Goal: Information Seeking & Learning: Check status

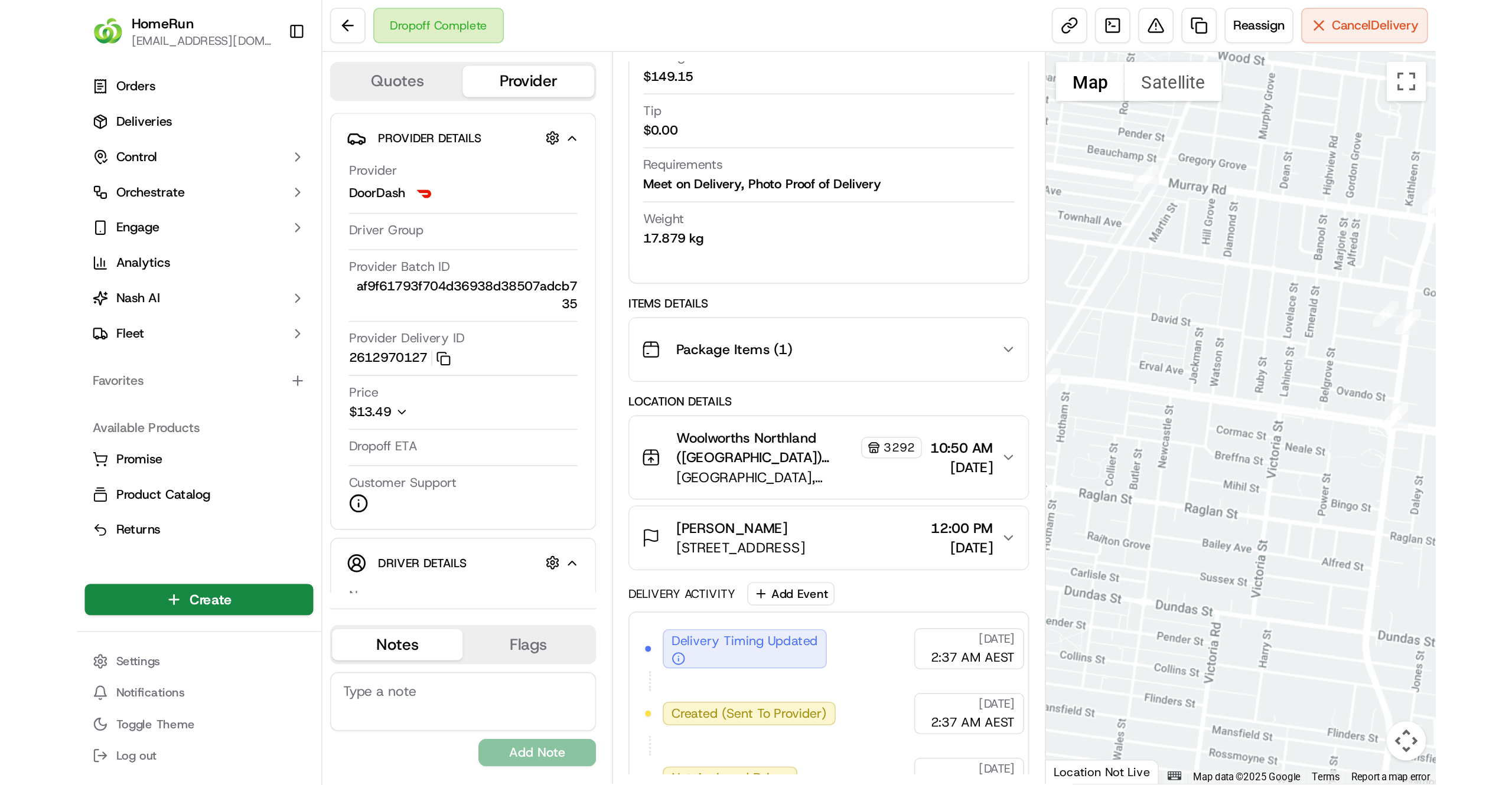
scroll to position [239, 0]
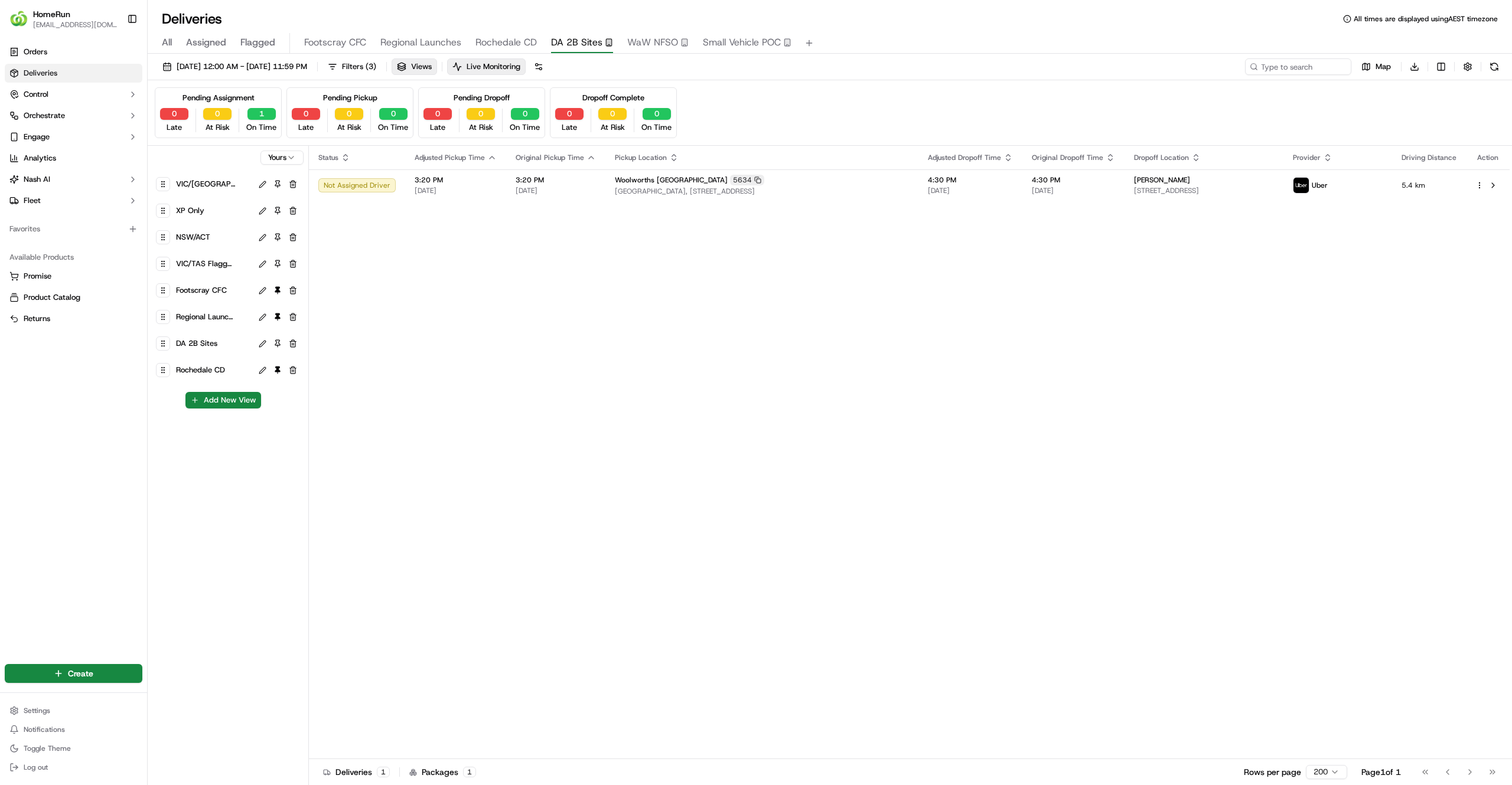
click at [72, 75] on link "Deliveries" at bounding box center [74, 73] width 138 height 19
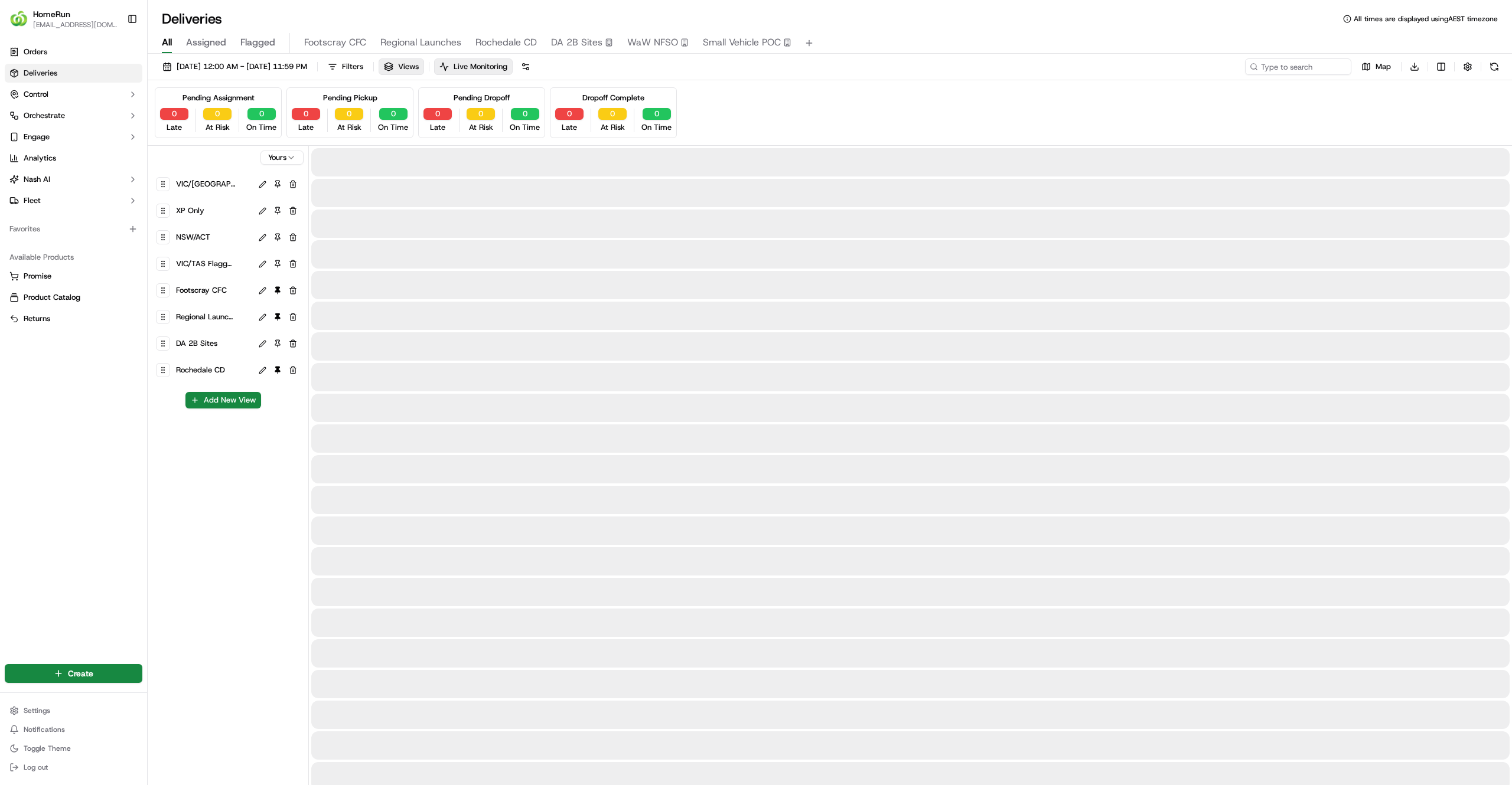
click at [167, 45] on span "All" at bounding box center [167, 43] width 10 height 14
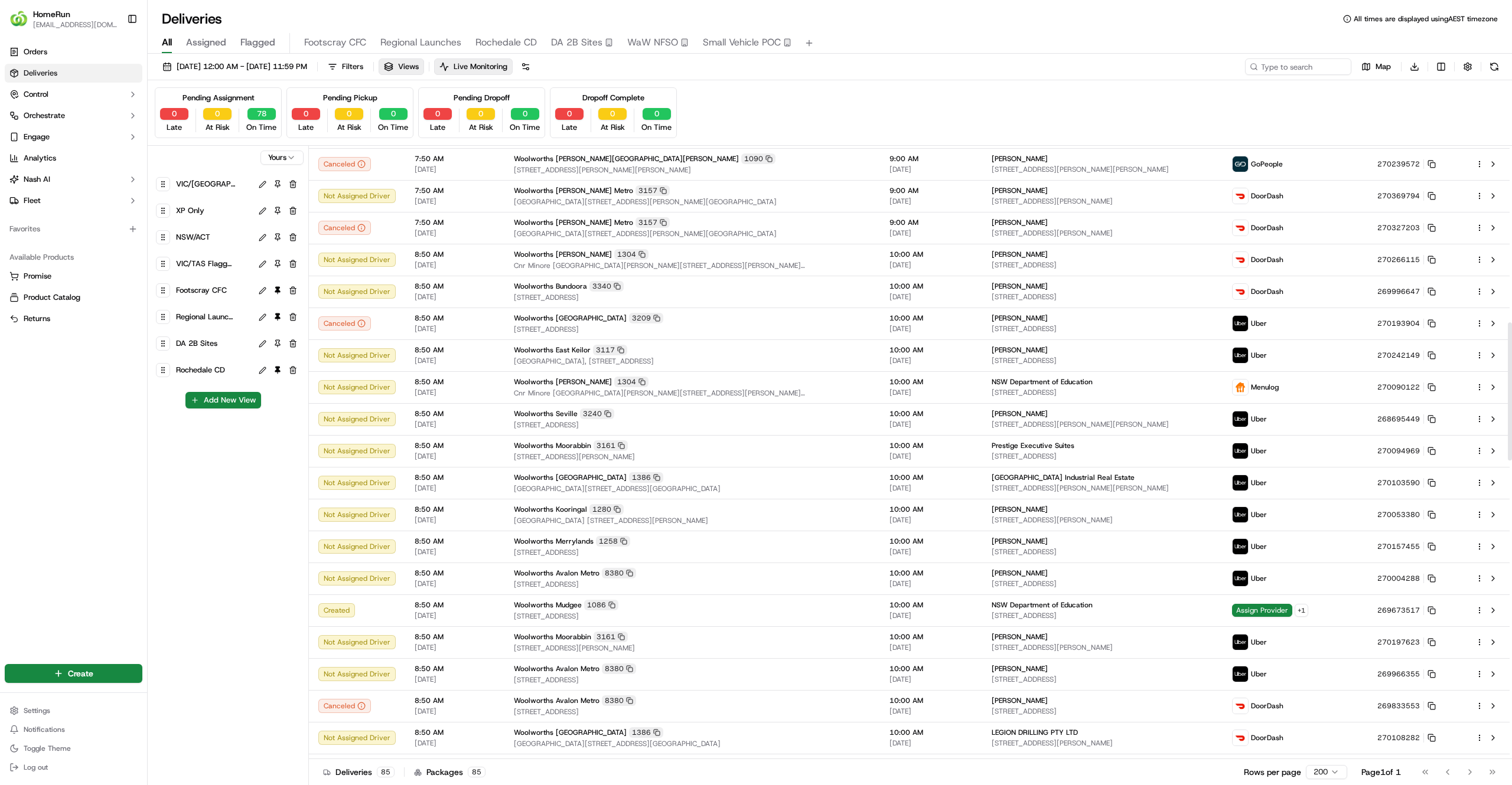
scroll to position [786, 0]
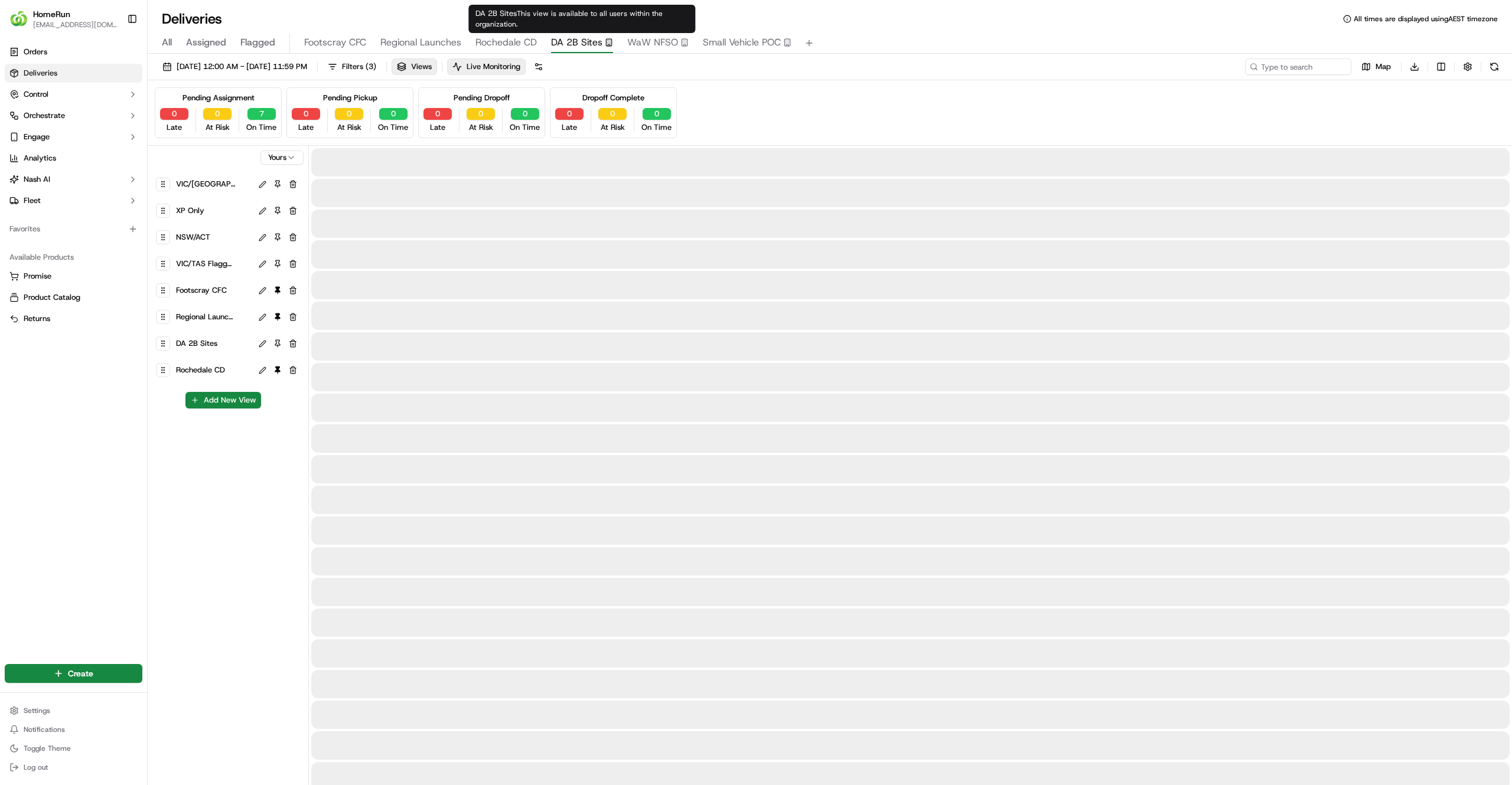
click at [593, 41] on span "DA 2B Sites" at bounding box center [577, 43] width 51 height 14
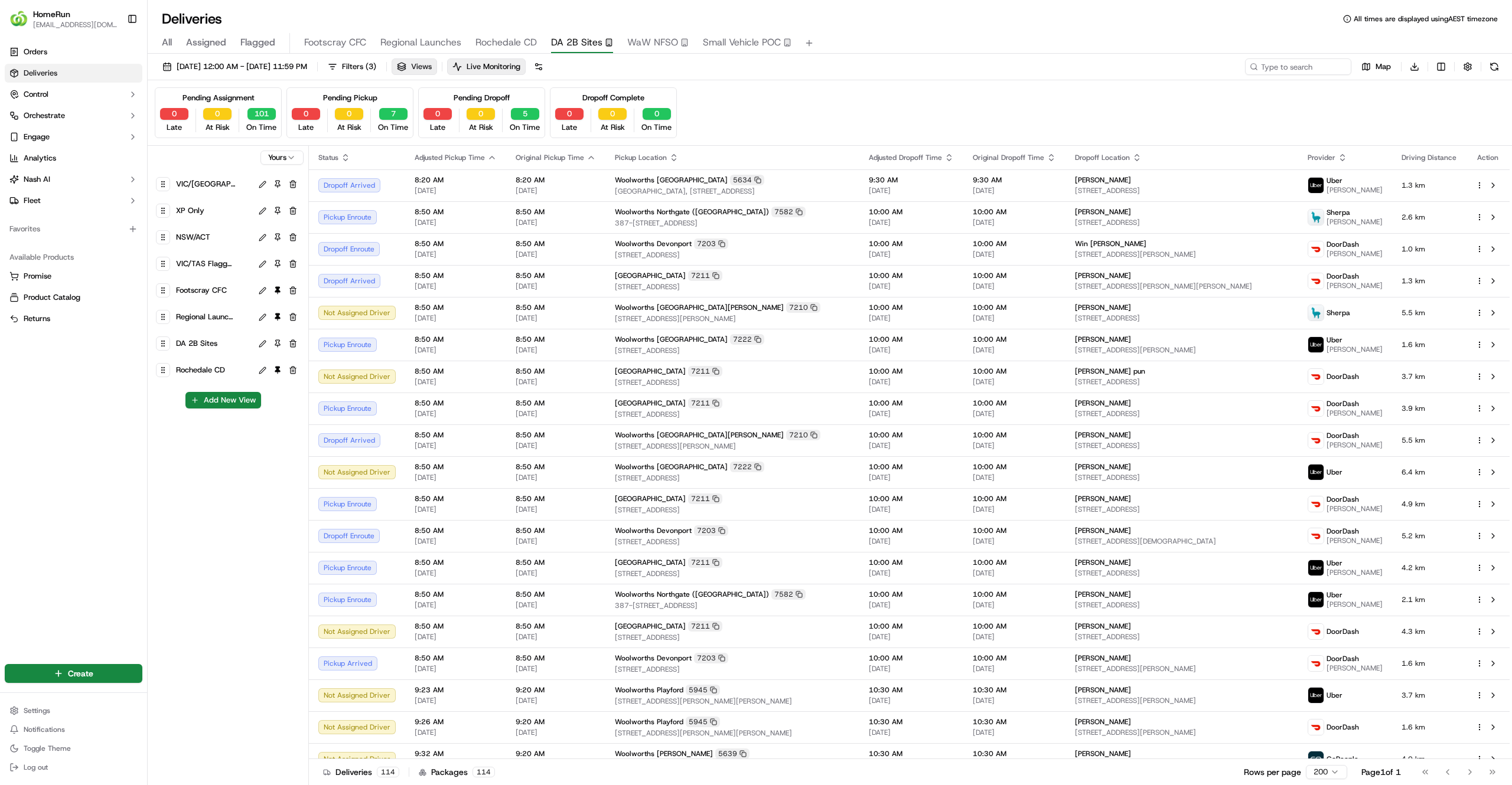
click at [437, 68] on button "Views" at bounding box center [414, 66] width 45 height 16
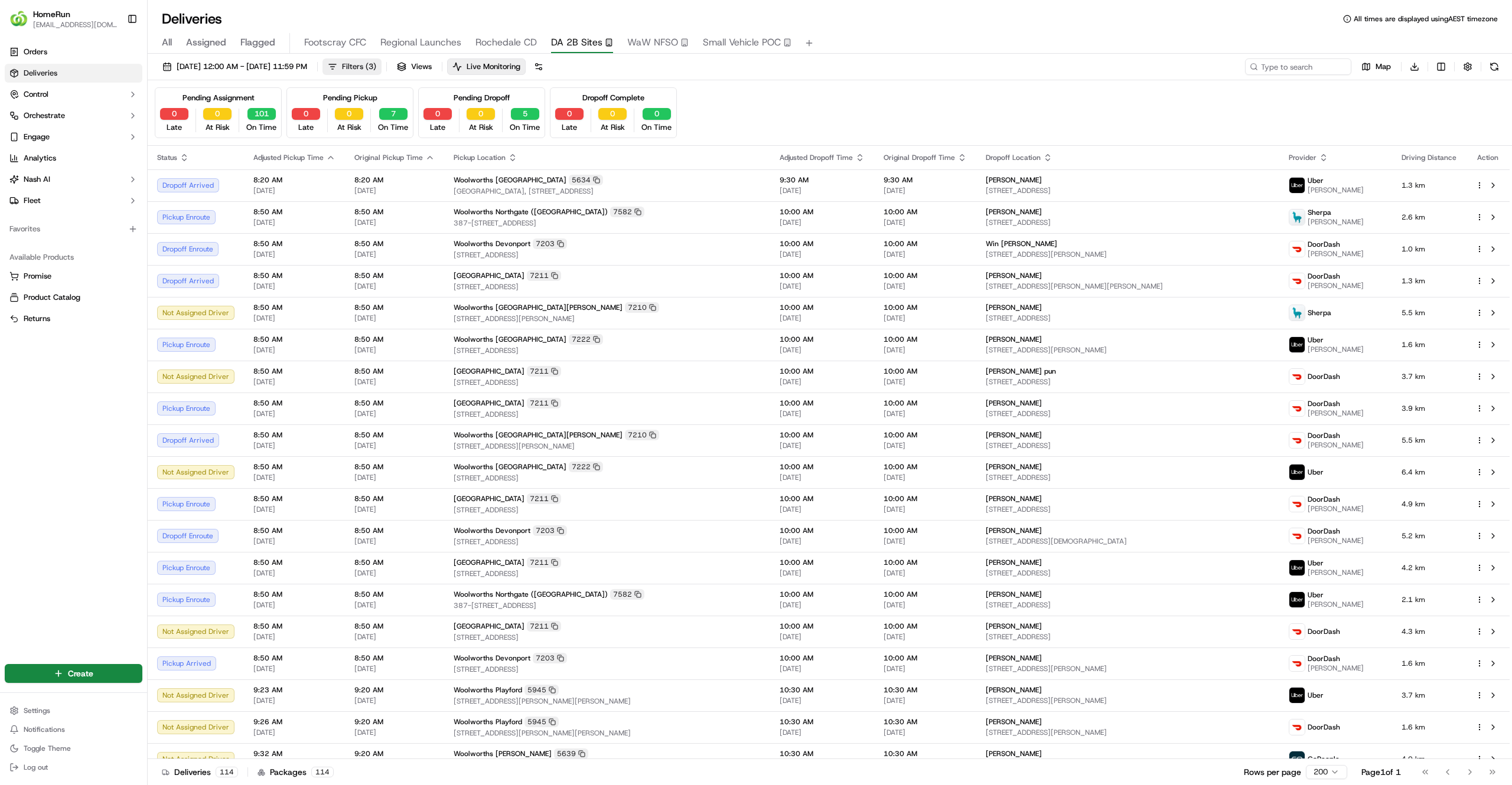
click at [376, 66] on span "( 3 )" at bounding box center [371, 66] width 11 height 11
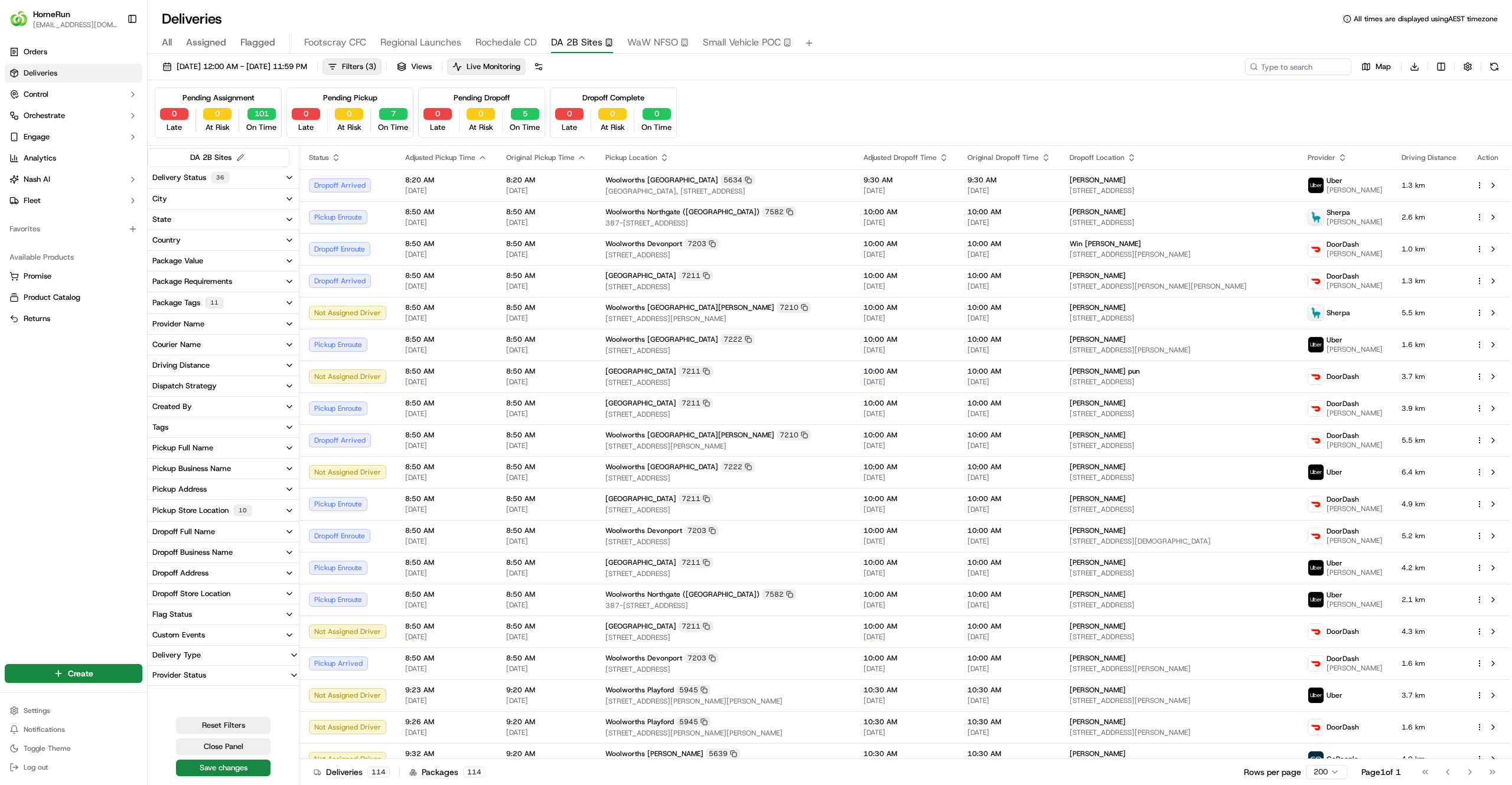
click at [273, 184] on button "Delivery Status 36" at bounding box center [223, 177] width 151 height 21
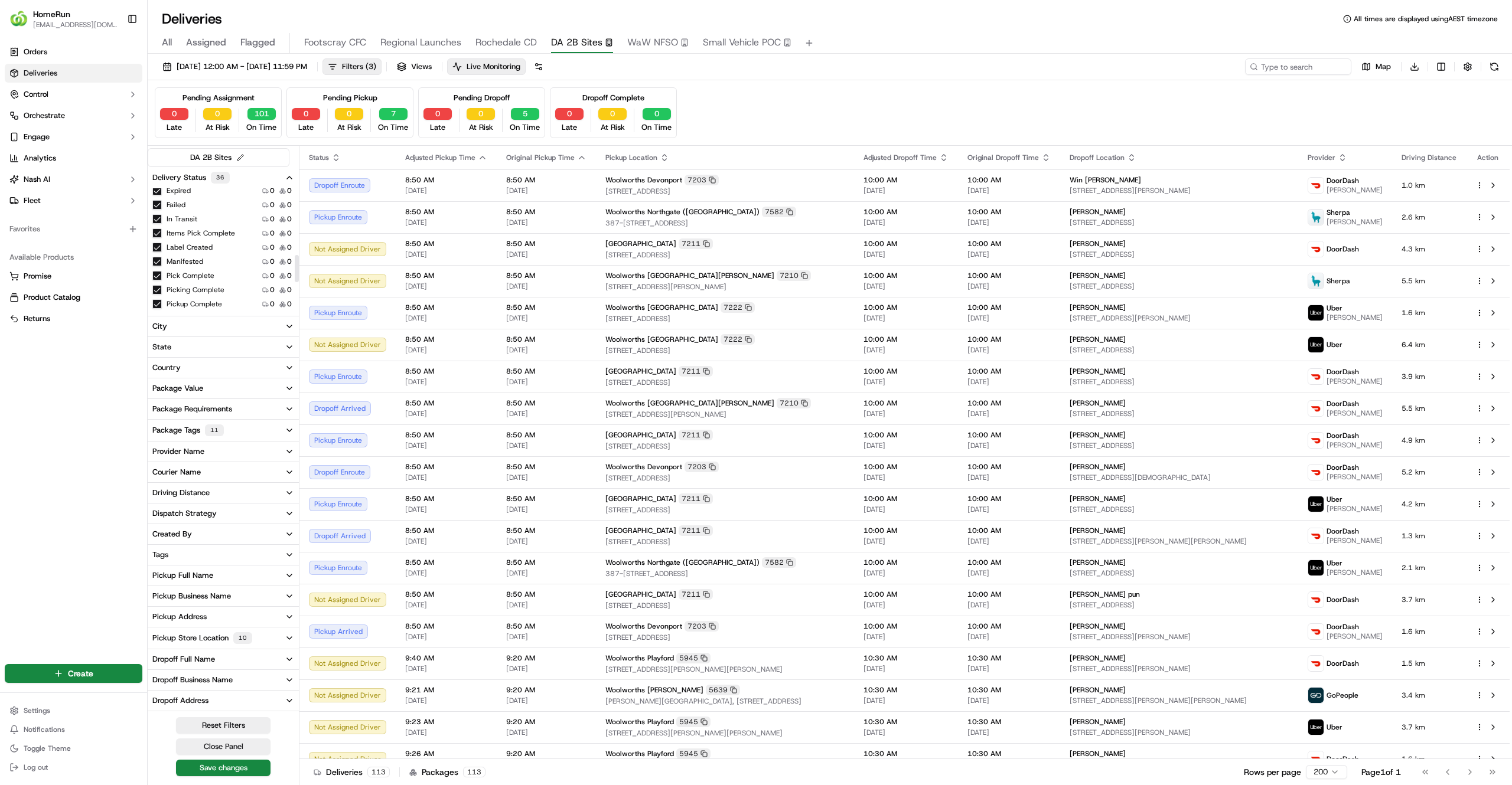
scroll to position [427, 0]
click at [290, 176] on icon "button" at bounding box center [289, 177] width 9 height 9
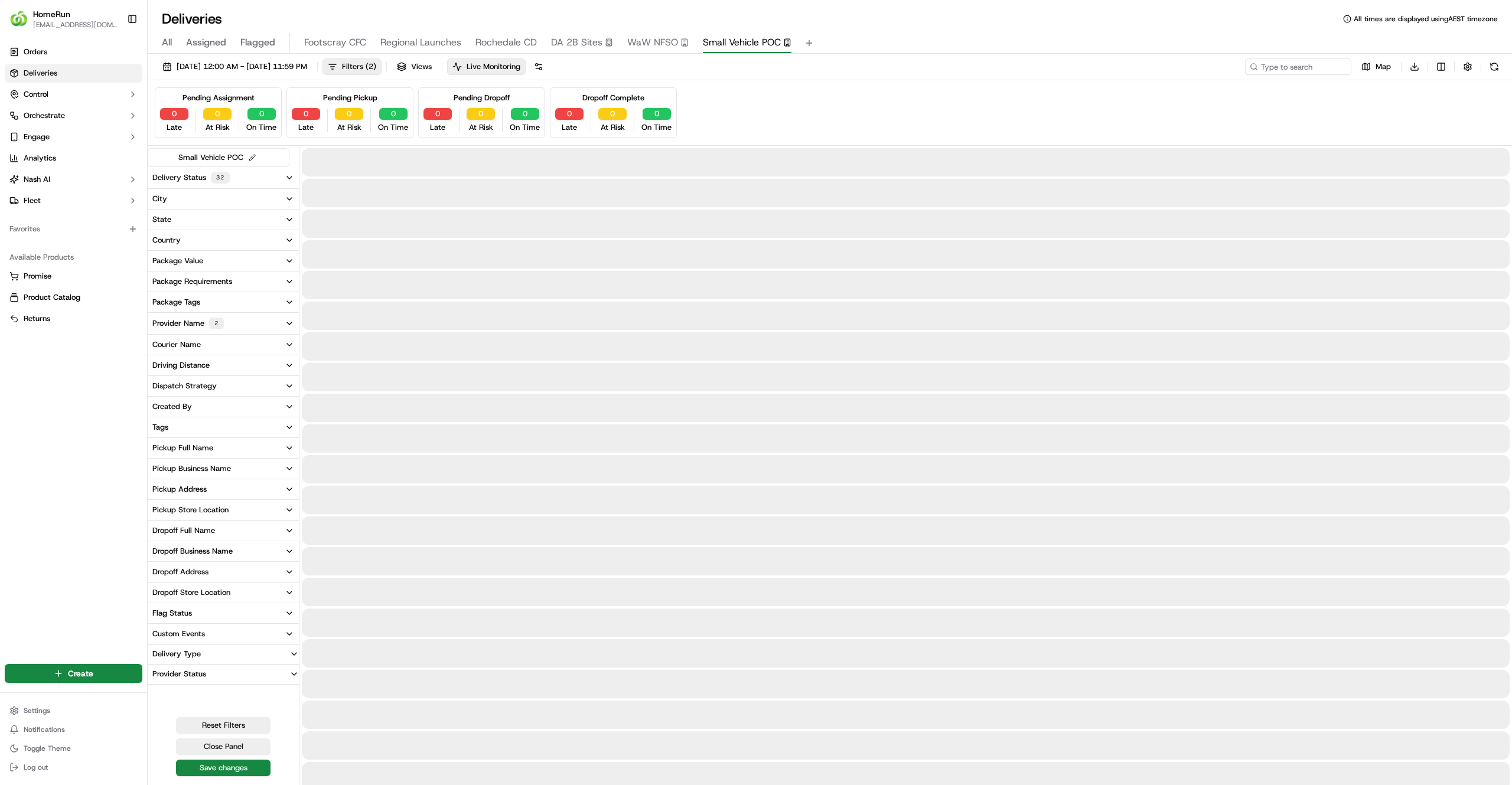
click at [721, 47] on span "Small Vehicle POC" at bounding box center [742, 43] width 78 height 14
click at [325, 44] on span "Footscray CFC" at bounding box center [335, 43] width 62 height 14
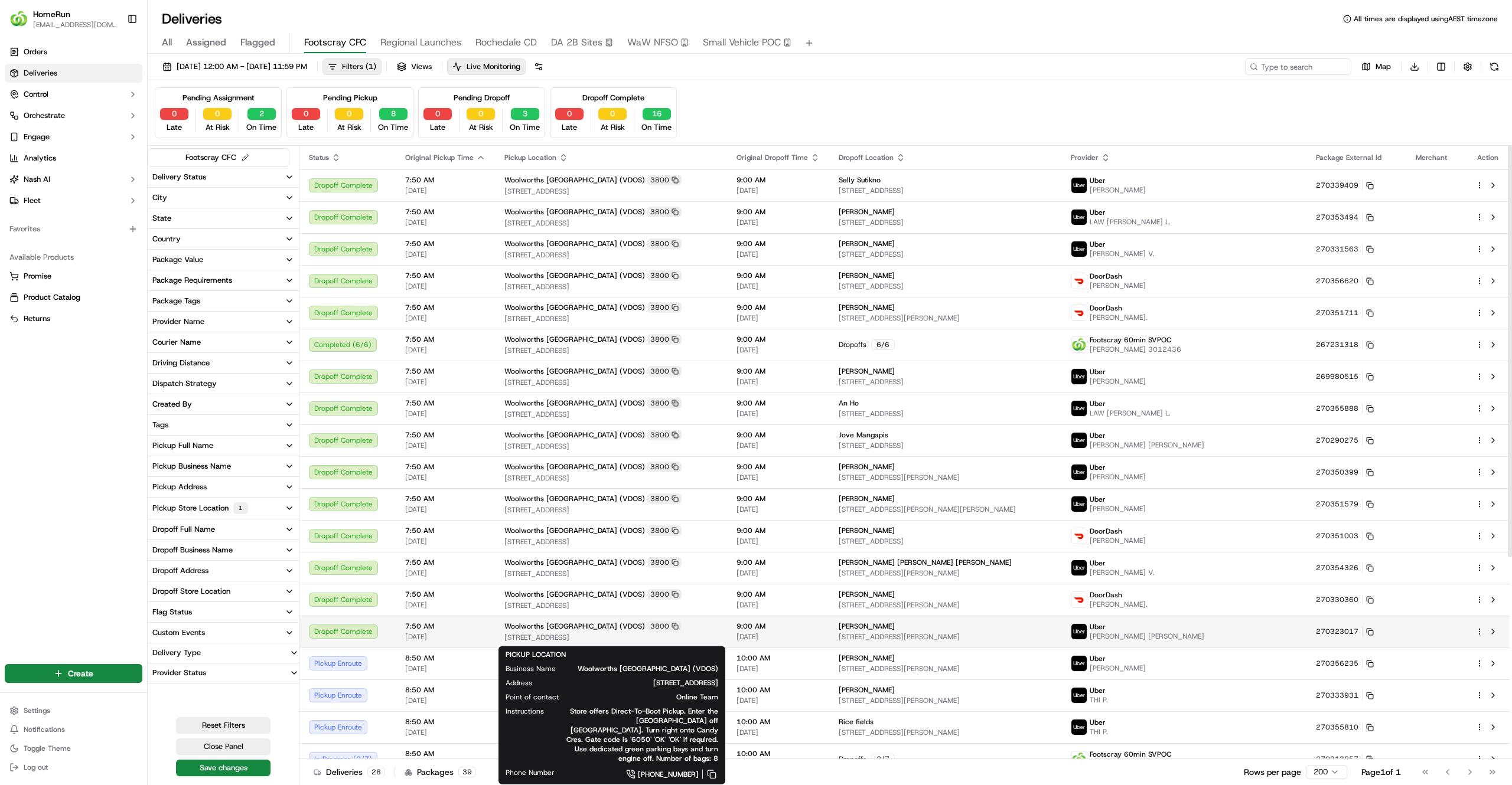
scroll to position [302, 0]
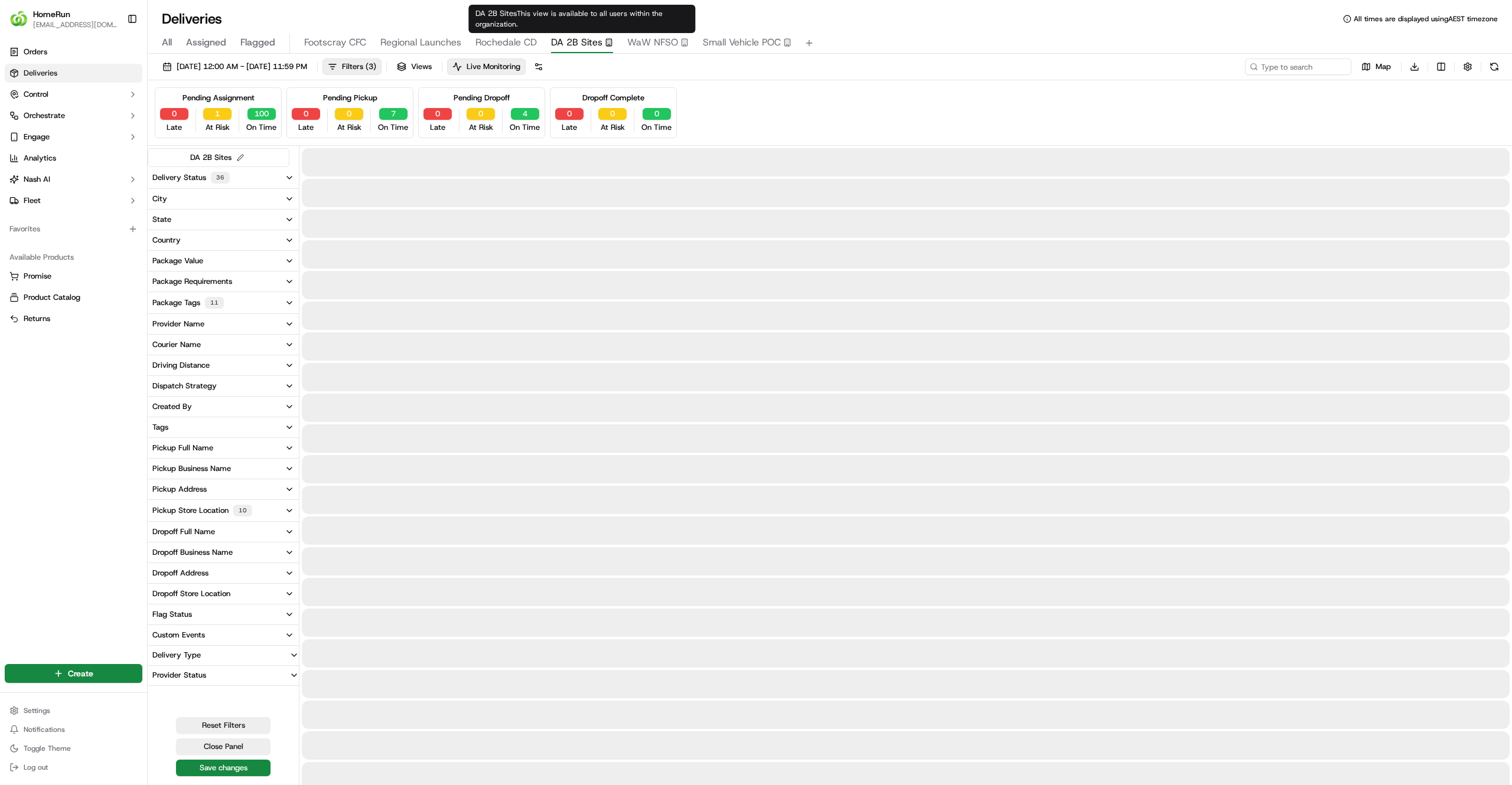
click at [567, 44] on span "DA 2B Sites" at bounding box center [577, 43] width 51 height 14
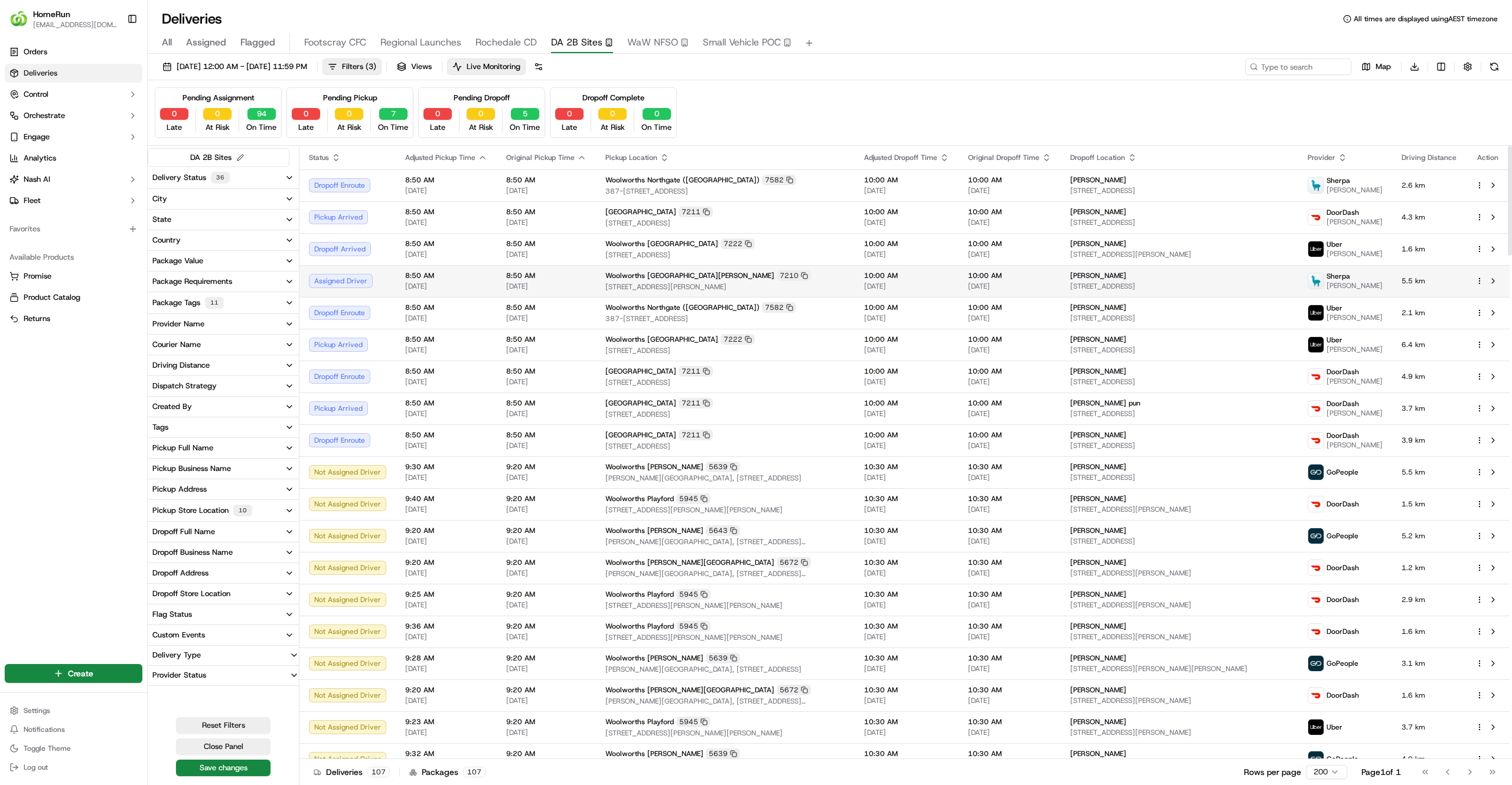
click at [1416, 163] on span "Driving Distance" at bounding box center [1429, 157] width 55 height 9
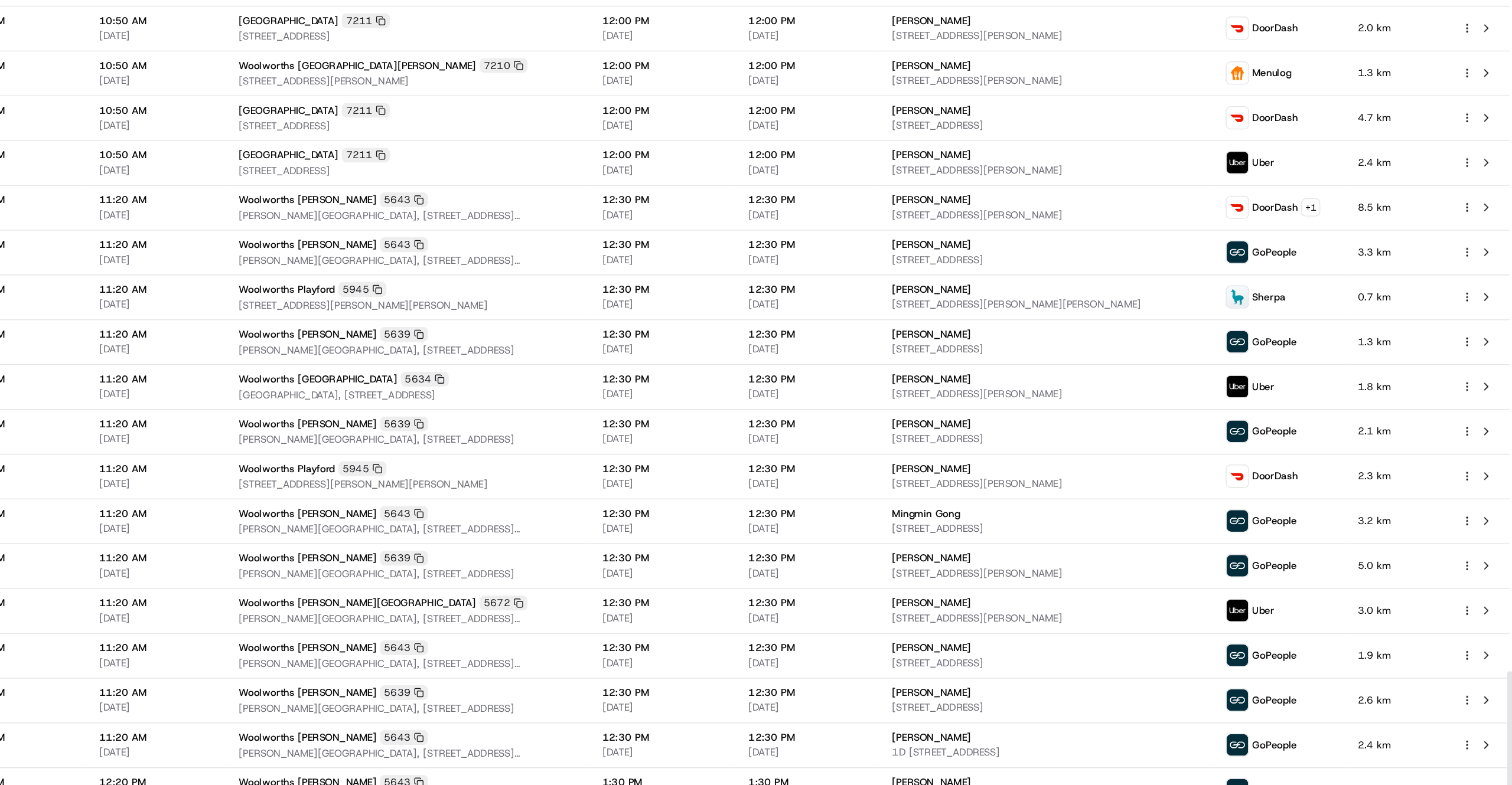
scroll to position [2821, 0]
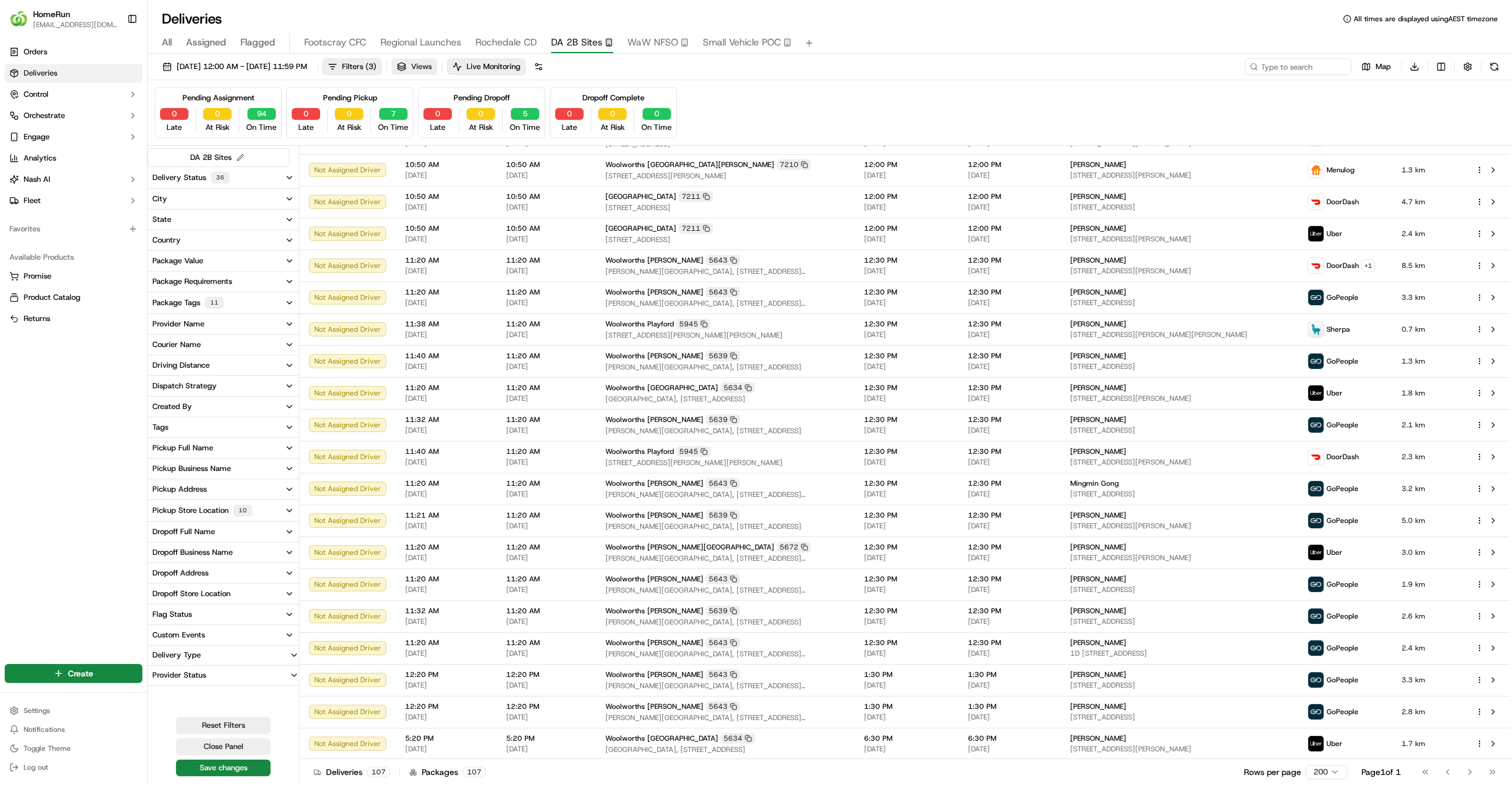
click at [527, 40] on span "Rochedale CD" at bounding box center [506, 43] width 61 height 14
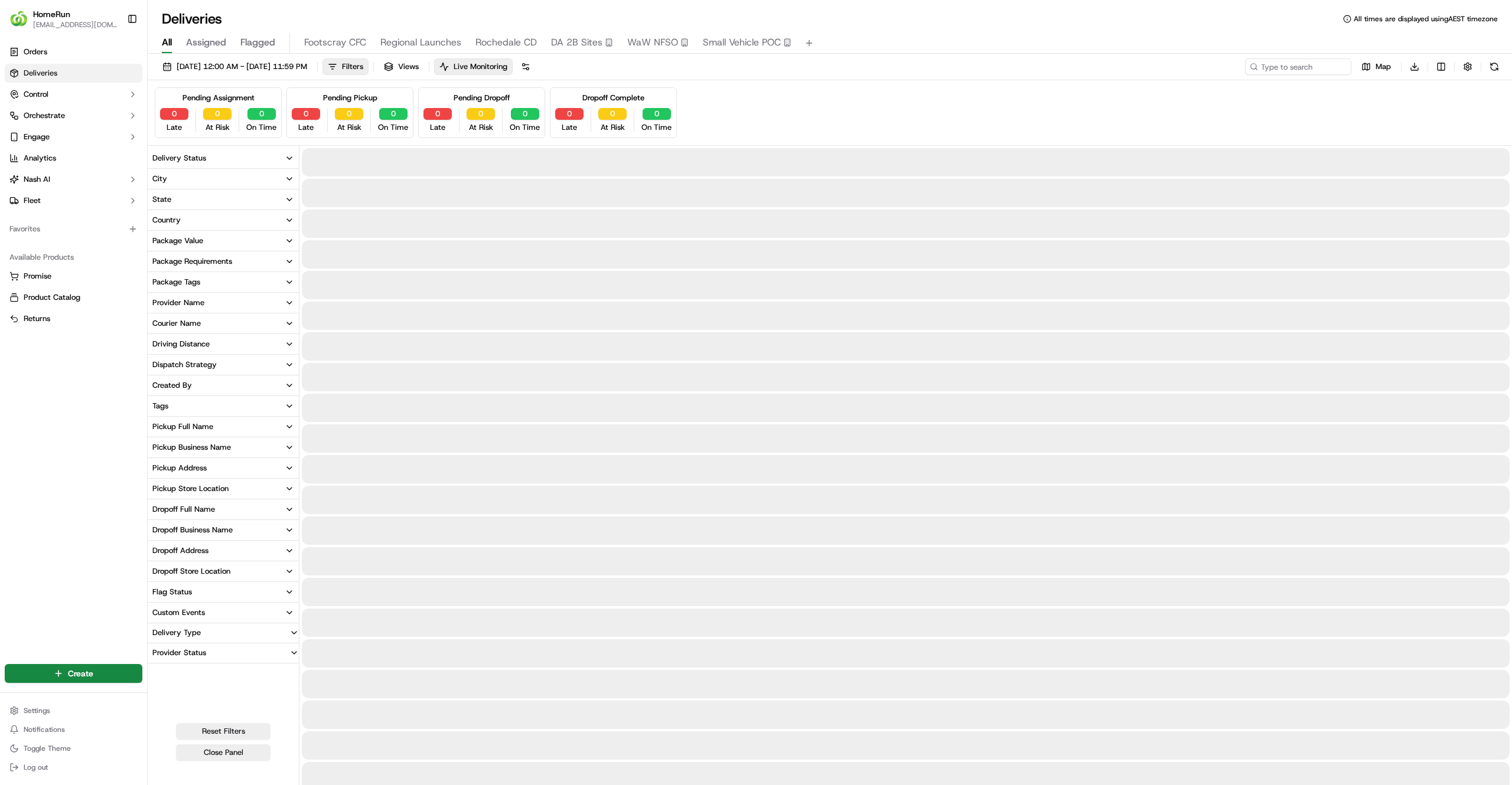
click at [166, 33] on button "All" at bounding box center [167, 43] width 10 height 20
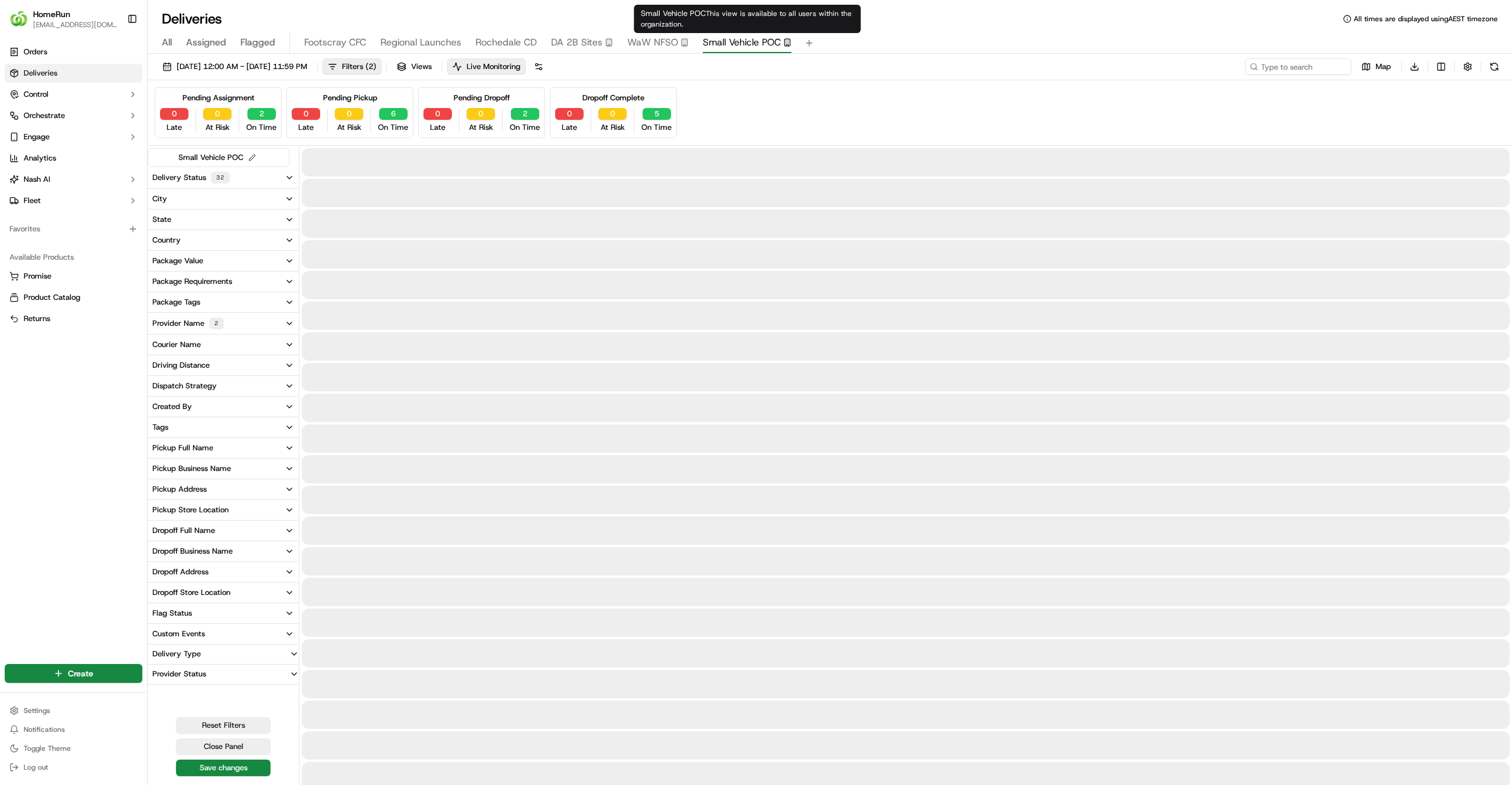
click at [711, 49] on span "Small Vehicle POC" at bounding box center [742, 43] width 78 height 14
click at [588, 44] on span "DA 2B Sites" at bounding box center [577, 43] width 51 height 14
click at [639, 39] on span "WaW NFSO" at bounding box center [653, 43] width 51 height 14
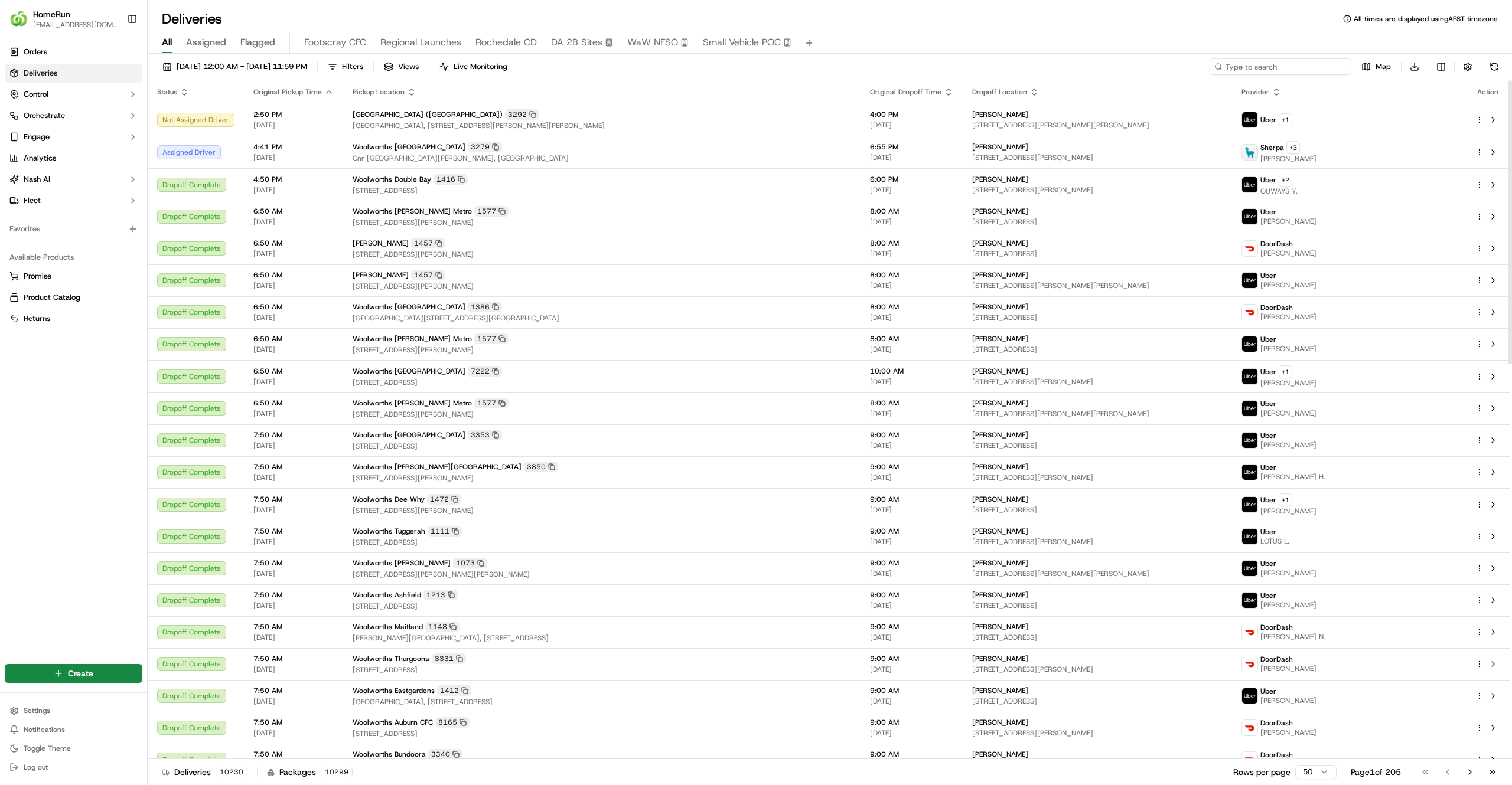
click at [1273, 63] on input at bounding box center [1280, 66] width 142 height 16
click at [651, 153] on div "Woolworths Albury Central 3279 Cnr Swift And David Street, Albury, NSW 2640, AU" at bounding box center [602, 153] width 499 height 21
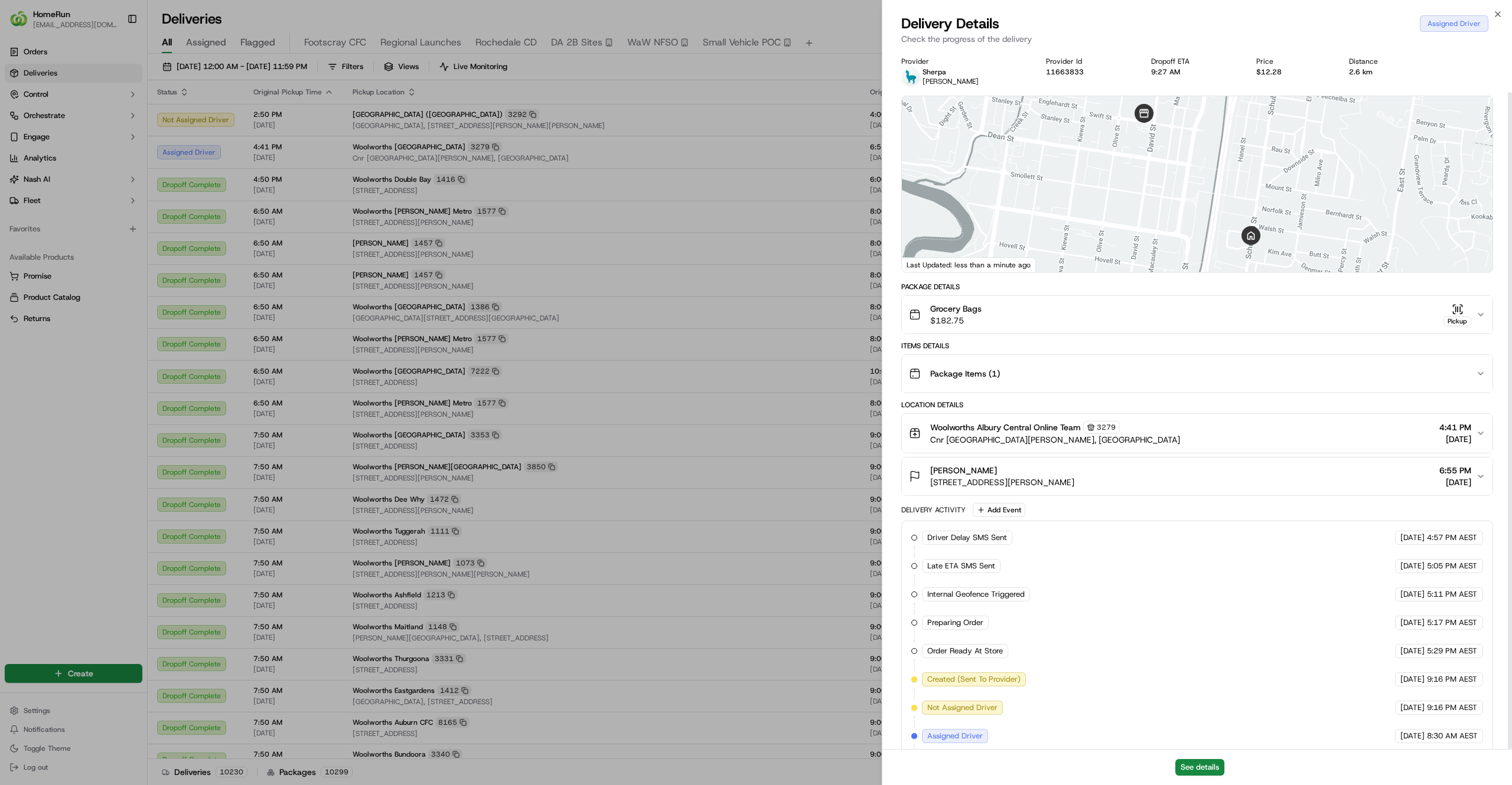
scroll to position [45, 0]
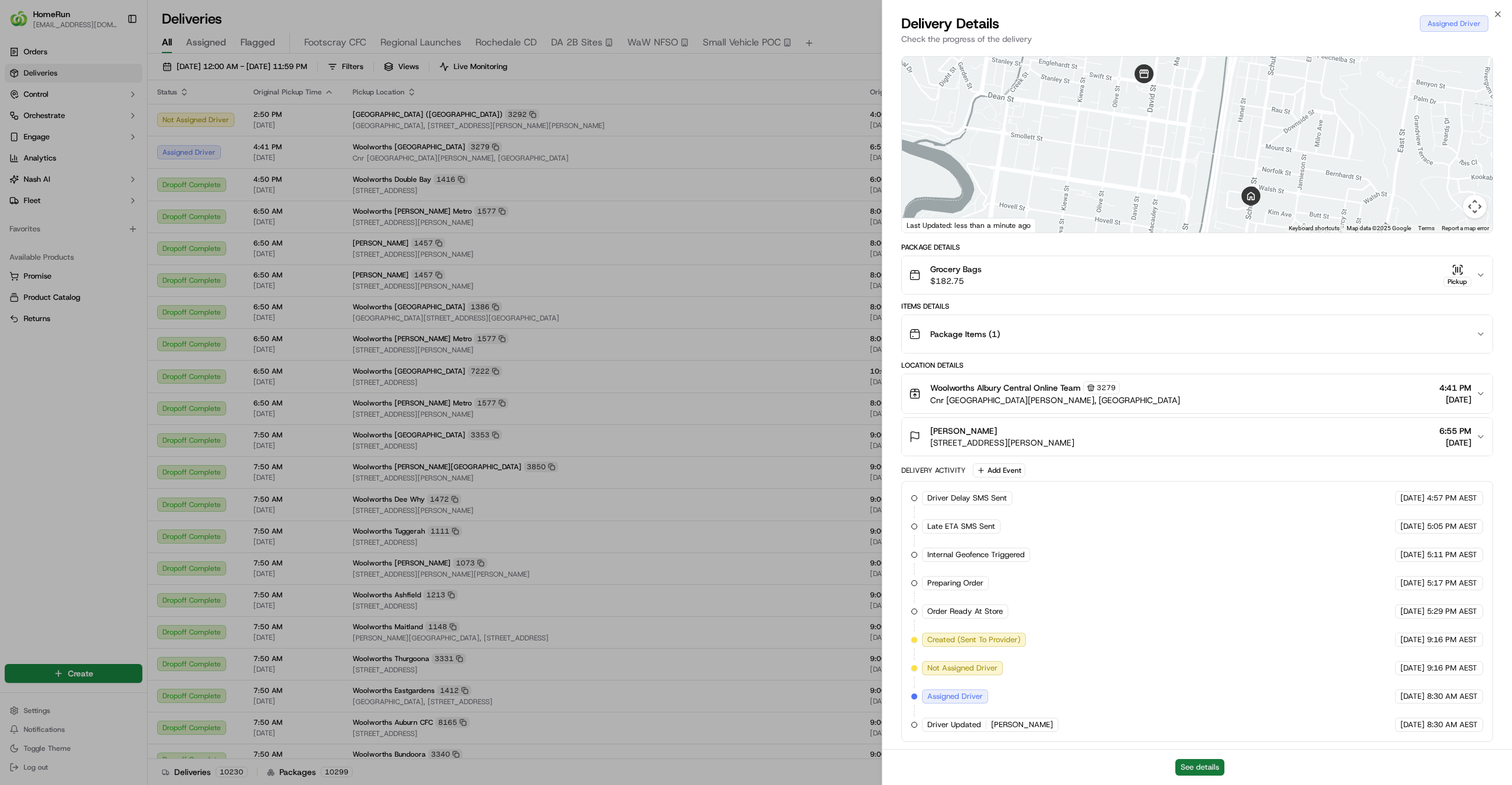
click at [1180, 762] on button "See details" at bounding box center [1200, 767] width 49 height 16
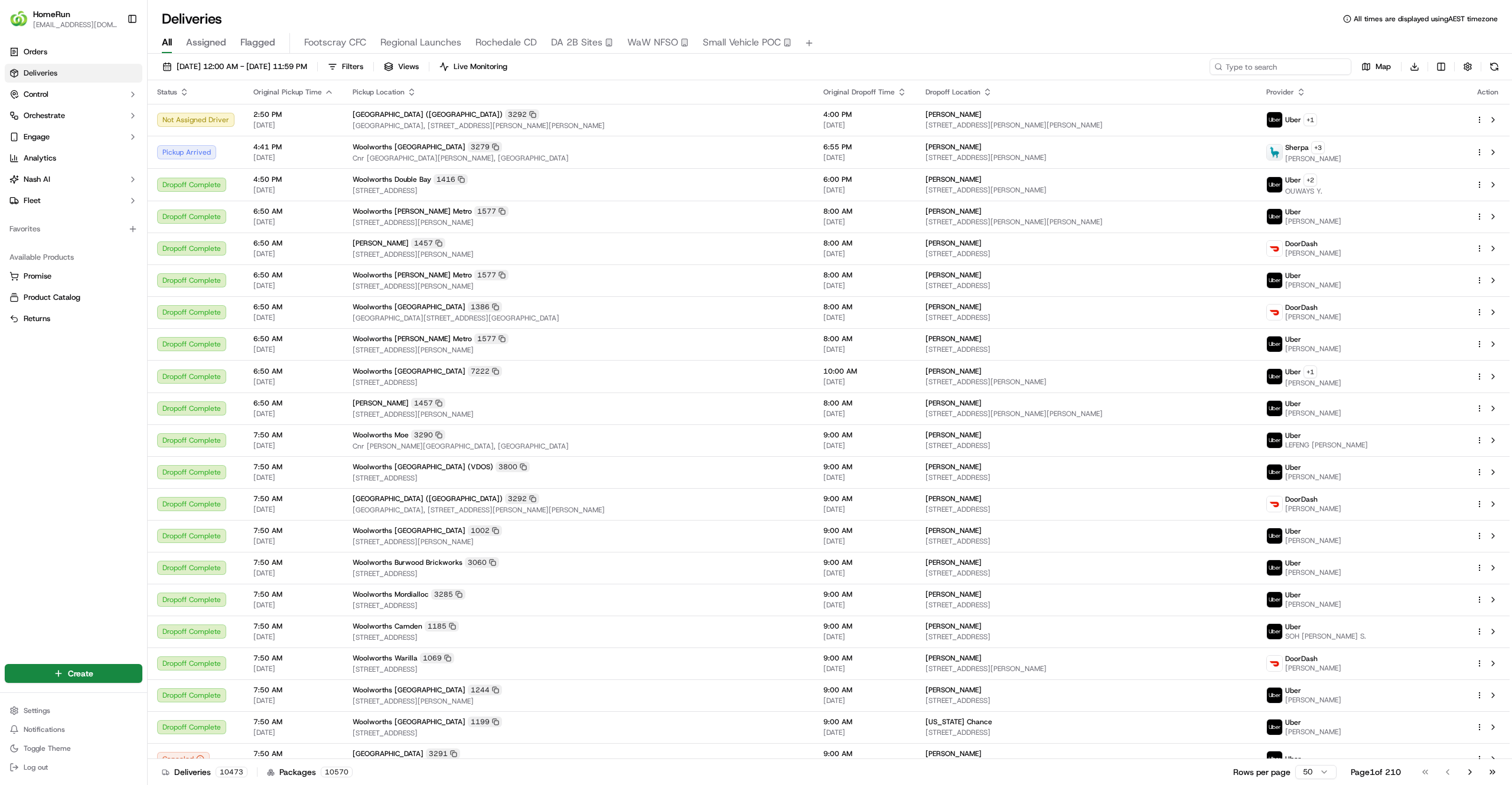
click at [1300, 59] on input at bounding box center [1280, 66] width 142 height 16
paste input "269357840"
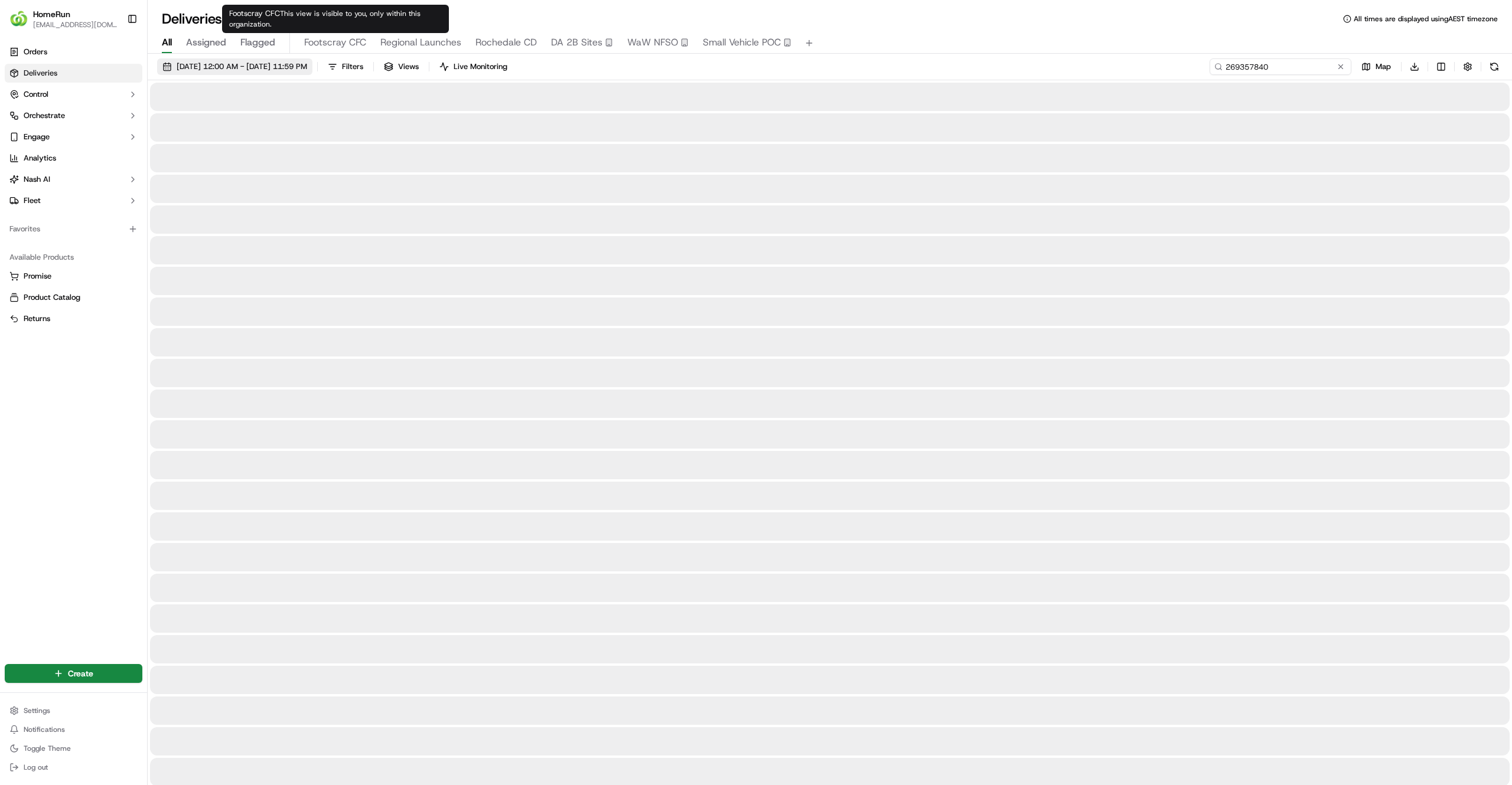
type input "269357840"
click at [295, 60] on button "21/09/2025 12:00 AM - 21/09/2025 11:59 PM" at bounding box center [234, 66] width 156 height 16
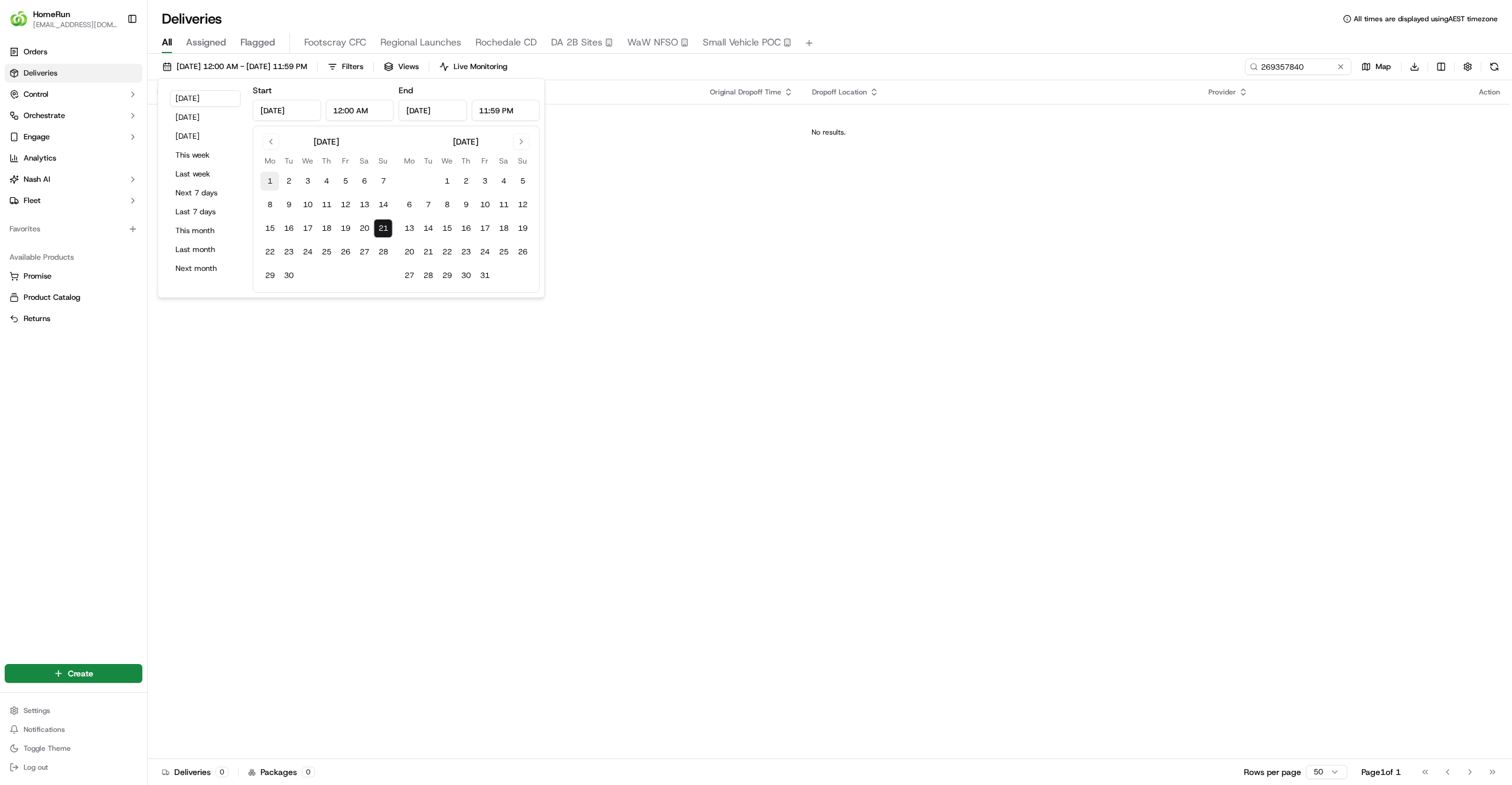
click at [275, 177] on button "1" at bounding box center [270, 181] width 19 height 19
type input "Sep 1, 2025"
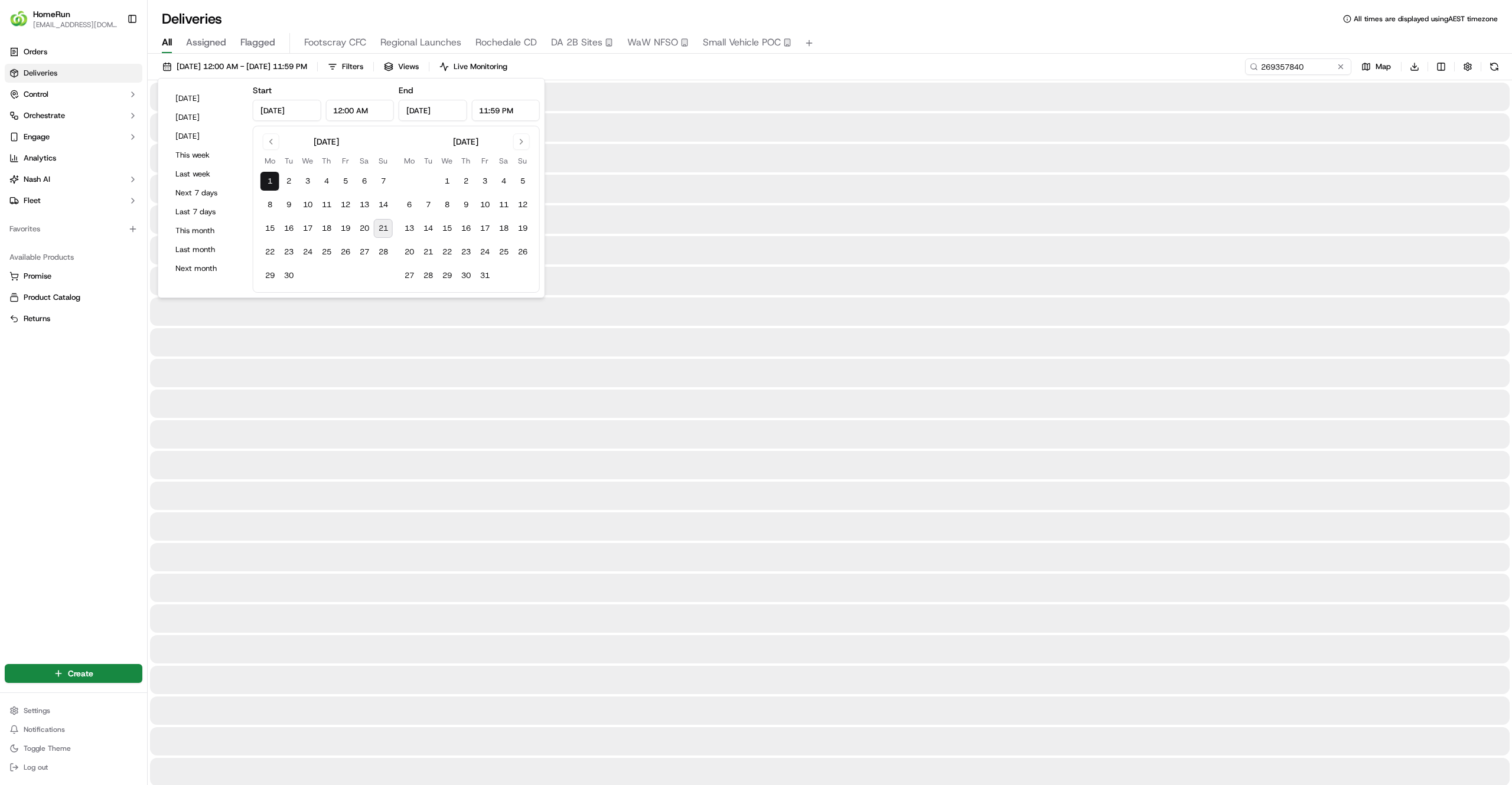
click at [384, 226] on button "21" at bounding box center [383, 229] width 19 height 19
type input "Sep 21, 2025"
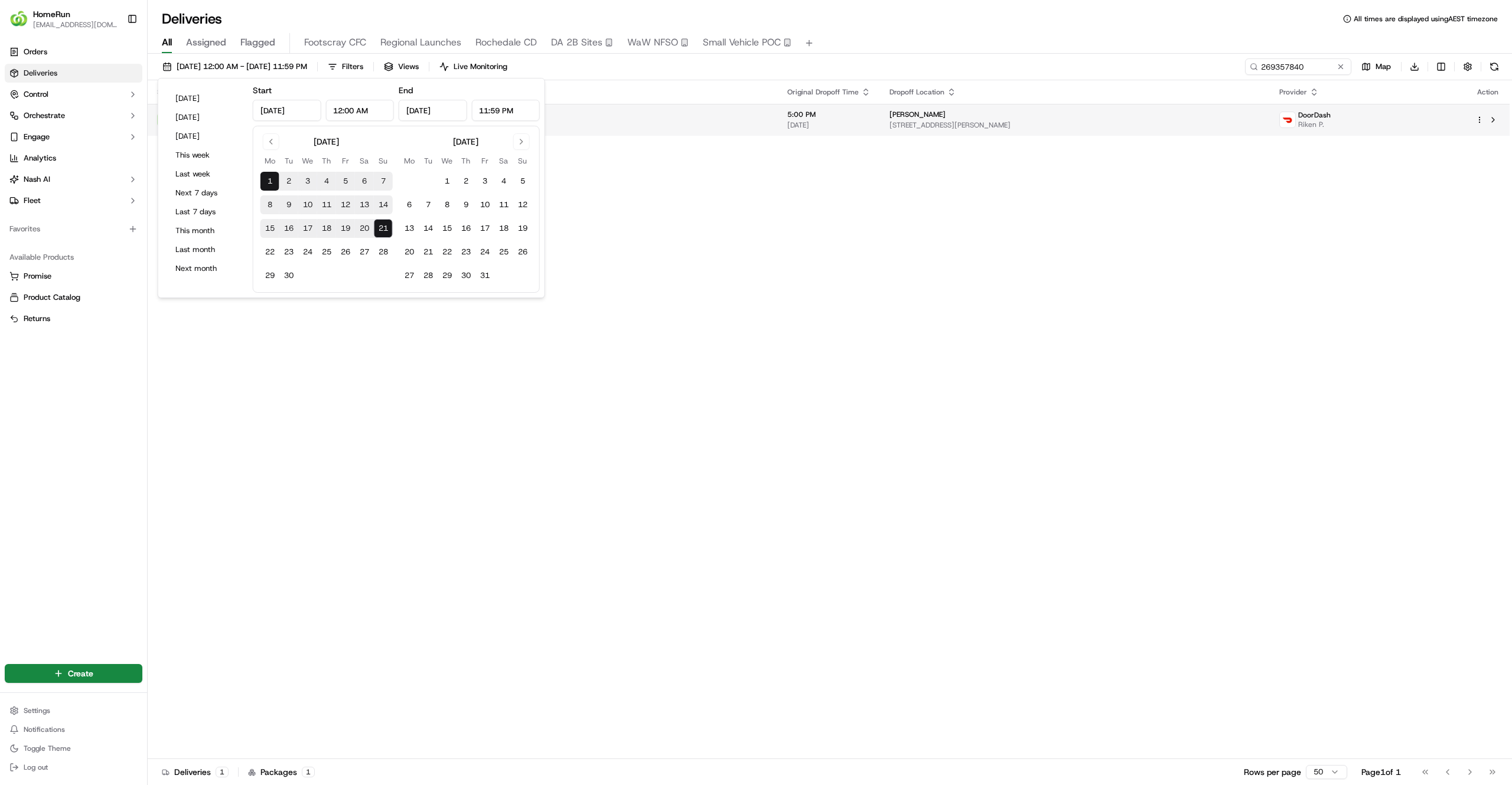
click at [768, 111] on div "Woolworths Oakleigh 3368" at bounding box center [556, 114] width 424 height 11
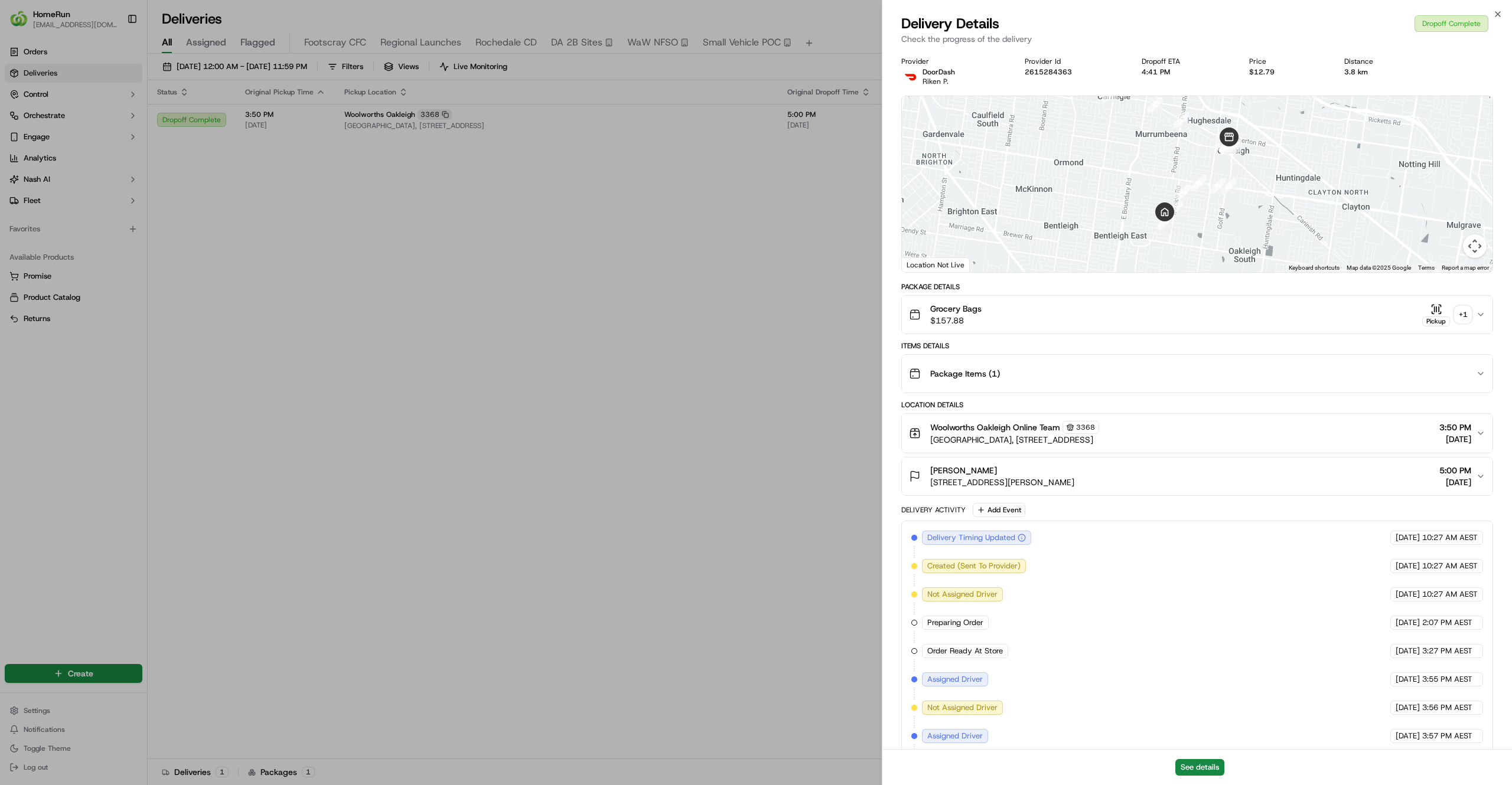
click at [1458, 312] on div "+ 1" at bounding box center [1463, 314] width 16 height 16
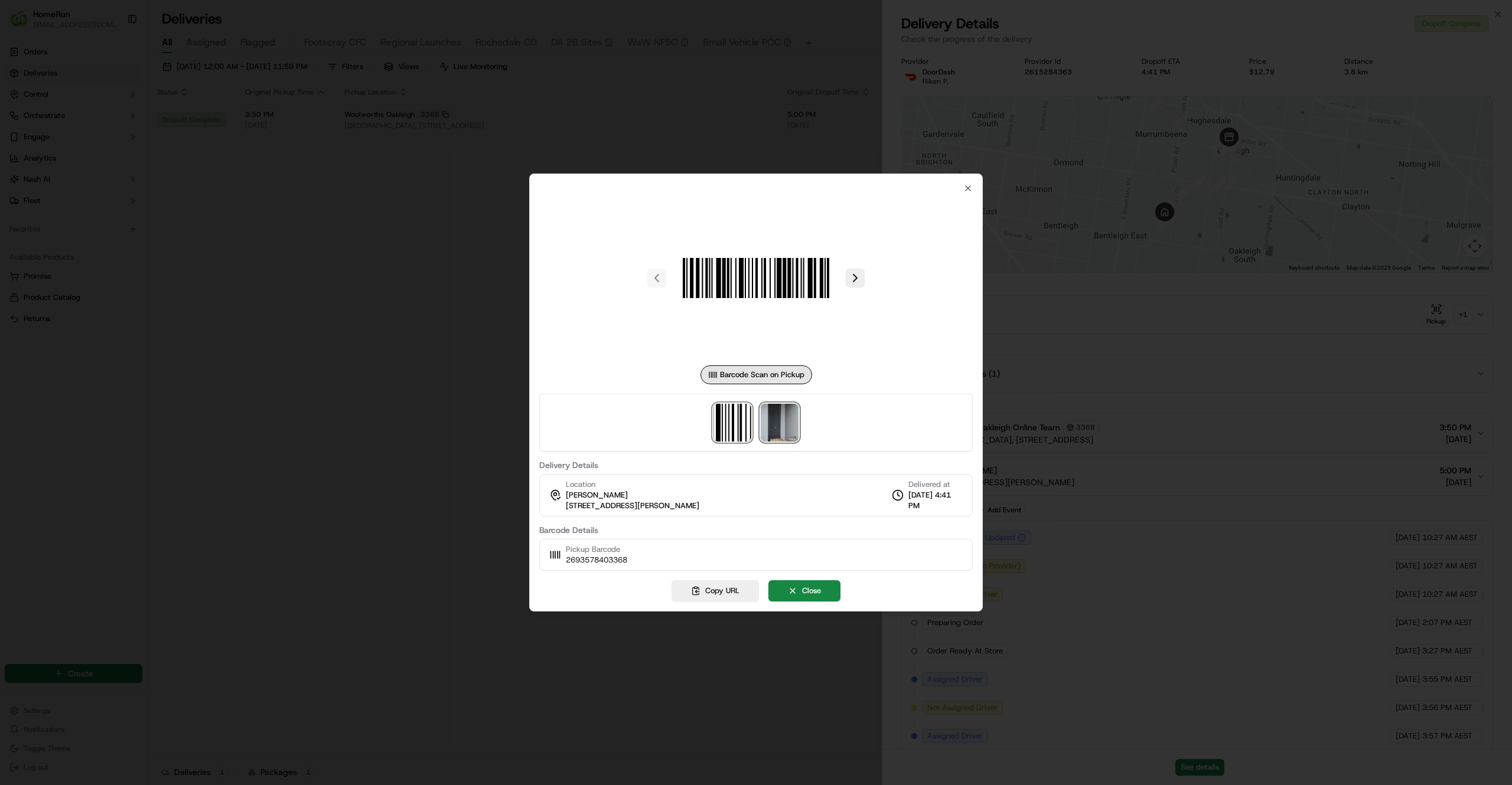
click at [785, 415] on img at bounding box center [779, 422] width 38 height 38
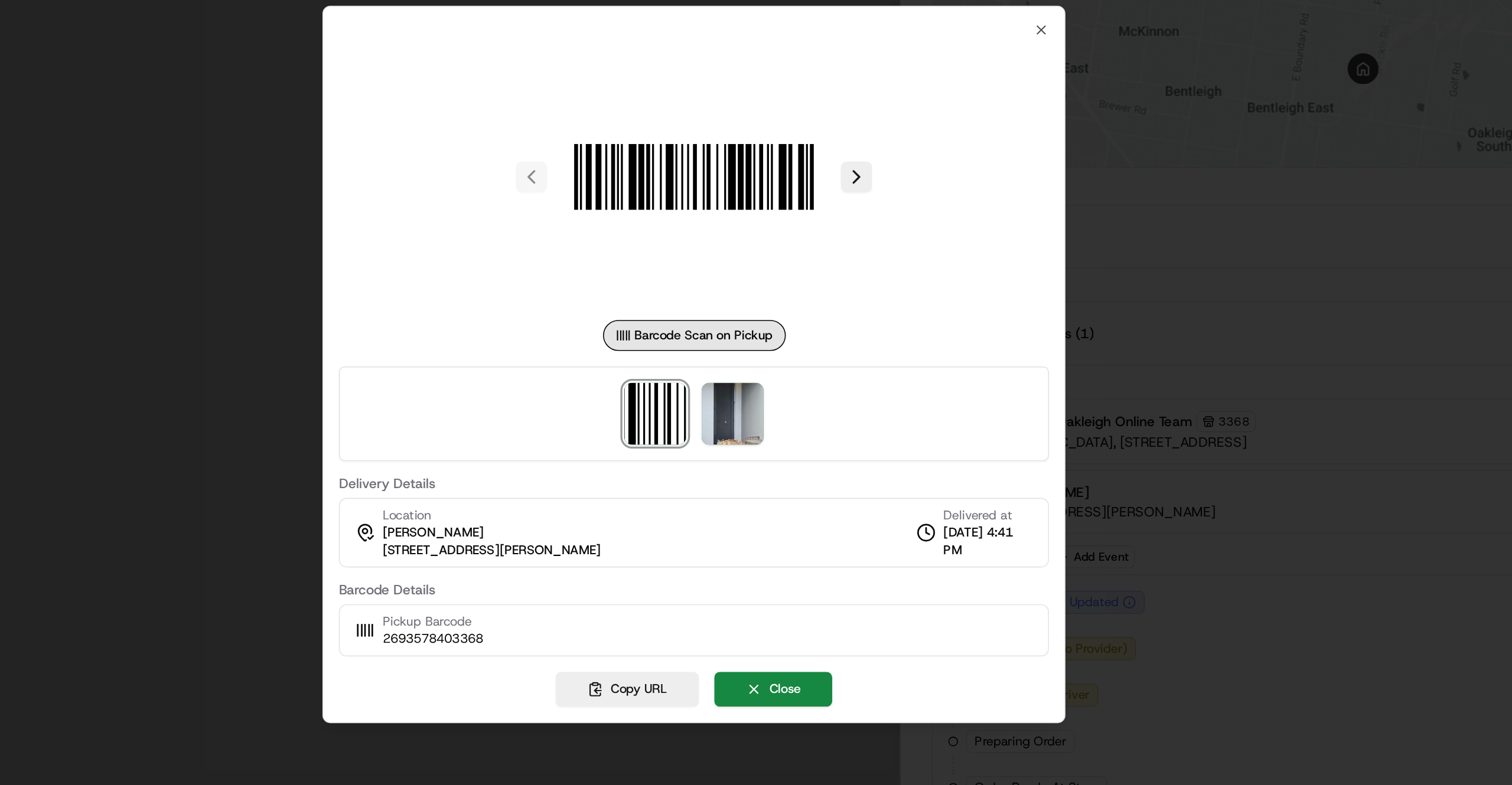
click at [1047, 476] on div at bounding box center [756, 392] width 1512 height 785
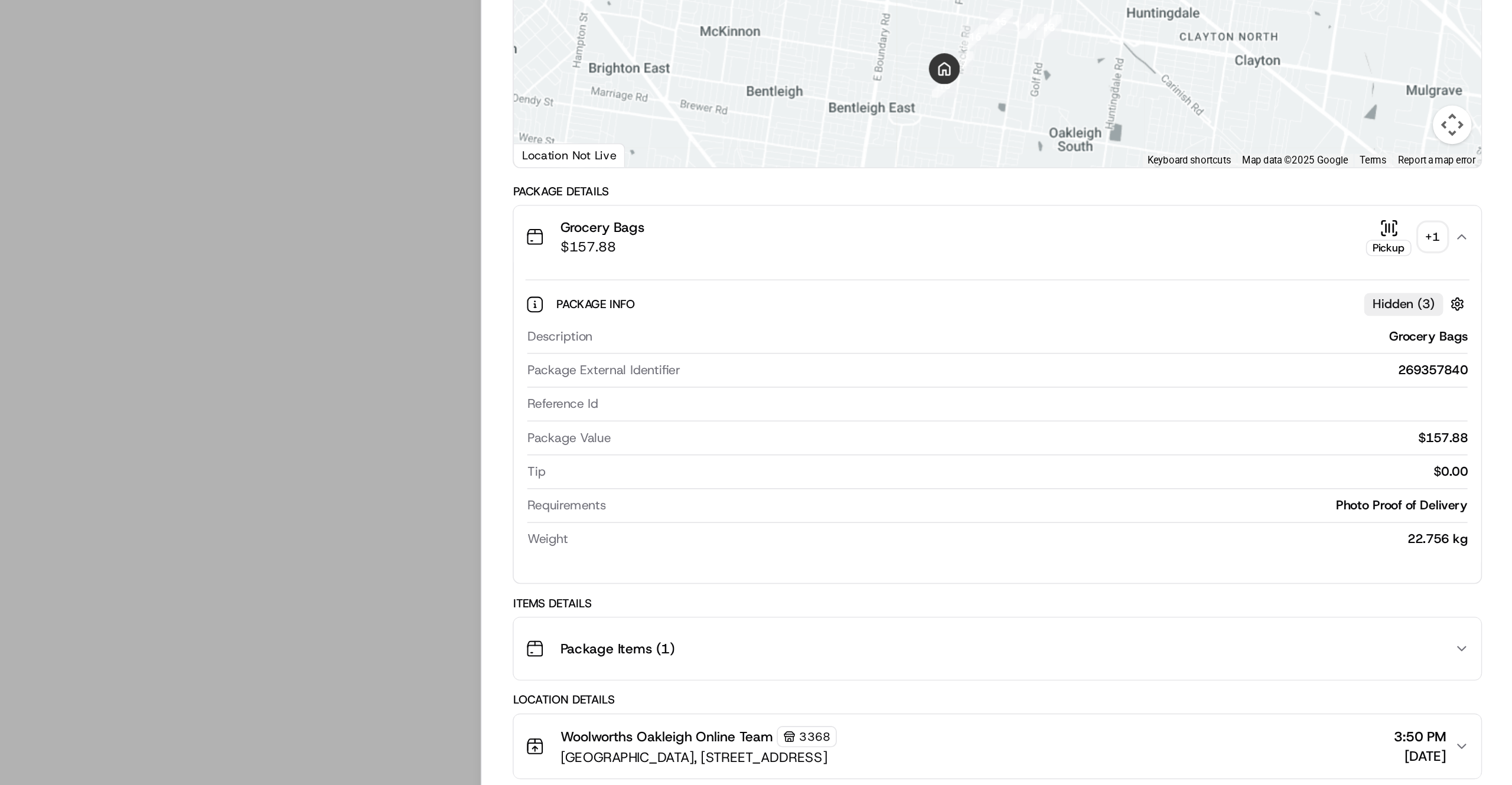
click at [1325, 571] on div "Package Items ( 1 )" at bounding box center [1192, 566] width 567 height 23
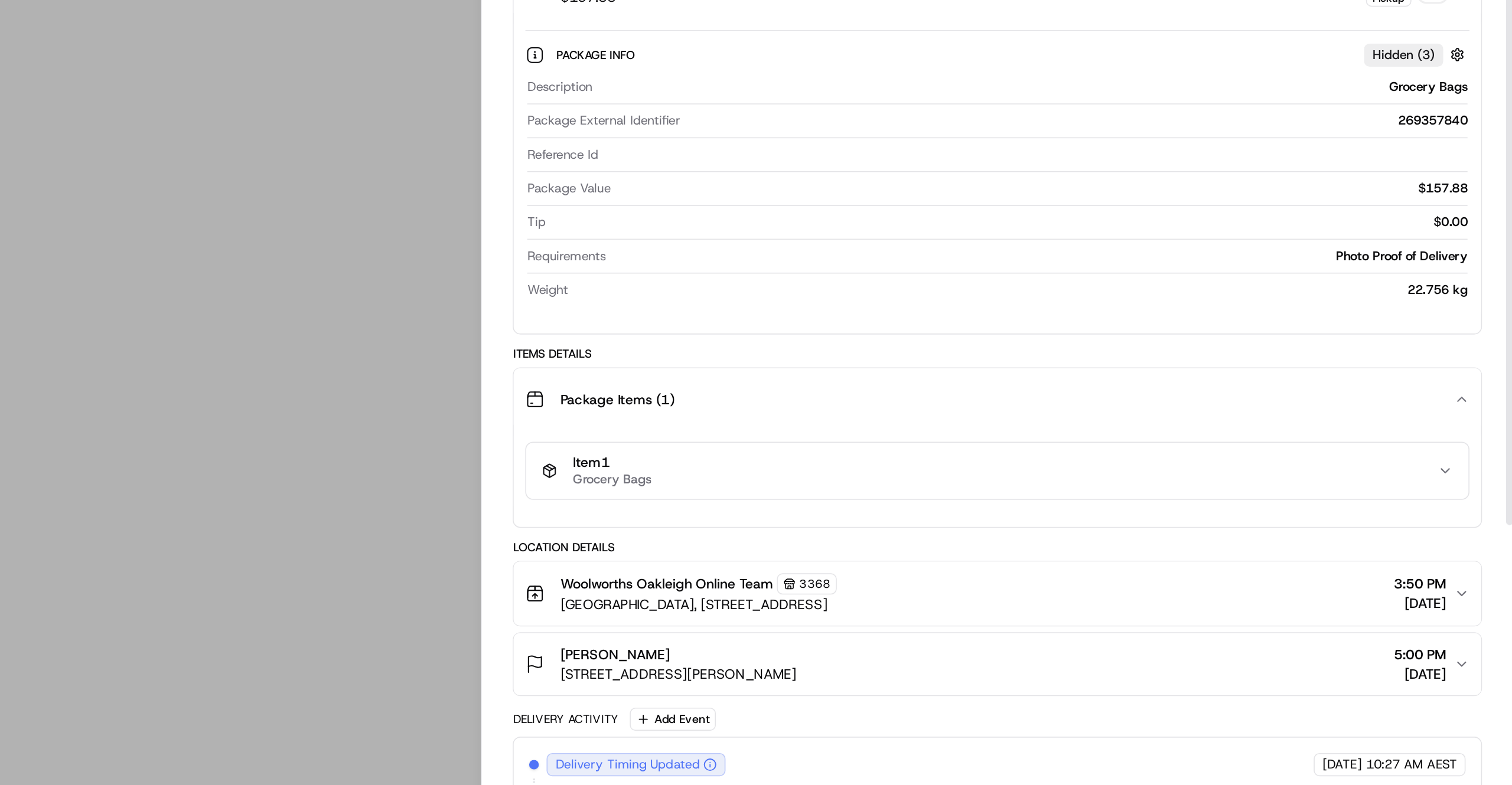
scroll to position [187, 0]
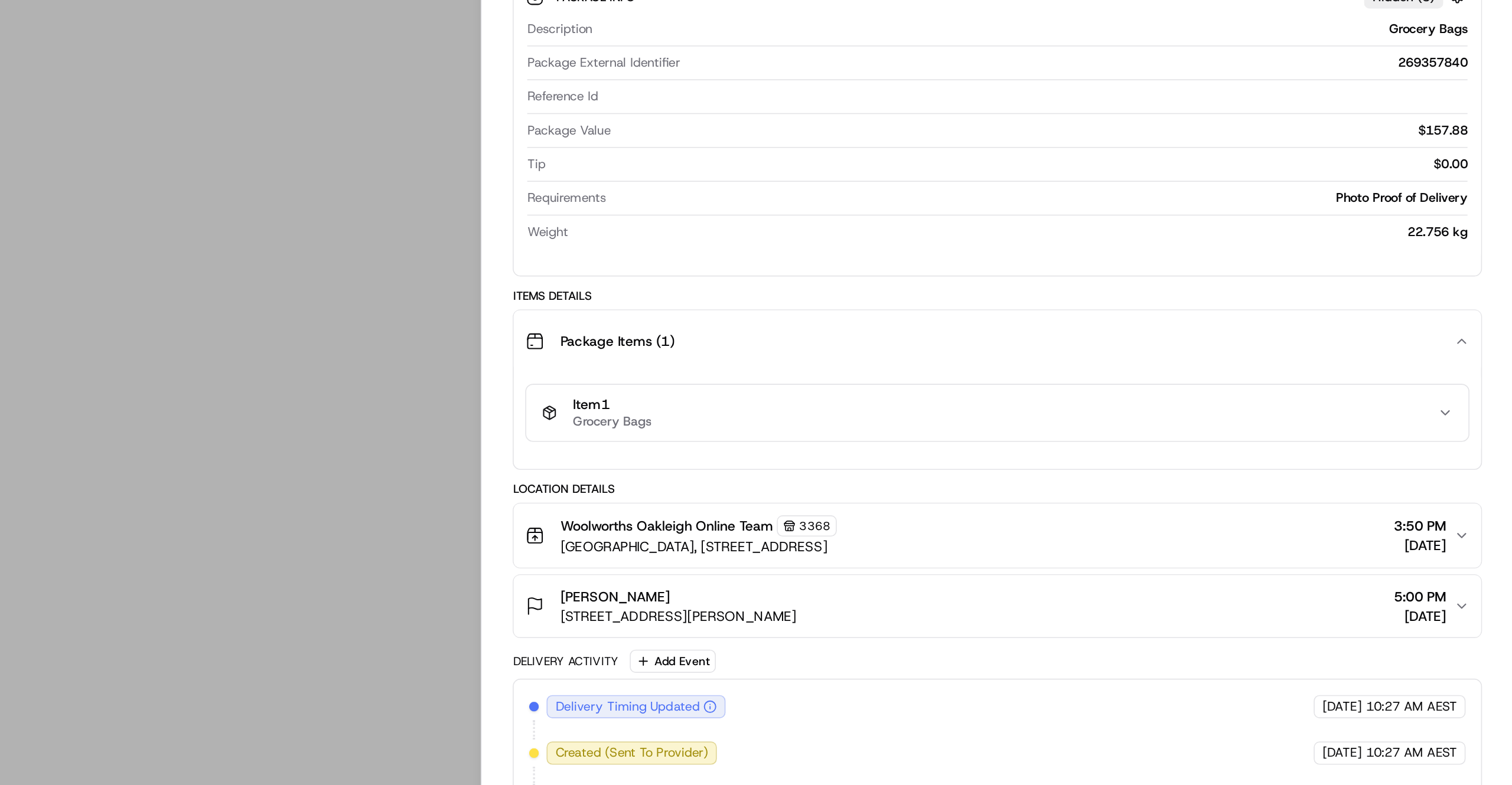
click at [1371, 539] on div "Steph Binks 77A Stockdale Ave, Bentleigh East, VIC 3165, AU 5:00 PM 14/09/2025" at bounding box center [1192, 539] width 567 height 23
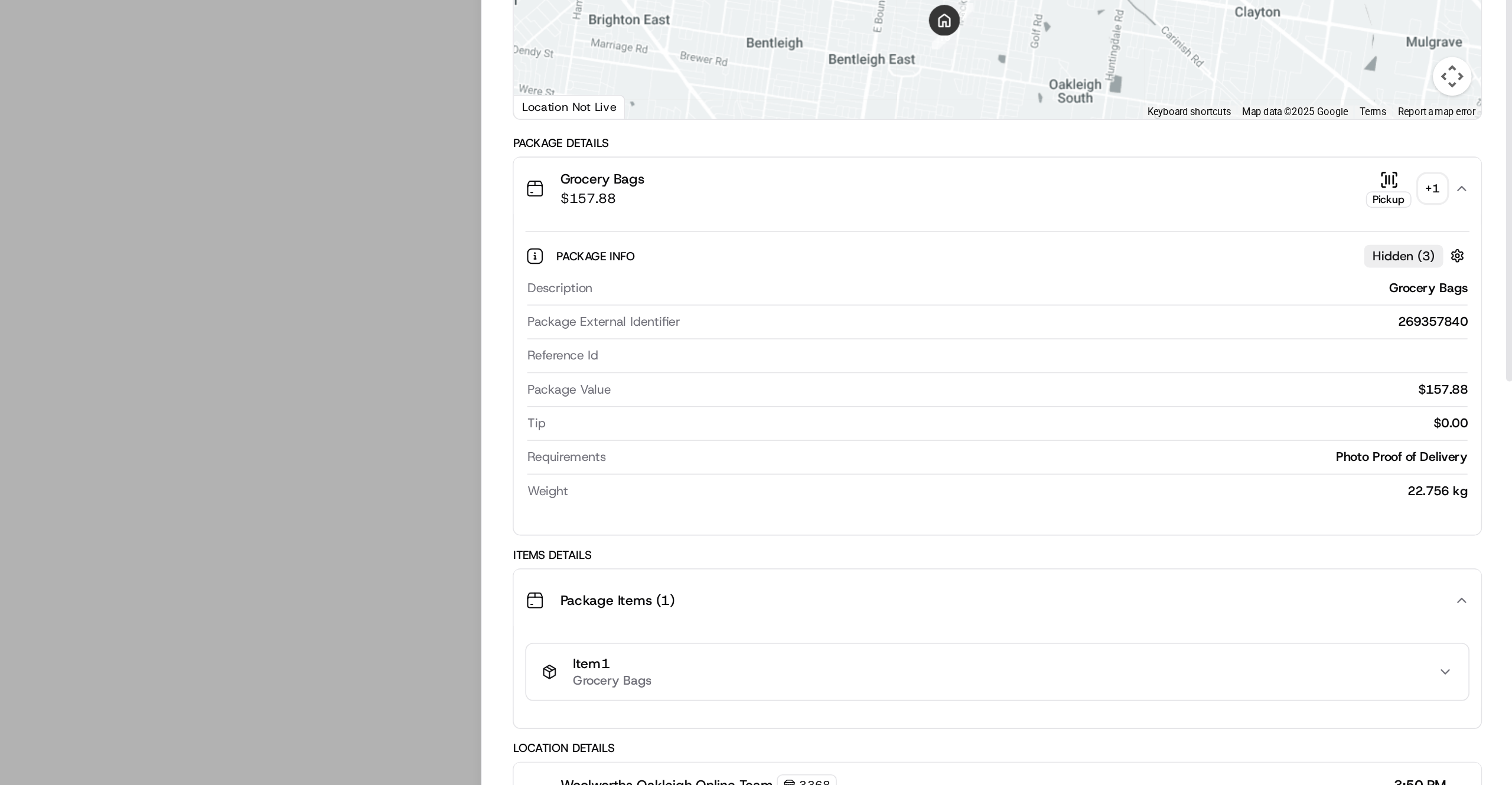
scroll to position [0, 0]
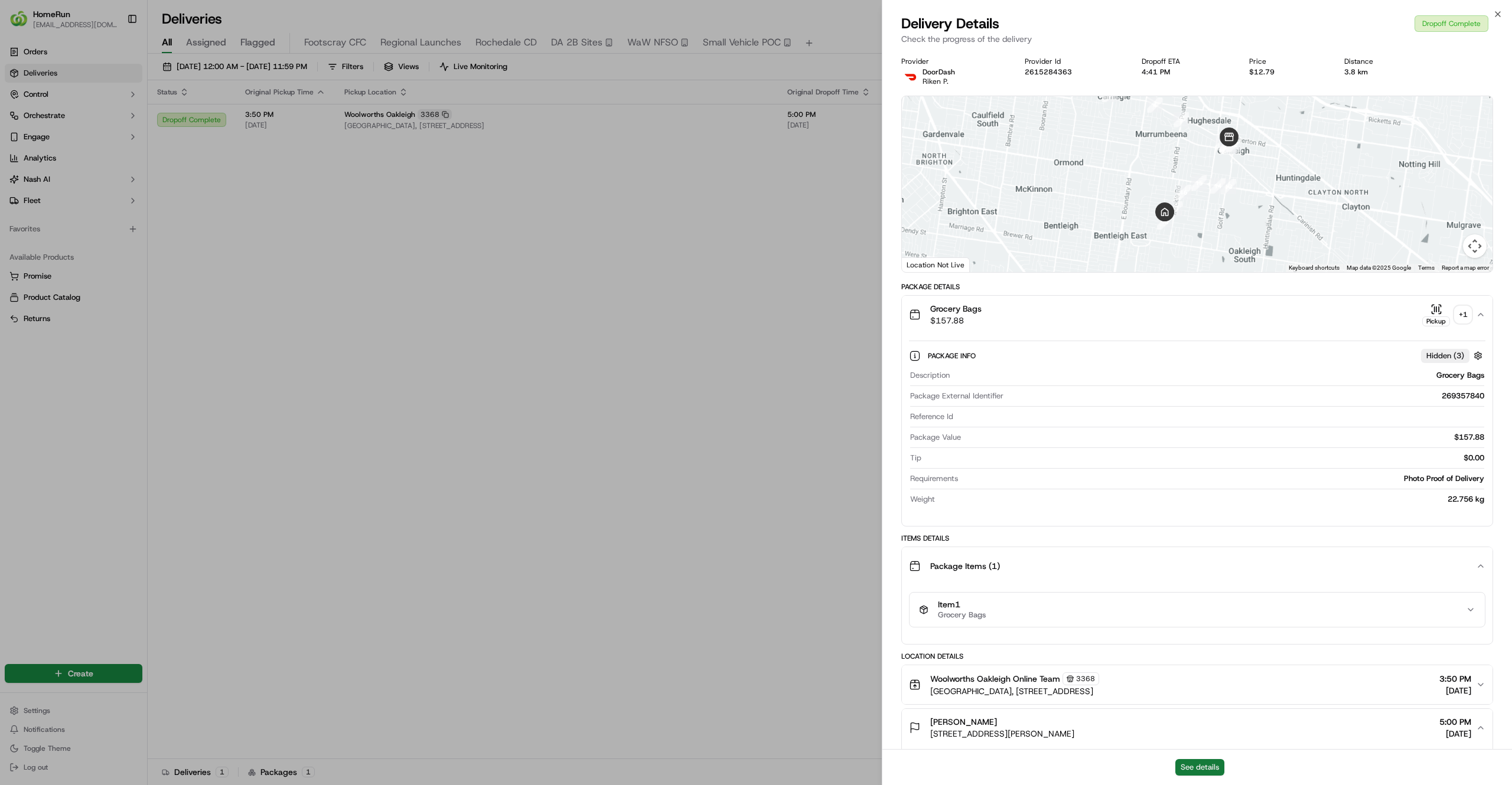
click at [1213, 764] on button "See details" at bounding box center [1200, 767] width 49 height 16
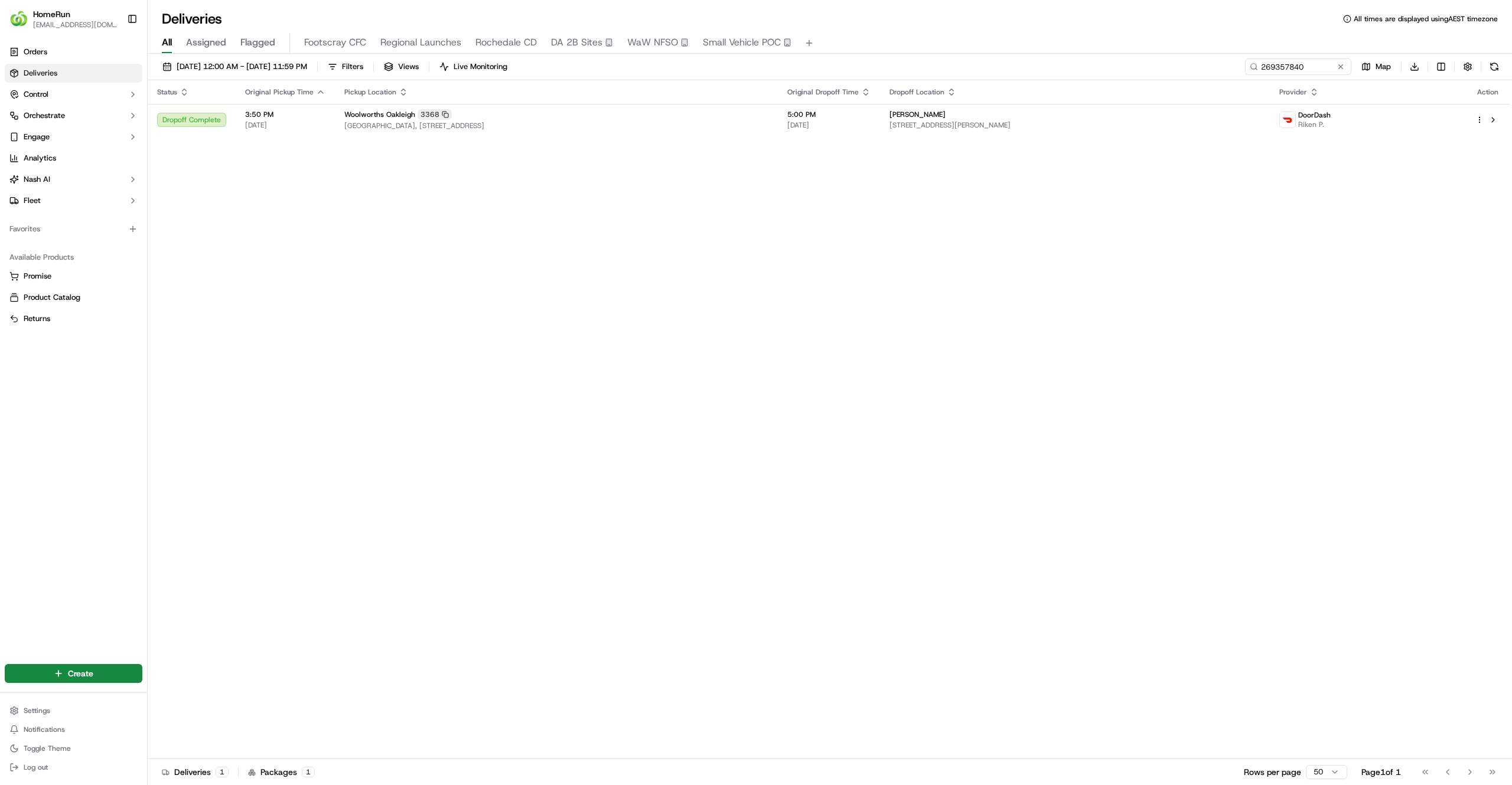
click at [1305, 58] on div "01/09/2025 12:00 AM - 21/09/2025 11:59 PM Filters Views Live Monitoring 2693578…" at bounding box center [830, 421] width 1364 height 734
click at [1307, 67] on input "269357840" at bounding box center [1280, 66] width 142 height 16
paste input "8993421"
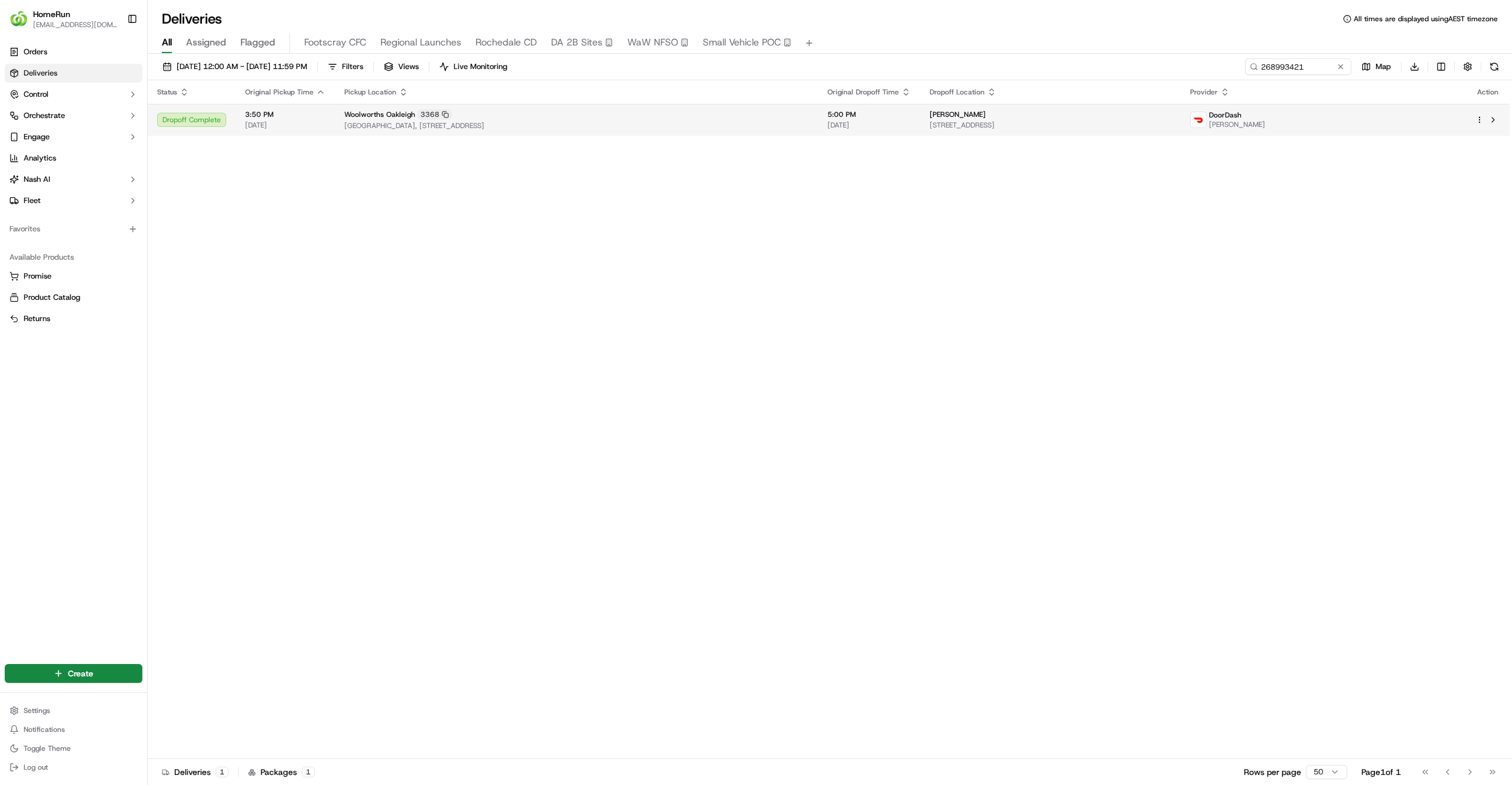
click at [1171, 111] on div "Aaron Nagy" at bounding box center [1050, 114] width 241 height 9
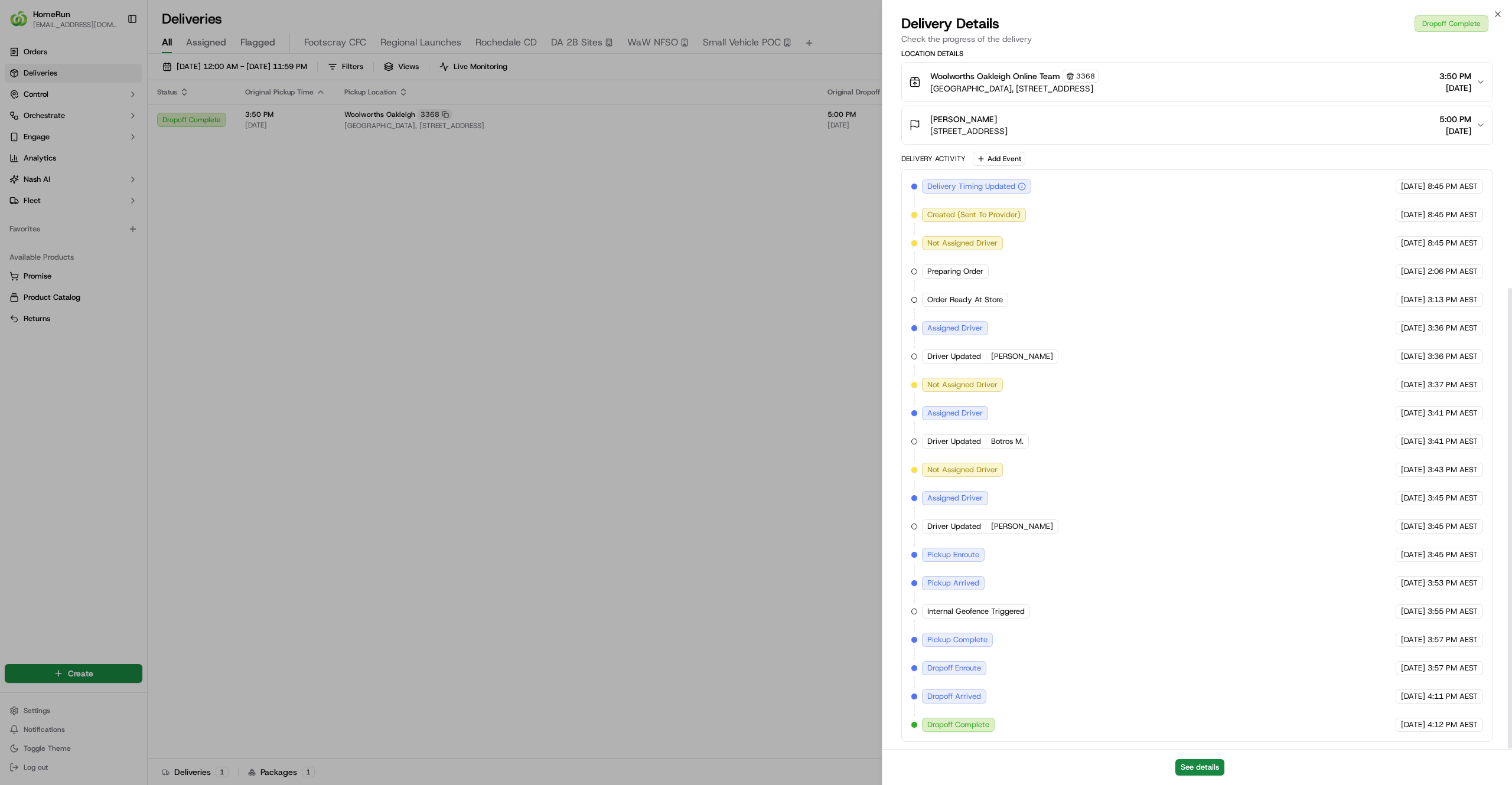
scroll to position [360, 0]
click at [1209, 772] on button "See details" at bounding box center [1200, 767] width 49 height 16
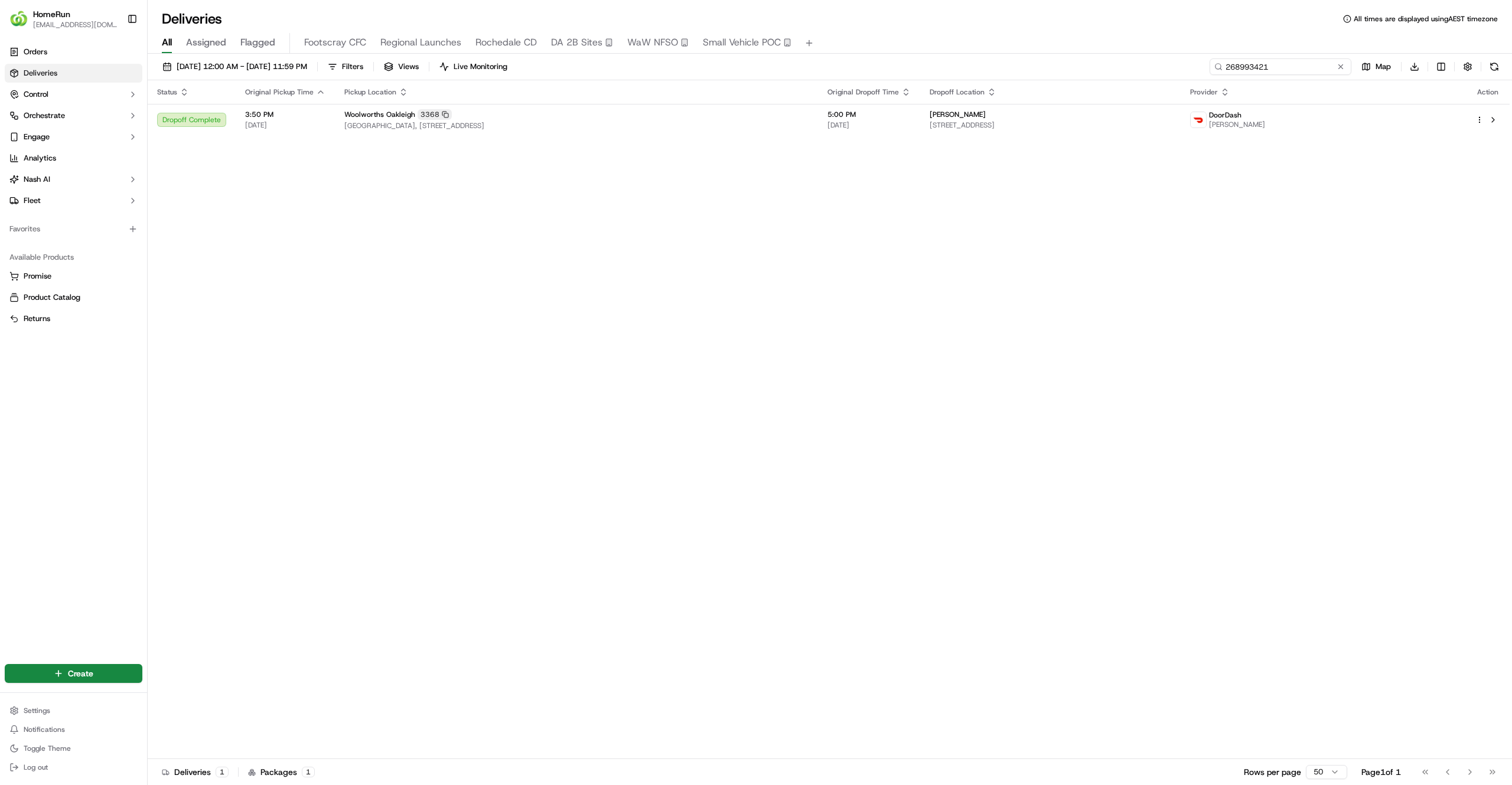
click at [1265, 67] on input "268993421" at bounding box center [1280, 66] width 142 height 16
paste input "9229556"
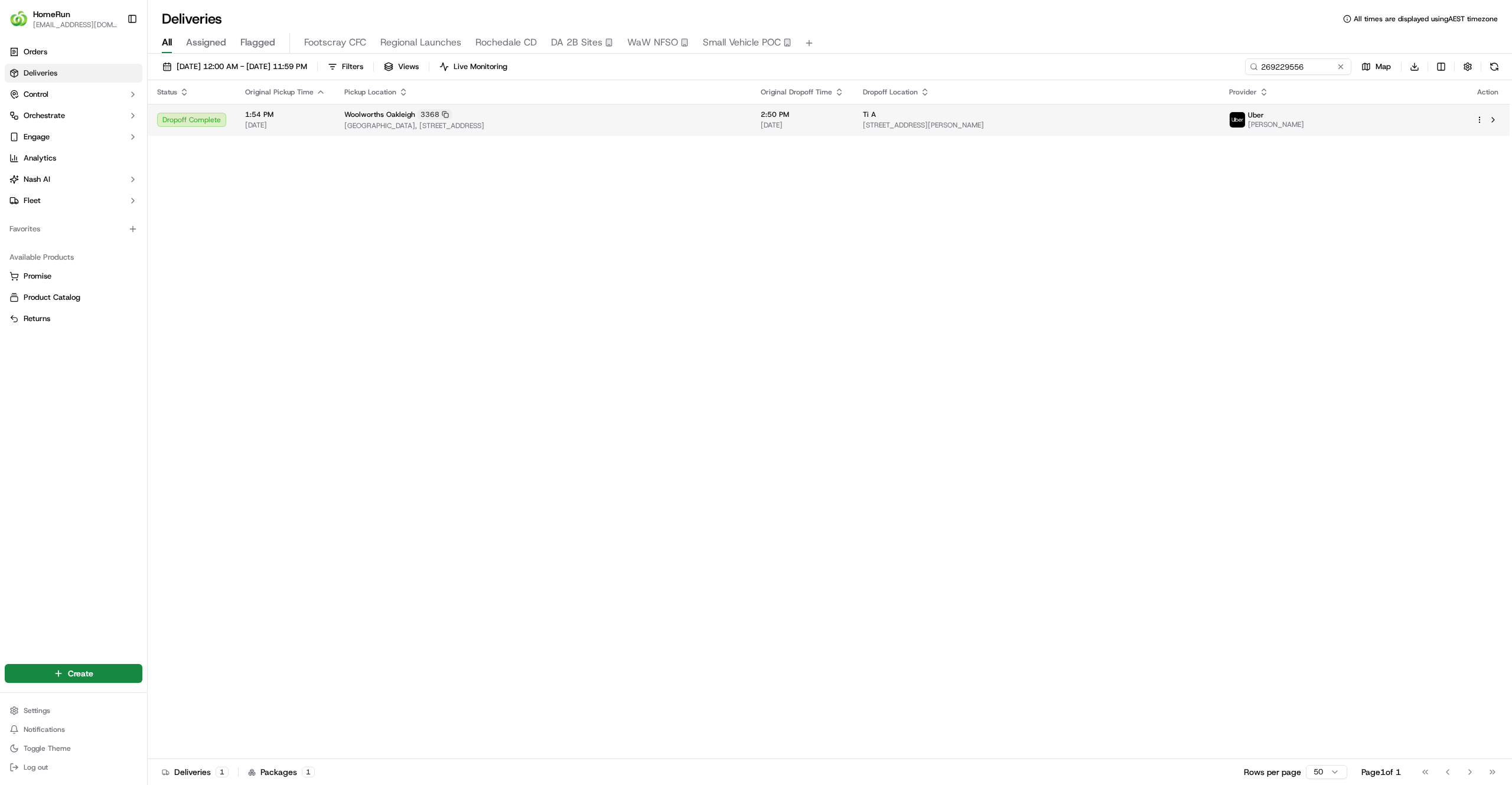
click at [1211, 112] on div "Ti A" at bounding box center [1037, 114] width 348 height 9
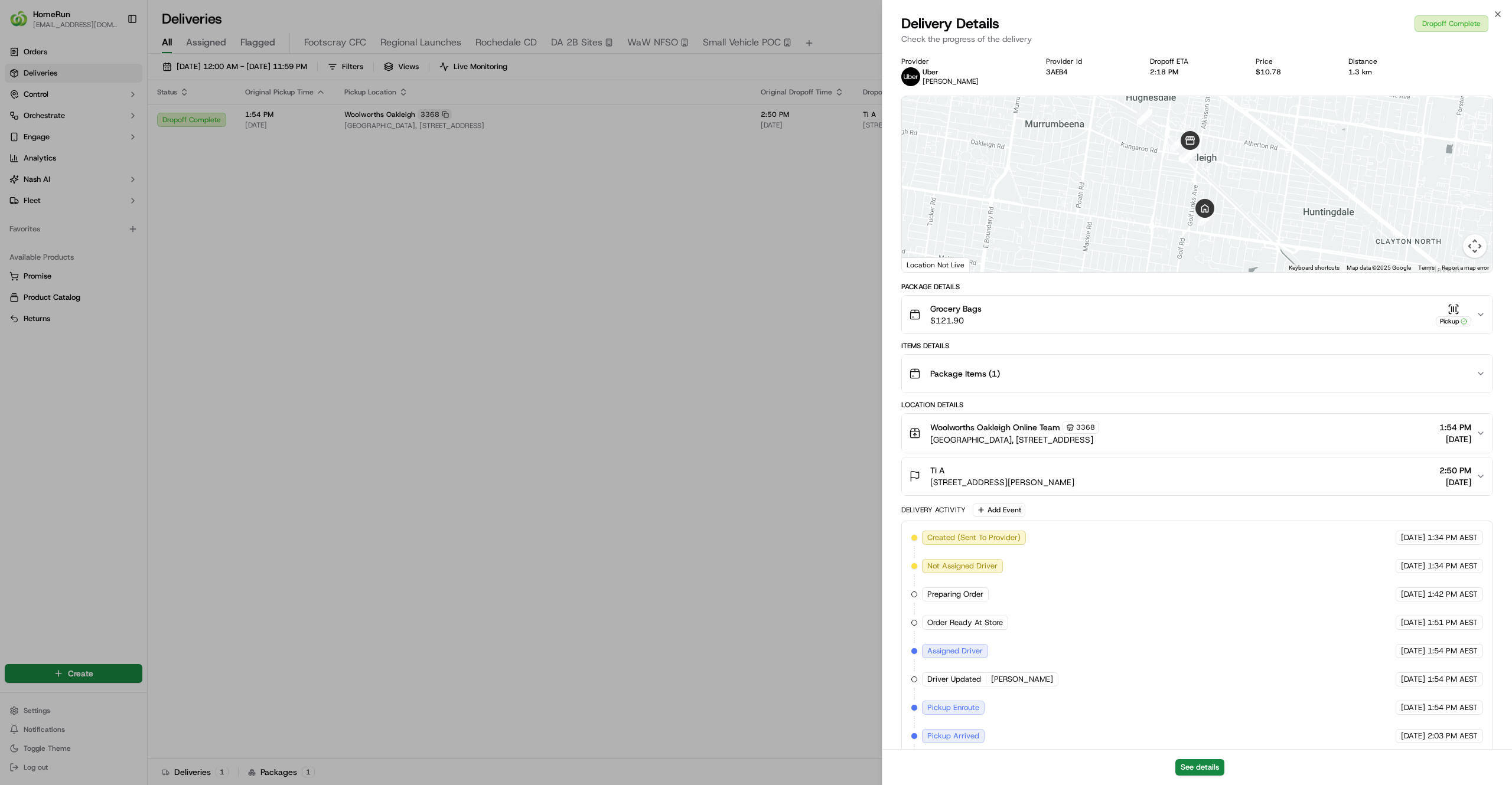
scroll to position [189, 0]
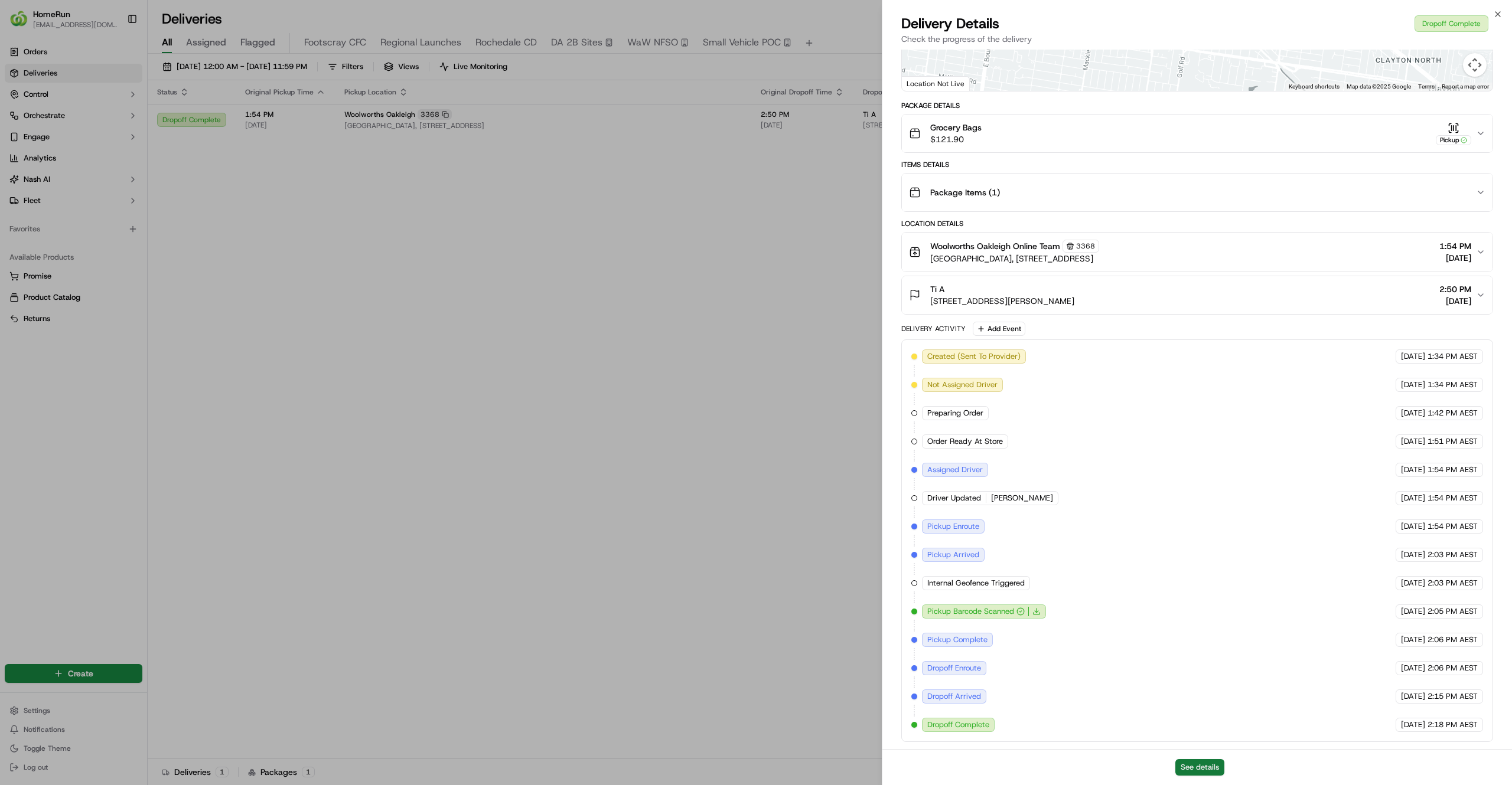
click at [1195, 765] on button "See details" at bounding box center [1200, 767] width 49 height 16
drag, startPoint x: 1262, startPoint y: 536, endPoint x: 1462, endPoint y: 514, distance: 201.2
click at [1462, 514] on div "Created (Sent To Provider) Uber 13/09/2025 1:34 PM AEST Not Assigned Driver Ube…" at bounding box center [1197, 540] width 572 height 383
click at [1414, 512] on div "Created (Sent To Provider) Uber 13/09/2025 1:34 PM AEST Not Assigned Driver Ube…" at bounding box center [1197, 540] width 572 height 383
drag, startPoint x: 1378, startPoint y: 525, endPoint x: 1506, endPoint y: 523, distance: 128.0
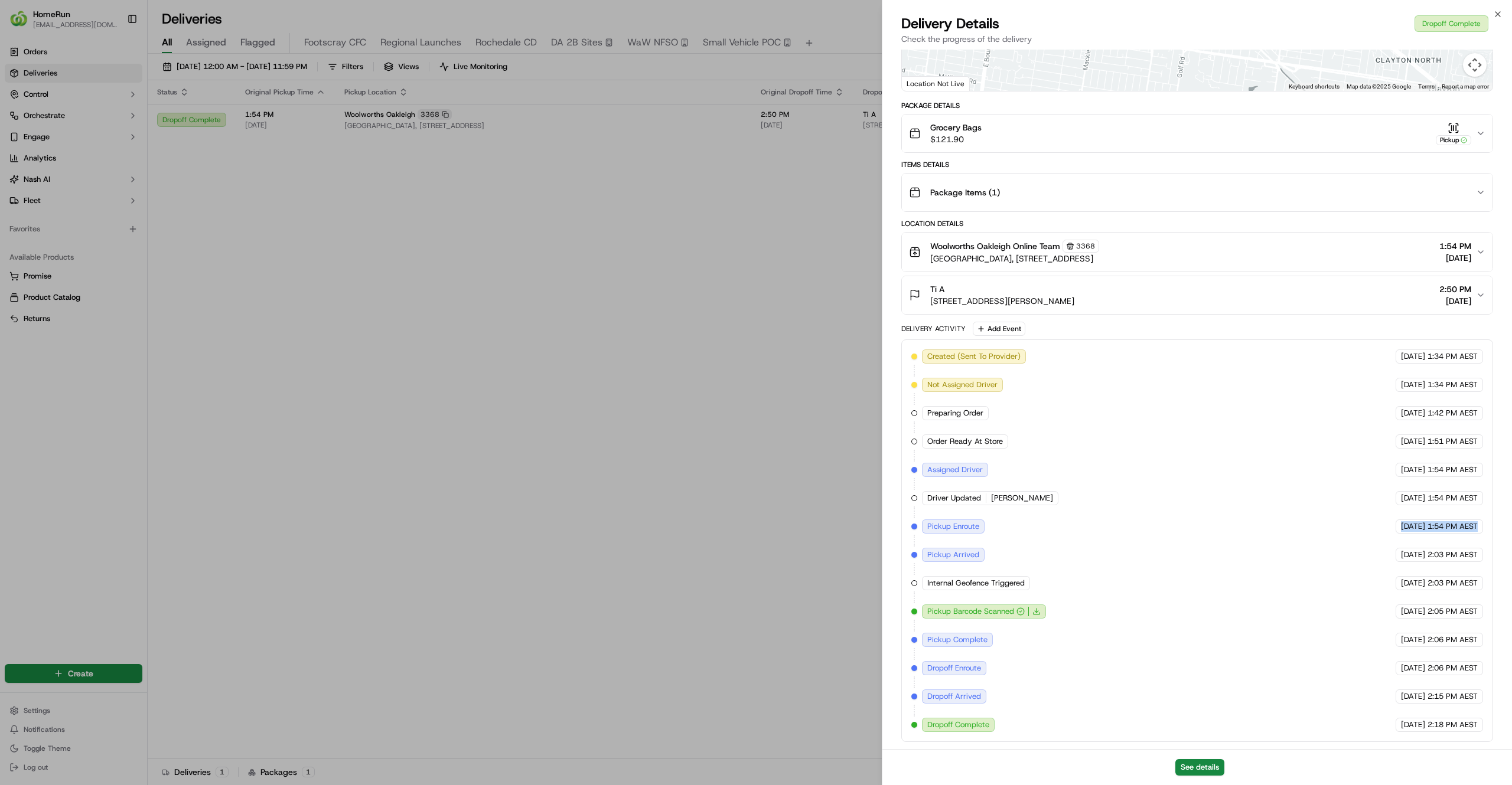
click at [1506, 523] on div "Provider Uber SAZEDUL M. Provider Id 3AEB4 Dropoff ETA 2:18 PM Price $10.78 Dis…" at bounding box center [1197, 309] width 630 height 881
click at [1305, 446] on div "Created (Sent To Provider) Uber 13/09/2025 1:34 PM AEST Not Assigned Driver Ube…" at bounding box center [1197, 540] width 572 height 383
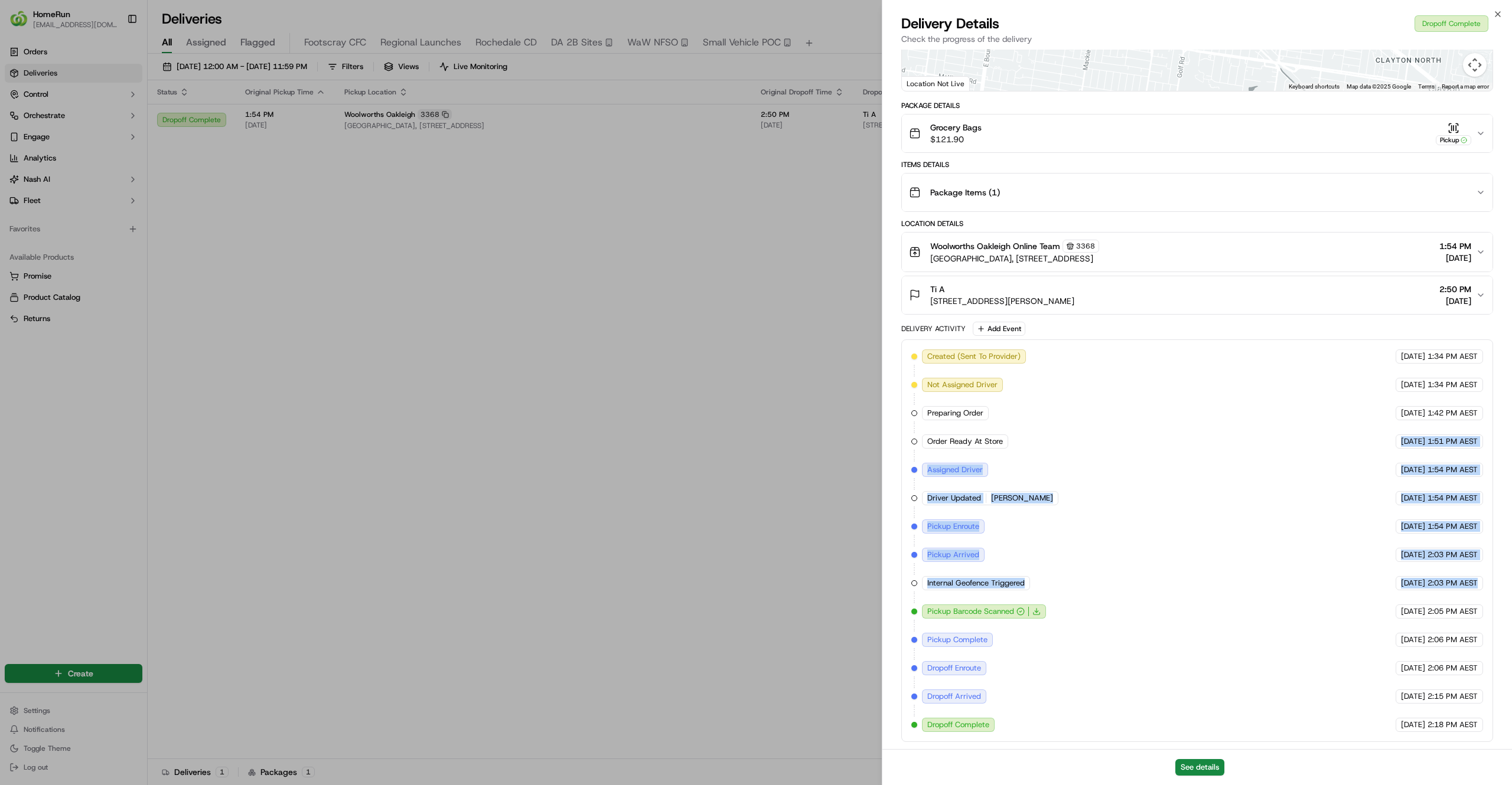
drag, startPoint x: 1305, startPoint y: 446, endPoint x: 1473, endPoint y: 581, distance: 215.5
click at [1473, 581] on div "Created (Sent To Provider) Uber 13/09/2025 1:34 PM AEST Not Assigned Driver Ube…" at bounding box center [1197, 540] width 572 height 383
click at [1476, 585] on span "2:03 PM AEST" at bounding box center [1452, 583] width 50 height 11
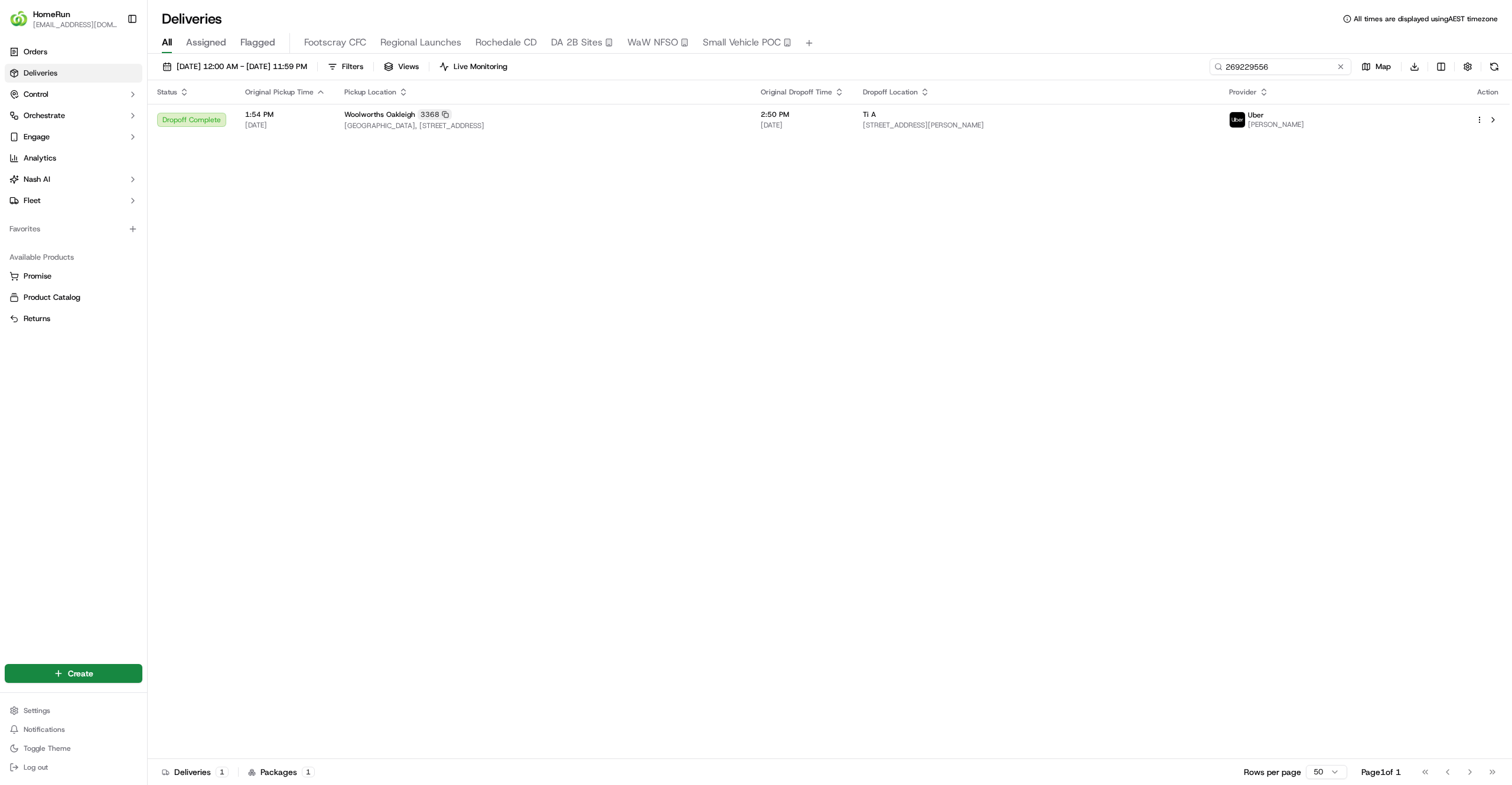
click at [1272, 73] on input "269229556" at bounding box center [1280, 66] width 142 height 16
paste input "367283"
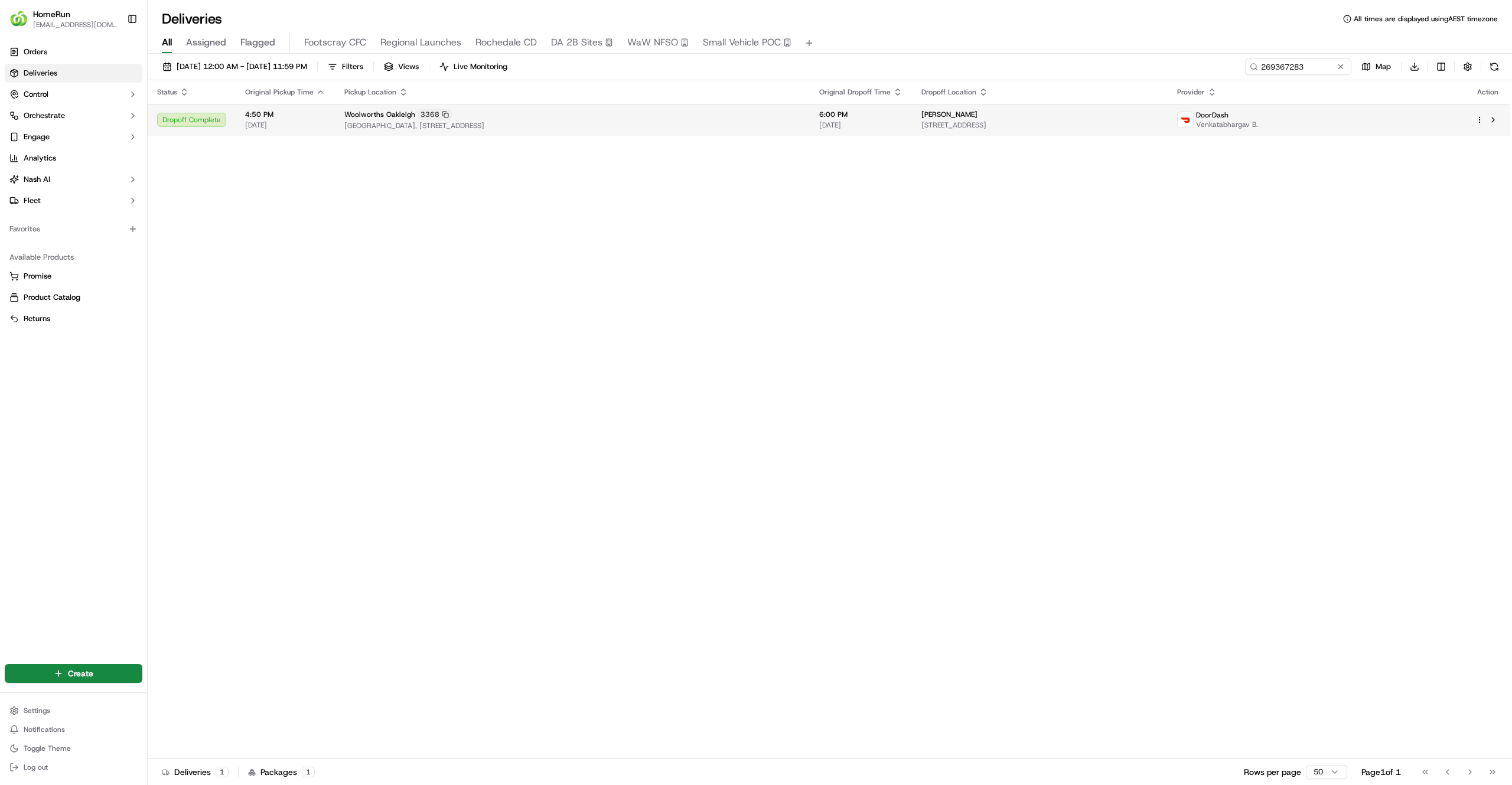
click at [1071, 120] on div "Aaron Nagy 25B Waratah St, Bentleigh East, VIC 3165, AU" at bounding box center [1040, 120] width 237 height 20
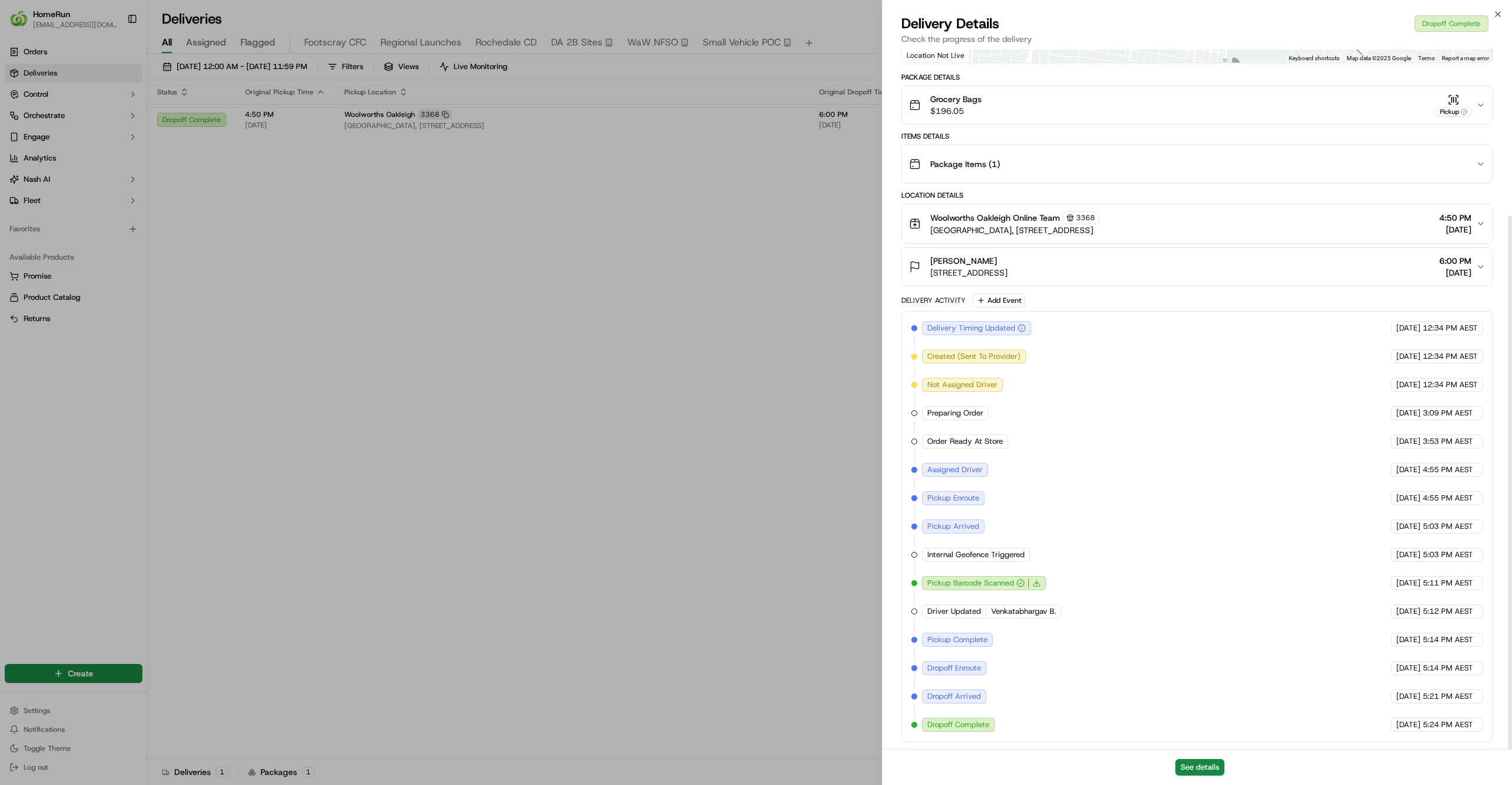
scroll to position [218, 0]
click at [1212, 763] on button "See details" at bounding box center [1200, 767] width 49 height 16
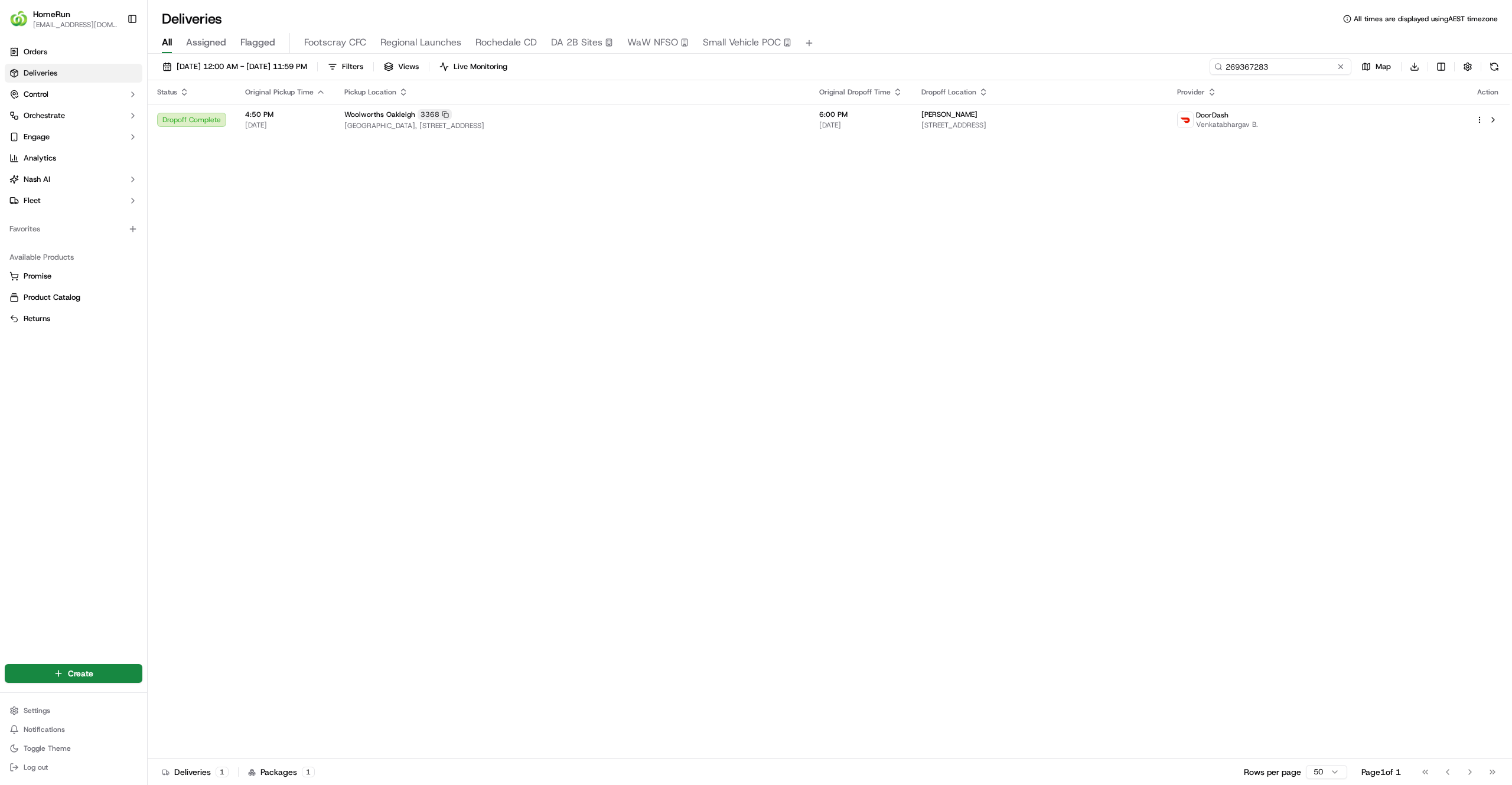
click at [1285, 70] on input "269367283" at bounding box center [1280, 66] width 142 height 16
paste input "8228478"
click at [721, 203] on div "Status Original Pickup Time Pickup Location Original Dropoff Time Dropoff Locat…" at bounding box center [829, 419] width 1362 height 679
click at [812, 131] on td "Woolworths Oakleigh 3368 Oakleigh Central Shopping Centre, Station Square, Stat…" at bounding box center [577, 119] width 483 height 32
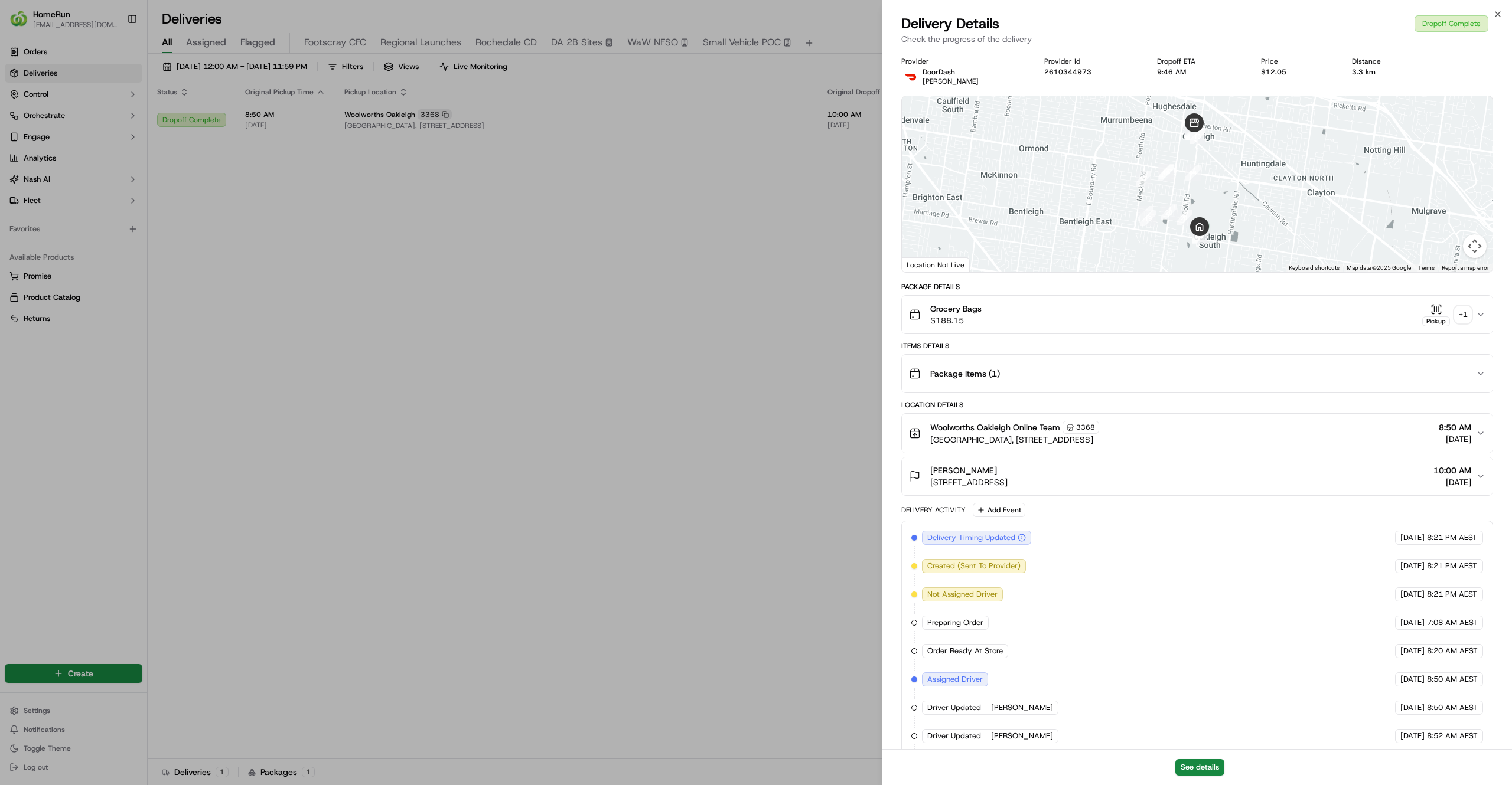
click at [1471, 321] on div "Grocery Bags $188.15 Pickup + 1" at bounding box center [1192, 314] width 567 height 23
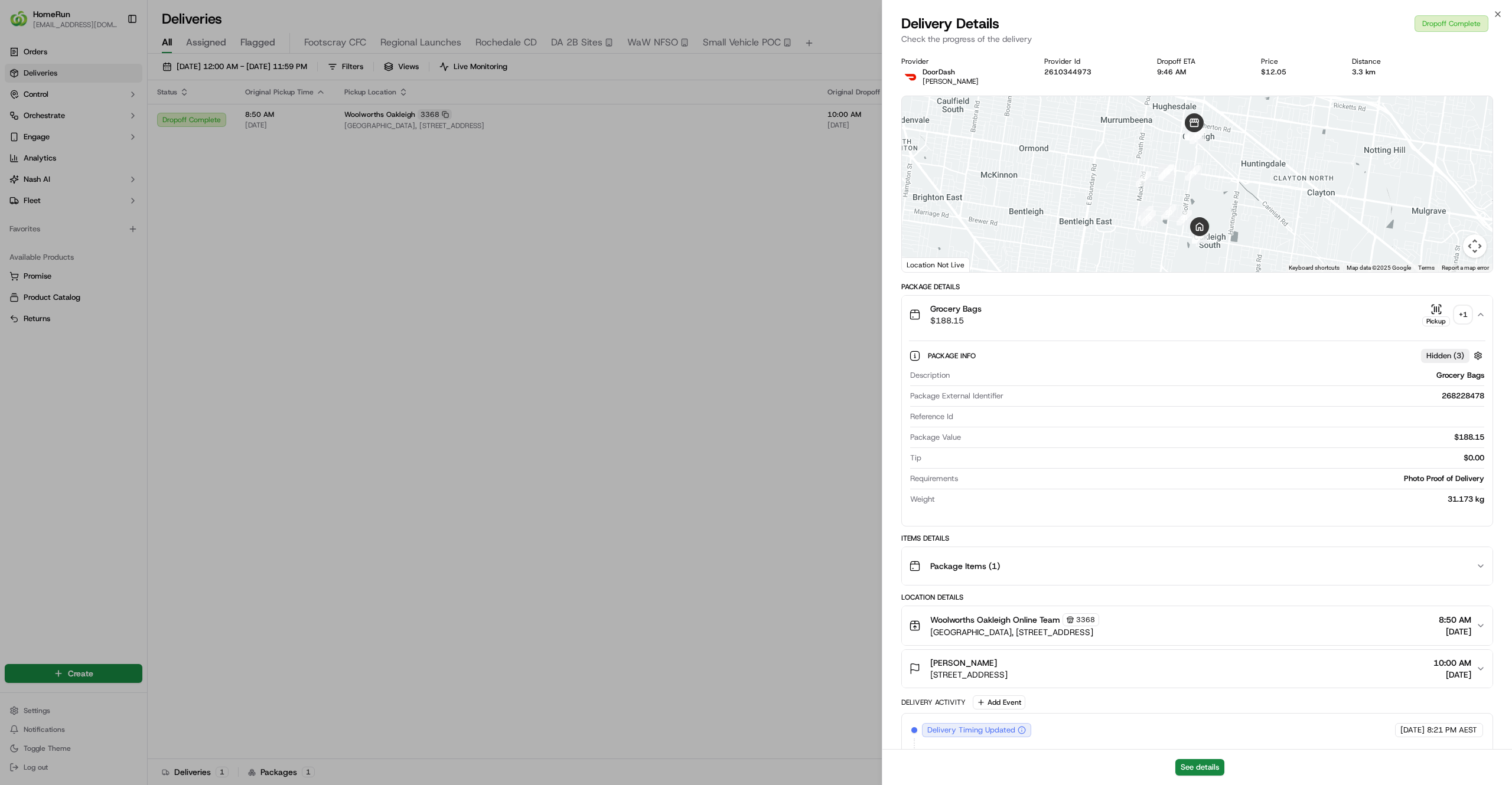
click at [1463, 317] on div "+ 1" at bounding box center [1463, 314] width 16 height 16
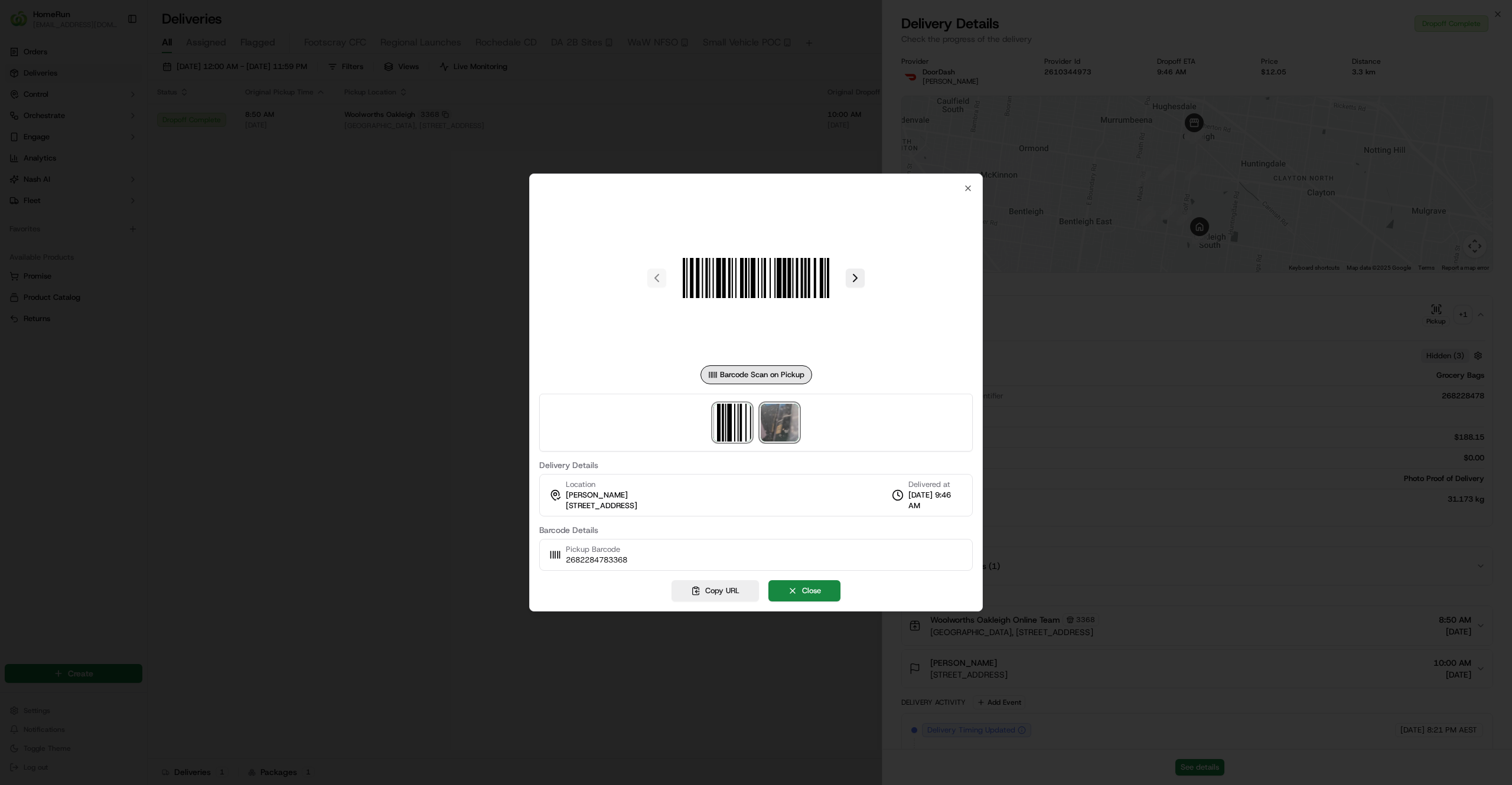
click at [776, 432] on img at bounding box center [779, 422] width 38 height 38
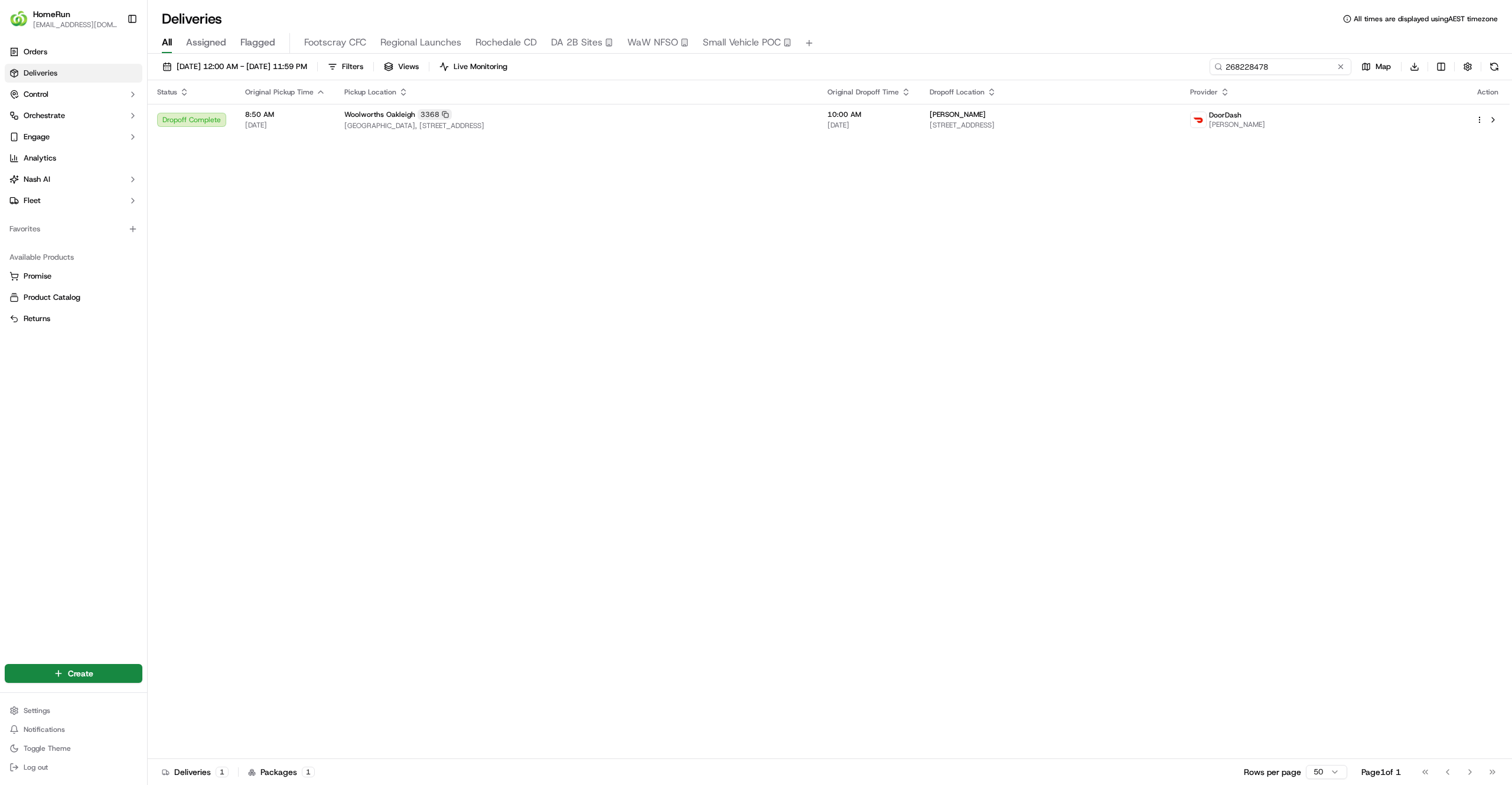
click at [1311, 75] on input "268228478" at bounding box center [1280, 66] width 142 height 16
paste input "753203"
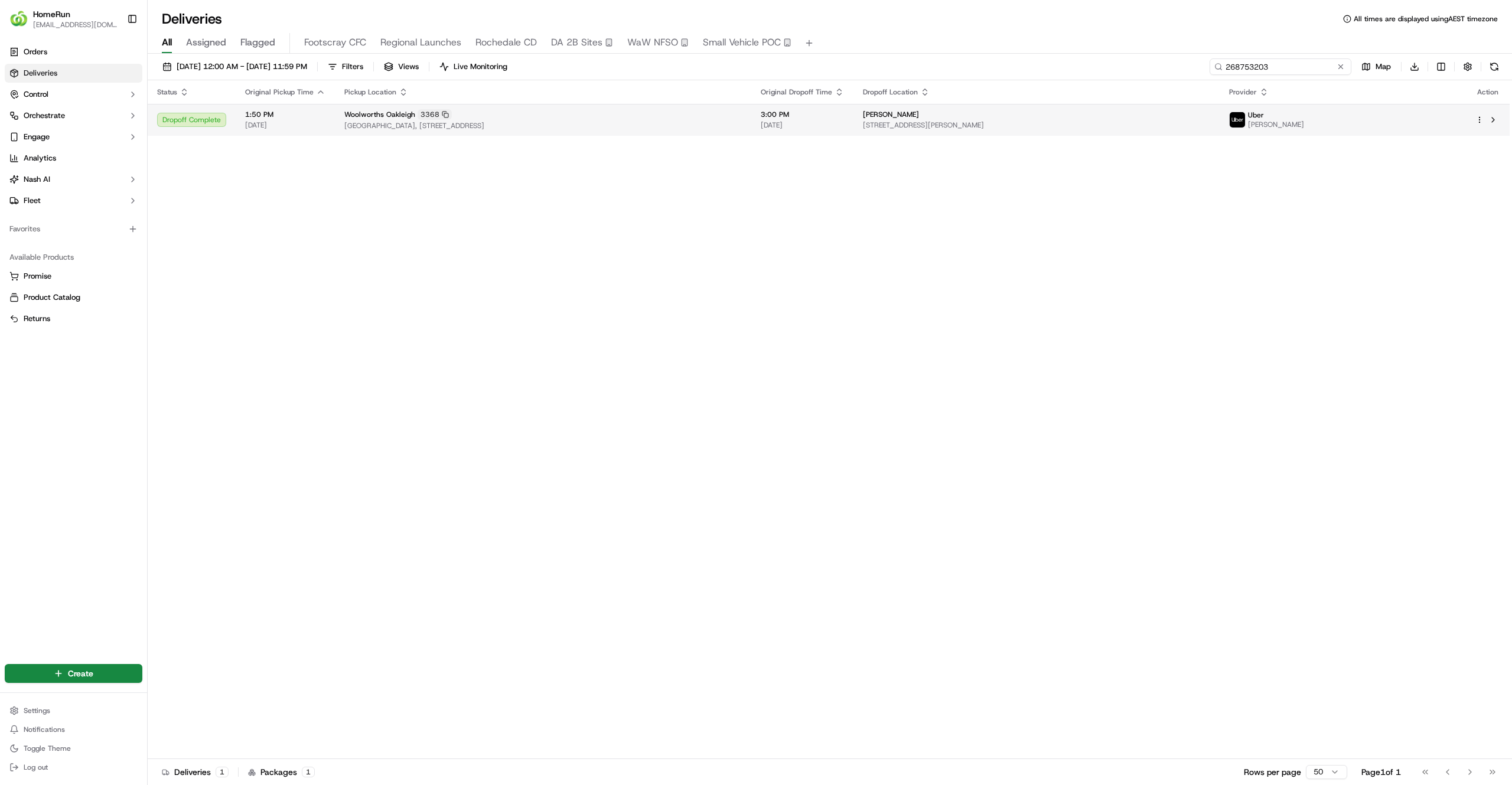
type input "268753203"
click at [464, 128] on span "[GEOGRAPHIC_DATA], [STREET_ADDRESS]" at bounding box center [543, 126] width 398 height 9
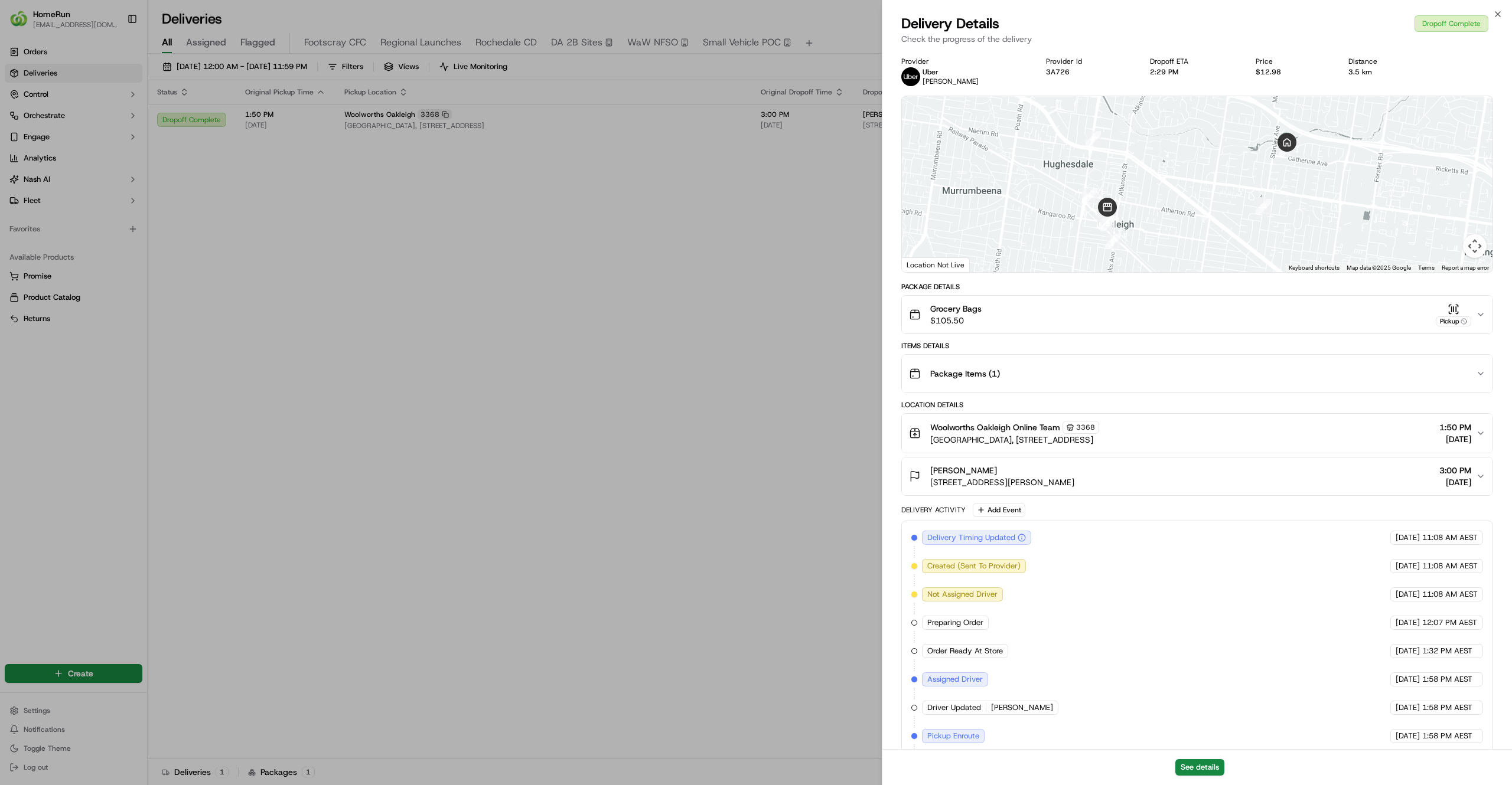
scroll to position [189, 0]
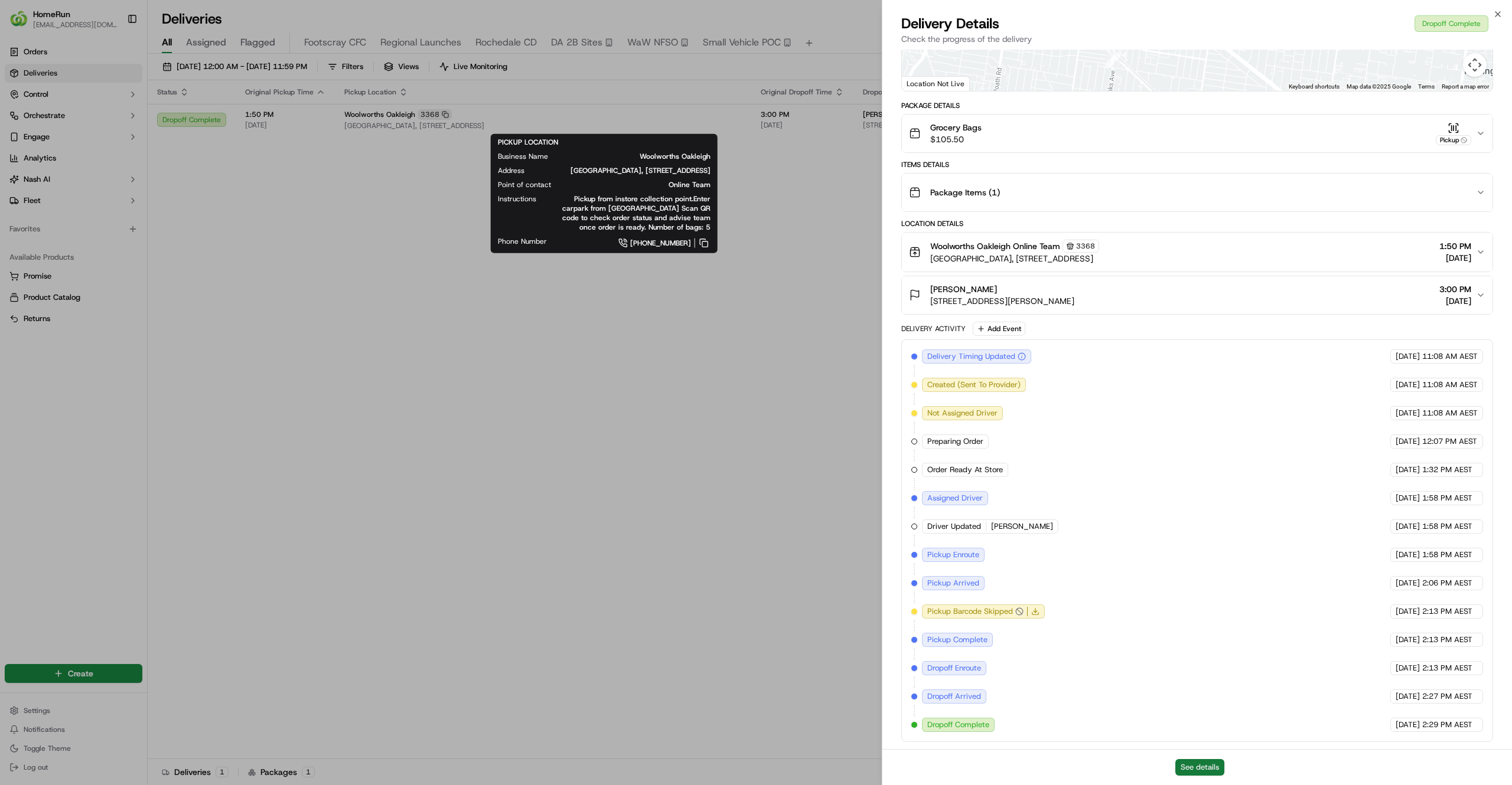
click at [1177, 767] on button "See details" at bounding box center [1200, 767] width 49 height 16
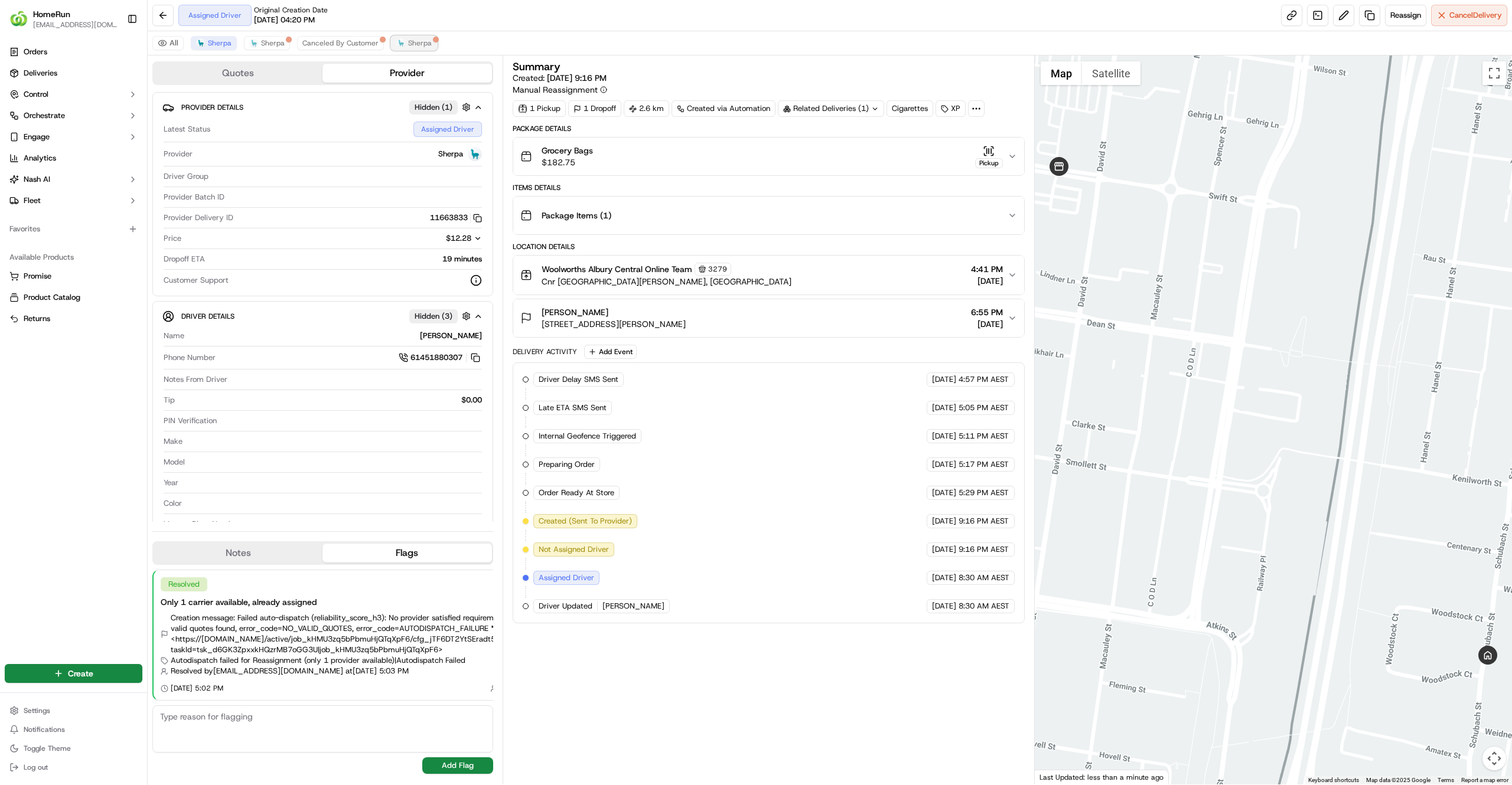
click at [429, 49] on button "Sherpa" at bounding box center [414, 43] width 46 height 14
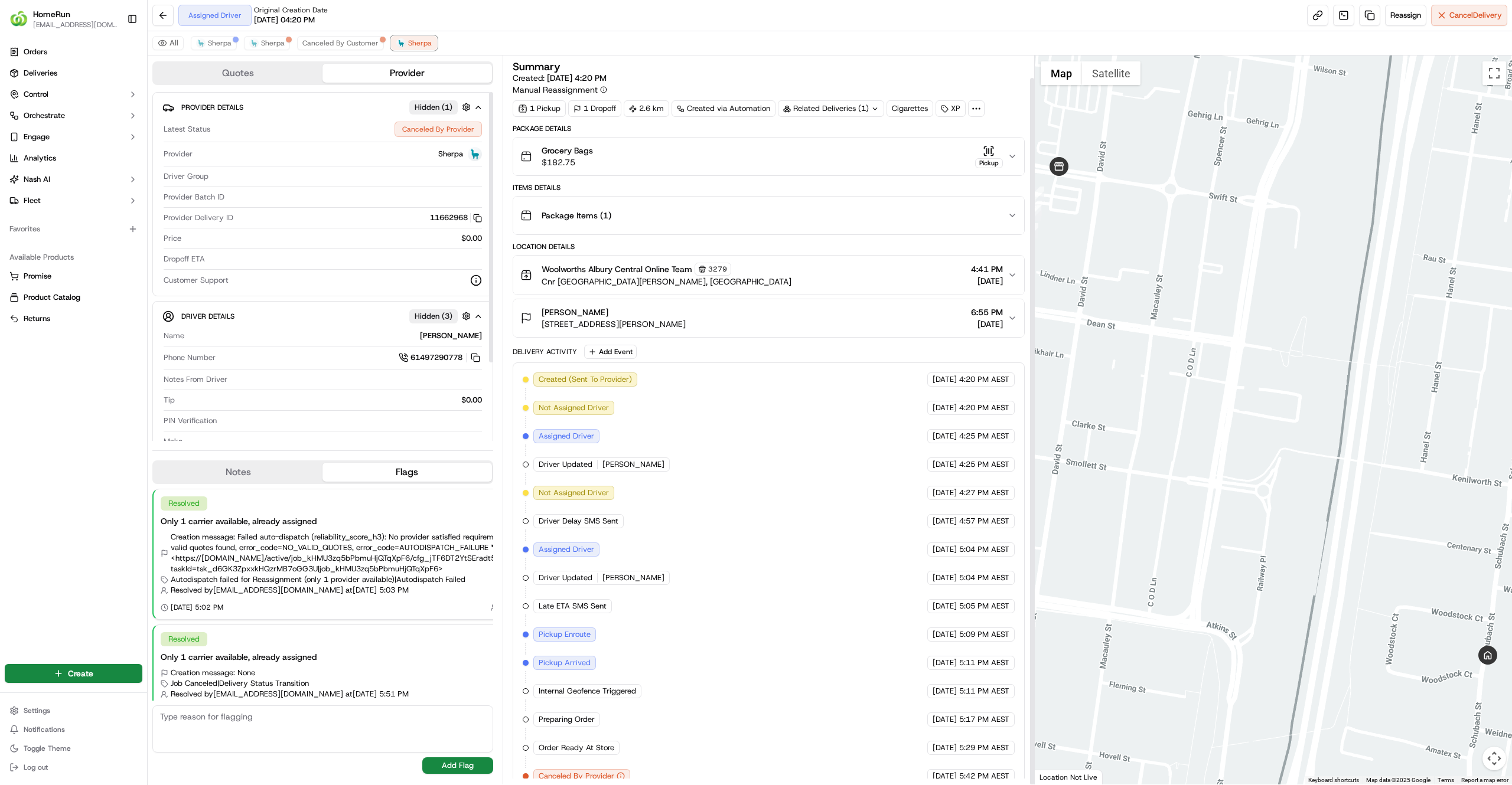
scroll to position [23, 0]
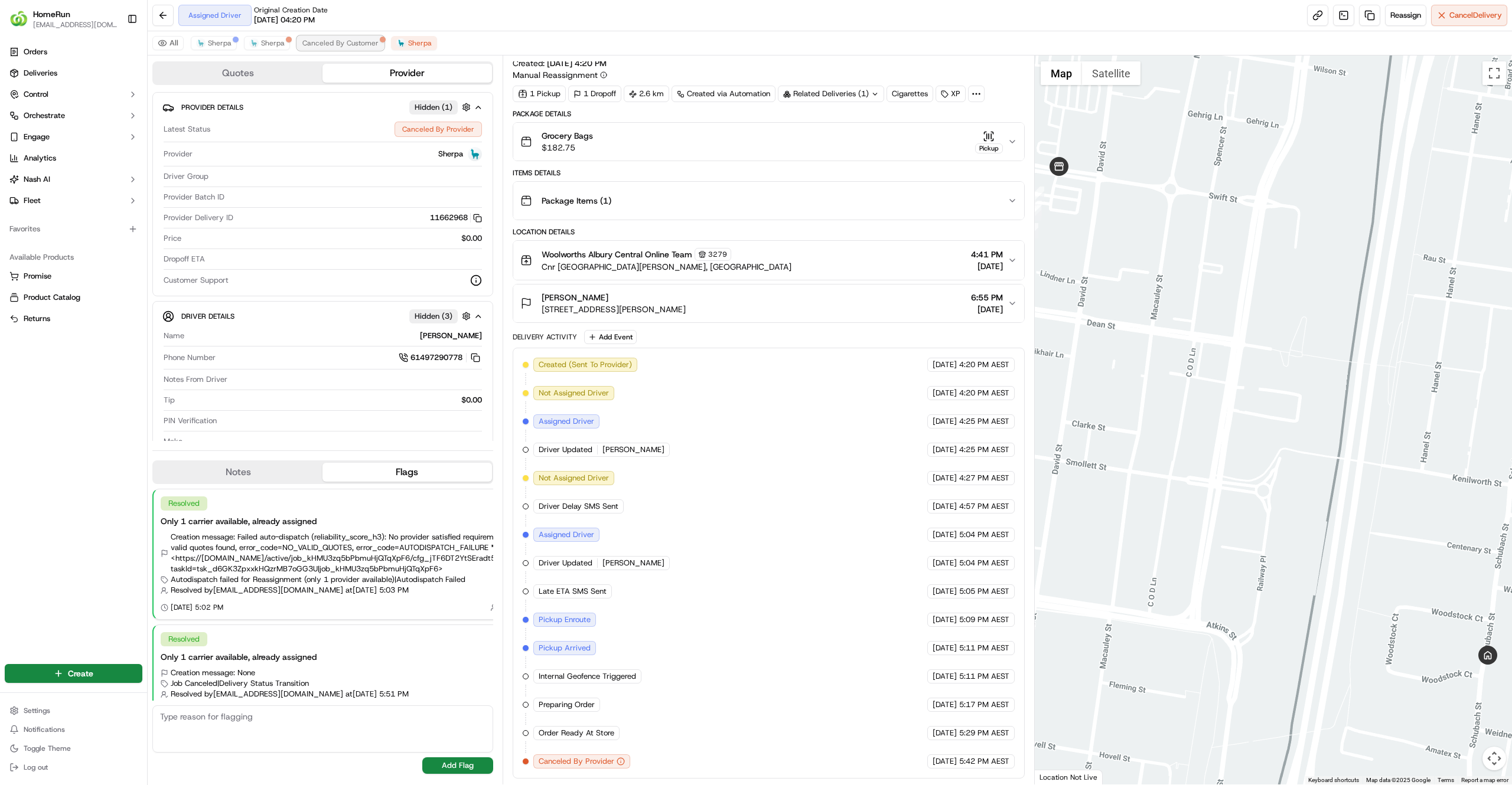
click at [315, 41] on span "Canceled By Customer" at bounding box center [340, 43] width 76 height 9
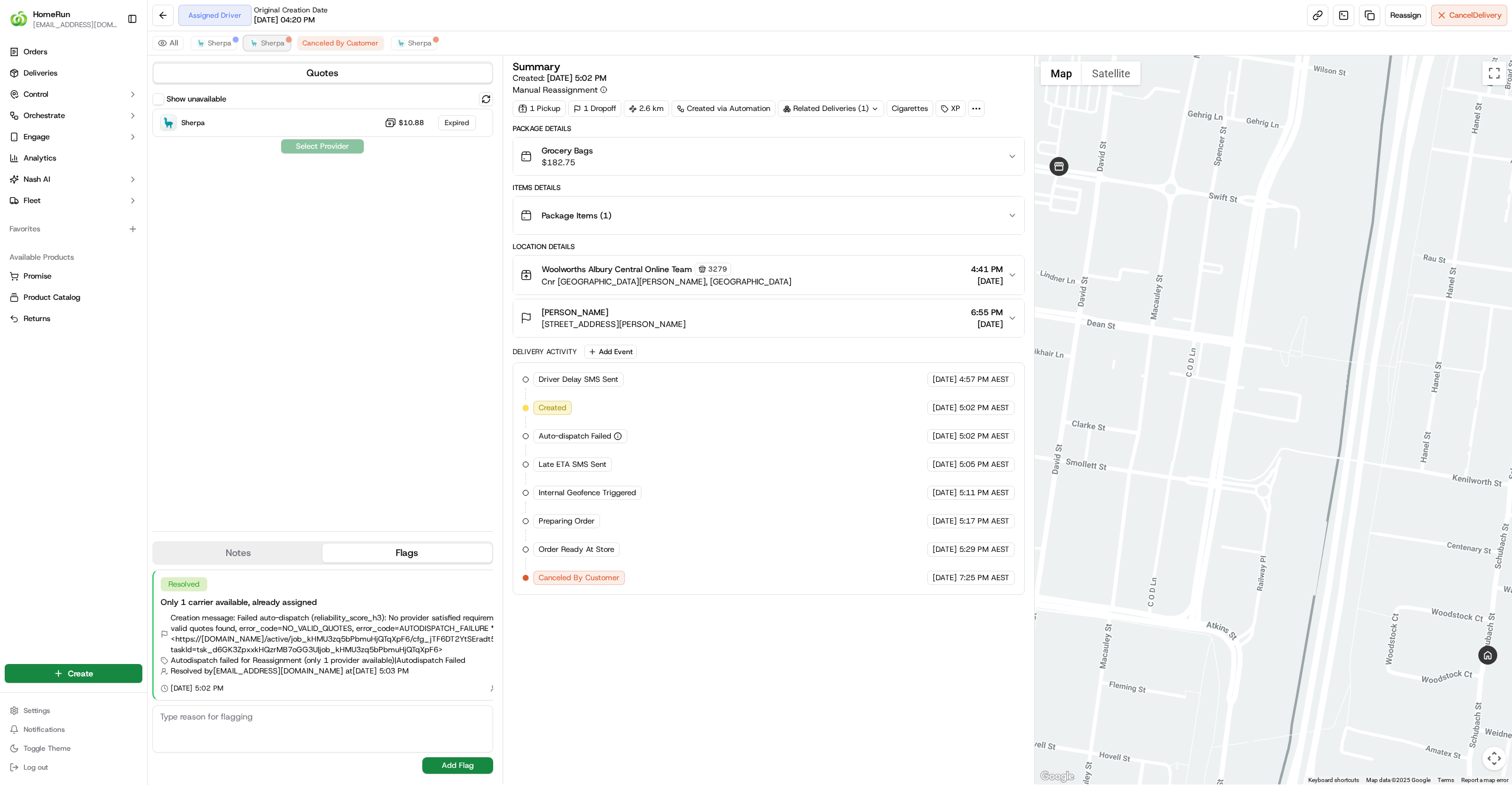
click at [256, 45] on img at bounding box center [254, 43] width 9 height 9
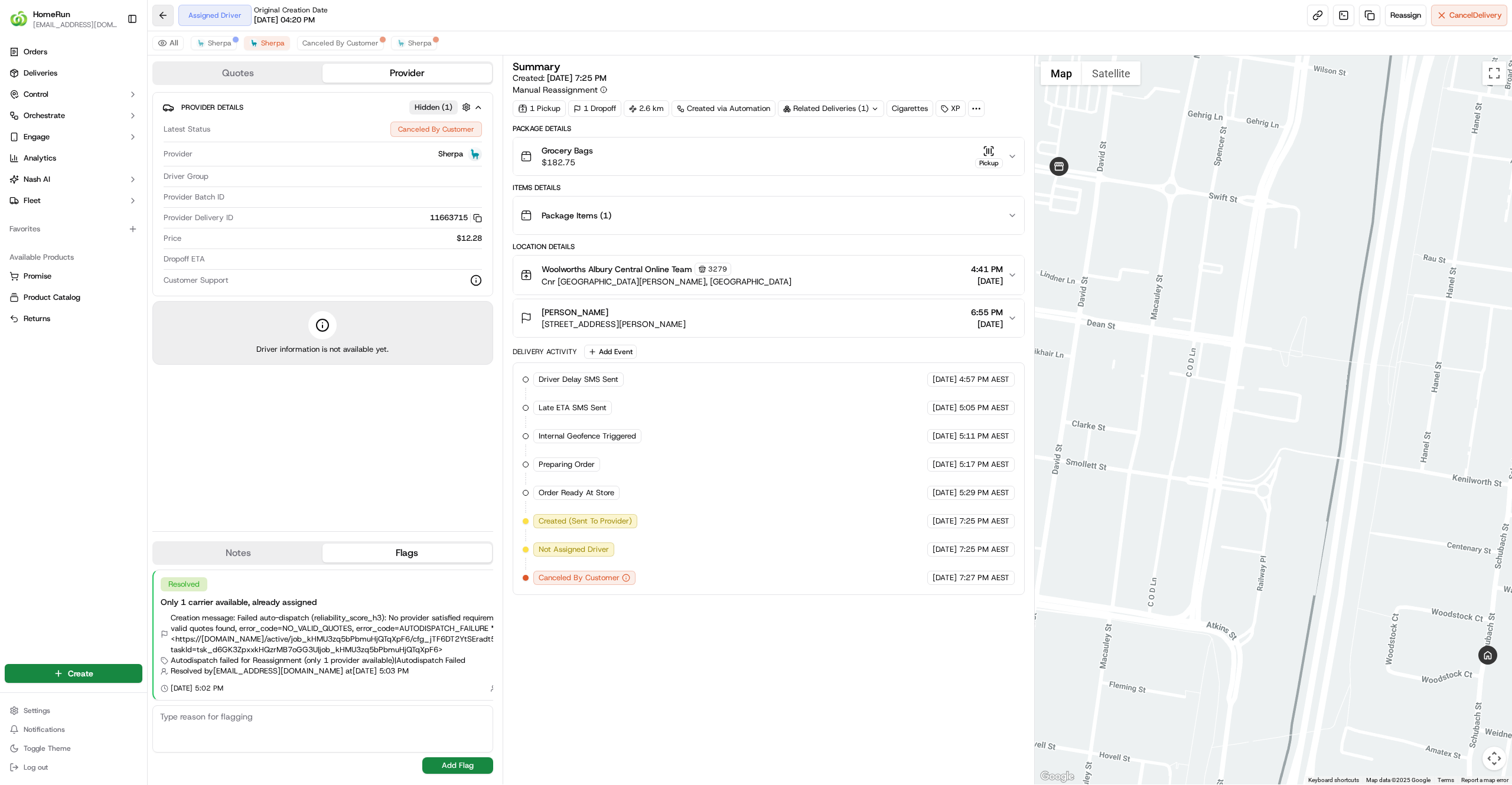
click at [163, 18] on button at bounding box center [163, 16] width 21 height 21
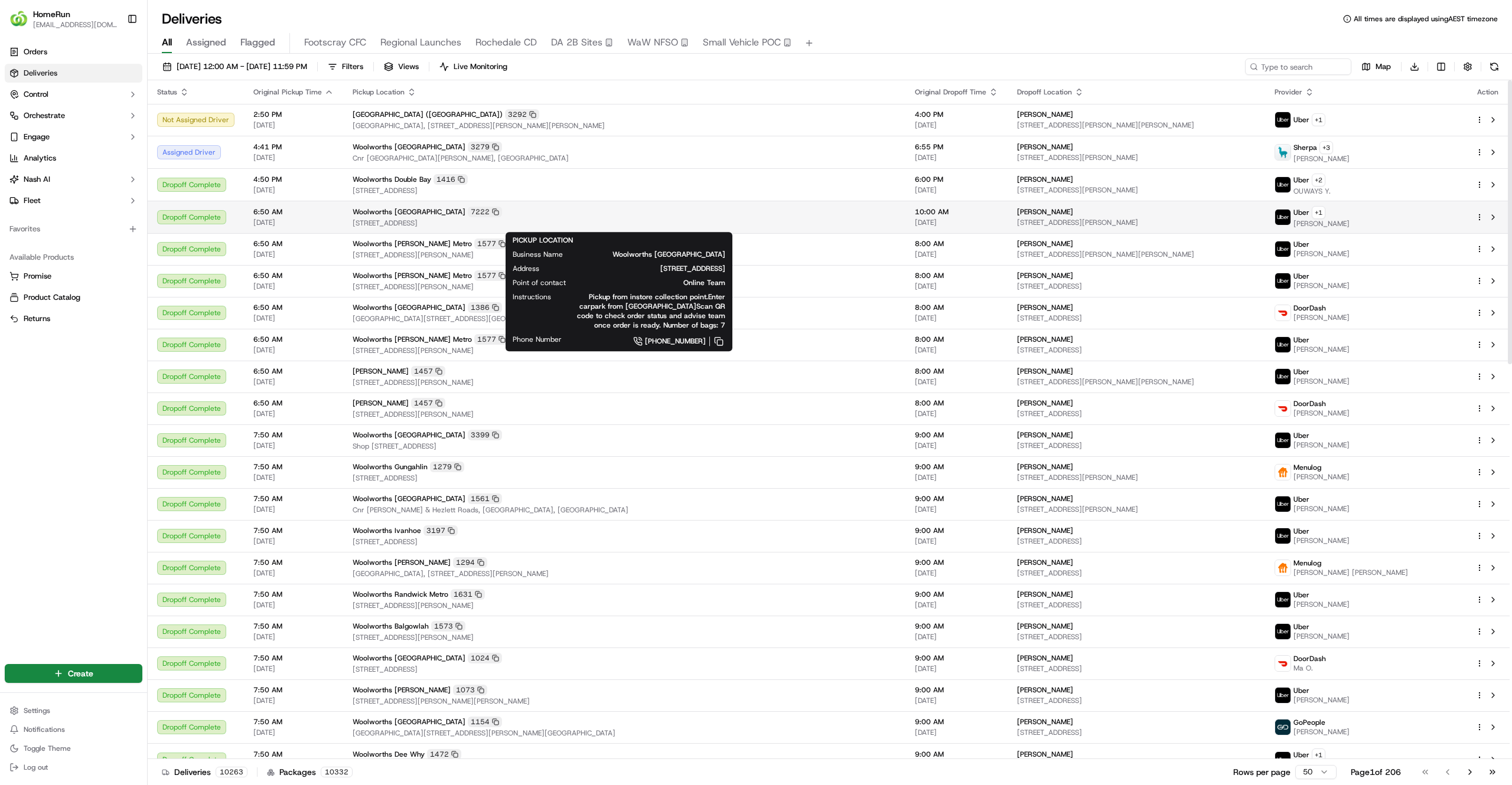
click at [652, 209] on div "Woolworths Green Point 7222" at bounding box center [624, 212] width 543 height 11
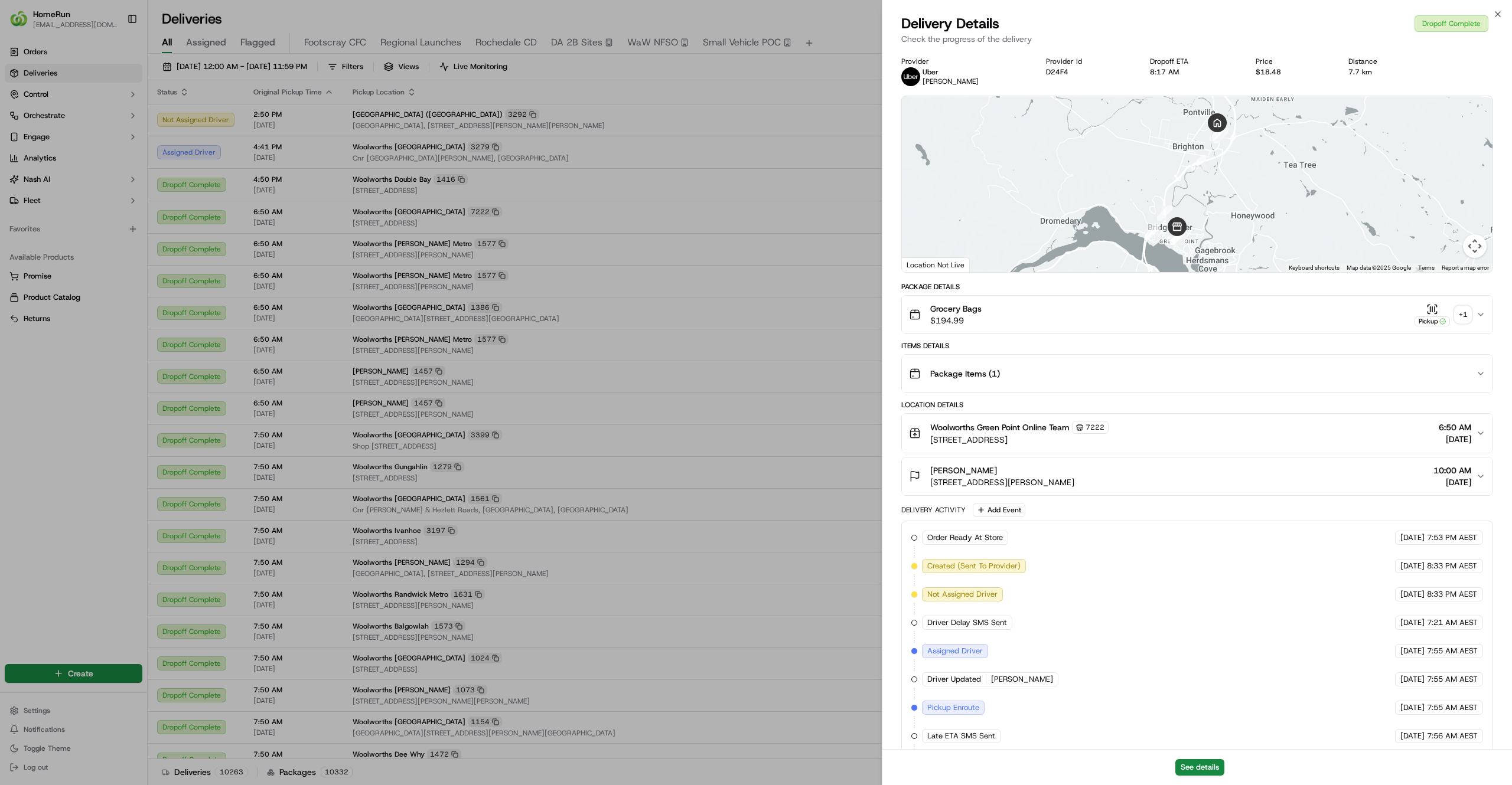
click at [1185, 441] on div "Woolworths Green Point Online Team 7222 28 Green Point Road, Bridgewater, TAS 7…" at bounding box center [1192, 433] width 567 height 25
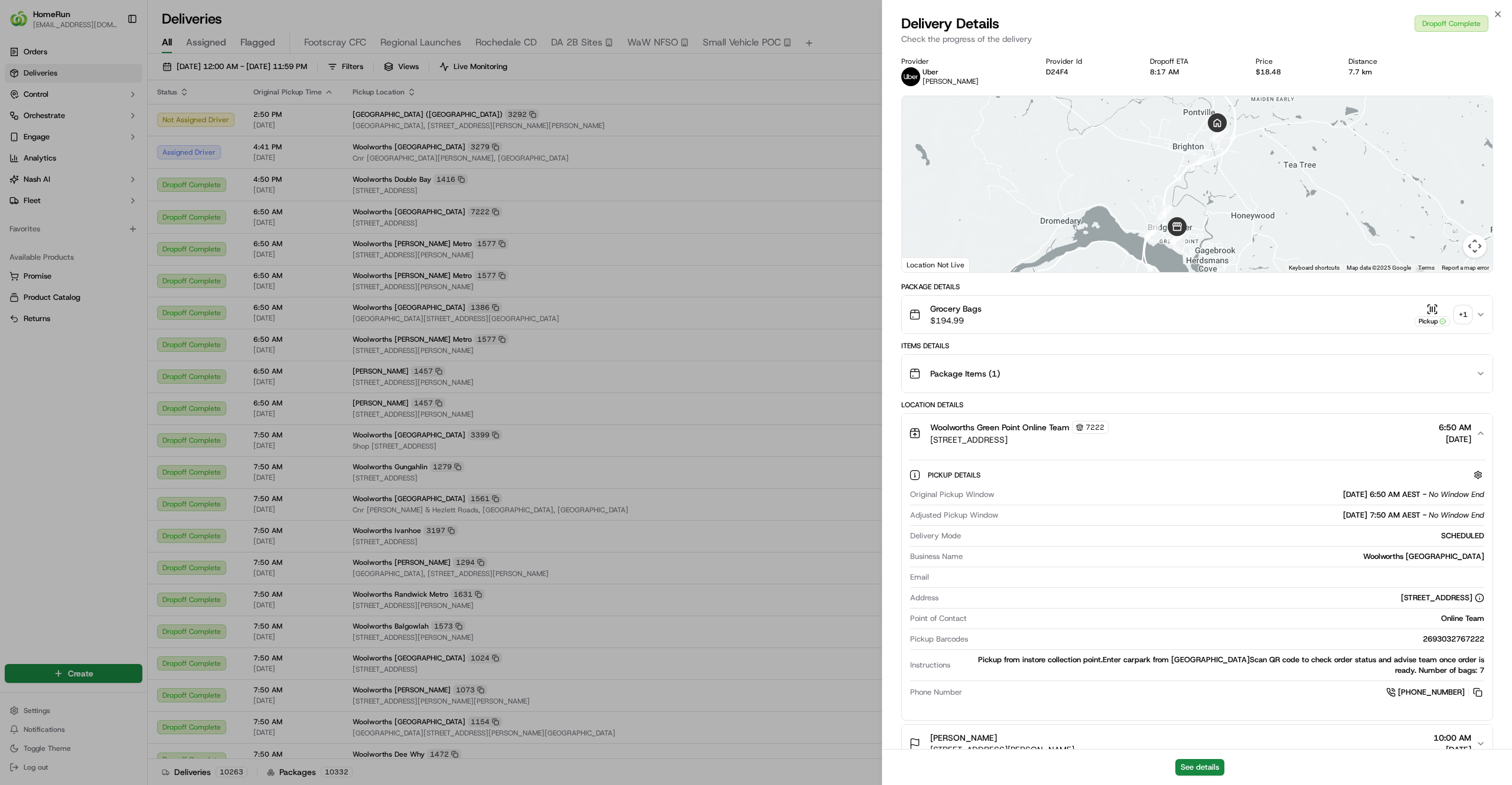
click at [1185, 441] on div "Woolworths Green Point Online Team 7222 28 Green Point Road, Bridgewater, TAS 7…" at bounding box center [1192, 433] width 567 height 25
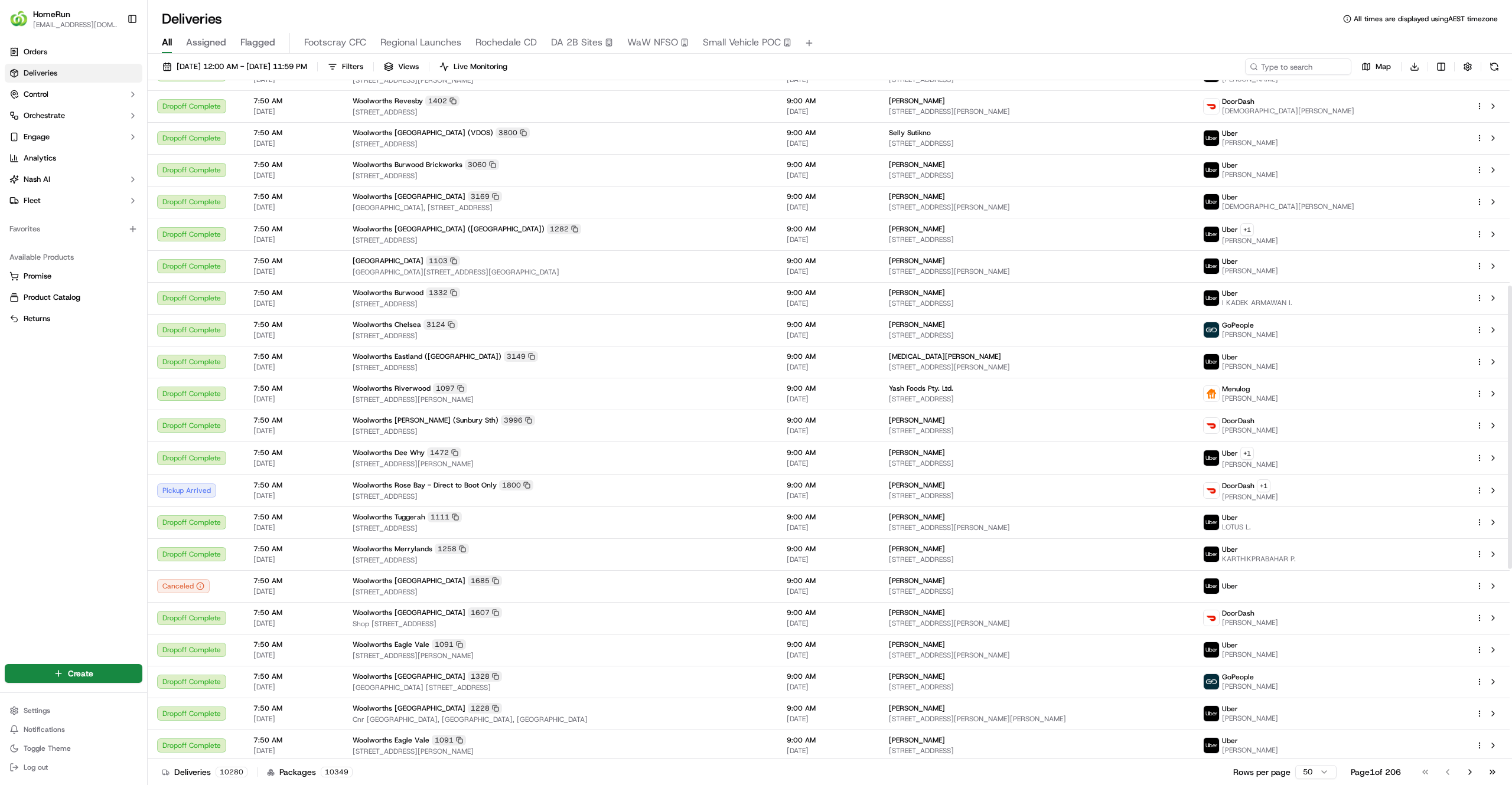
scroll to position [489, 0]
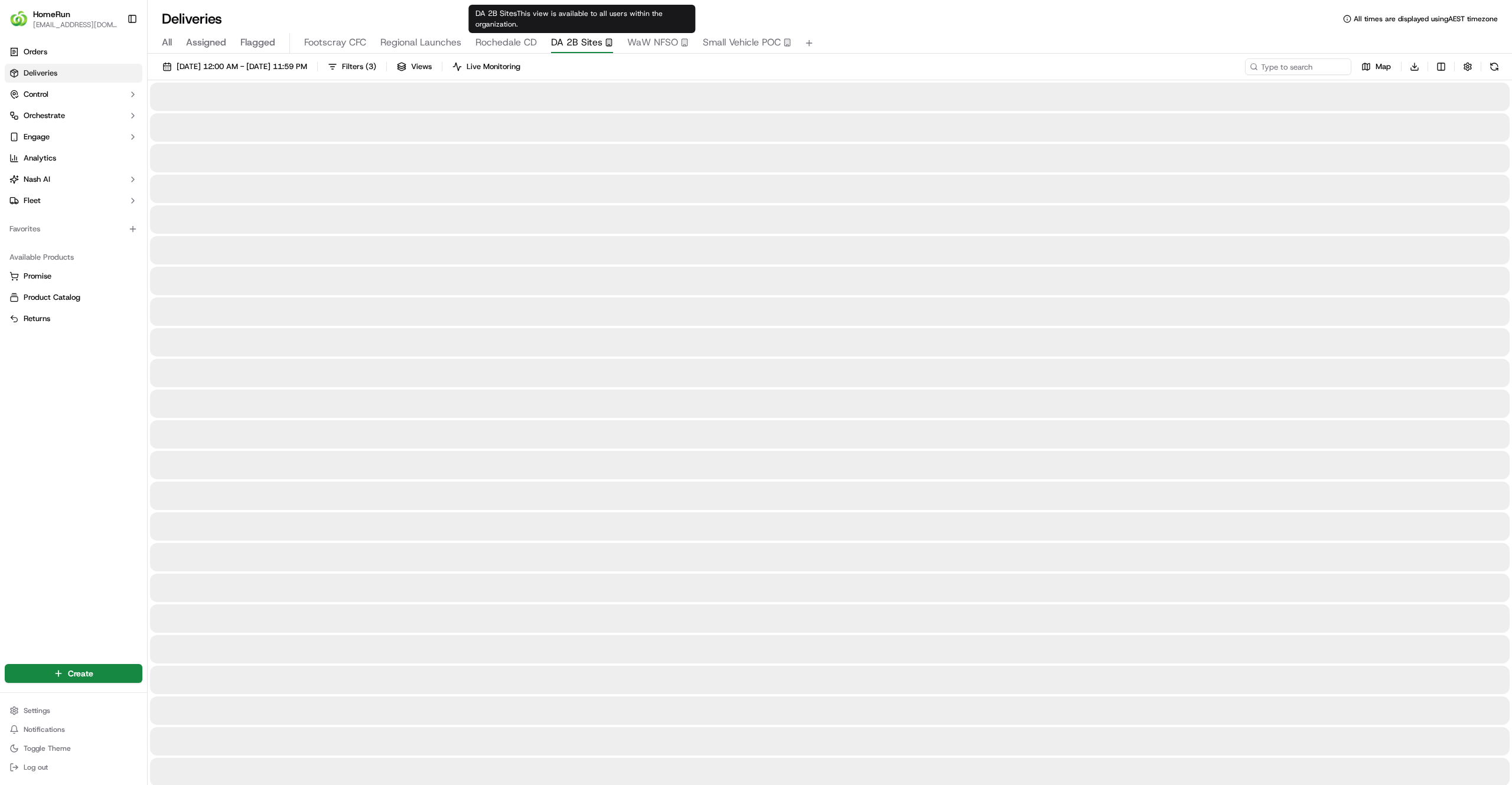
click at [579, 40] on span "DA 2B Sites" at bounding box center [577, 43] width 51 height 14
click at [167, 46] on span "All" at bounding box center [167, 43] width 10 height 14
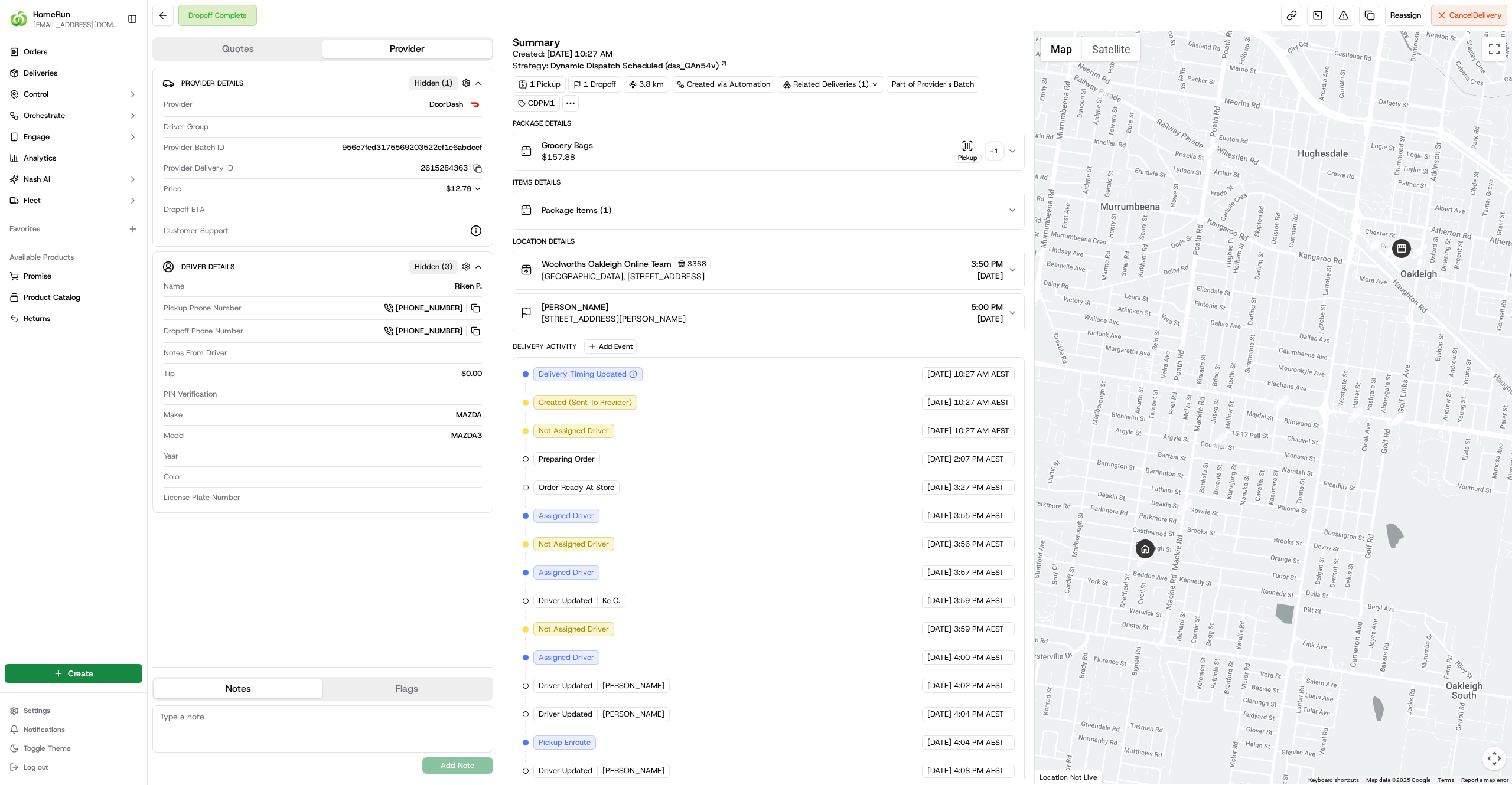
click at [830, 101] on div "1 Pickup 1 Dropoff 3.8 km Created via Automation Related Deliveries (1) Part of…" at bounding box center [768, 94] width 512 height 35
click at [830, 92] on div "Related Deliveries (1)" at bounding box center [831, 84] width 107 height 16
click at [852, 135] on span "269382757" at bounding box center [858, 133] width 43 height 11
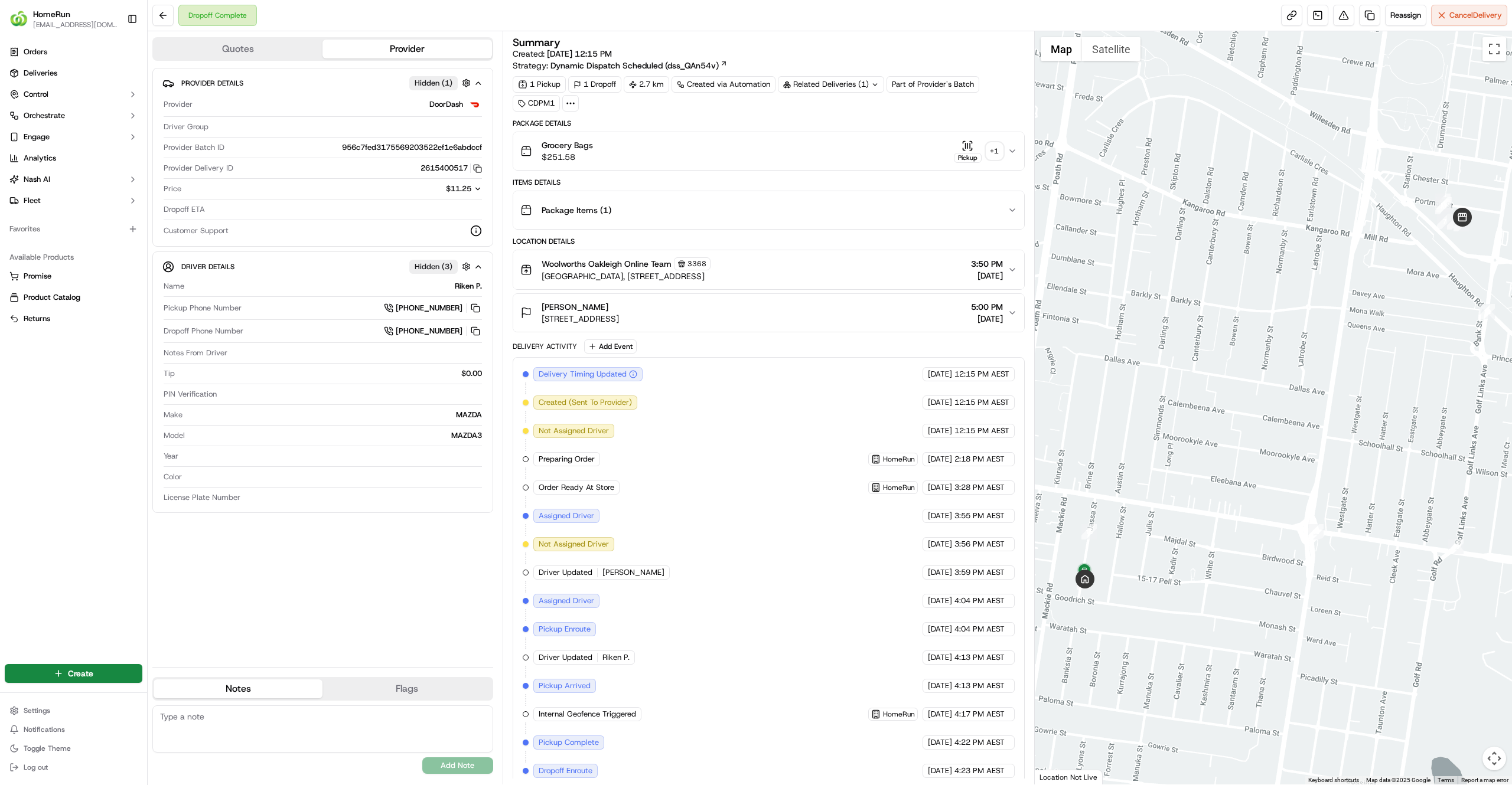
click at [945, 323] on div "Samantha Cowling 4 Jassa St, Bentleigh East, VIC 3165, AU 5:00 PM 14/09/2025" at bounding box center [764, 312] width 487 height 23
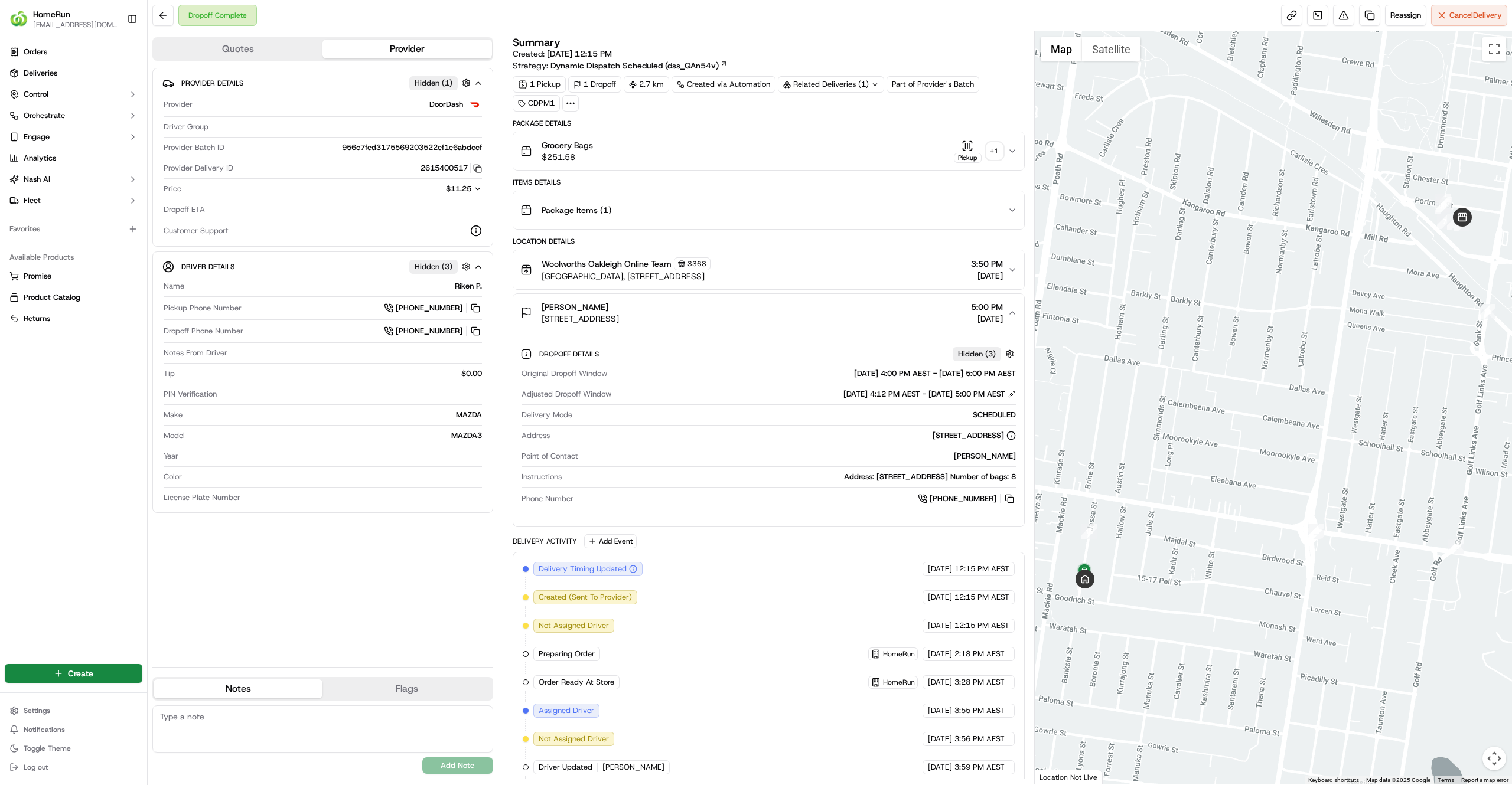
click at [995, 146] on div "+ 1" at bounding box center [994, 150] width 16 height 16
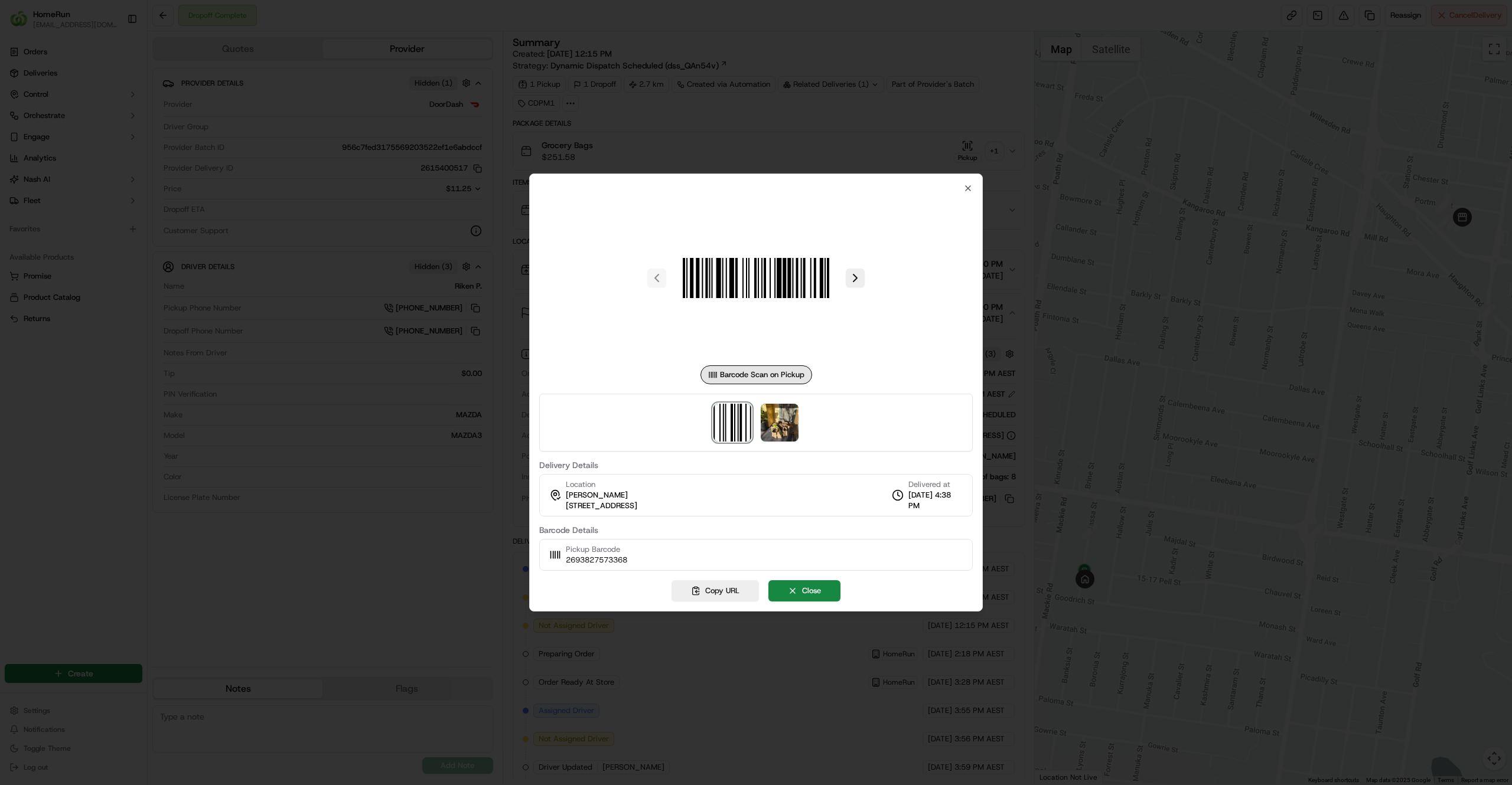
click at [754, 415] on div at bounding box center [756, 423] width 433 height 58
click at [768, 420] on img at bounding box center [779, 422] width 38 height 38
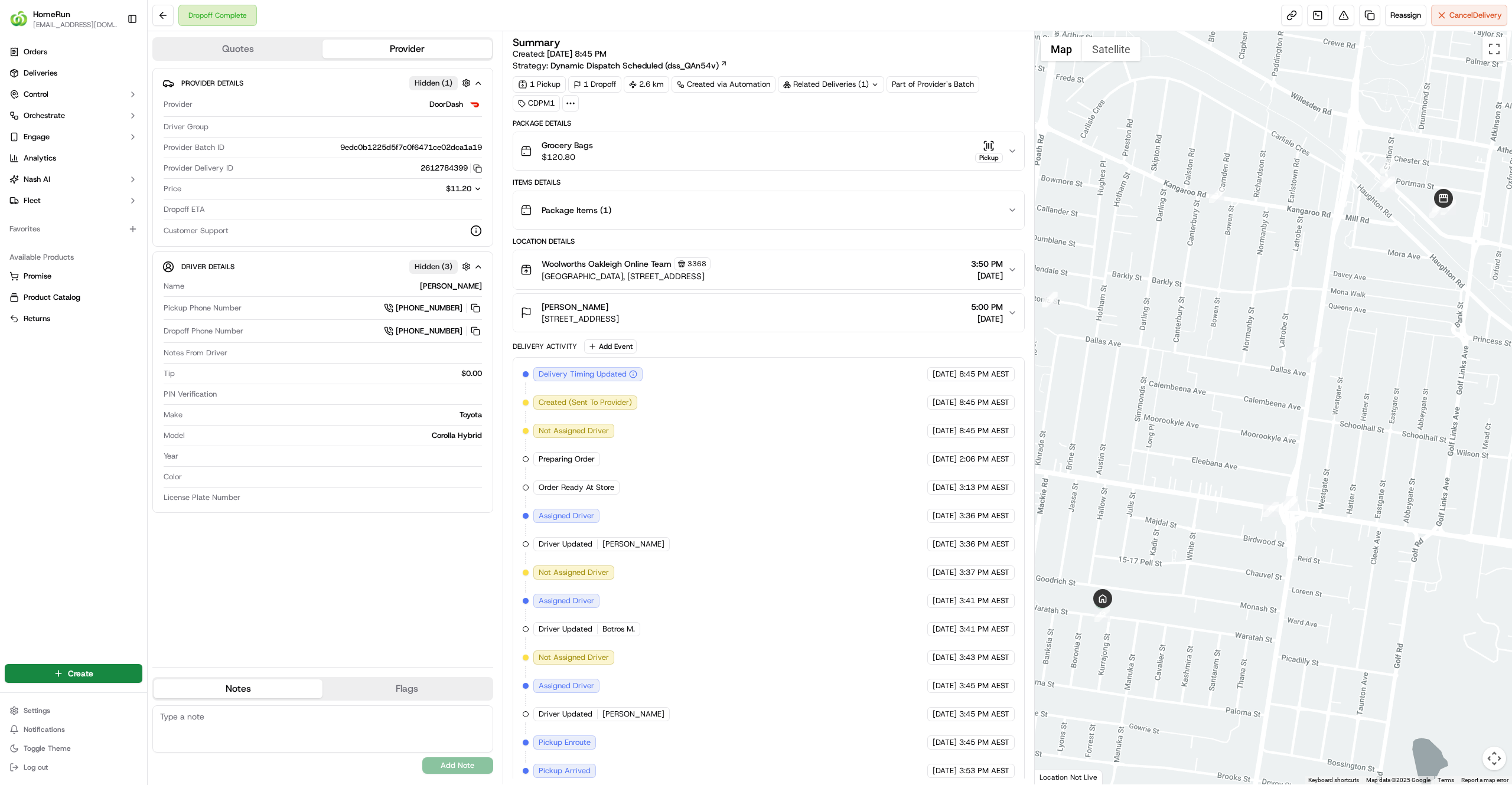
click at [849, 87] on div "Related Deliveries (1)" at bounding box center [831, 84] width 107 height 16
click at [841, 131] on span "269023211" at bounding box center [852, 133] width 43 height 11
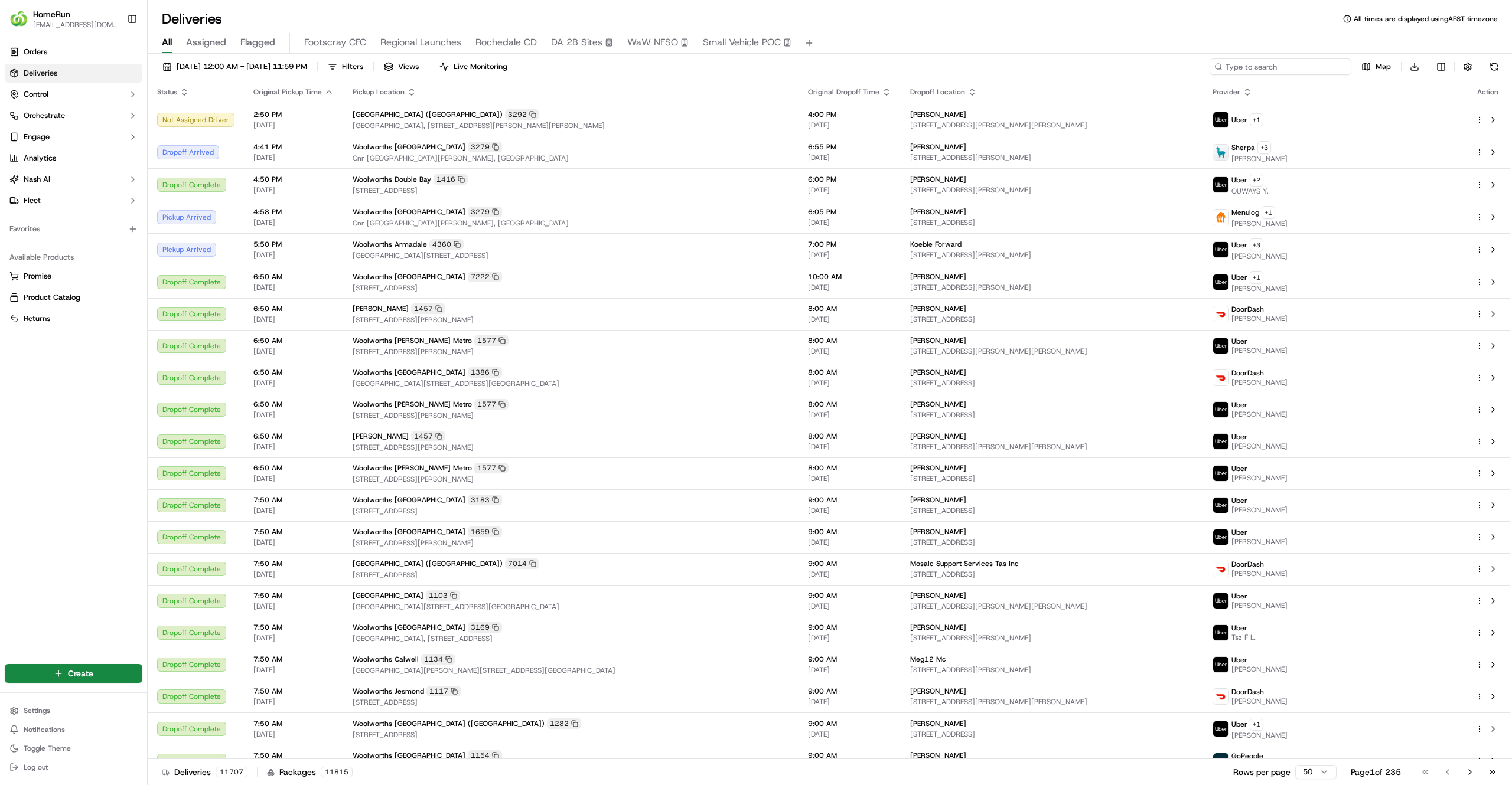
click at [1273, 65] on input at bounding box center [1280, 66] width 142 height 16
paste input "254917698"
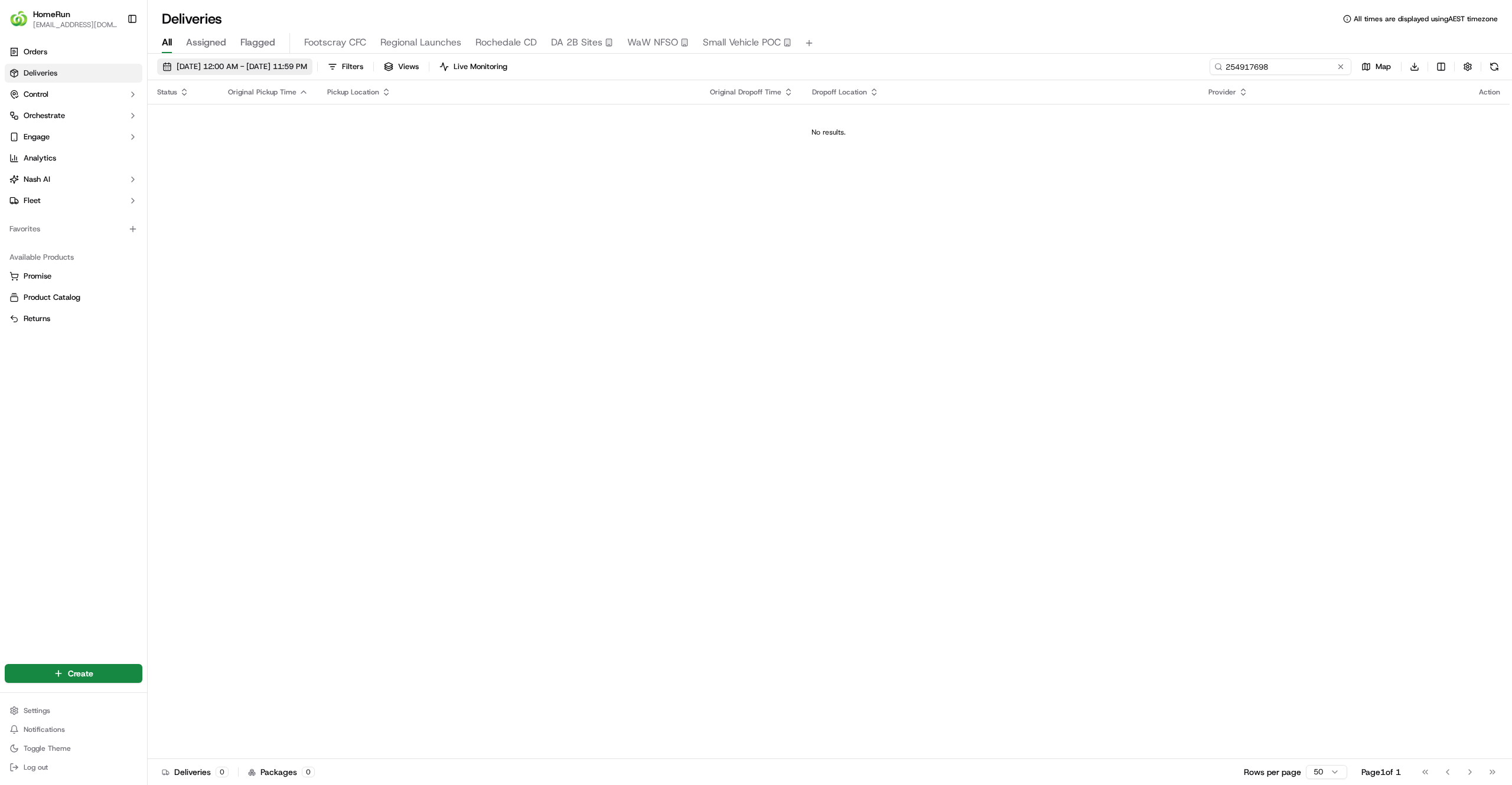
type input "254917698"
click at [223, 68] on span "21/09/2025 12:00 AM - 21/09/2025 11:59 PM" at bounding box center [242, 66] width 131 height 11
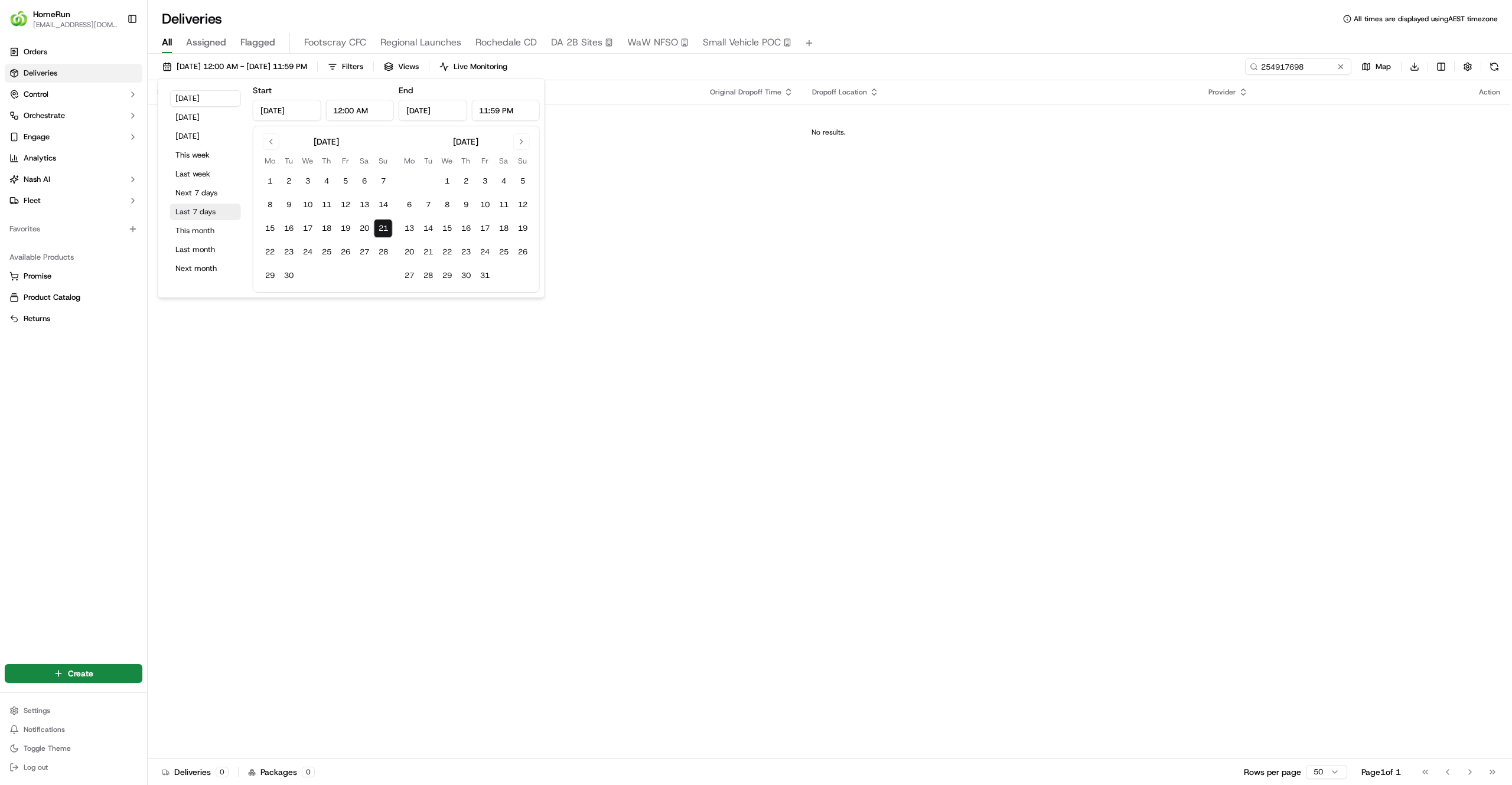
click at [185, 217] on button "Last 7 days" at bounding box center [206, 212] width 71 height 16
type input "Sep 14, 2025"
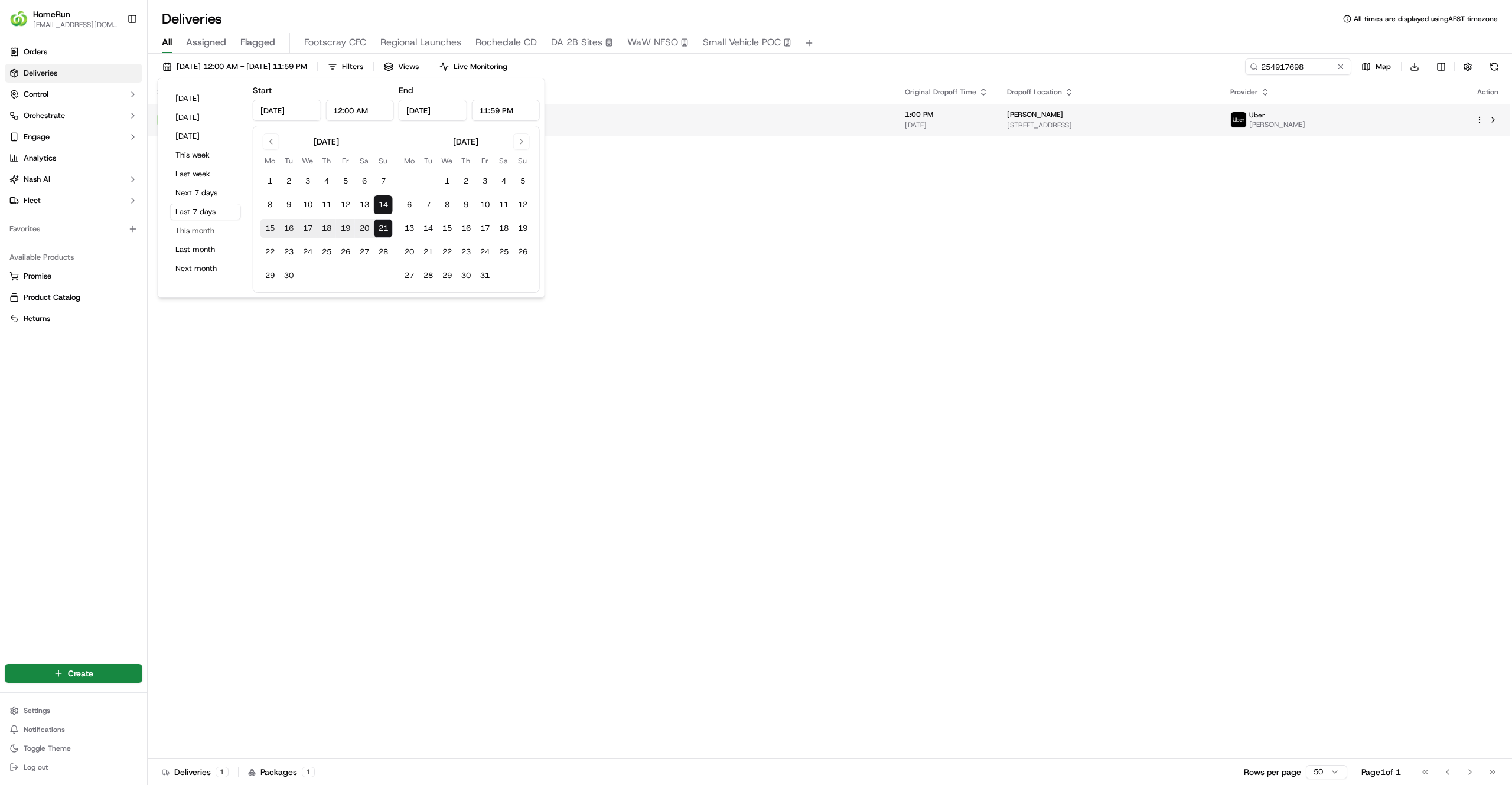
click at [842, 118] on div "Woolworths Craigieburn Plaza 3159" at bounding box center [615, 114] width 542 height 11
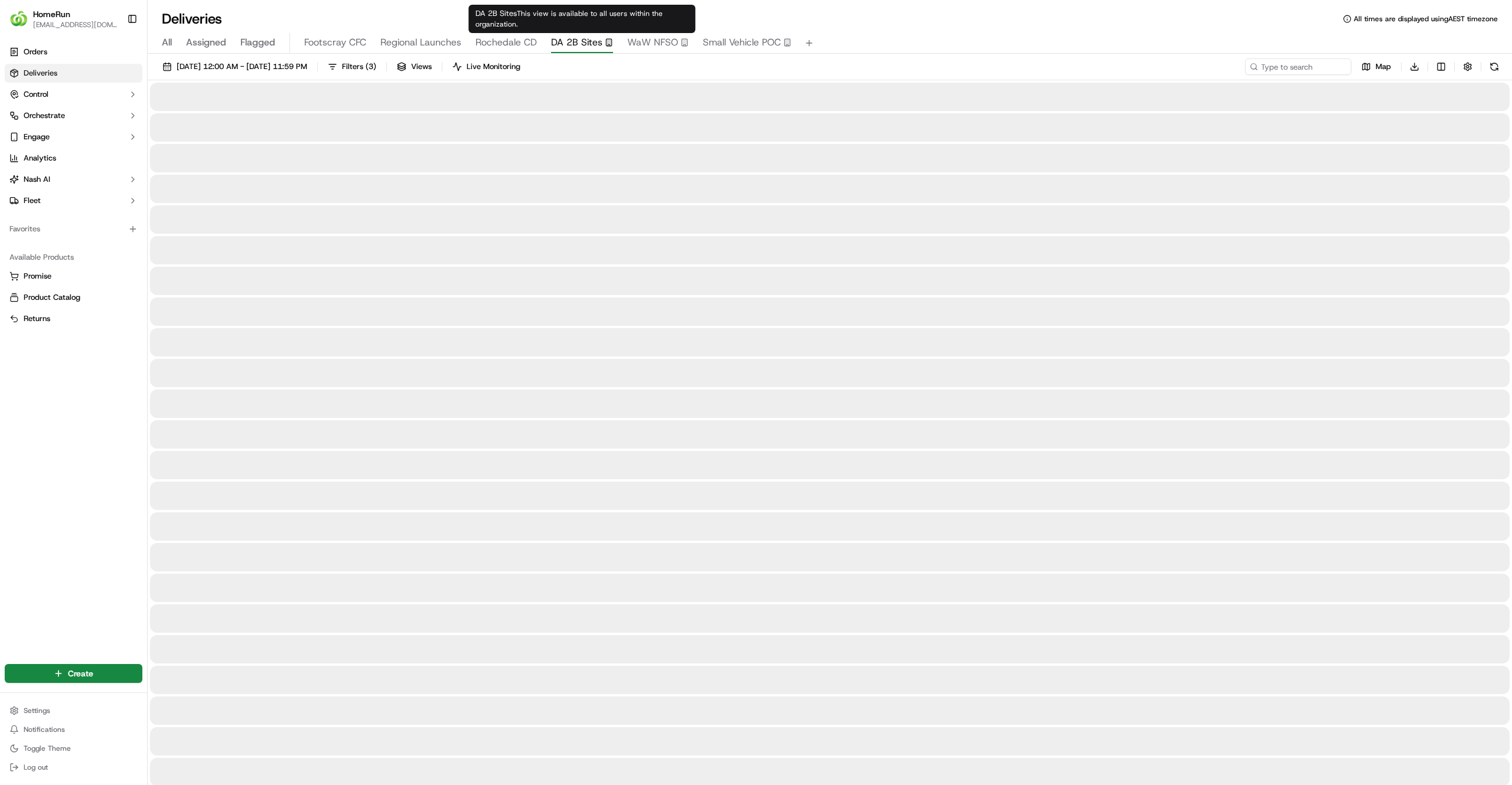
click at [566, 44] on span "DA 2B Sites" at bounding box center [577, 43] width 51 height 14
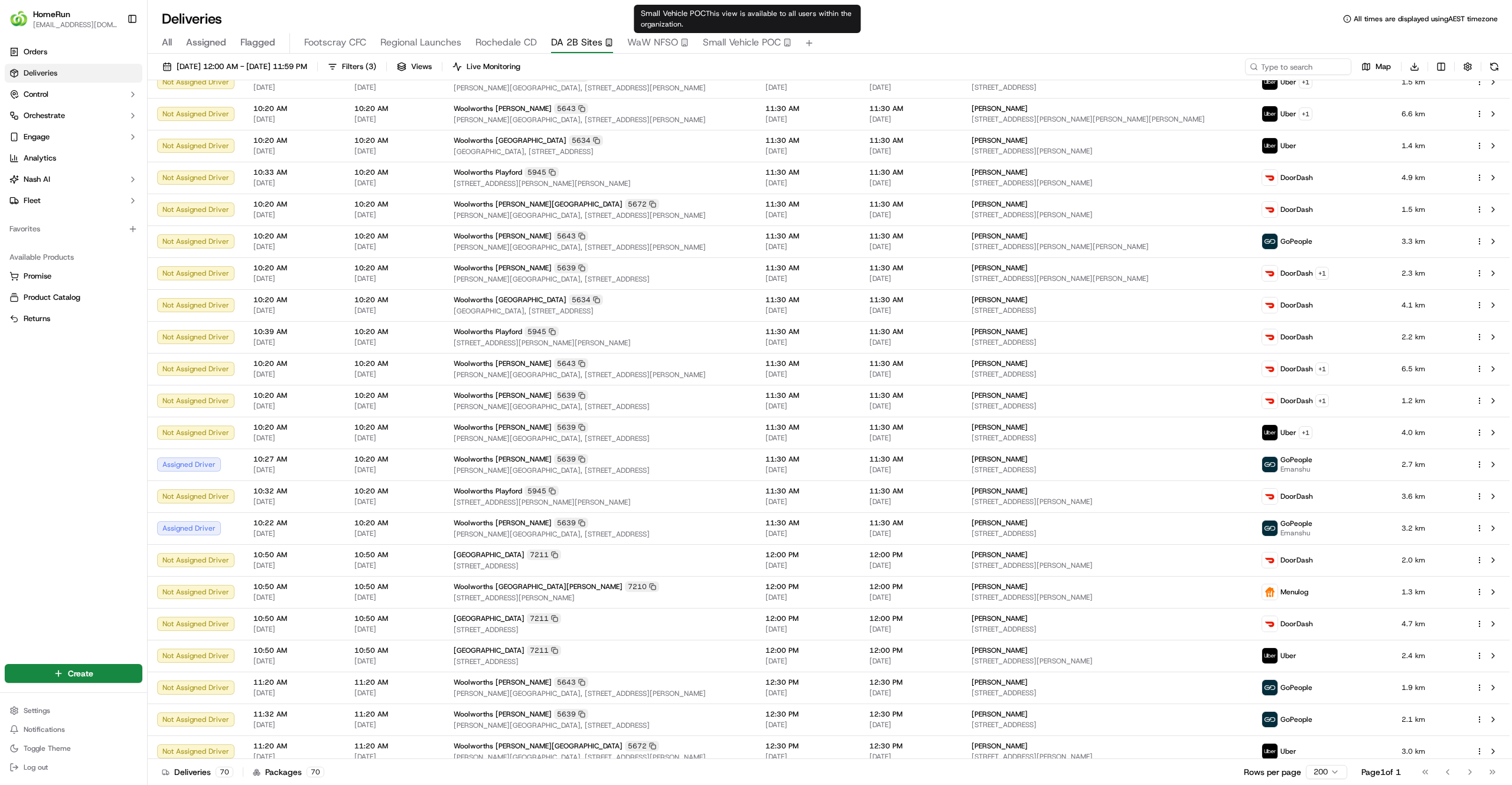
scroll to position [1023, 0]
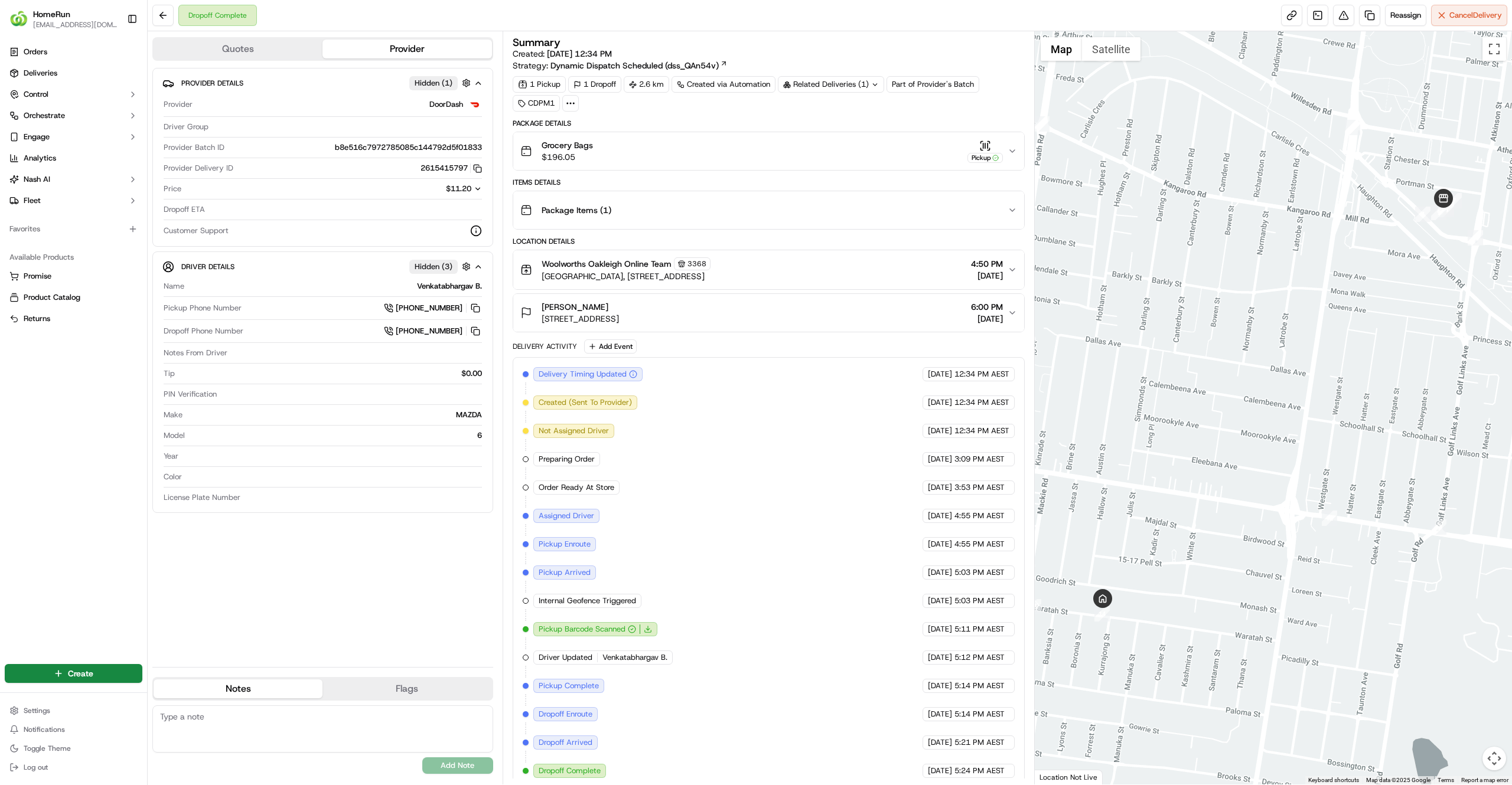
click at [859, 82] on div "Related Deliveries (1)" at bounding box center [831, 84] width 107 height 16
click at [834, 131] on span "269369980" at bounding box center [851, 133] width 43 height 11
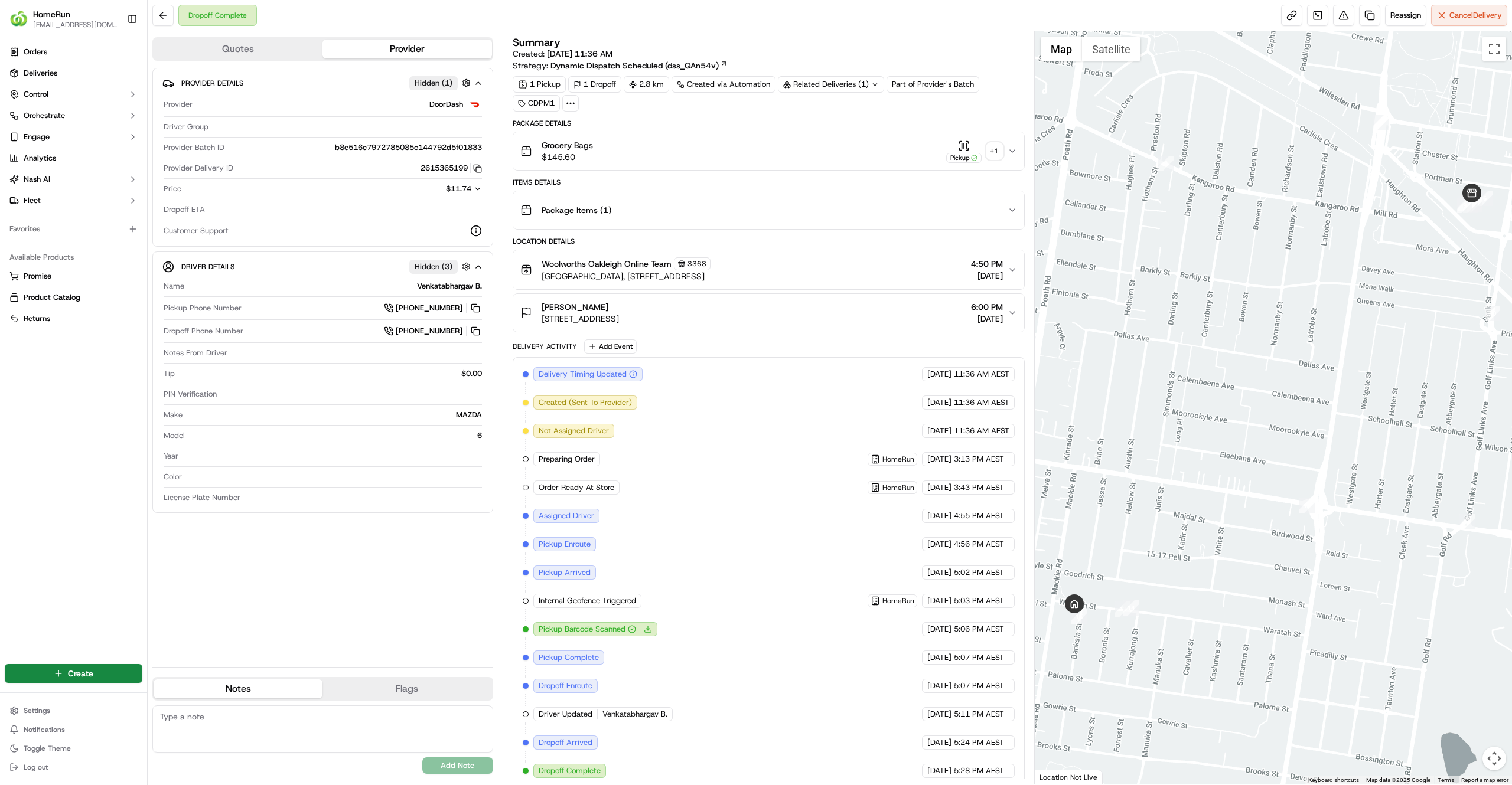
click at [991, 151] on div "+ 1" at bounding box center [994, 150] width 16 height 16
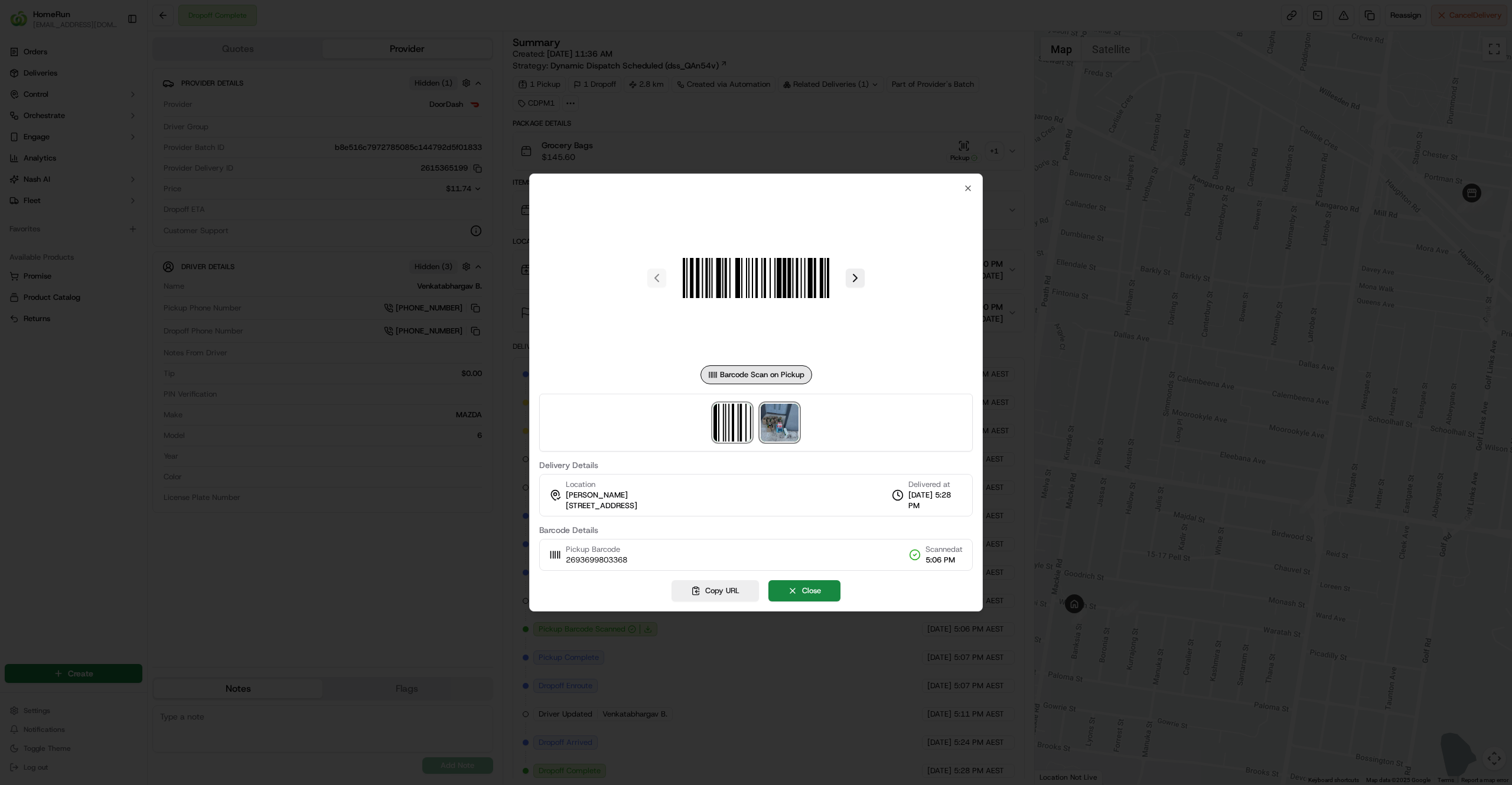
click at [795, 416] on img at bounding box center [779, 422] width 38 height 38
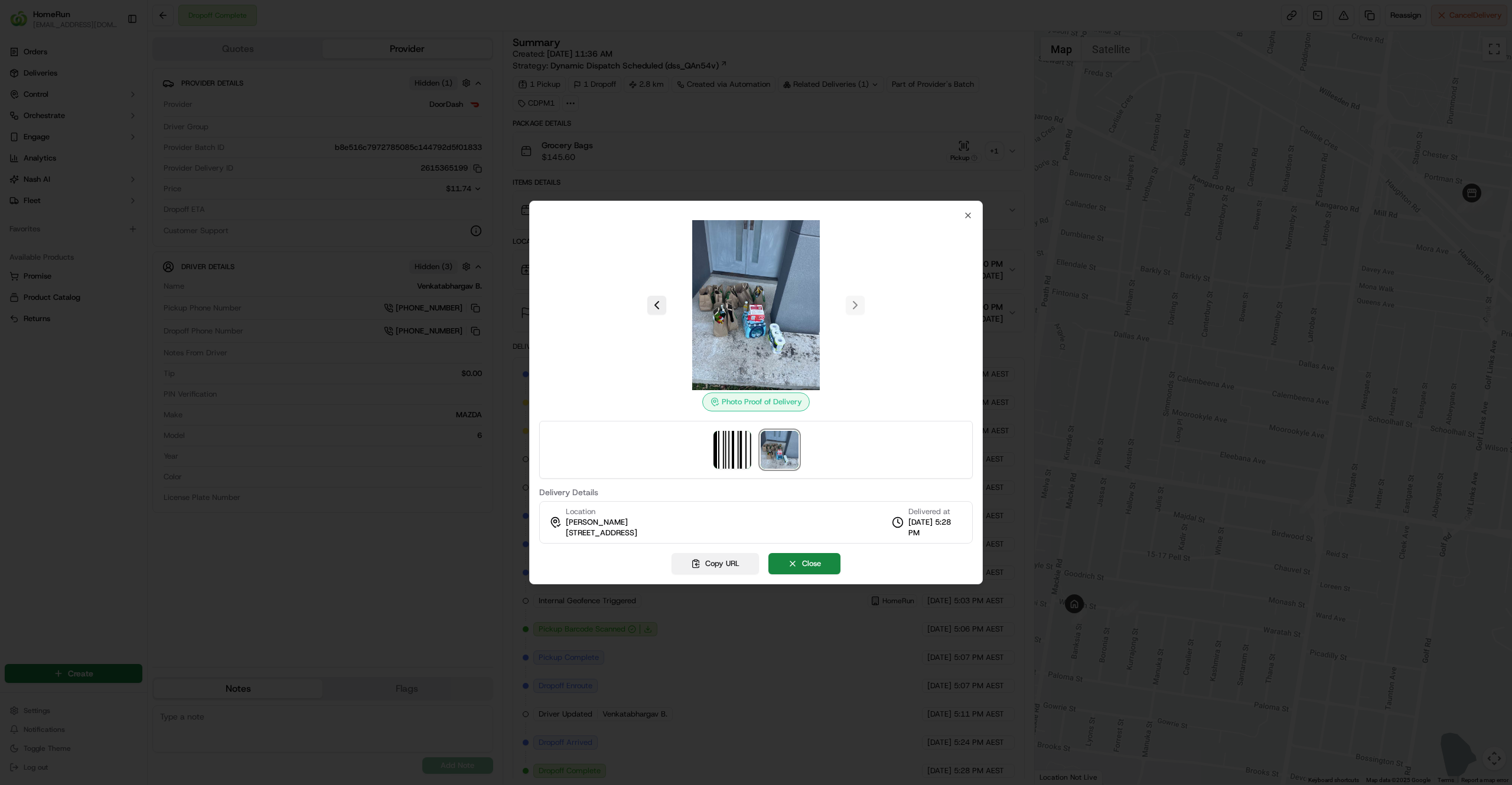
click at [719, 557] on button "Copy URL" at bounding box center [715, 564] width 87 height 21
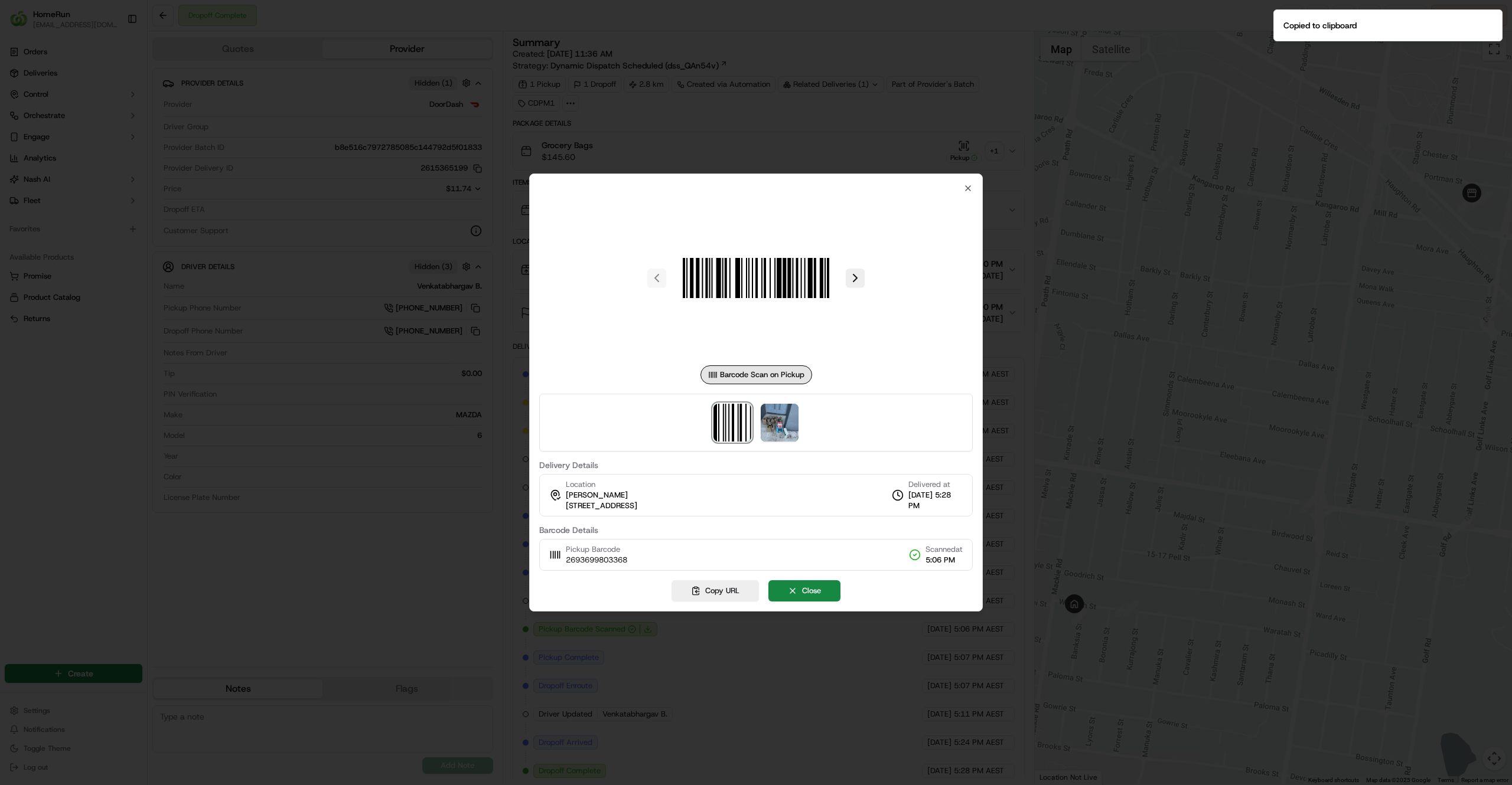
click at [1125, 358] on div at bounding box center [756, 392] width 1512 height 785
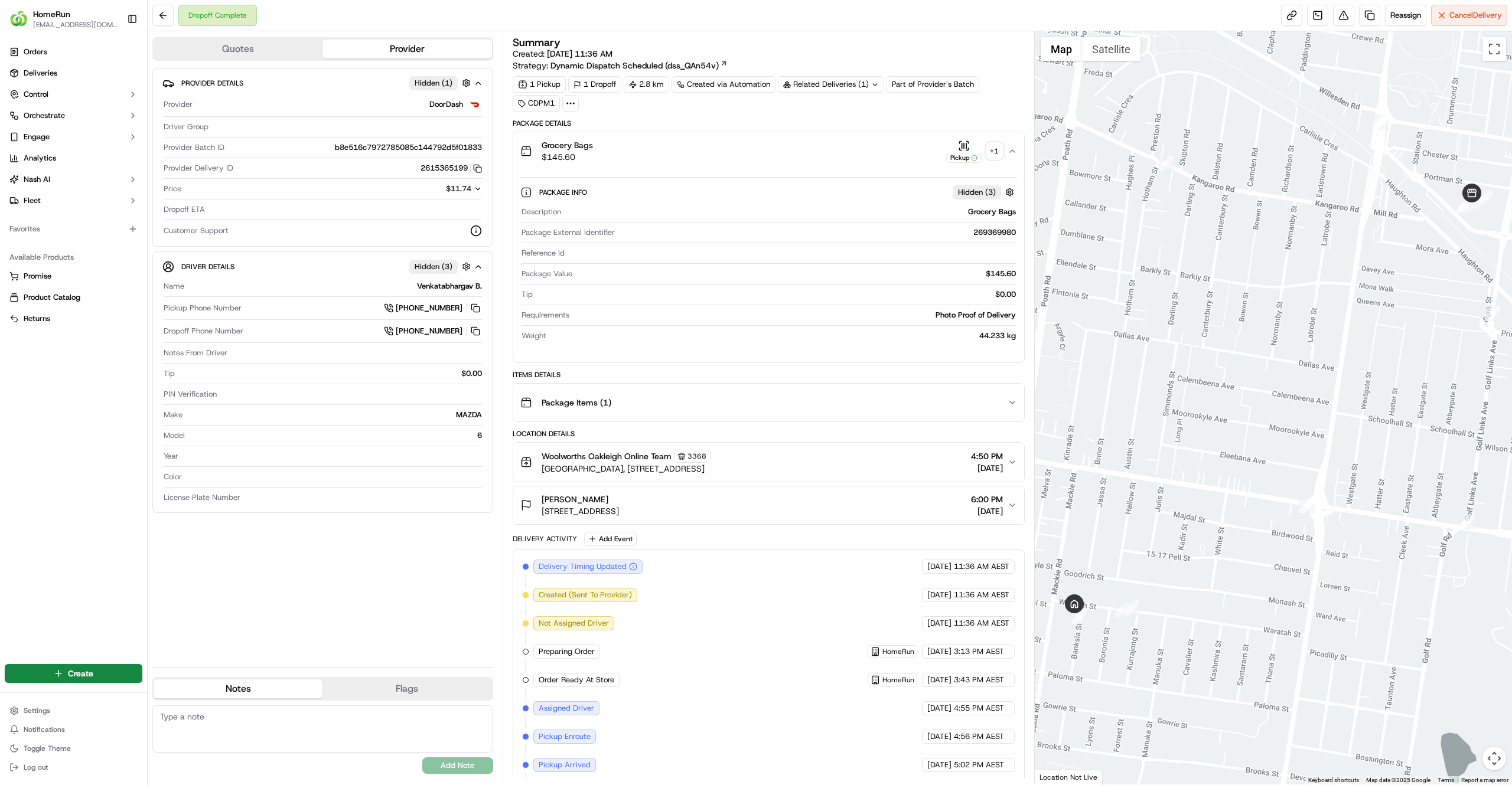
click at [899, 514] on div "Jeff Stein 23 Banksia St, Bentleigh East, VIC 3165, AU 6:00 PM 14/09/2025" at bounding box center [764, 505] width 487 height 23
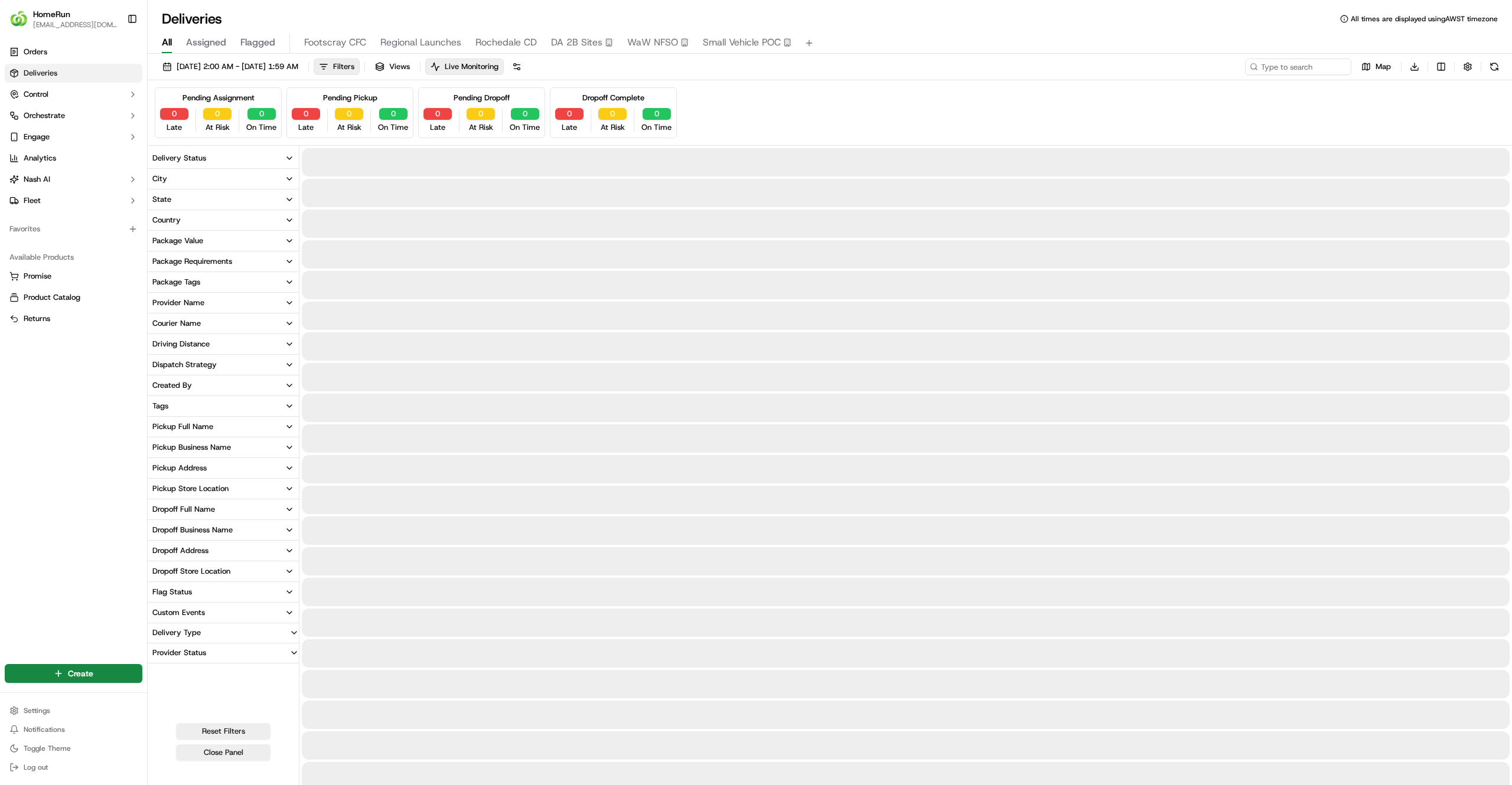
click at [171, 45] on span "All" at bounding box center [167, 43] width 10 height 14
click at [582, 41] on span "DA 2B Sites" at bounding box center [577, 43] width 51 height 14
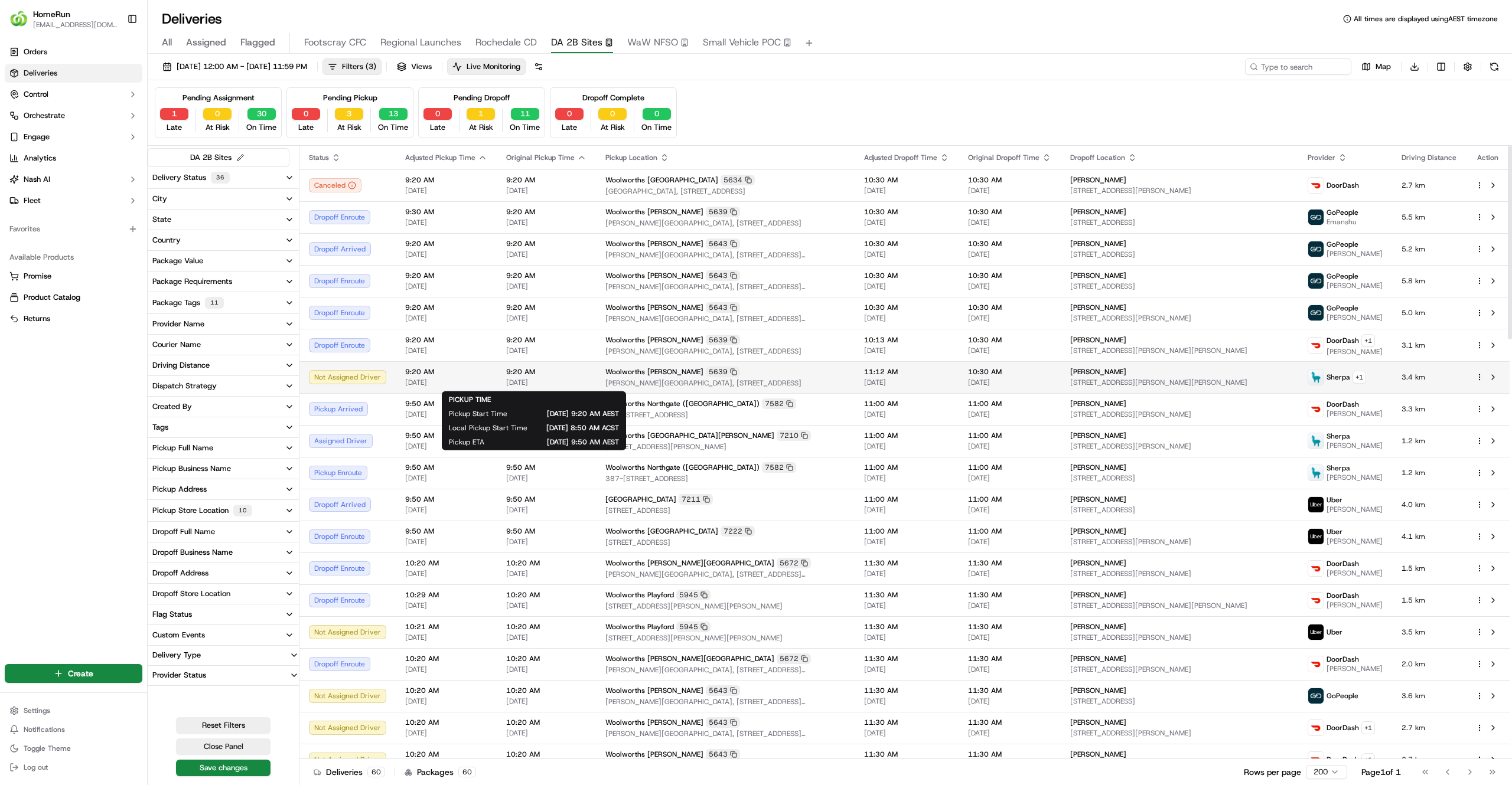
click at [573, 384] on span "21/09/2025" at bounding box center [546, 382] width 80 height 9
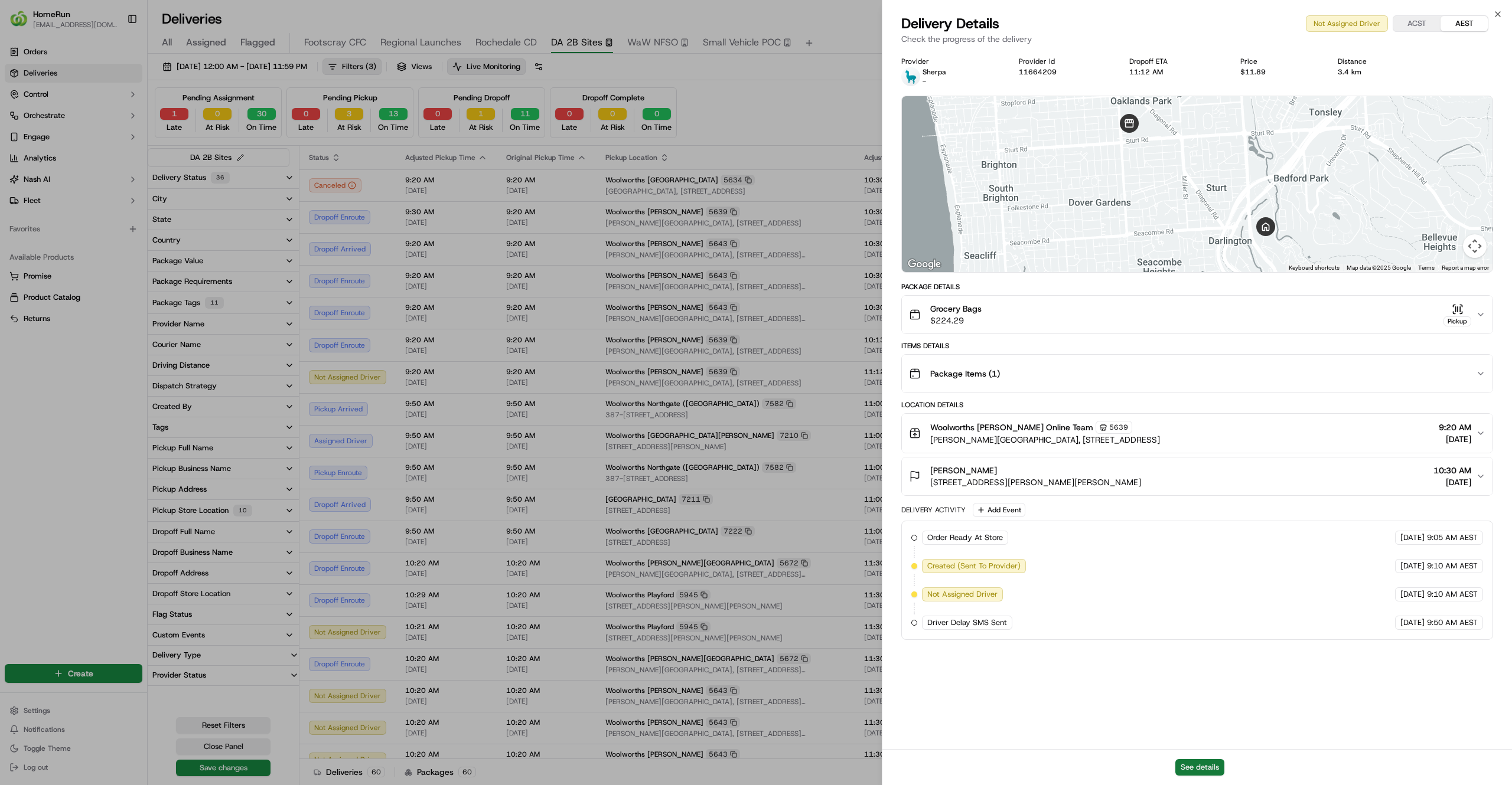
click at [1205, 759] on button "See details" at bounding box center [1200, 767] width 49 height 16
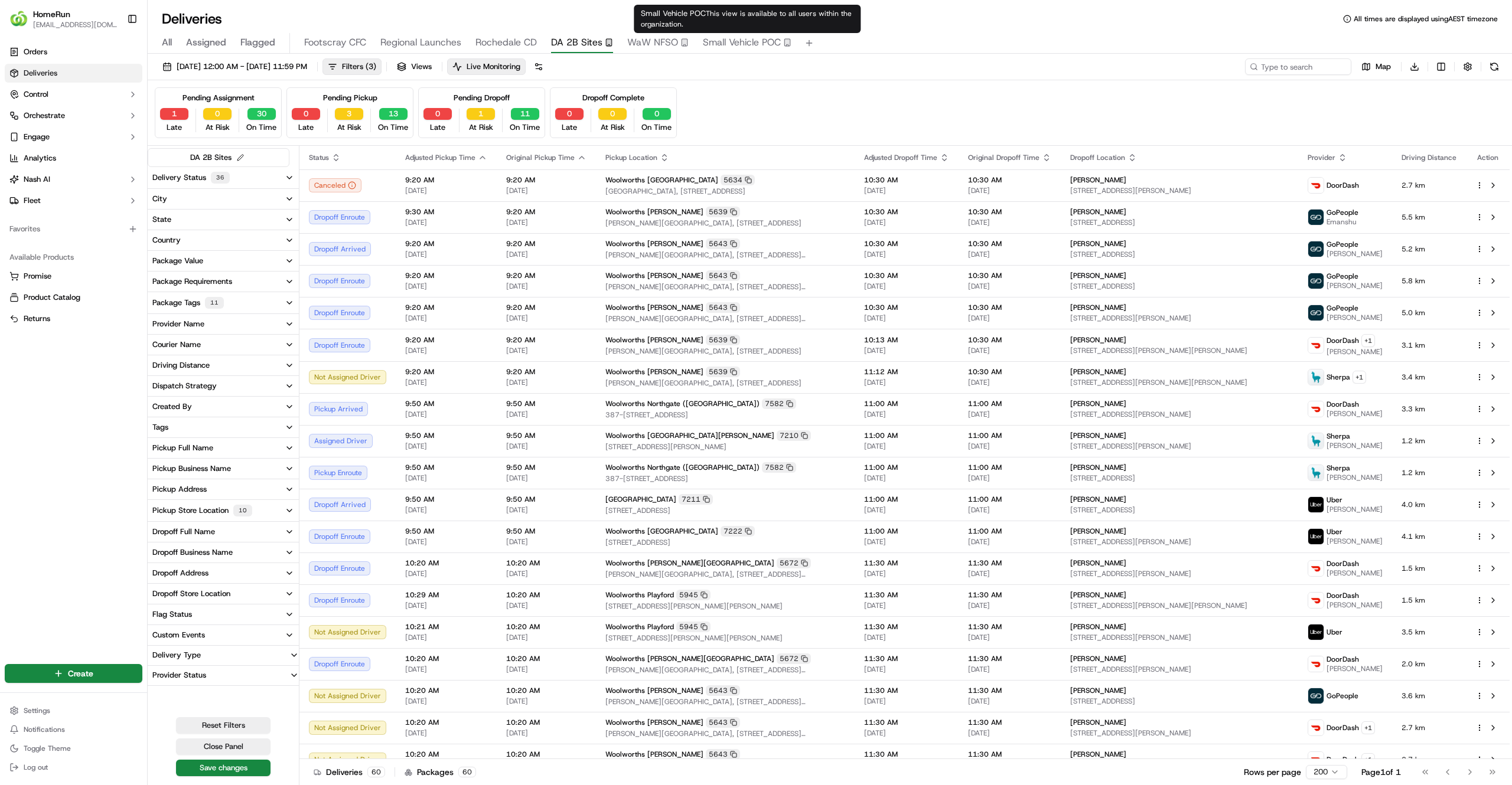
click at [761, 40] on span "Small Vehicle POC" at bounding box center [742, 43] width 78 height 14
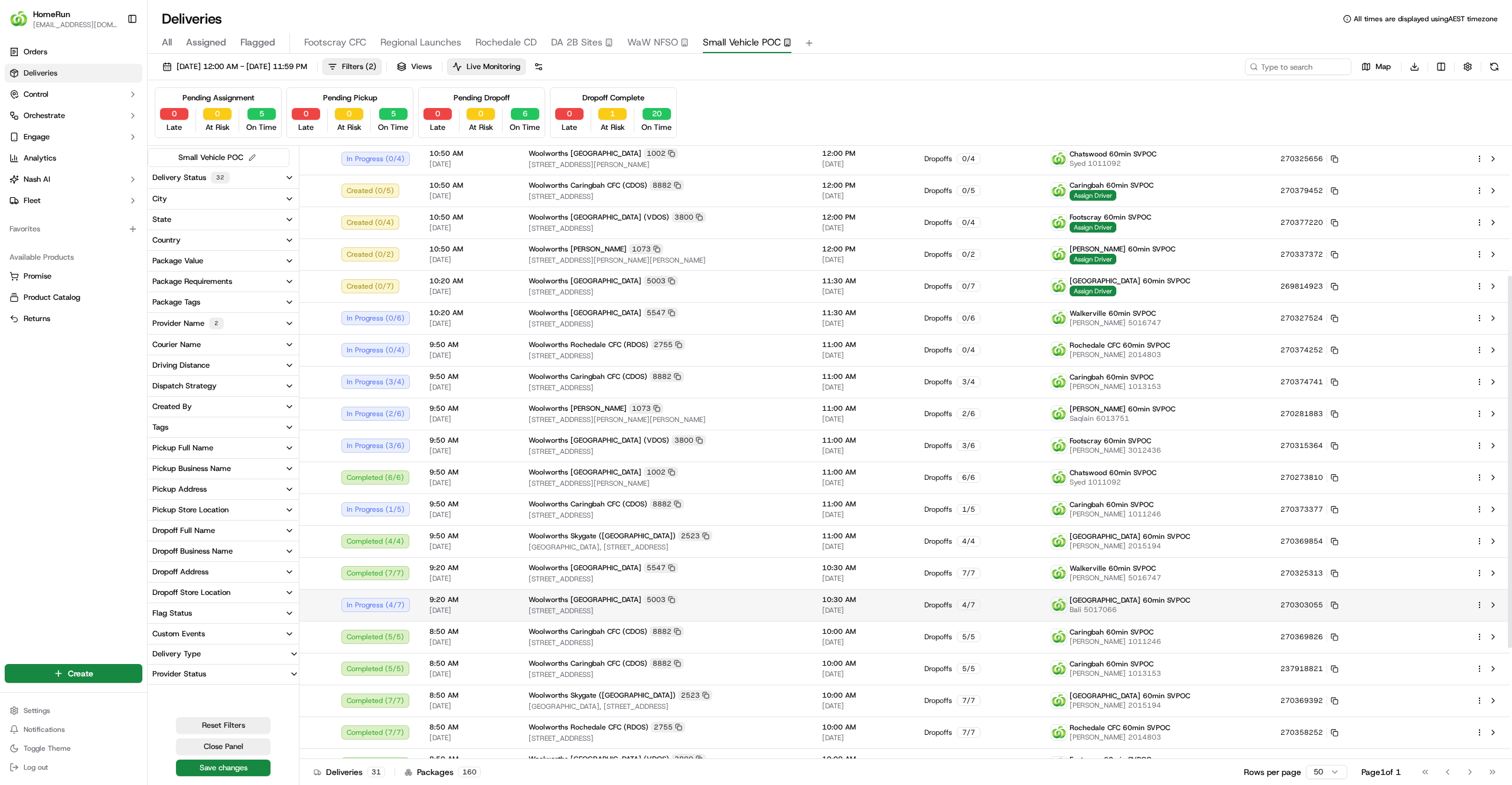
scroll to position [398, 0]
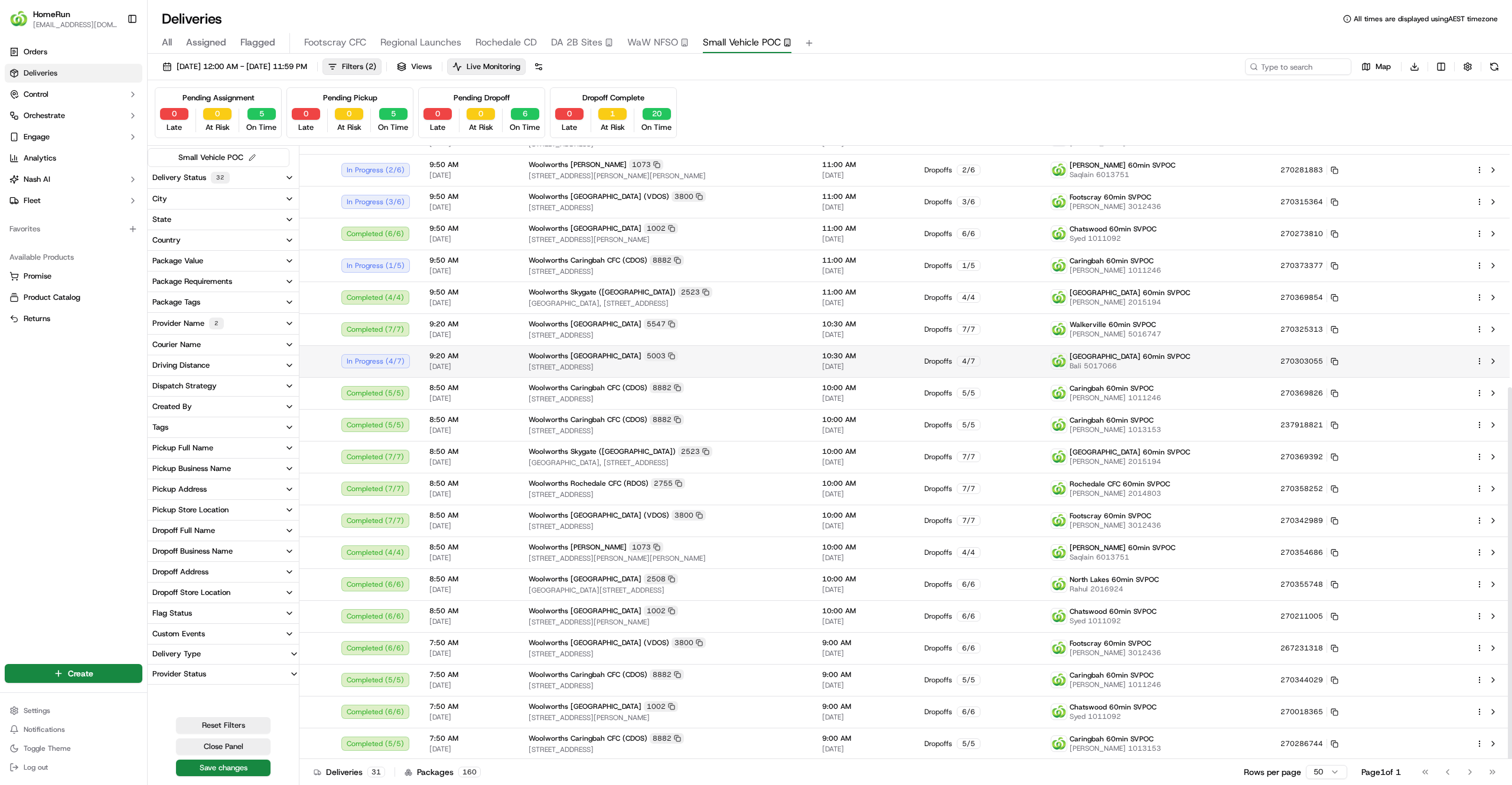
click at [790, 365] on span "366 Goodwood Road, Cumberland Park, SA 5041, AU" at bounding box center [665, 367] width 275 height 9
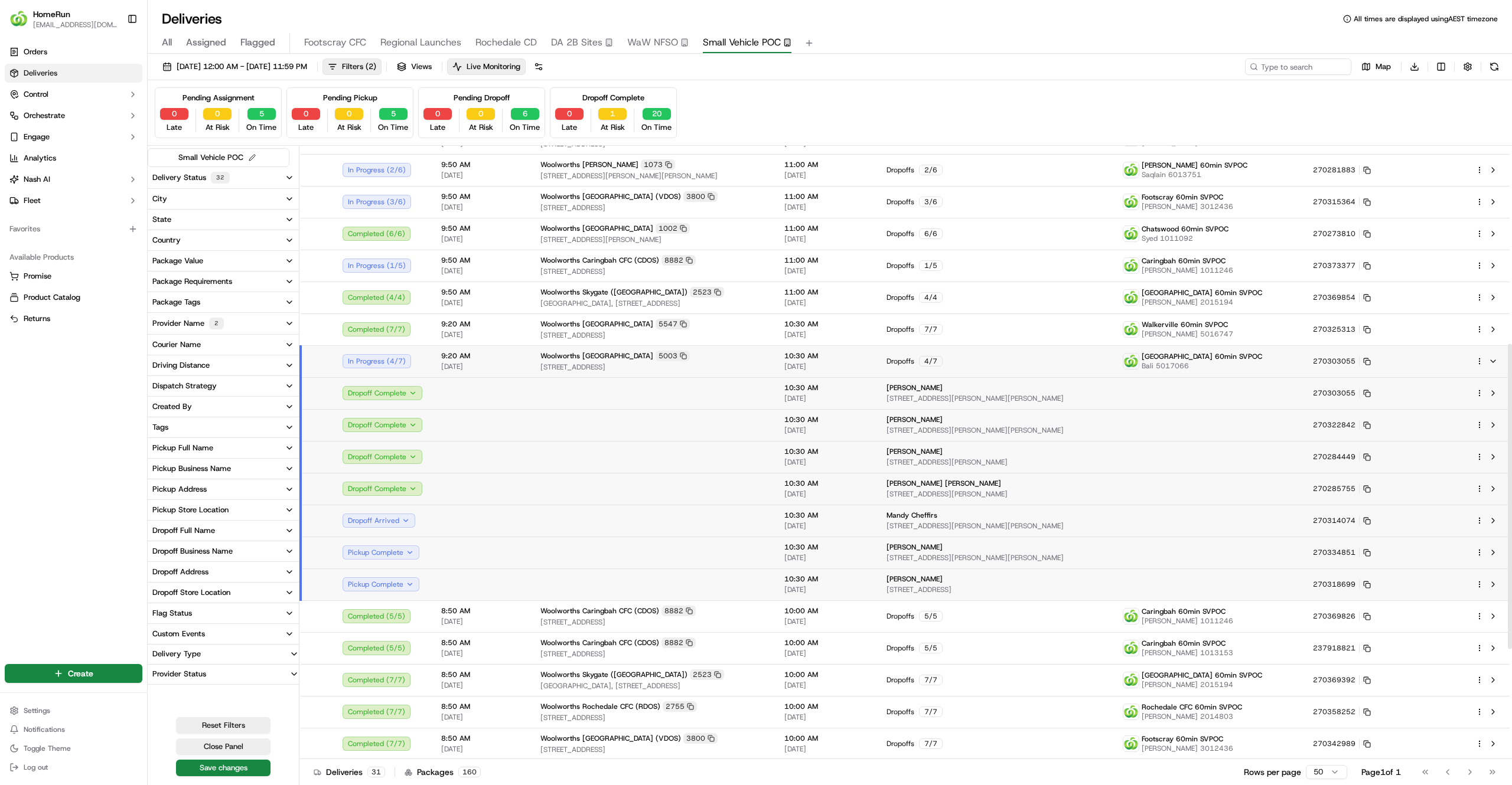
click at [1476, 358] on html "HomeRun jfindlay@woolworths.com.au Toggle Sidebar Orders Deliveries Control Orc…" at bounding box center [756, 392] width 1512 height 785
click at [1432, 401] on span "Delivery Details" at bounding box center [1428, 399] width 53 height 9
click at [1378, 65] on html "HomeRun jfindlay@woolworths.com.au Toggle Sidebar Orders Deliveries Control Orc…" at bounding box center [756, 392] width 1512 height 785
click at [1376, 65] on span "Map" at bounding box center [1383, 66] width 16 height 11
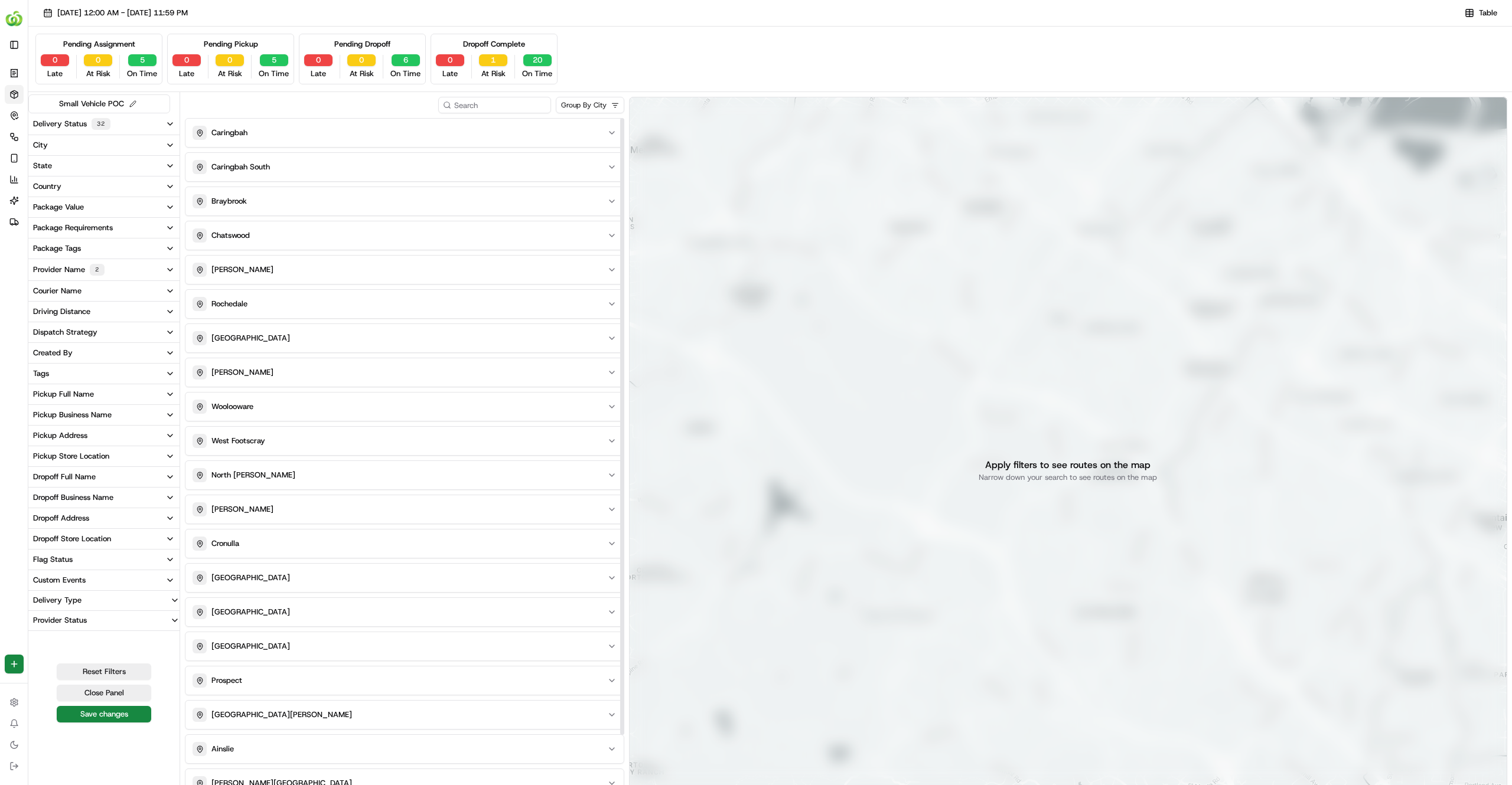
click at [577, 107] on html "HomeRun jfindlay@woolworths.com.au Toggle Sidebar Orders Deliveries Control Orc…" at bounding box center [756, 392] width 1512 height 785
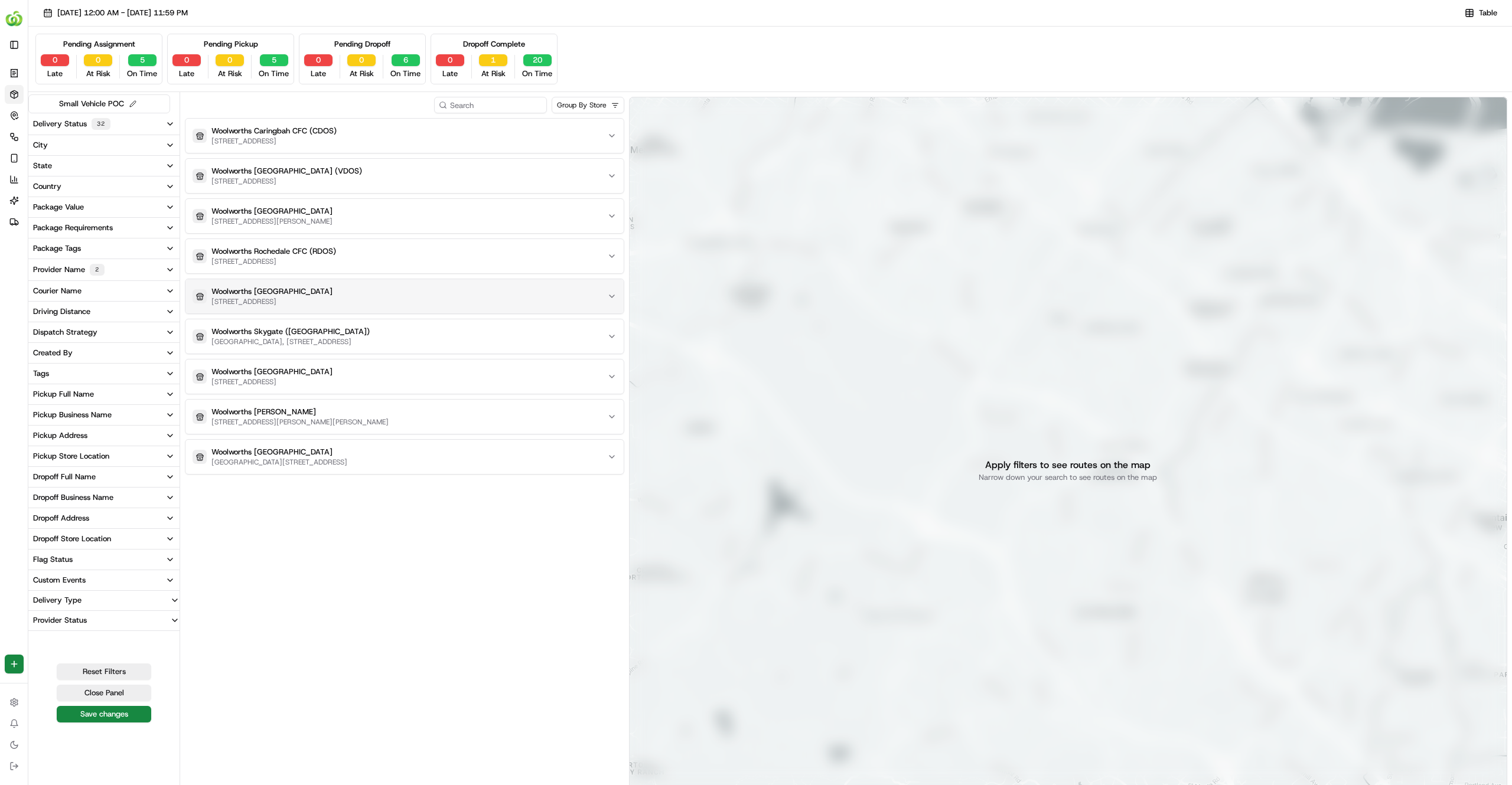
click at [276, 302] on p "366 Goodwood Road, Cumberland Park, SA 5041, AU" at bounding box center [244, 301] width 65 height 9
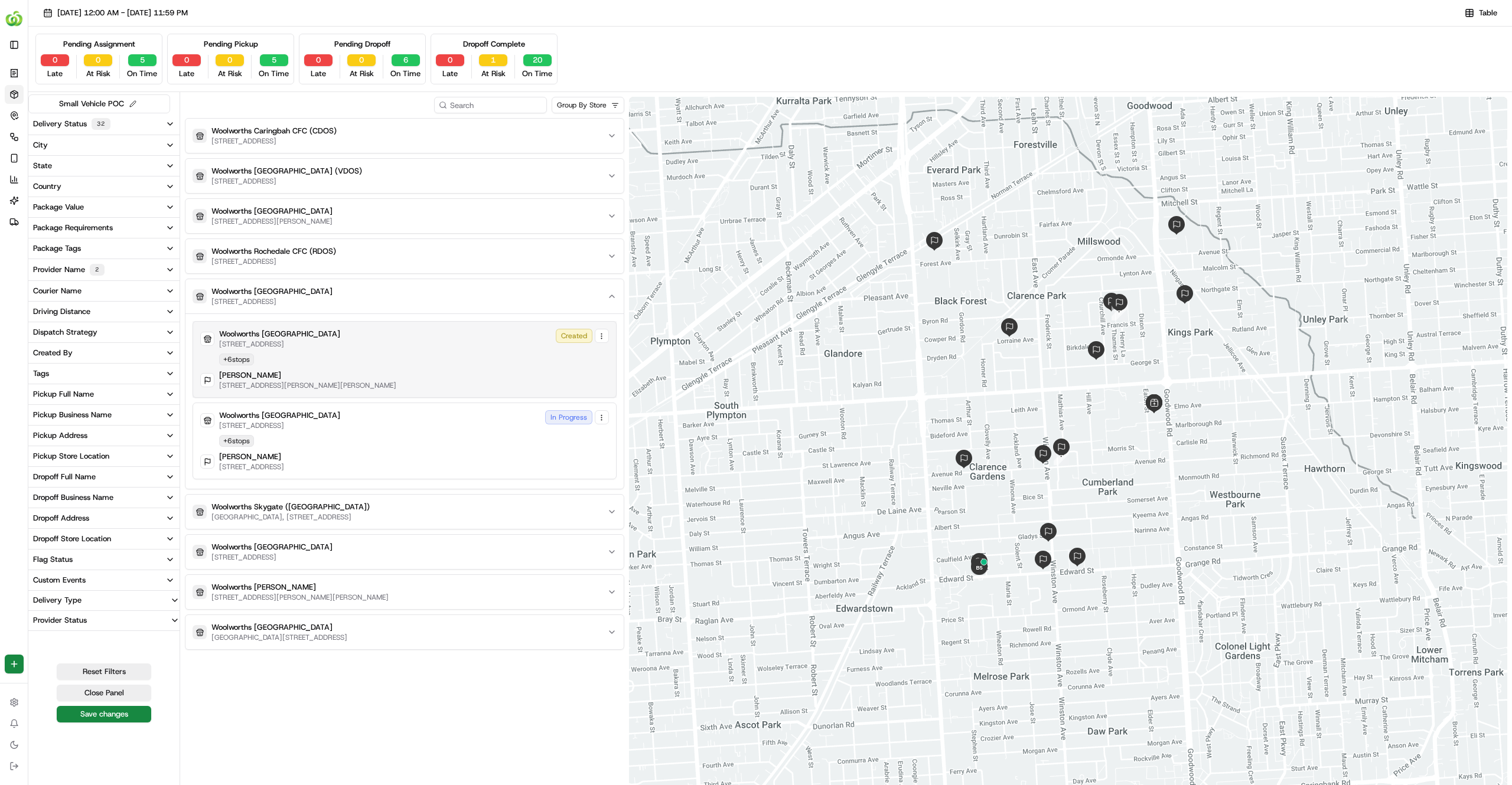
click at [565, 363] on div "Woolworths Cumberland Park 366 Goodwood Road, Cumberland Park, SA 5041, AU Crea…" at bounding box center [405, 359] width 409 height 61
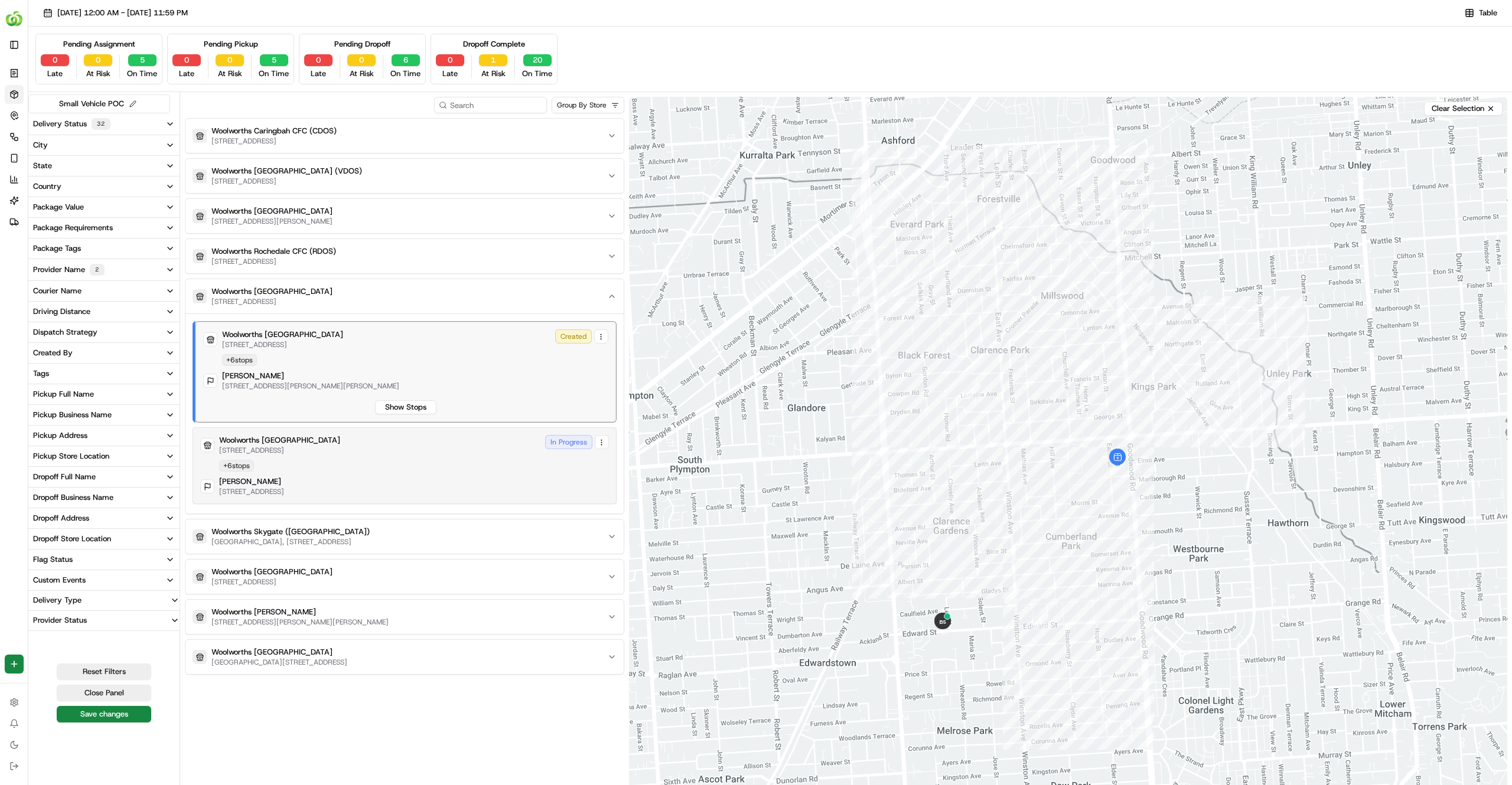
click at [481, 481] on div "Lauren Bayliss 3 Rothermore St, Cumberland Park, SA 5041, AU" at bounding box center [405, 486] width 409 height 20
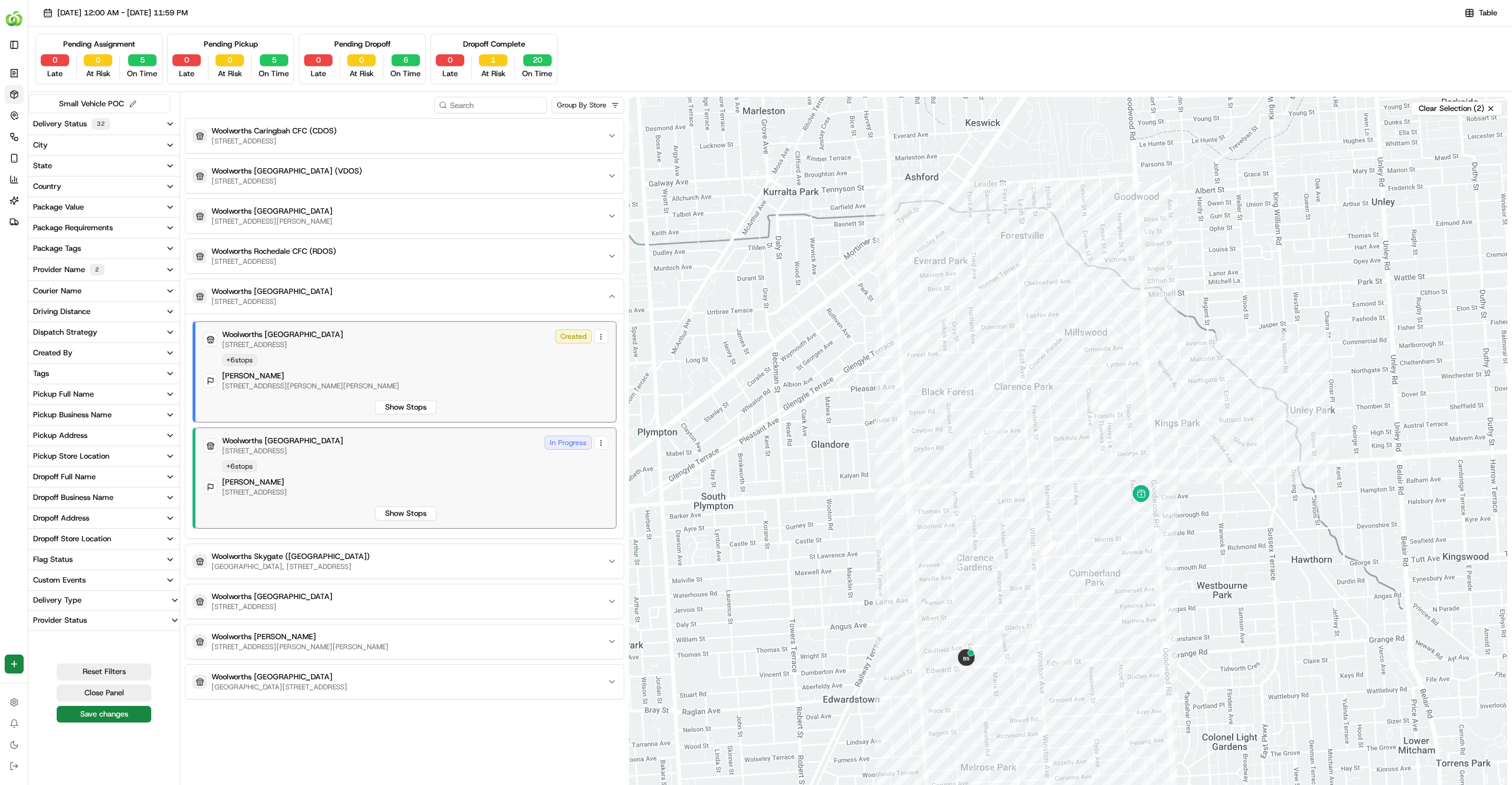
click at [332, 349] on p "366 Goodwood Road, Cumberland Park, SA 5041, AU" at bounding box center [283, 344] width 121 height 9
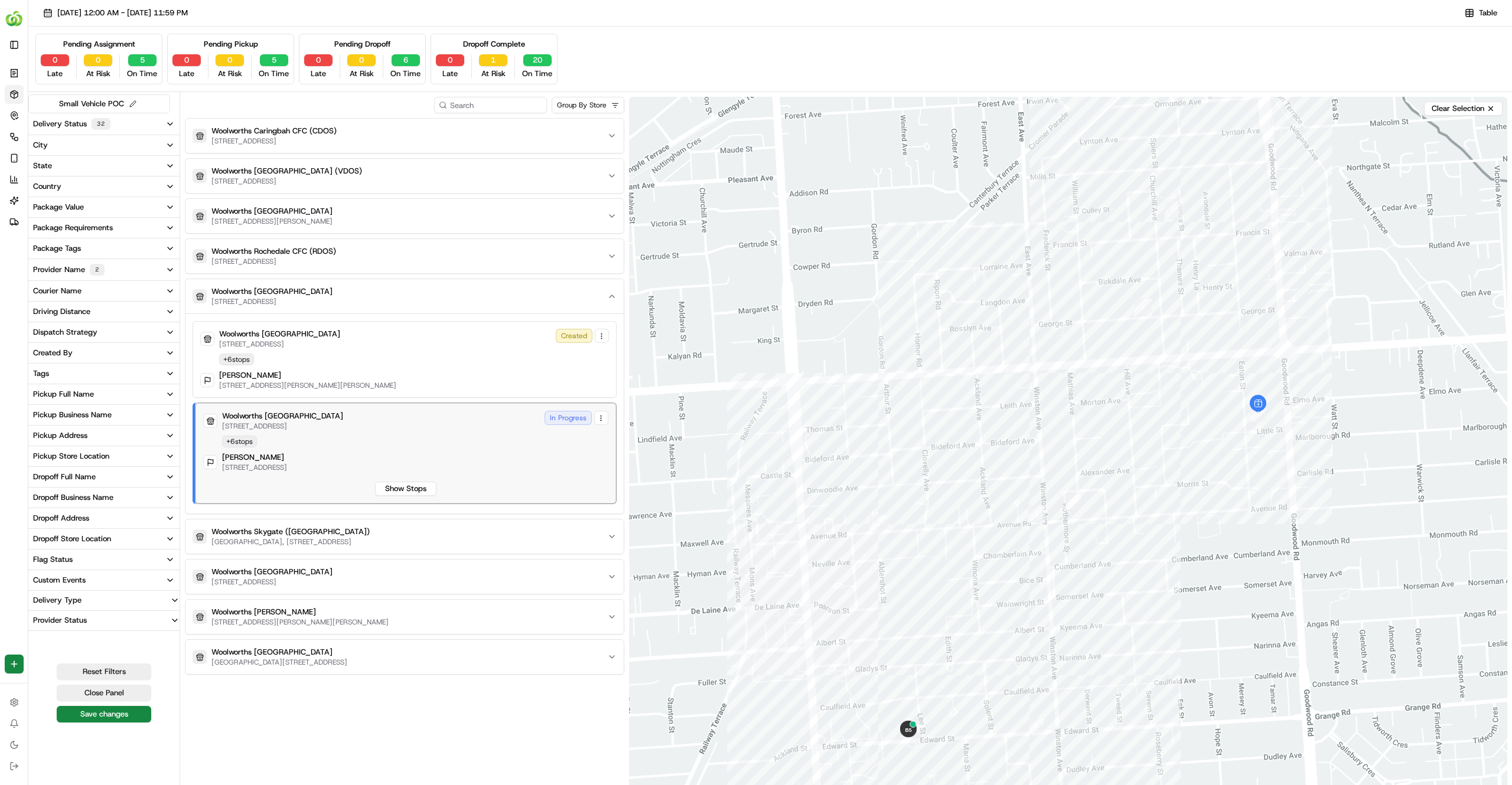
click at [343, 420] on div "Woolworths Cumberland Park" at bounding box center [283, 416] width 121 height 11
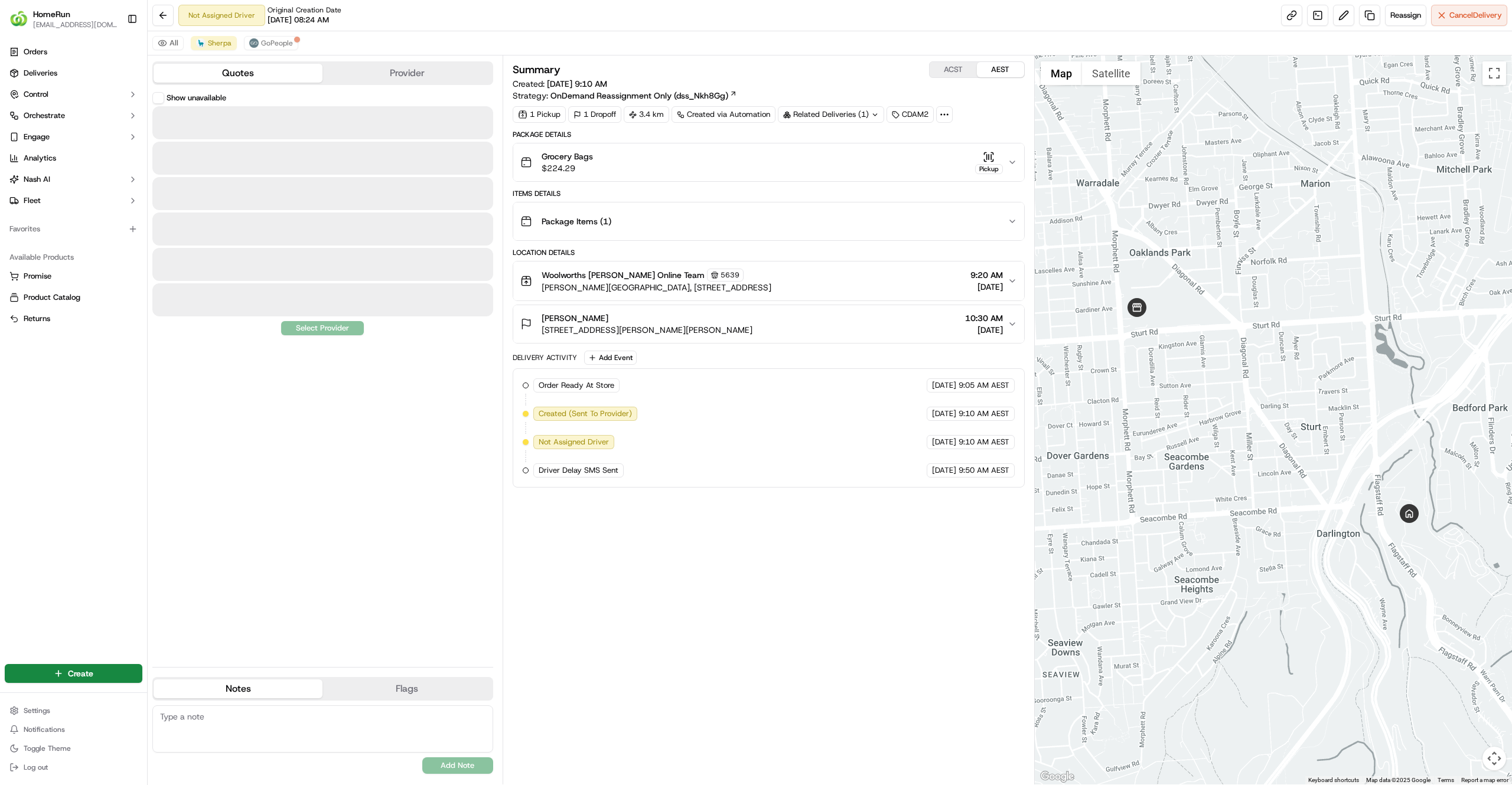
click at [279, 82] on button "Quotes" at bounding box center [238, 73] width 169 height 19
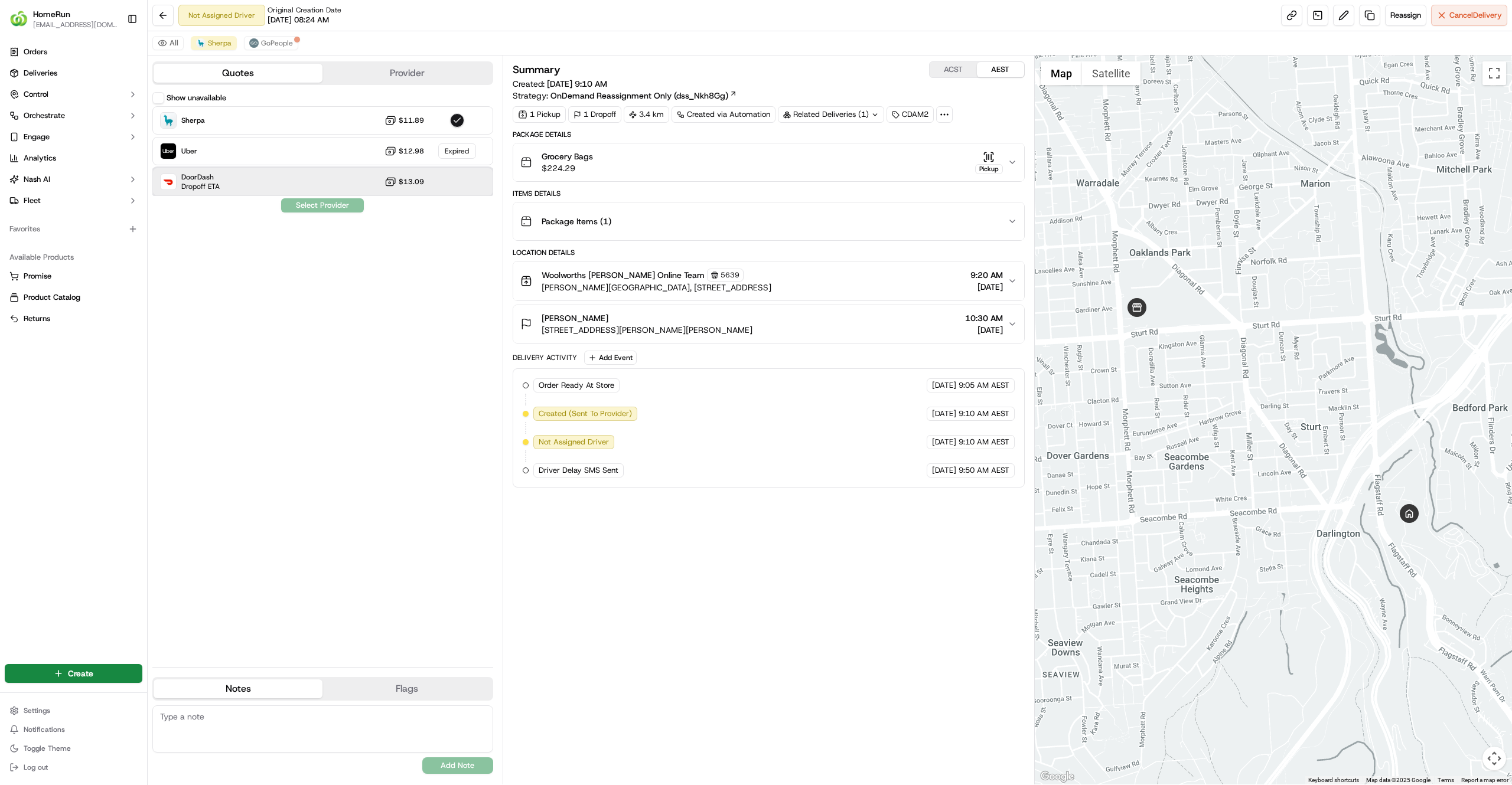
click at [303, 181] on div "DoorDash Dropoff ETA $13.09" at bounding box center [323, 182] width 341 height 28
click at [688, 693] on div "Summary ACST AEST Created: 21/09/2025 9:10 AM Strategy: OnDemand Reassignment O…" at bounding box center [768, 419] width 512 height 718
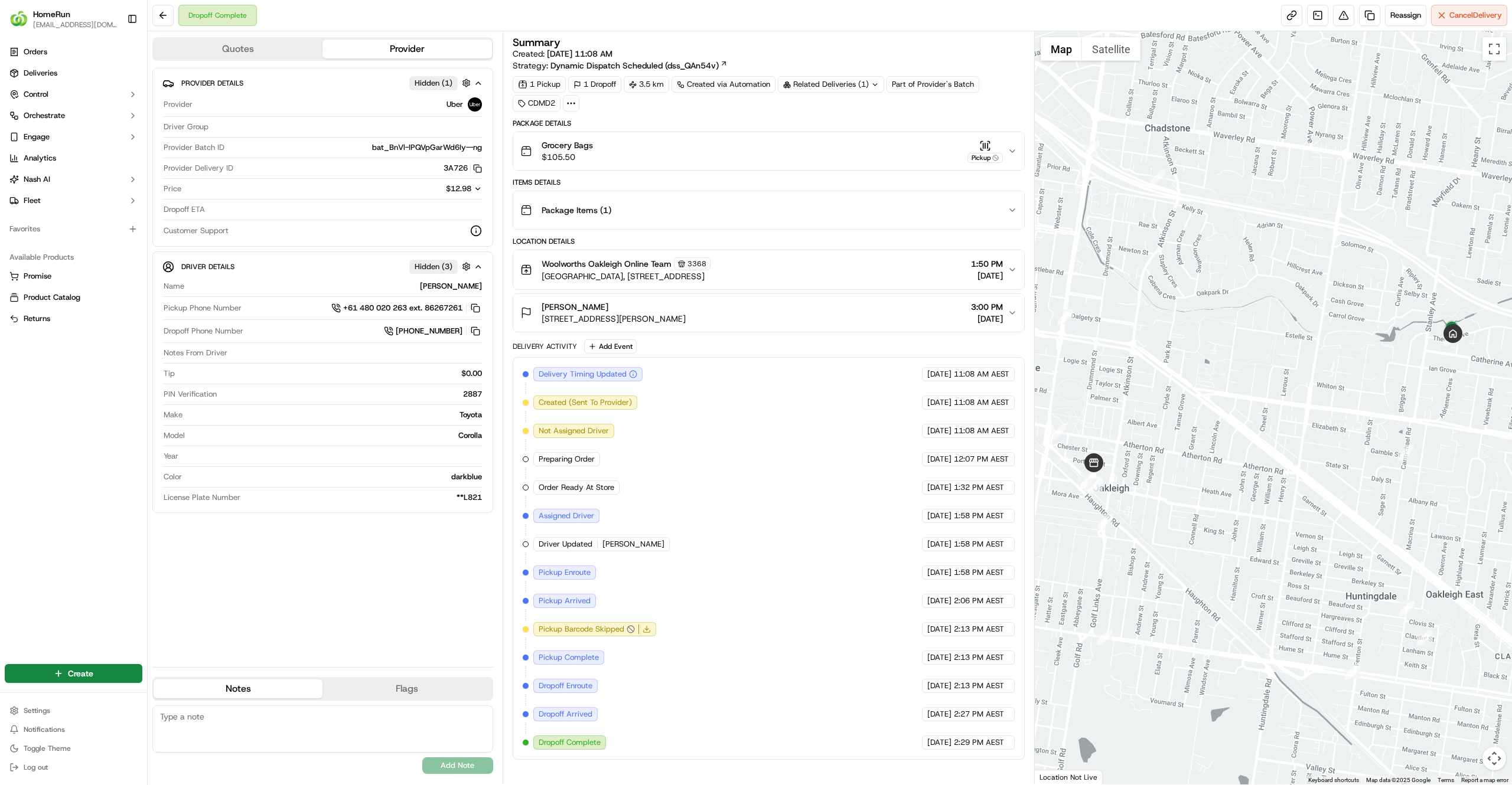
click at [844, 82] on div "Related Deliveries (1)" at bounding box center [831, 84] width 107 height 16
click at [860, 133] on span "268661750" at bounding box center [853, 133] width 43 height 11
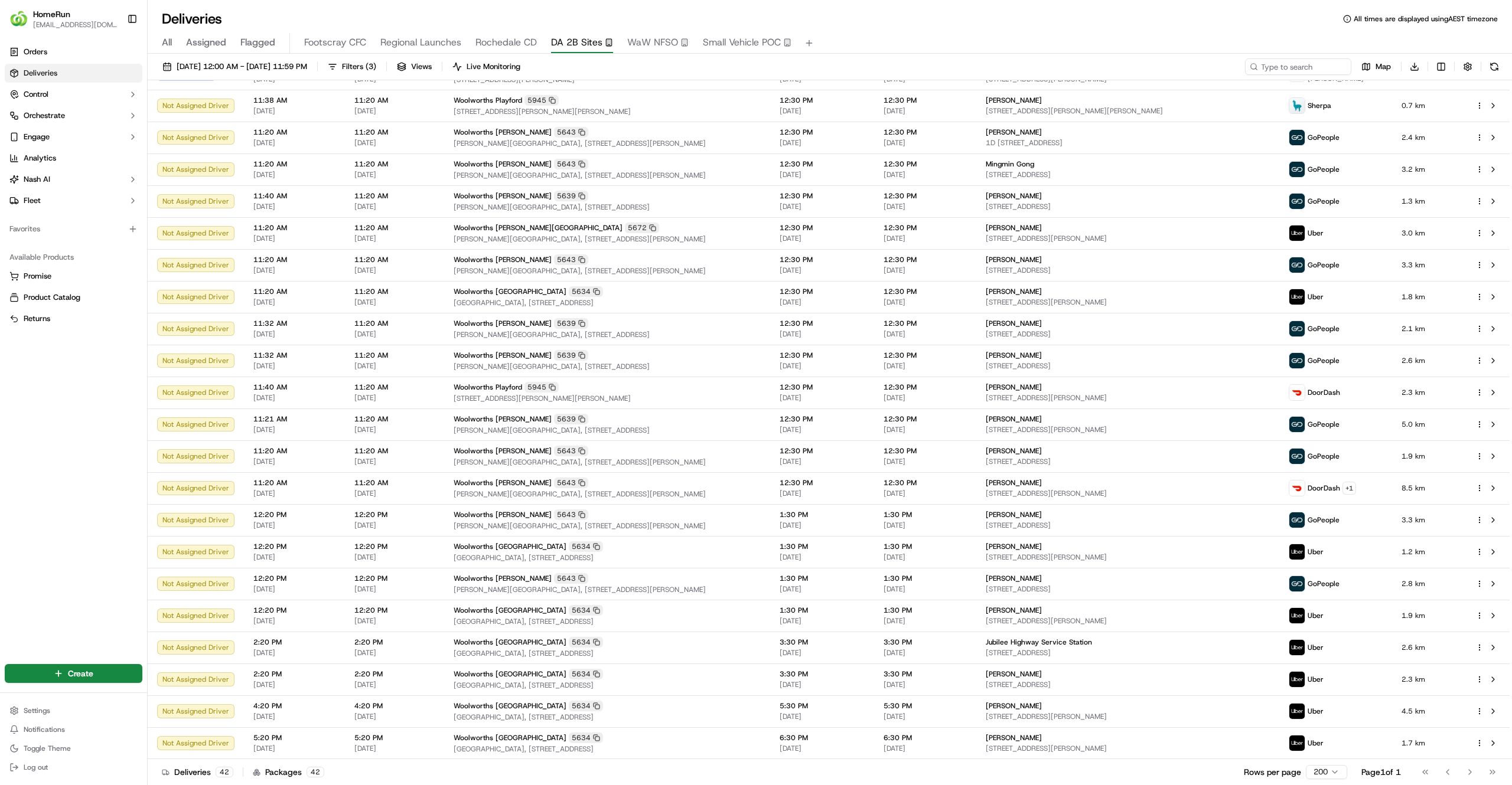
scroll to position [690, 0]
click at [10, 395] on div "Orders Deliveries Control Orchestrate Engage Analytics Nash AI Fleet Favorites …" at bounding box center [73, 345] width 147 height 615
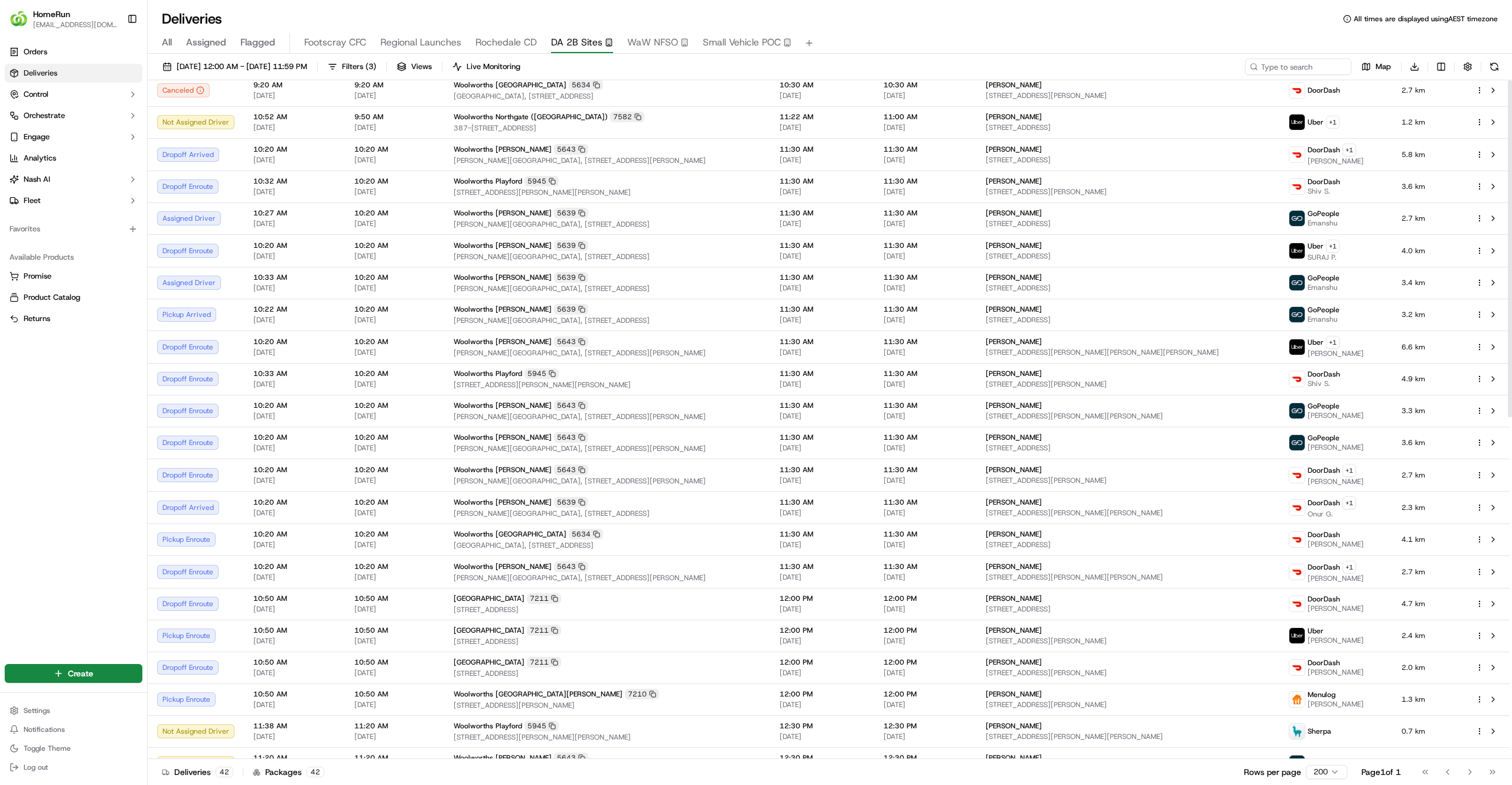
scroll to position [0, 0]
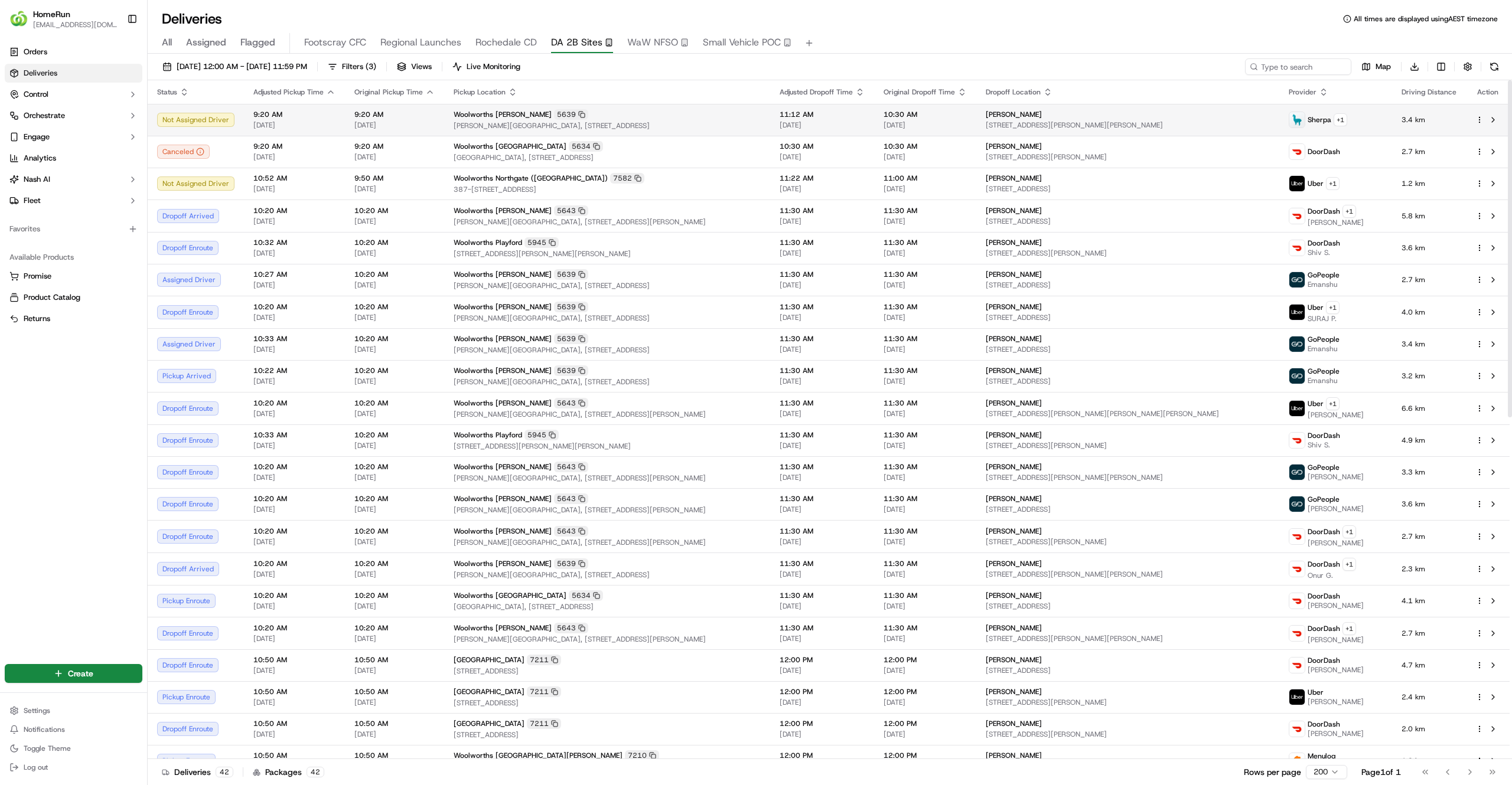
click at [398, 107] on td "9:20 AM 21/09/2025" at bounding box center [395, 119] width 99 height 32
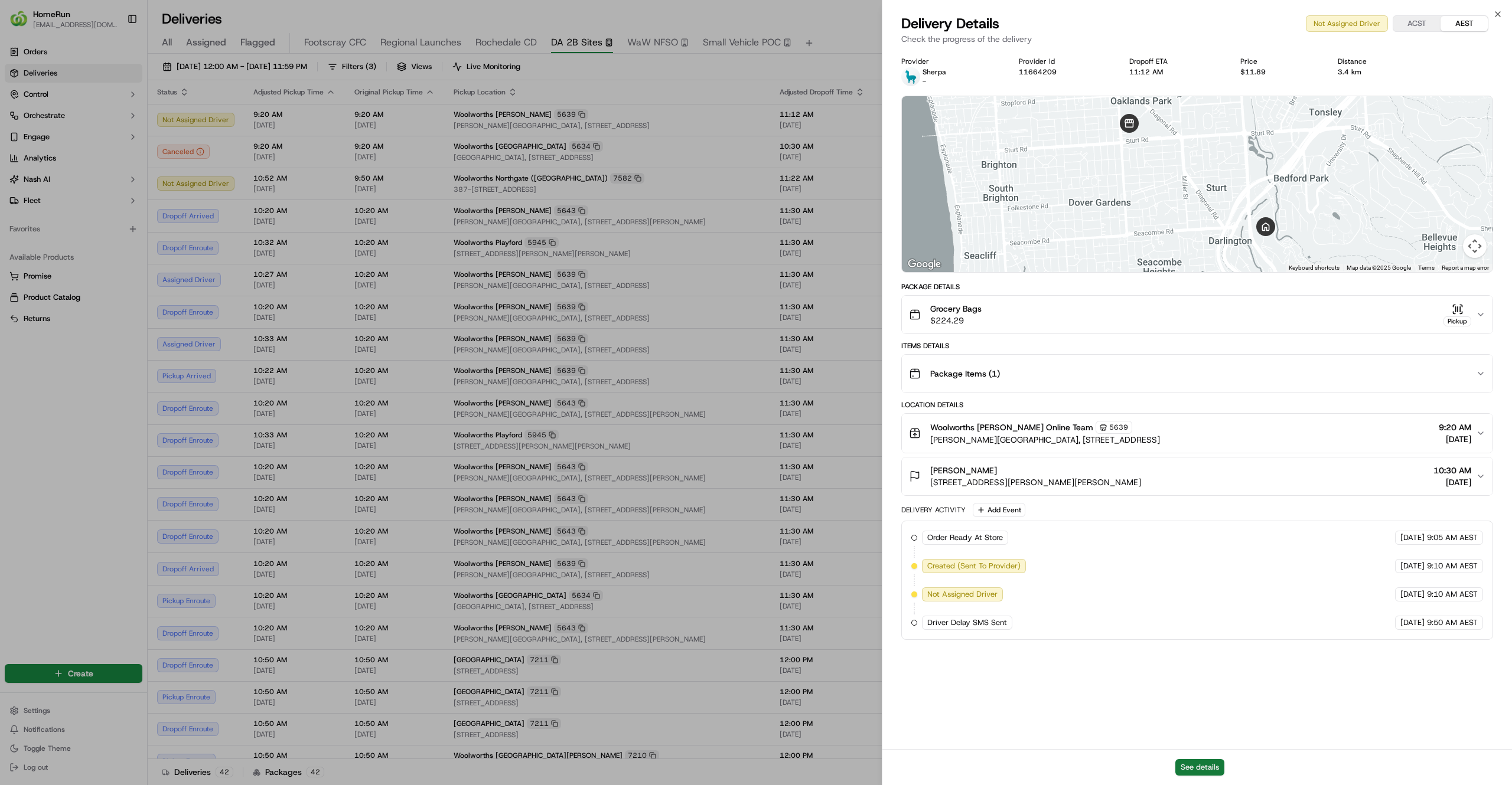
click at [1177, 769] on button "See details" at bounding box center [1200, 767] width 49 height 16
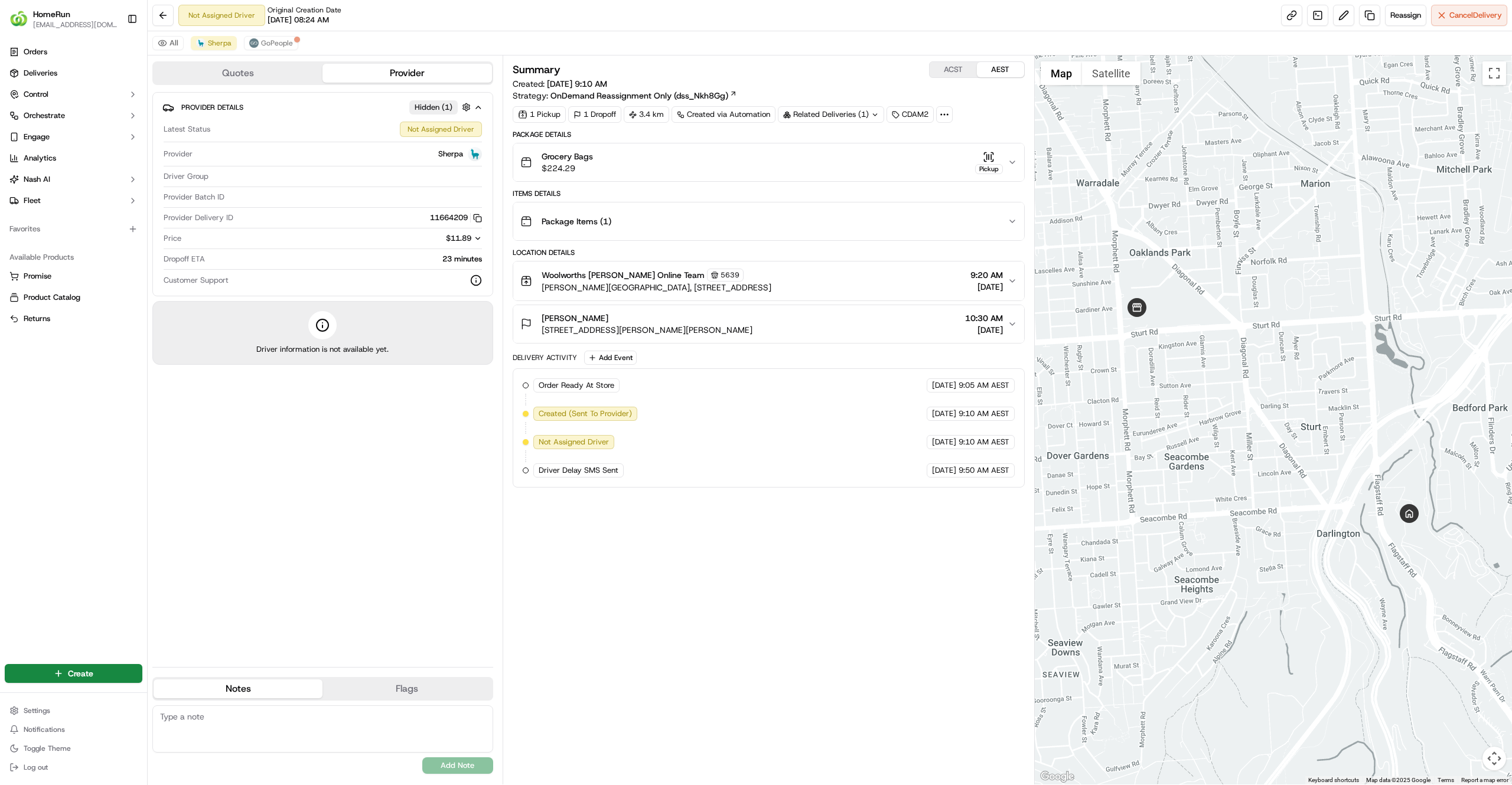
click at [616, 563] on div "Summary ACST AEST Created: [DATE] 9:10 AM Strategy: OnDemand Reassignment Only …" at bounding box center [768, 419] width 512 height 718
drag, startPoint x: 279, startPoint y: 47, endPoint x: 480, endPoint y: 64, distance: 201.7
click at [480, 64] on div "All Sherpa GoPeople Quotes Provider Provider Details Hidden ( 1 ) Latest Status…" at bounding box center [830, 407] width 1364 height 753
click at [734, 334] on div "Josie Nunn 29 Hyland Ave, Flagstaff Hill, SA 5159, AU 10:30 AM 21/09/2025" at bounding box center [764, 324] width 487 height 23
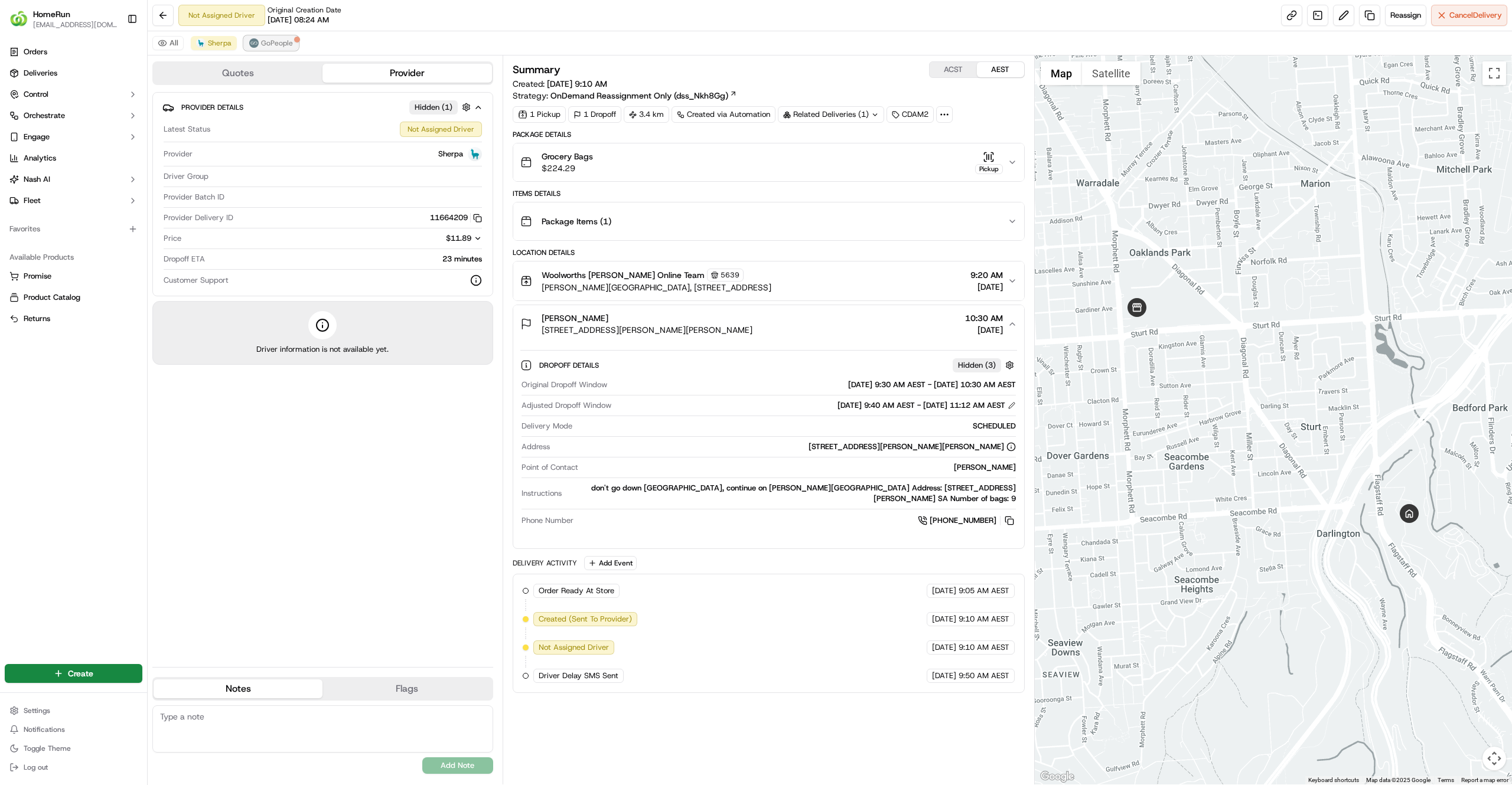
click at [256, 45] on img at bounding box center [254, 43] width 9 height 9
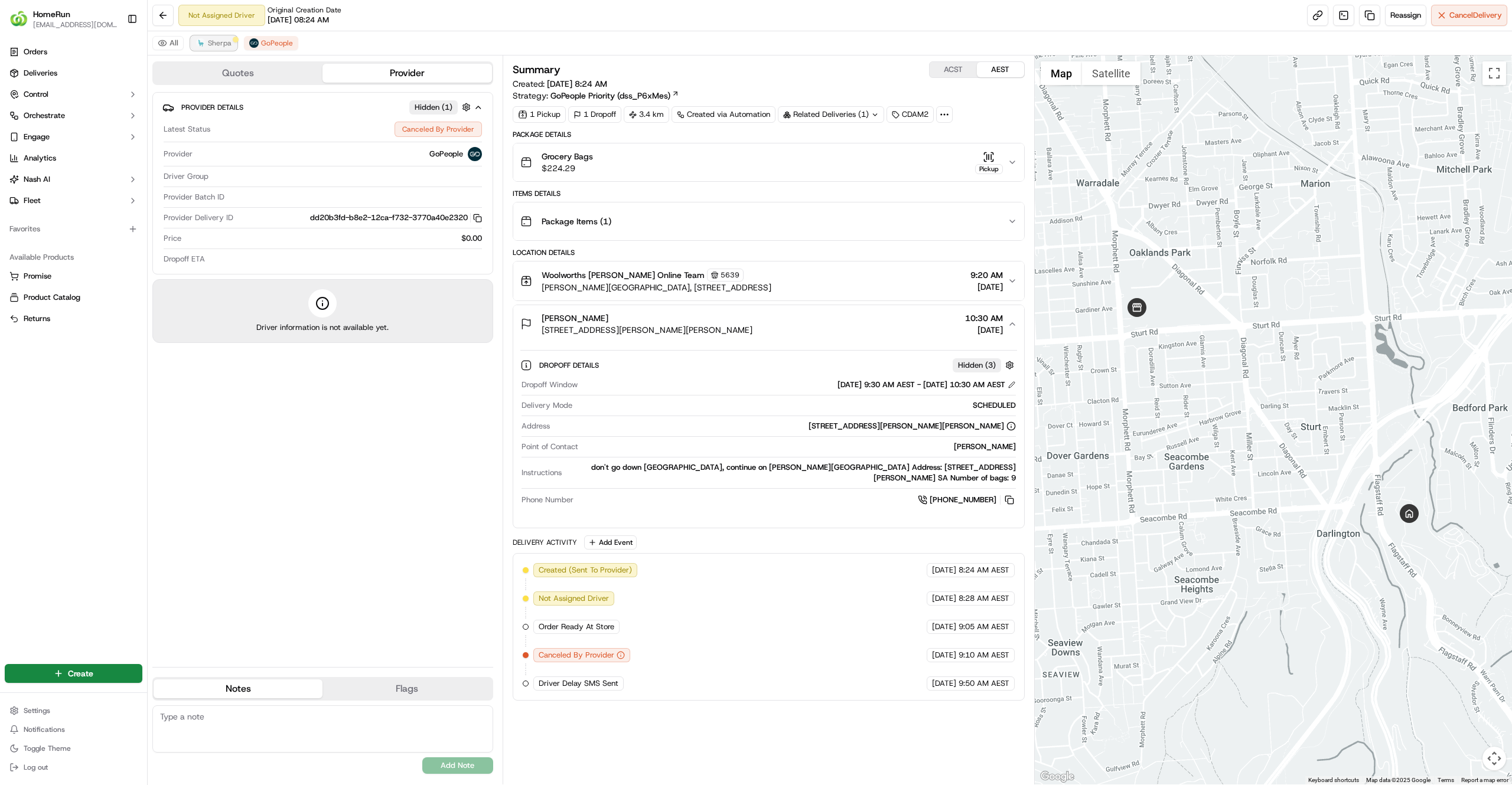
click at [216, 43] on span "Sherpa" at bounding box center [219, 43] width 23 height 9
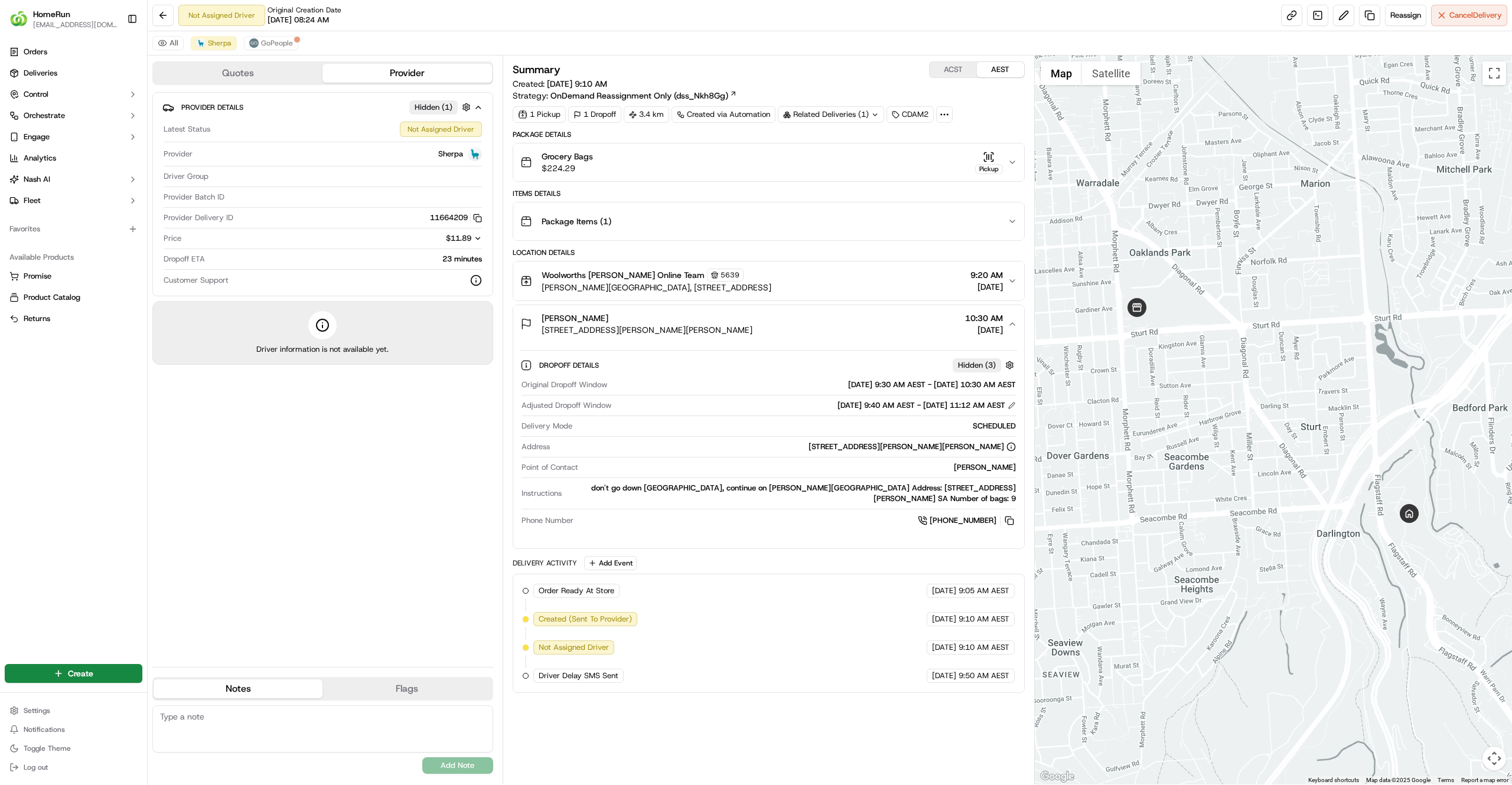
click at [754, 292] on span "Marion Shopping Centre, 297 Diagonal Road, Oaklands Park, SA 5046, AU" at bounding box center [657, 287] width 230 height 12
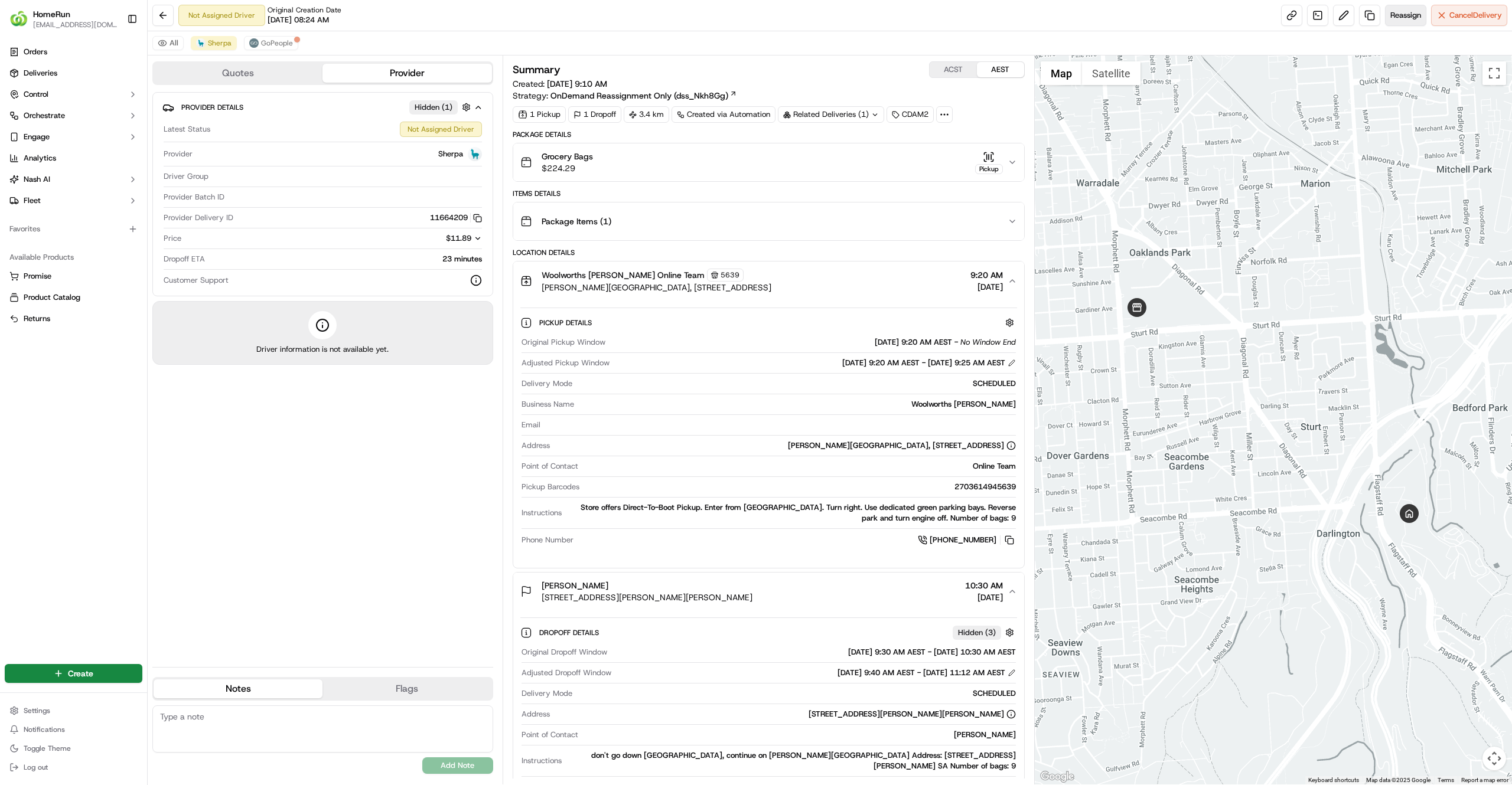
click at [1391, 18] on span "Reassign" at bounding box center [1405, 15] width 31 height 11
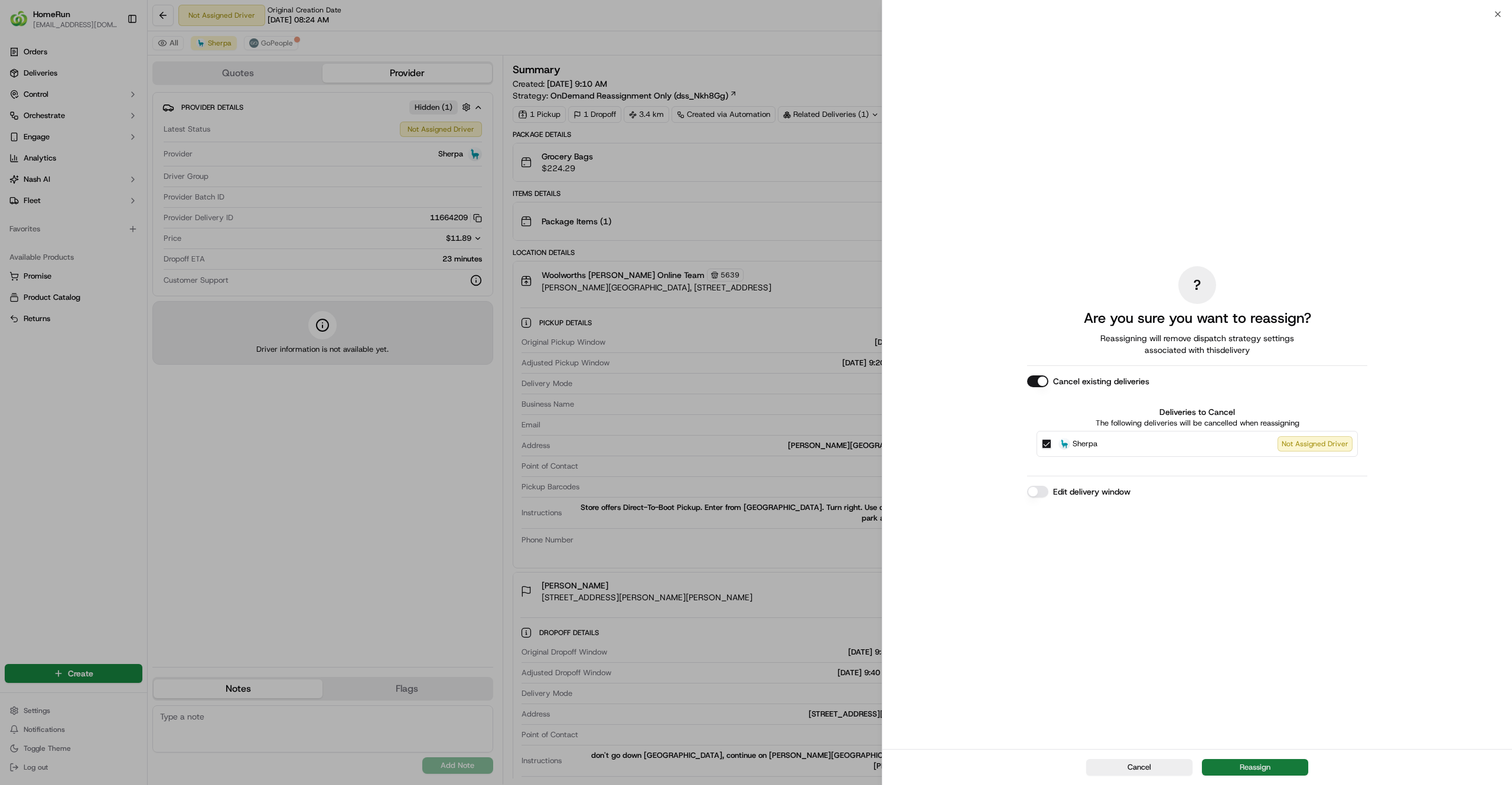
click at [1227, 772] on button "Reassign" at bounding box center [1256, 767] width 107 height 16
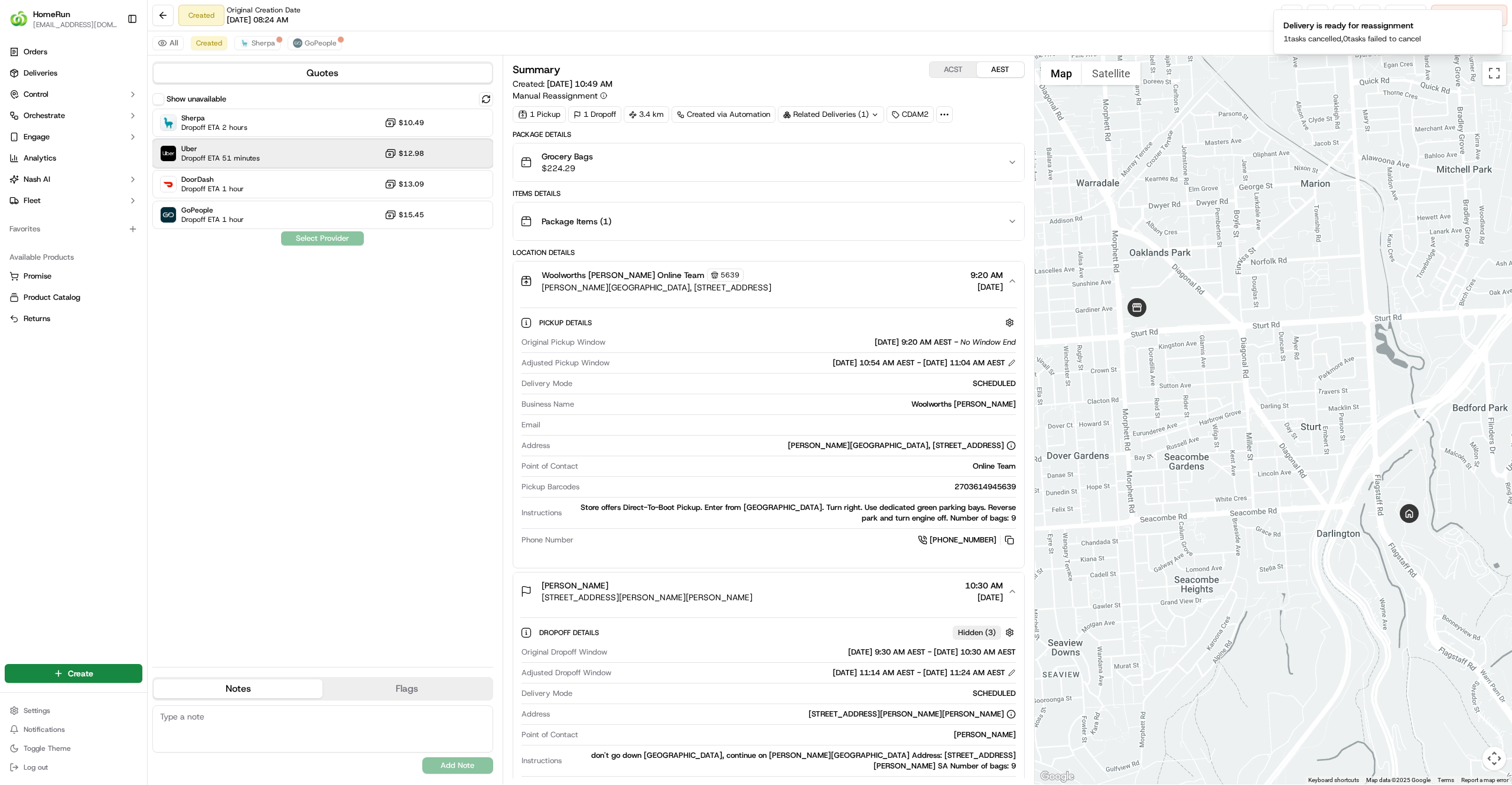
click at [353, 160] on div "Uber Dropoff ETA 51 minutes $12.98" at bounding box center [323, 153] width 341 height 28
click at [317, 240] on button "Assign Provider" at bounding box center [322, 238] width 84 height 14
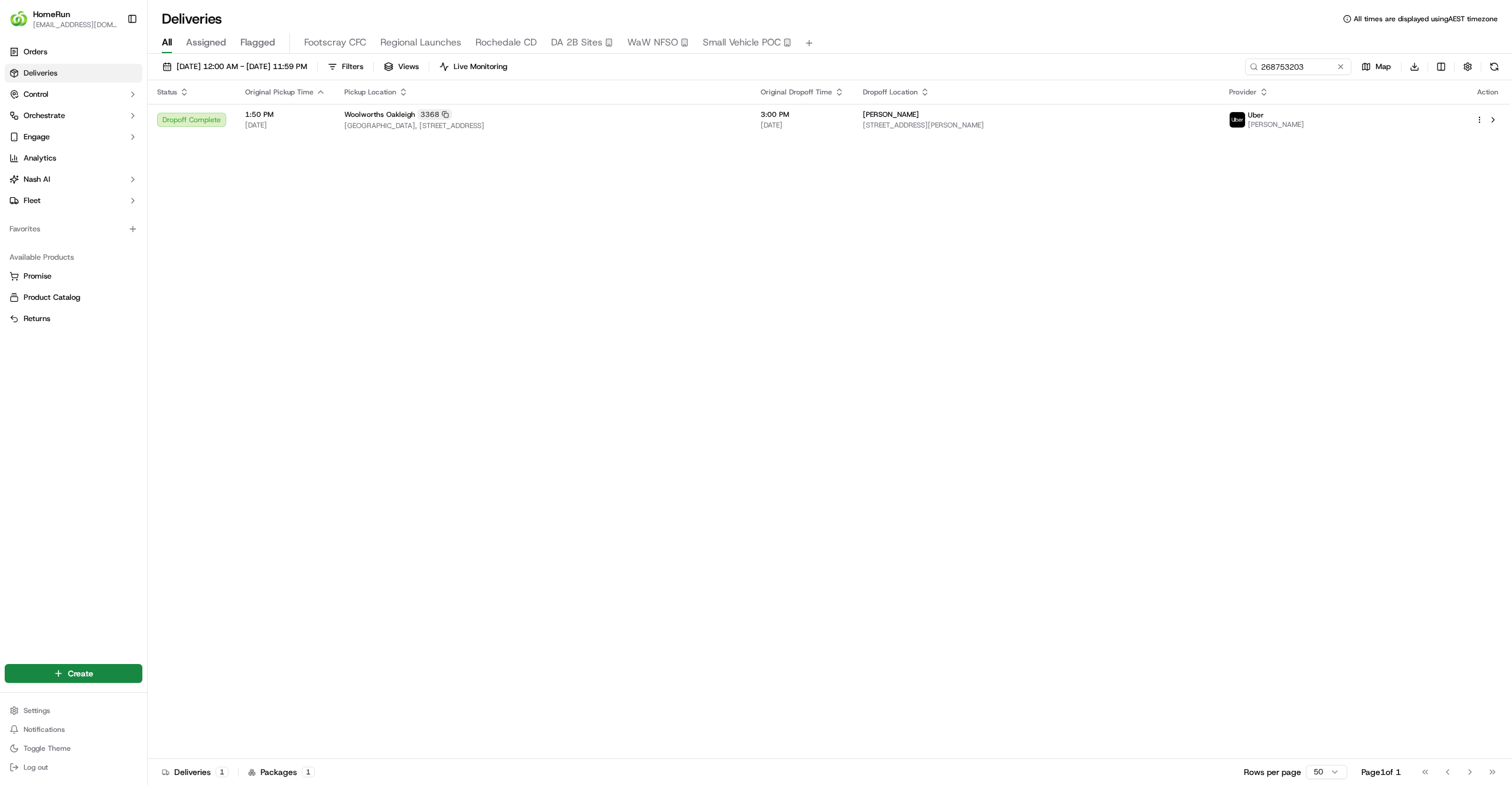
click at [1259, 75] on div "[DATE] 12:00 AM - [DATE] 11:59 PM Filters Views Live Monitoring 268753203 Map D…" at bounding box center [830, 69] width 1364 height 22
click at [1271, 68] on input "268753203" at bounding box center [1280, 66] width 142 height 16
paste input "9125558"
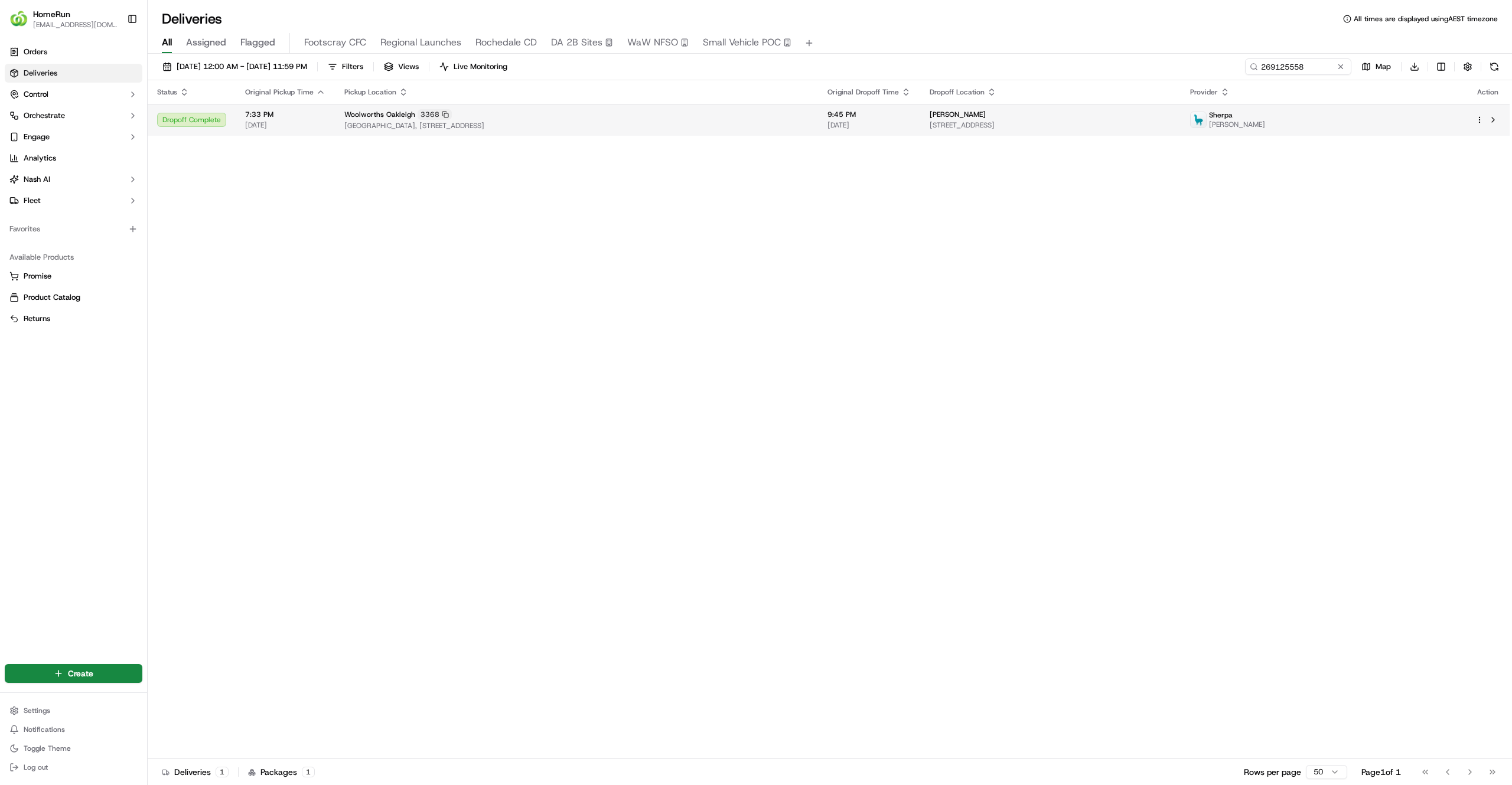
click at [1154, 118] on div "[PERSON_NAME]" at bounding box center [1050, 114] width 241 height 9
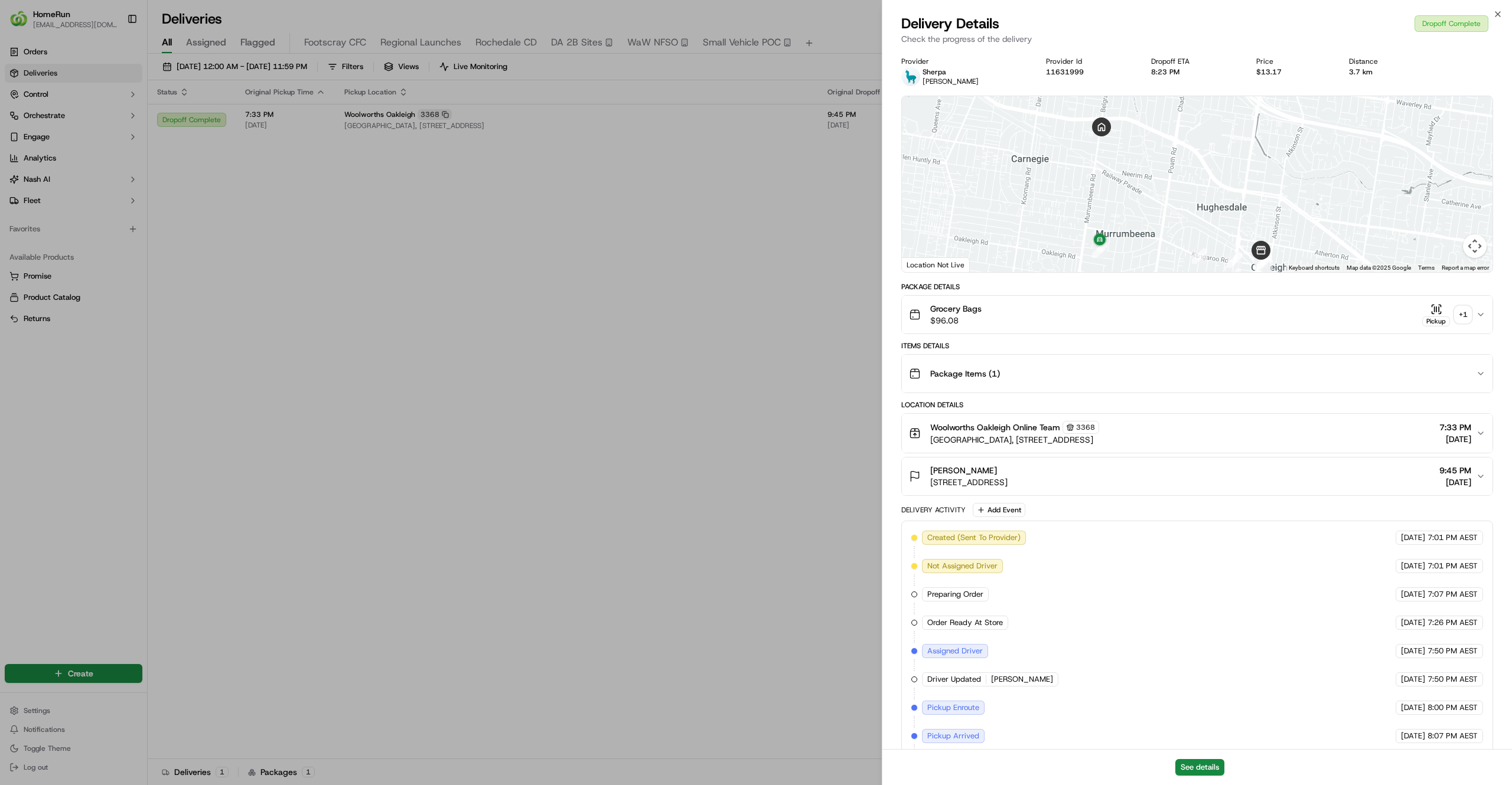
drag, startPoint x: 1144, startPoint y: 175, endPoint x: 1121, endPoint y: 184, distance: 24.7
click at [1121, 184] on div at bounding box center [1197, 185] width 591 height 176
drag, startPoint x: 1093, startPoint y: 132, endPoint x: 1104, endPoint y: 120, distance: 16.3
click at [1104, 119] on img at bounding box center [1112, 109] width 19 height 19
click at [1186, 763] on button "See details" at bounding box center [1200, 767] width 49 height 16
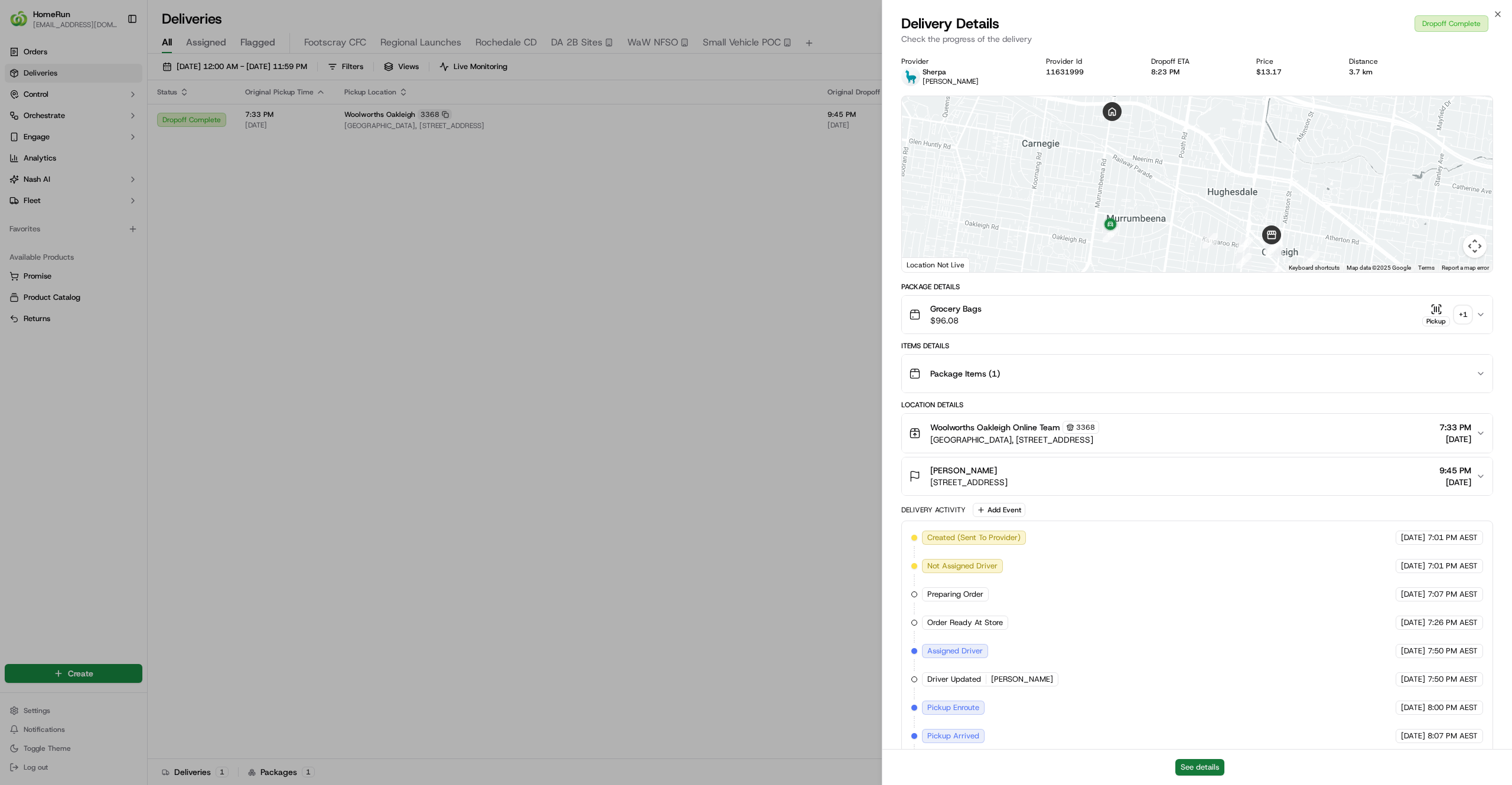
click at [1195, 772] on button "See details" at bounding box center [1200, 767] width 49 height 16
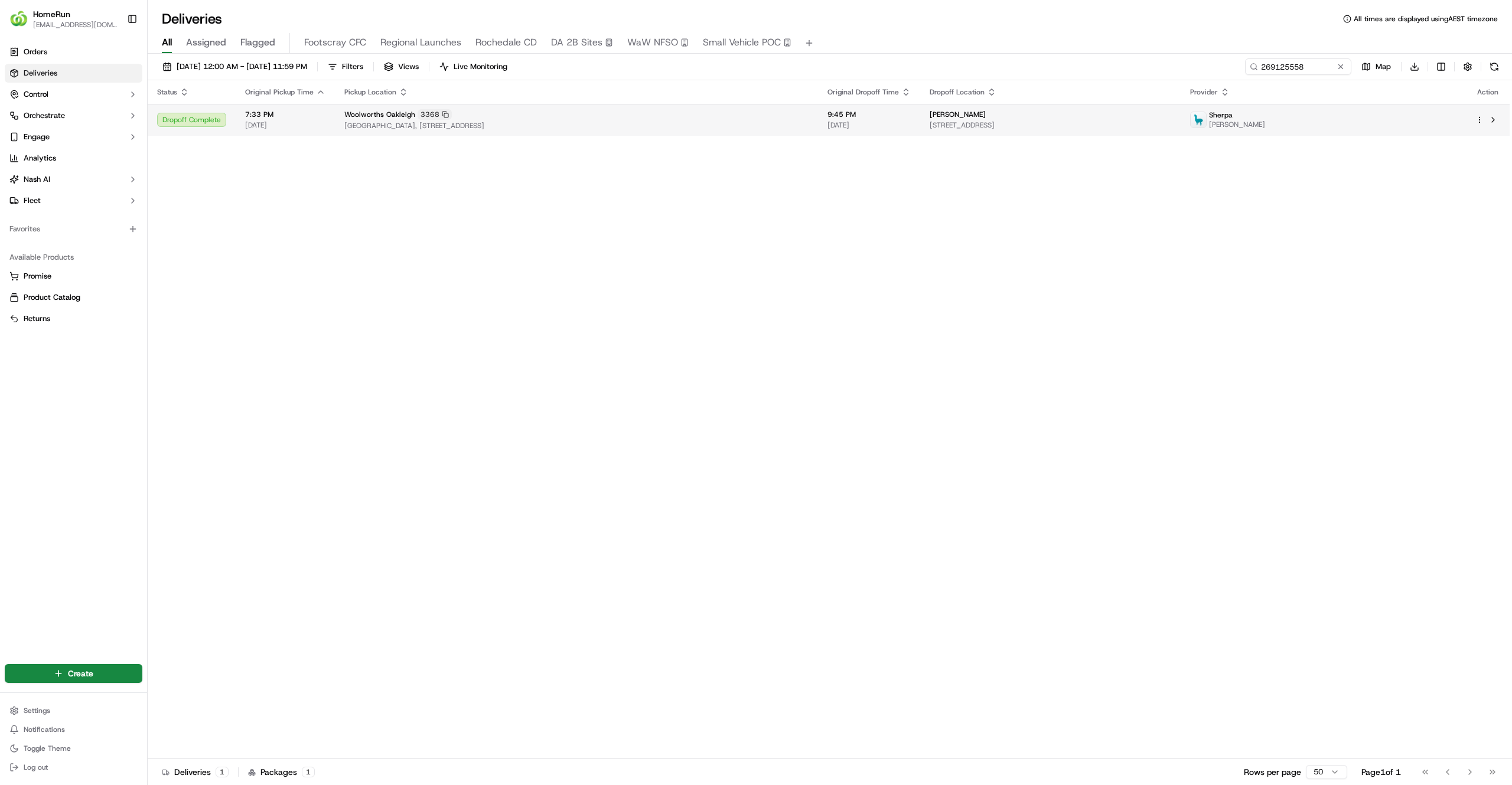
drag, startPoint x: 472, startPoint y: 205, endPoint x: 795, endPoint y: 105, distance: 338.1
click at [1282, 68] on input "269125558" at bounding box center [1280, 66] width 142 height 16
paste input "44821302"
type input "244821302"
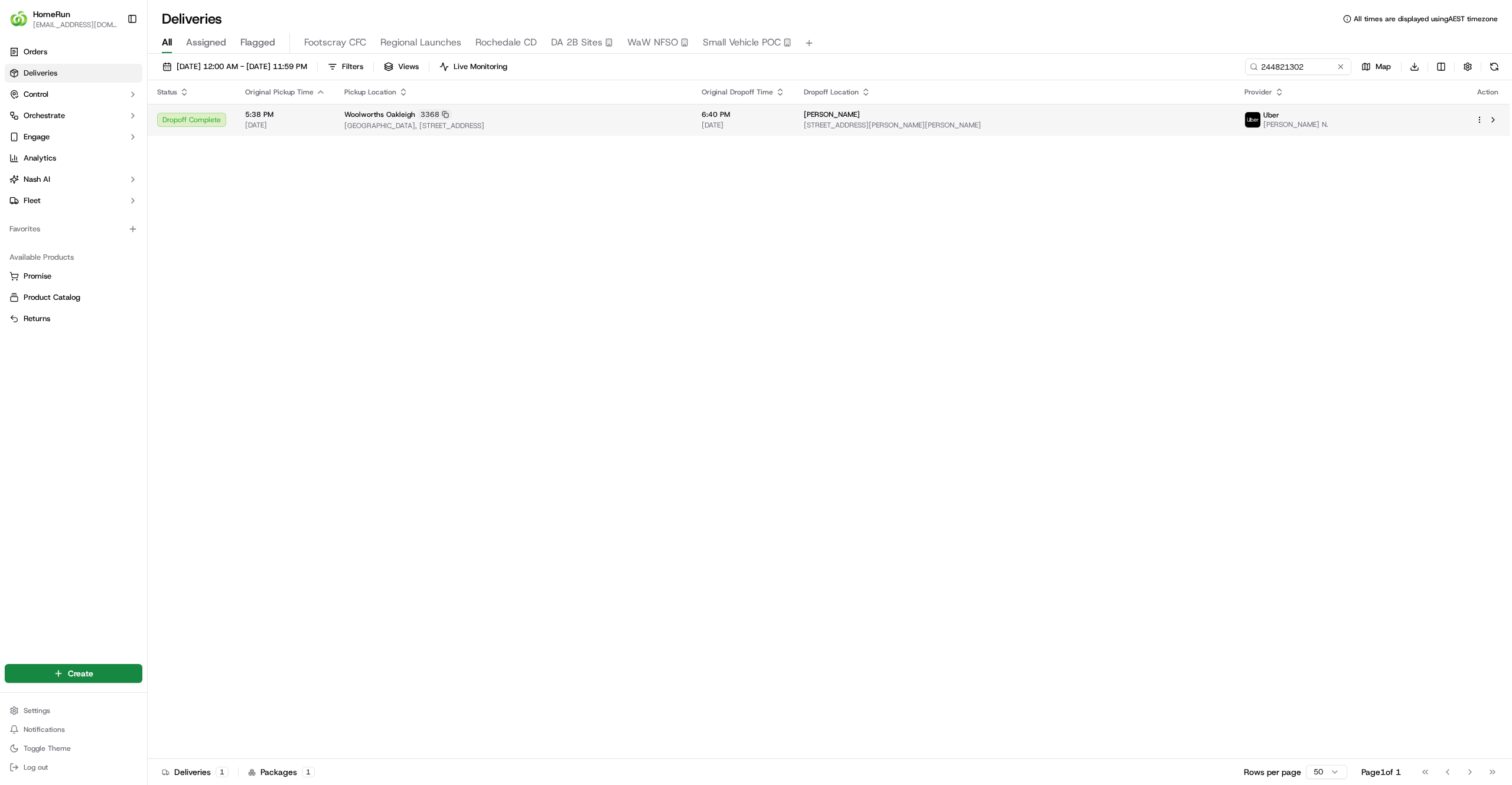
click at [1187, 136] on td "Beka Grace 16 Colin Rd, U 2, Clayton, VIC 3168, AU" at bounding box center [1015, 119] width 440 height 32
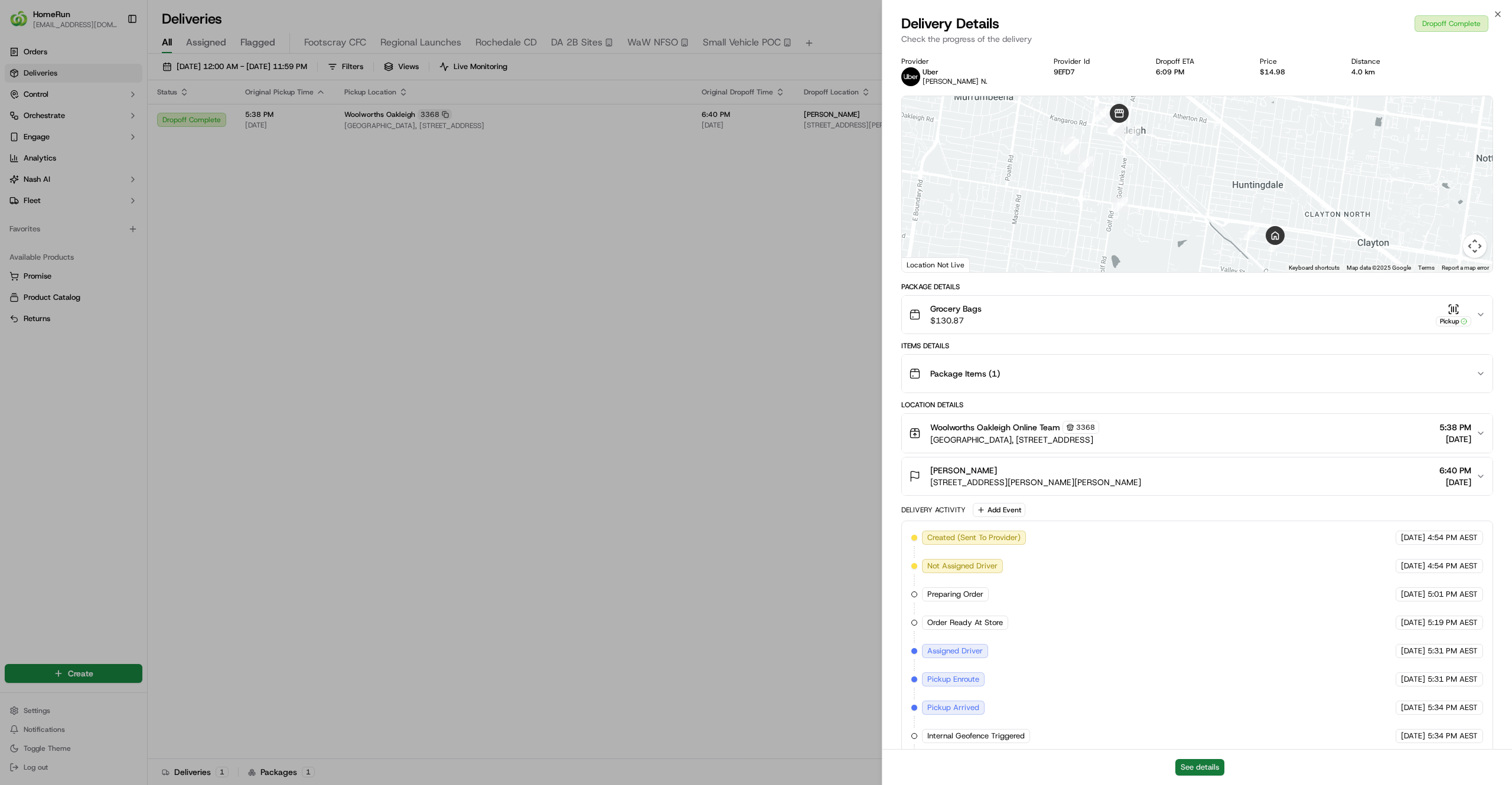
click at [1189, 763] on button "See details" at bounding box center [1200, 767] width 49 height 16
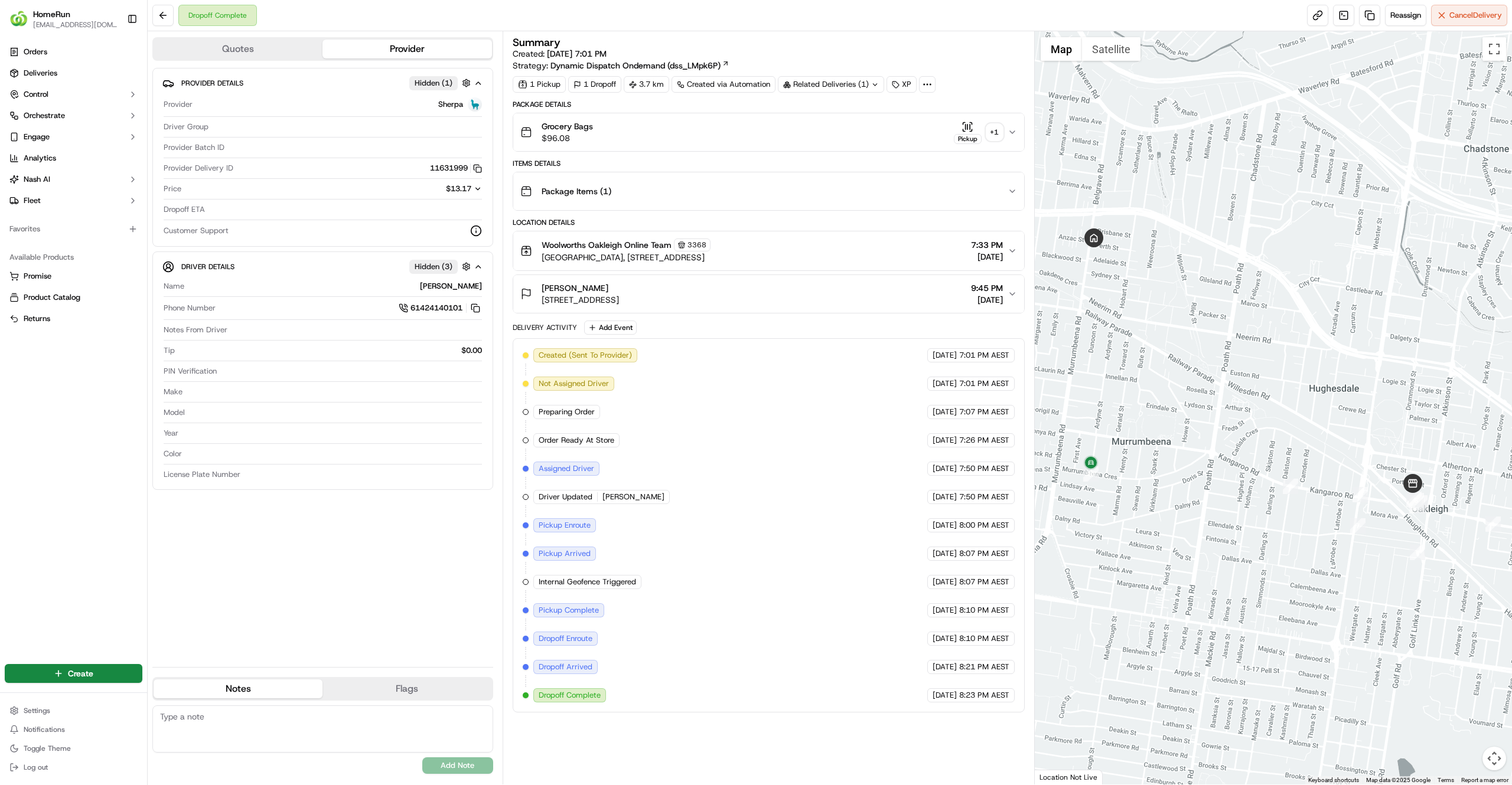
drag, startPoint x: 1197, startPoint y: 385, endPoint x: 1175, endPoint y: 346, distance: 44.8
click at [1175, 346] on div at bounding box center [1273, 407] width 478 height 753
click at [794, 288] on div "[PERSON_NAME] [STREET_ADDRESS] 9:45 PM [DATE]" at bounding box center [764, 294] width 487 height 23
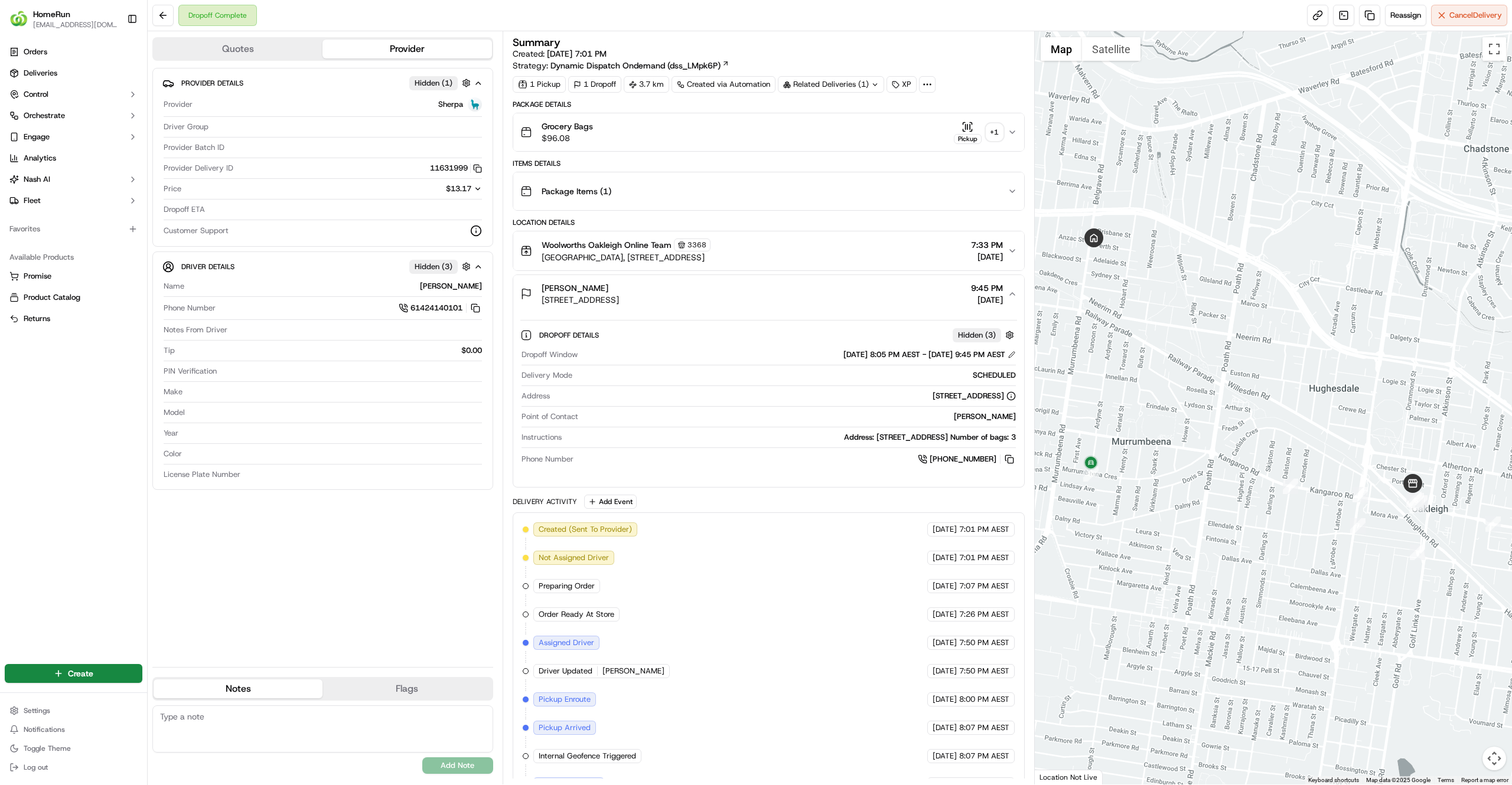
click at [827, 143] on div "Grocery Bags $96.08 Pickup + 1" at bounding box center [764, 132] width 487 height 23
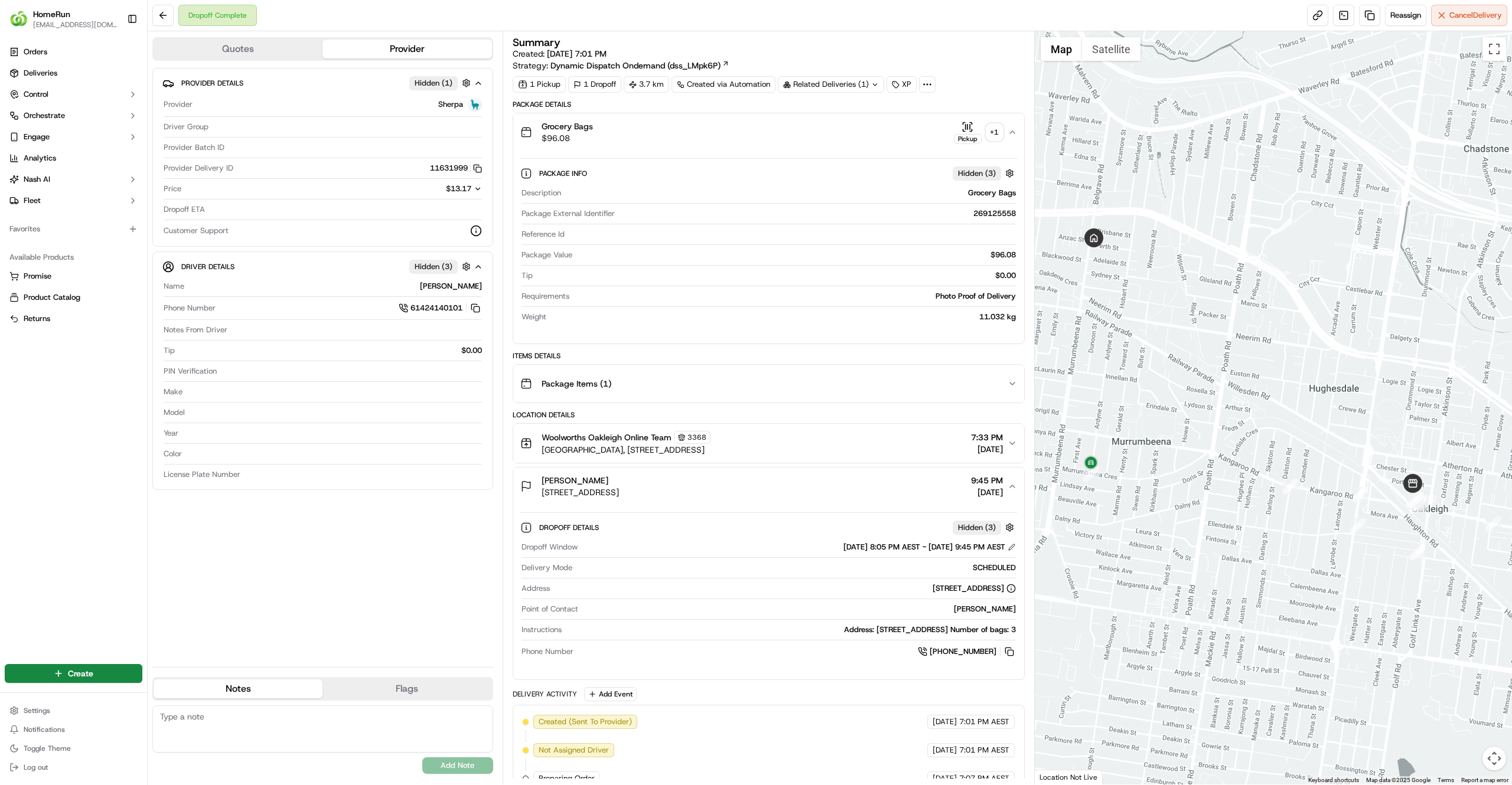
click at [990, 132] on div "+ 1" at bounding box center [994, 132] width 16 height 16
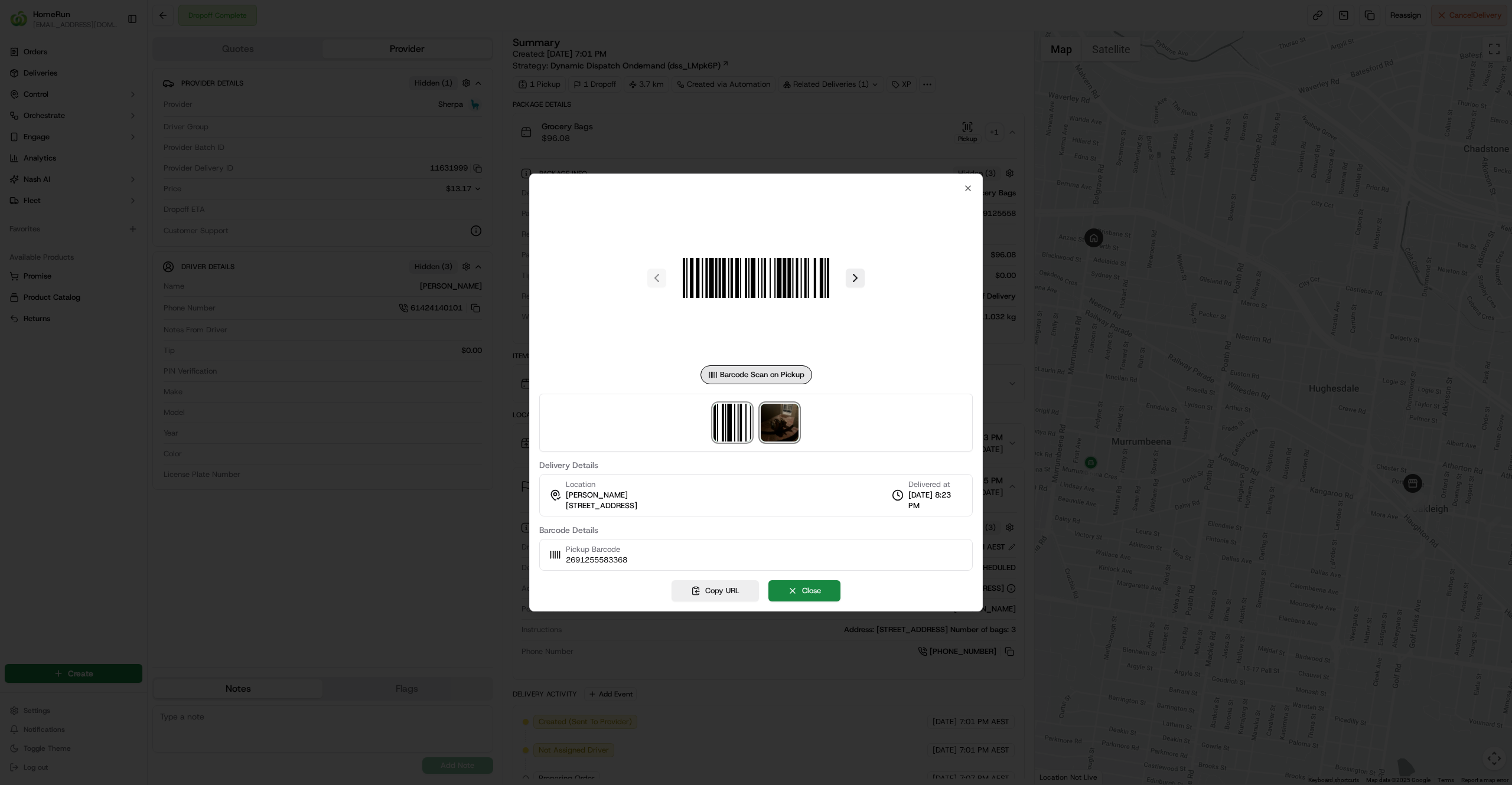
click at [785, 419] on img at bounding box center [779, 422] width 38 height 38
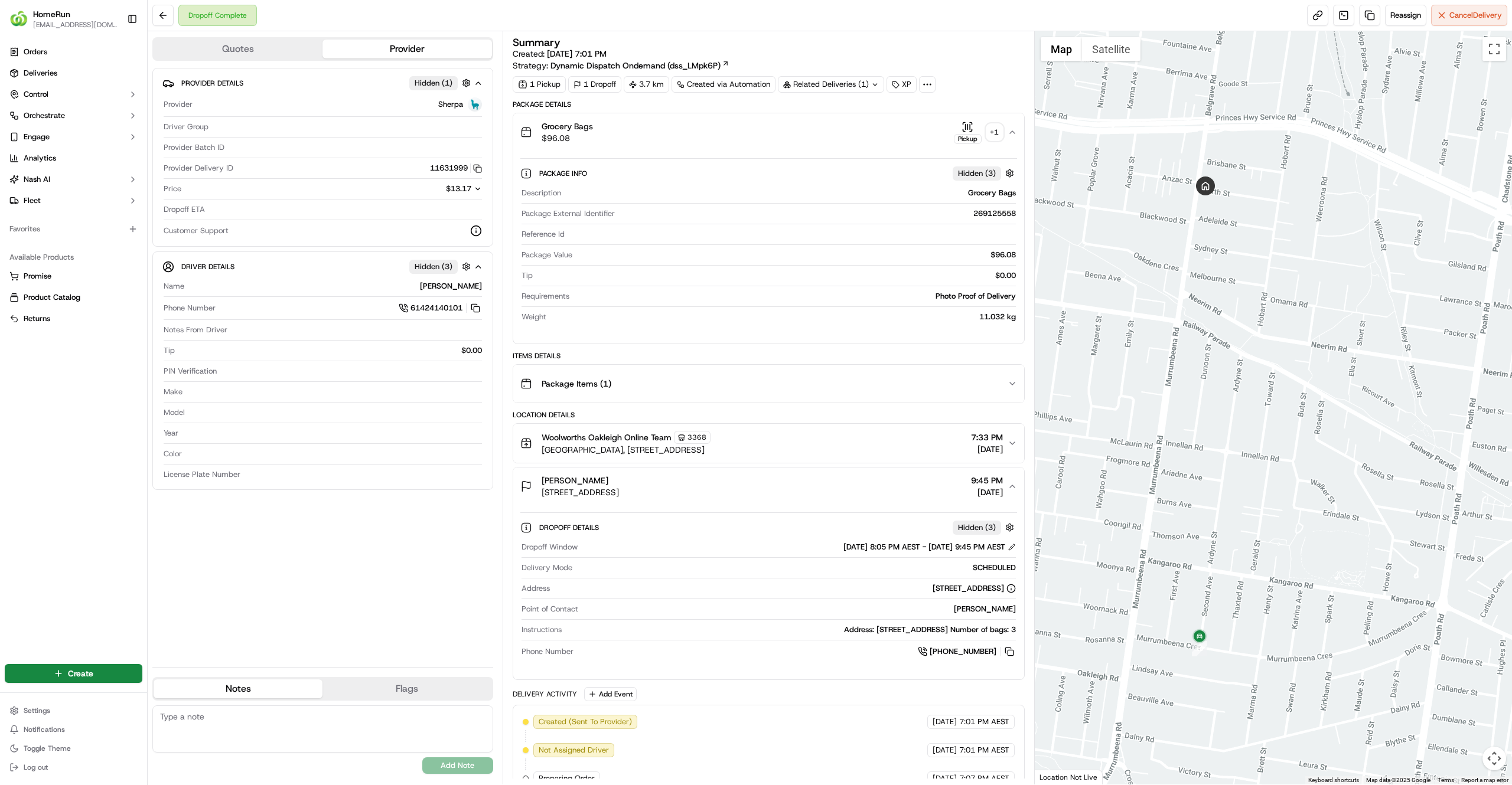
drag, startPoint x: 1197, startPoint y: 564, endPoint x: 1232, endPoint y: 279, distance: 287.1
click at [1232, 279] on div at bounding box center [1273, 407] width 478 height 753
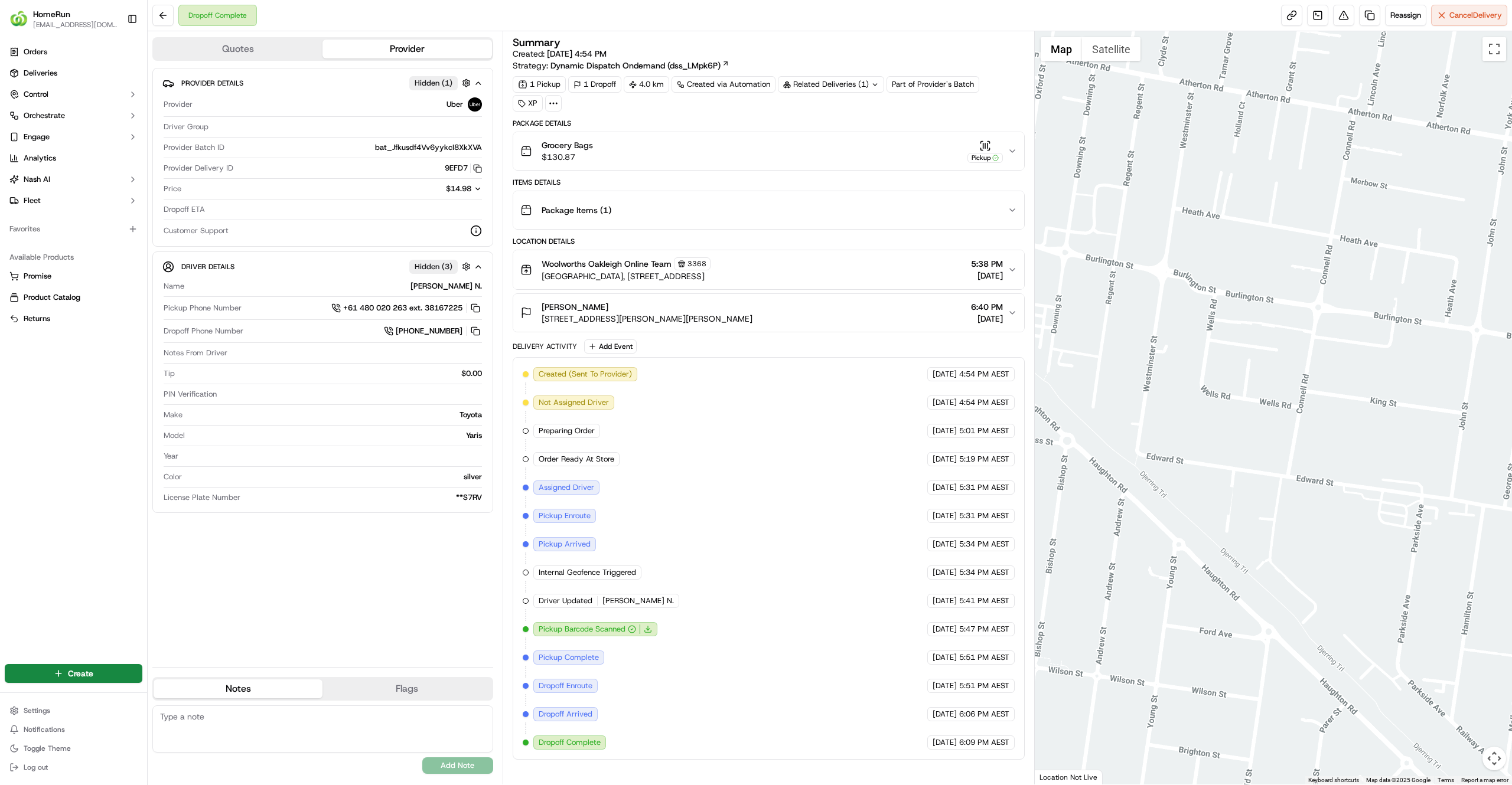
click at [1100, 299] on div at bounding box center [1273, 407] width 478 height 753
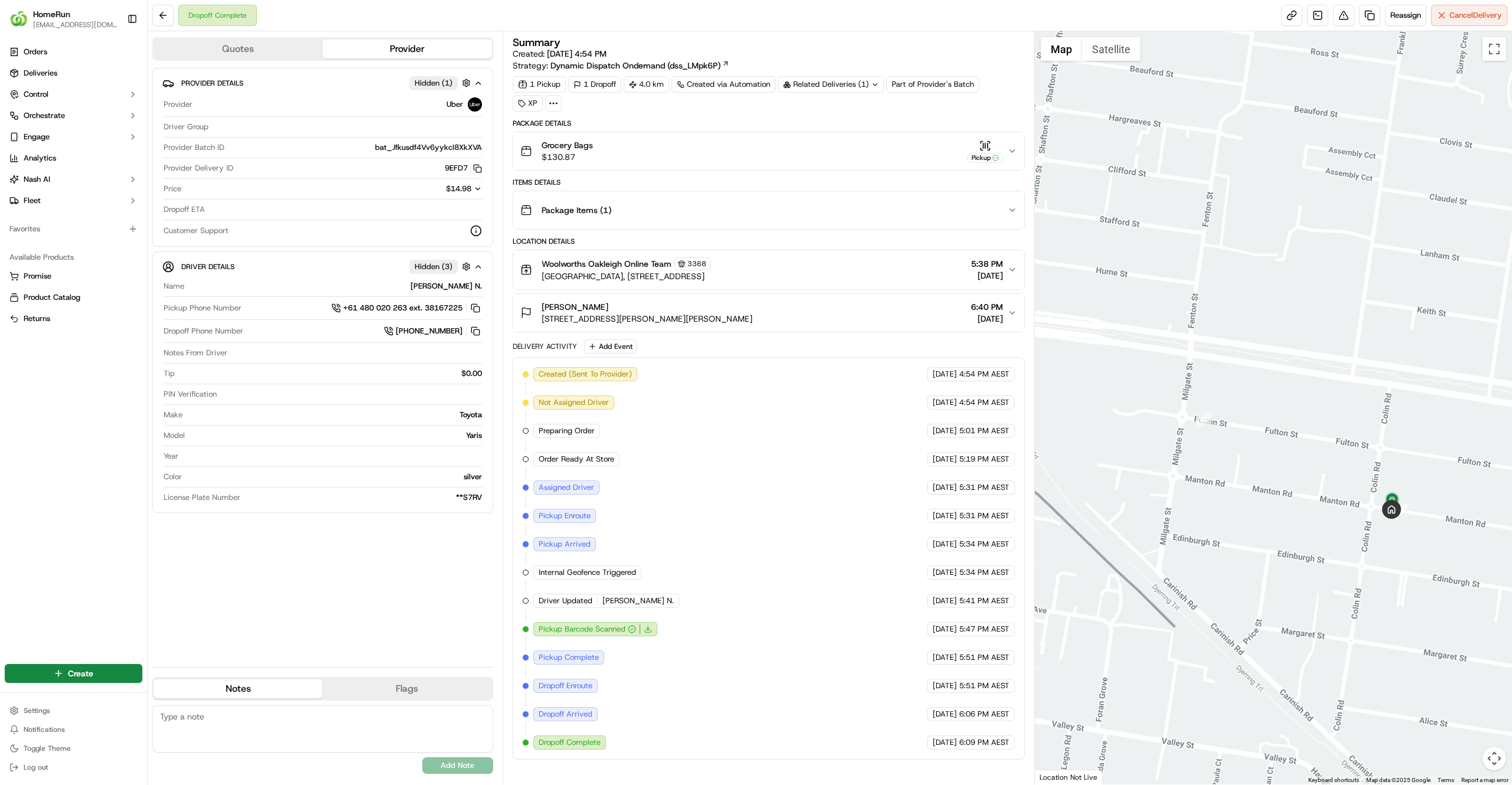
drag, startPoint x: 1471, startPoint y: 540, endPoint x: 1427, endPoint y: 534, distance: 44.4
click at [1427, 534] on div at bounding box center [1273, 407] width 478 height 753
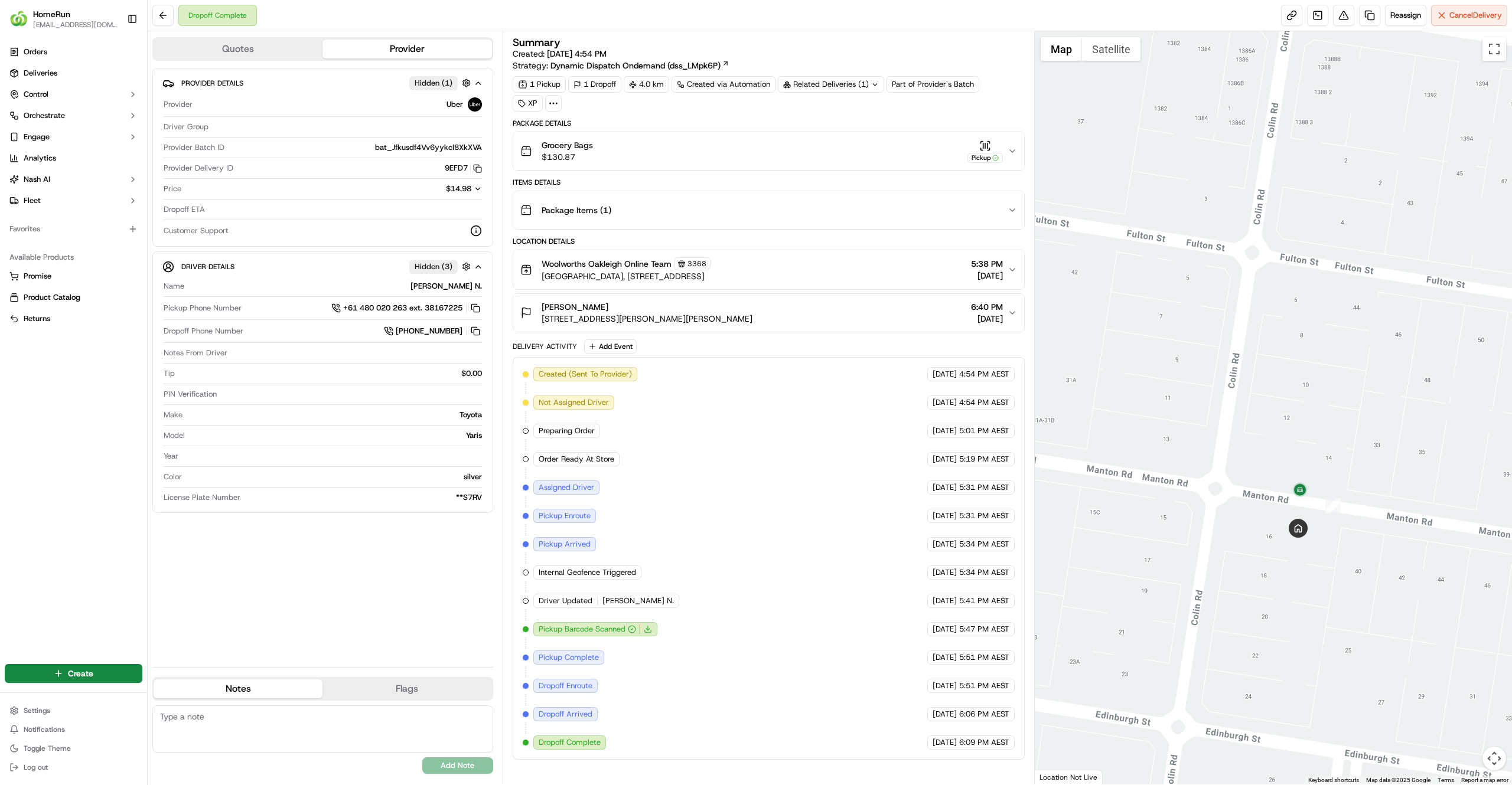
drag, startPoint x: 1378, startPoint y: 507, endPoint x: 1241, endPoint y: 490, distance: 138.1
click at [1241, 490] on div at bounding box center [1273, 407] width 478 height 753
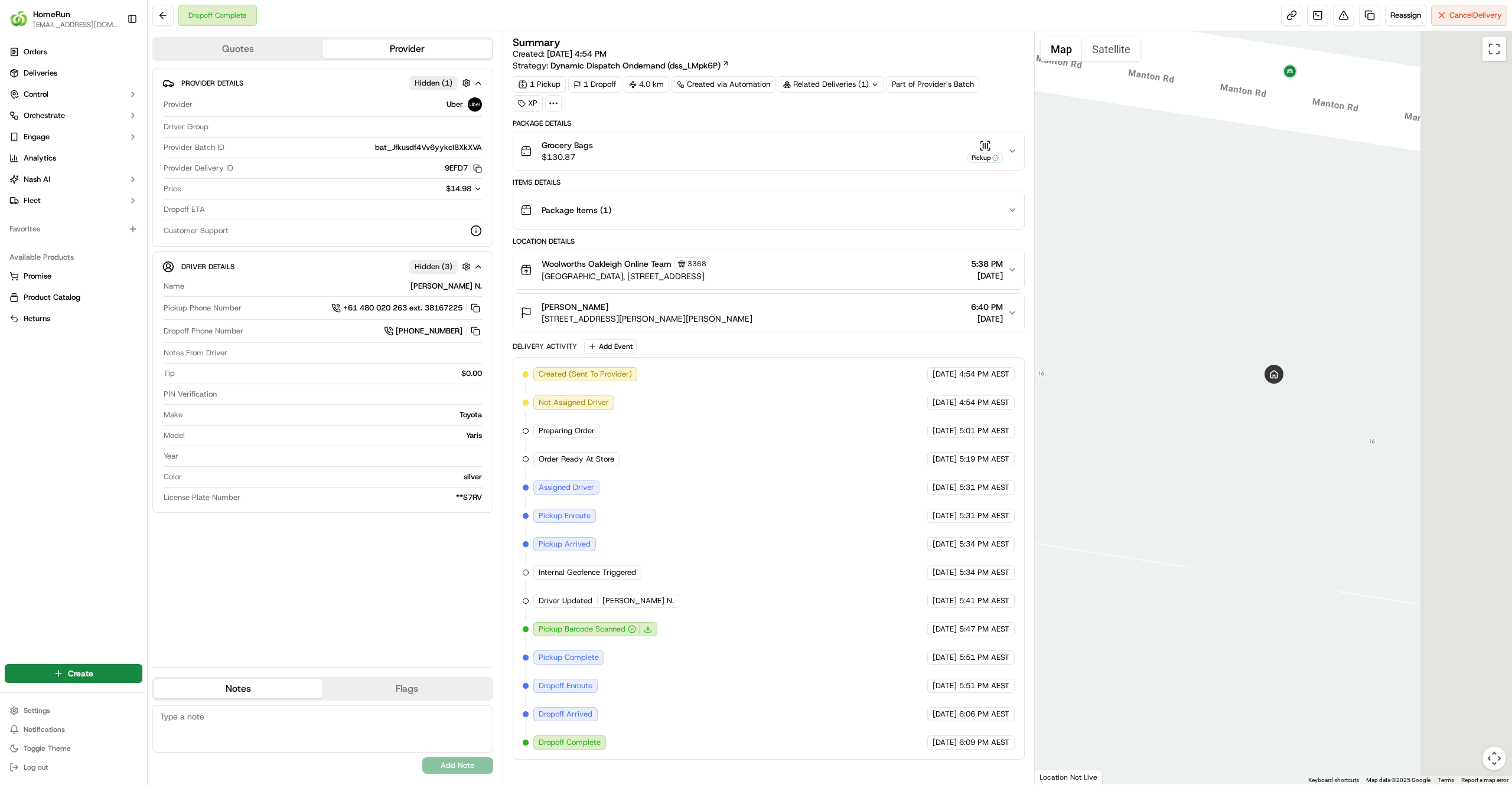
drag, startPoint x: 1212, startPoint y: 610, endPoint x: 1049, endPoint y: 569, distance: 168.1
click at [1049, 569] on div at bounding box center [1273, 407] width 478 height 753
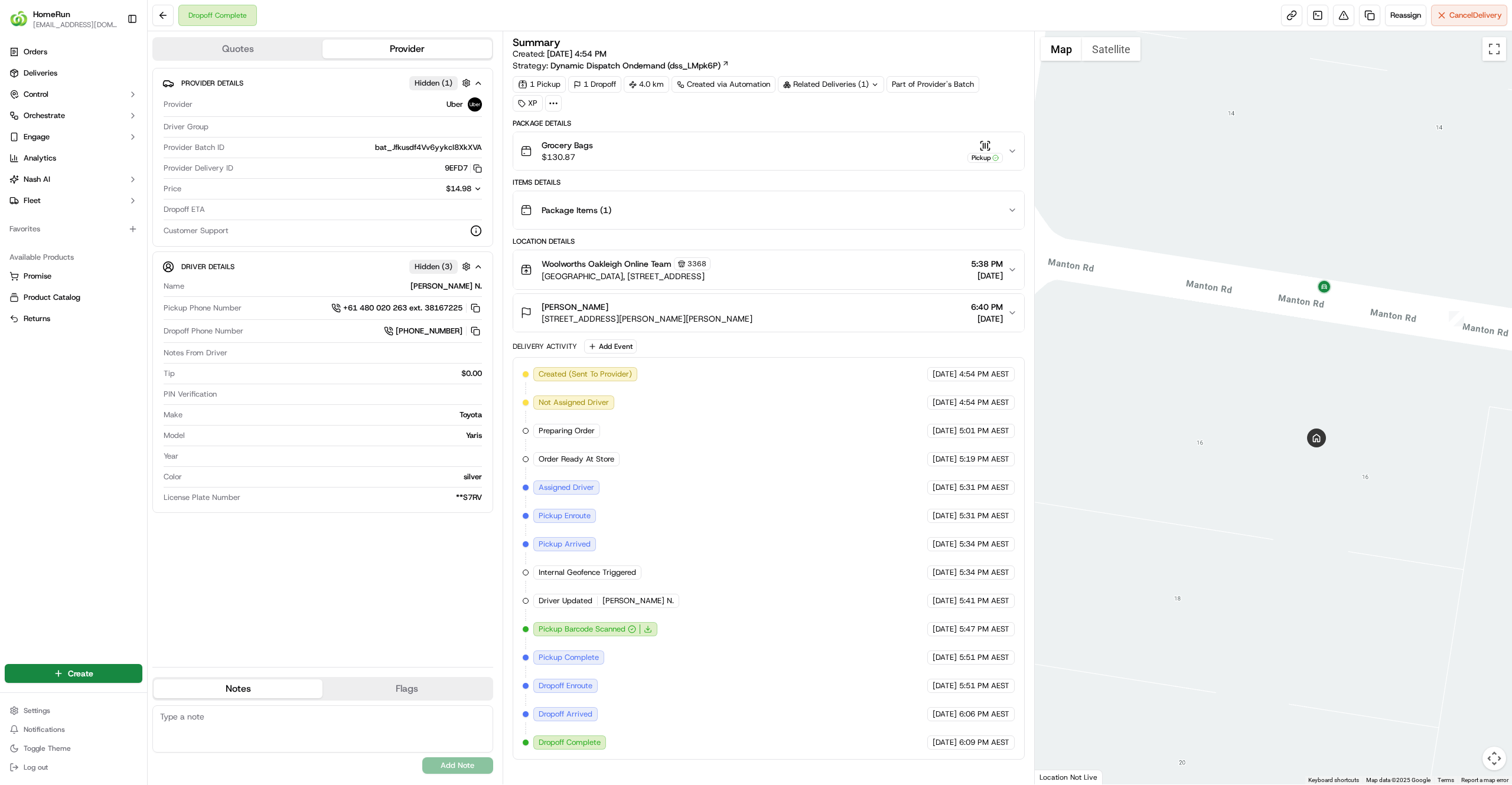
drag, startPoint x: 1049, startPoint y: 569, endPoint x: 1222, endPoint y: 539, distance: 175.6
click at [1222, 539] on div at bounding box center [1273, 407] width 478 height 753
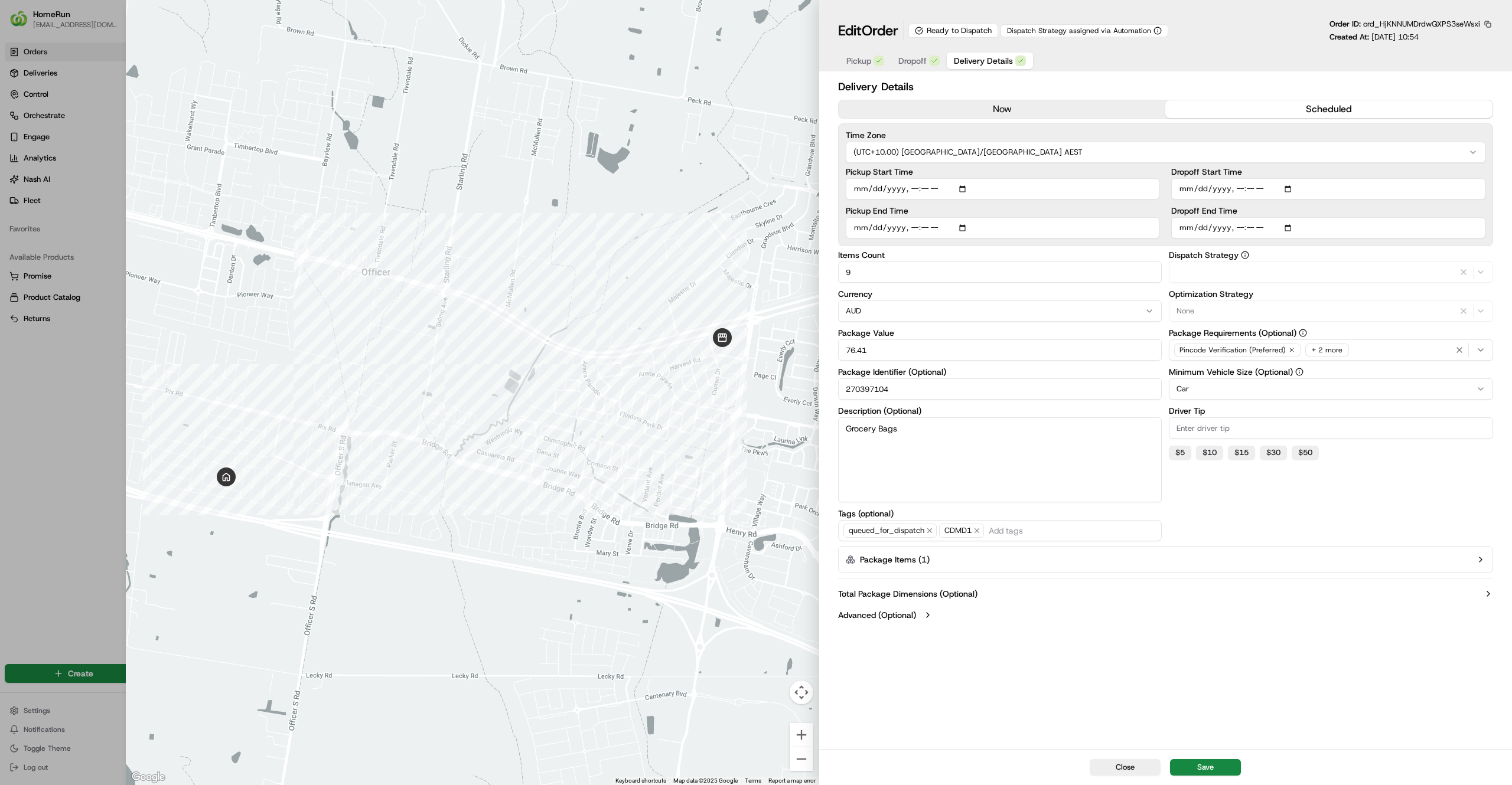
click at [984, 60] on span "Delivery Details" at bounding box center [983, 60] width 59 height 12
click at [1206, 760] on button "Save" at bounding box center [1206, 767] width 71 height 16
type input "1"
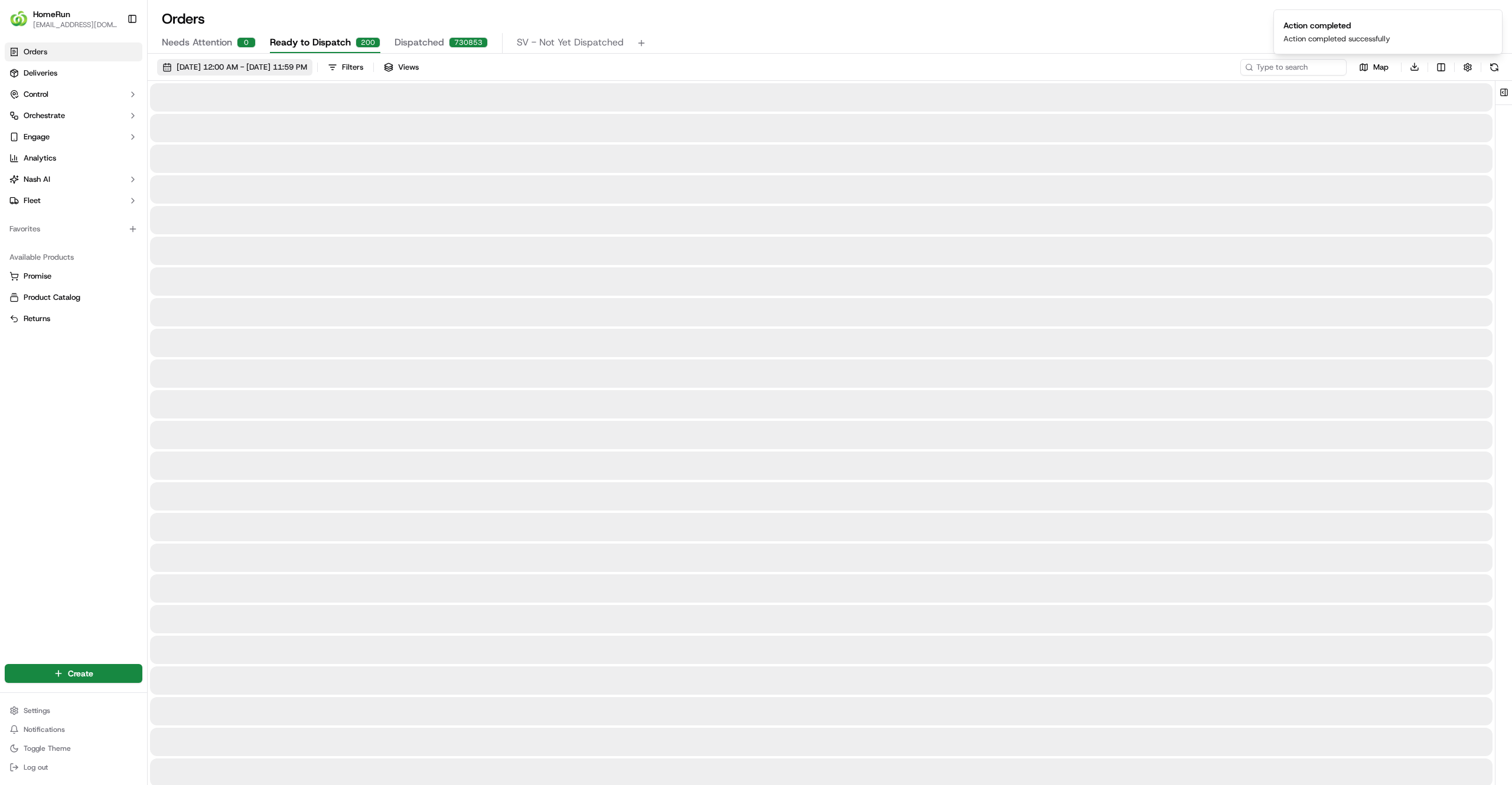
click at [308, 73] on button "01/09/2025 12:00 AM - 30/09/2025 11:59 PM" at bounding box center [234, 67] width 156 height 16
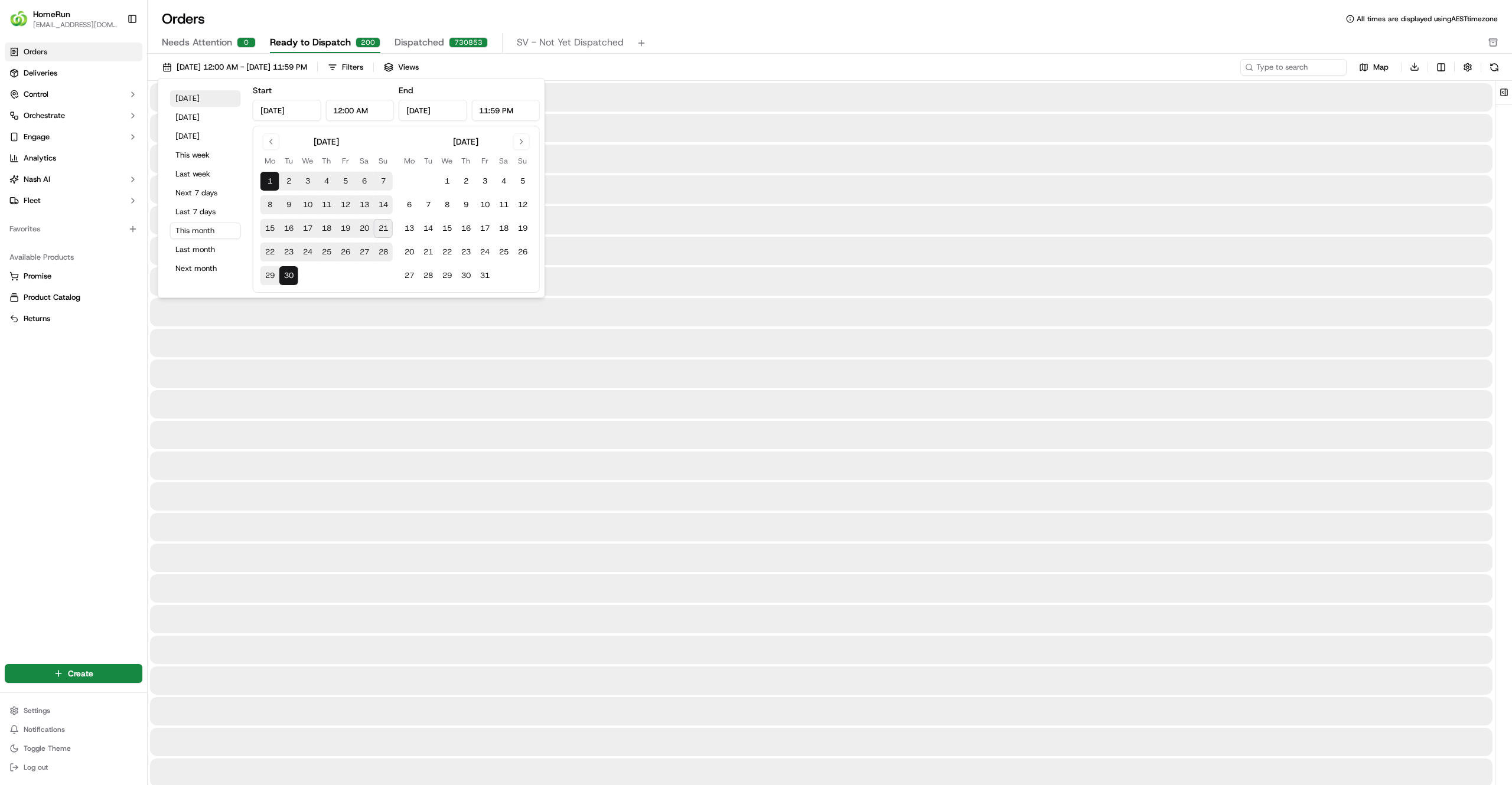
click at [212, 97] on button "Today" at bounding box center [206, 98] width 71 height 16
type input "Sep 21, 2025"
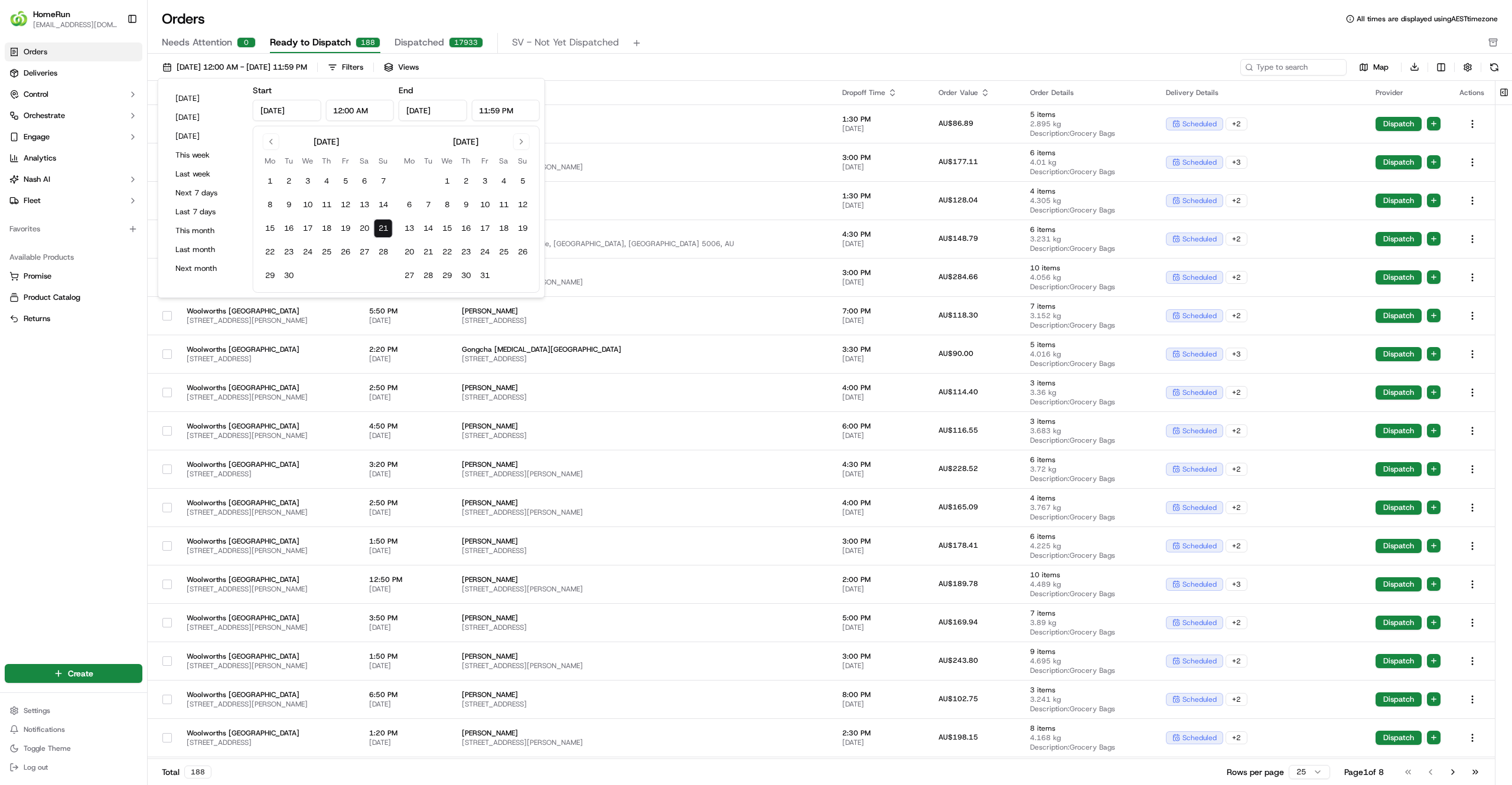
click at [633, 60] on div "21/09/2025 12:00 AM - 21/09/2025 11:59 PM Filters Views" at bounding box center [697, 67] width 1081 height 16
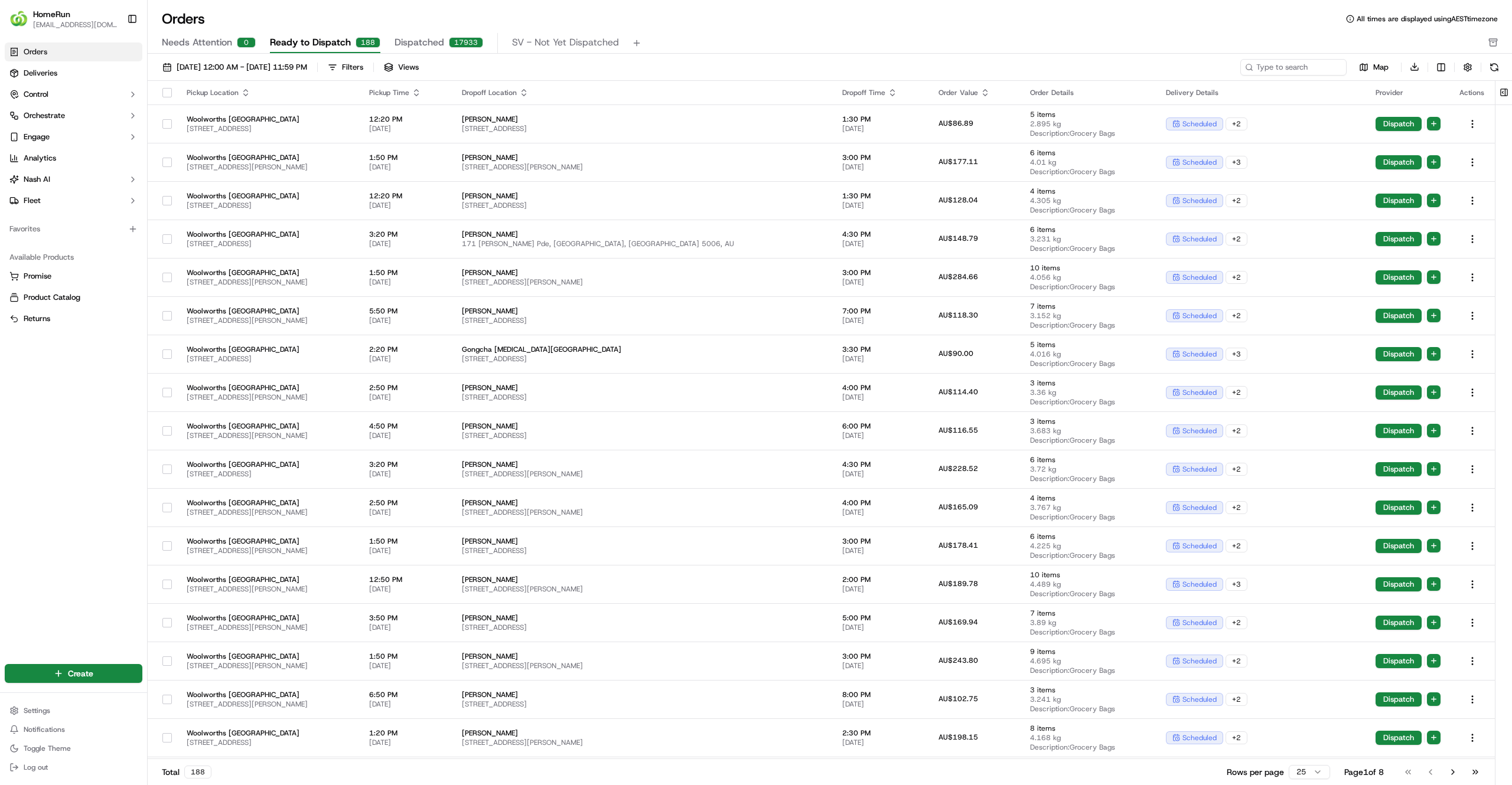
click at [421, 92] on icon "button" at bounding box center [416, 92] width 9 height 9
click at [508, 104] on button "Pickup Start Time (Earliest)" at bounding box center [505, 107] width 108 height 14
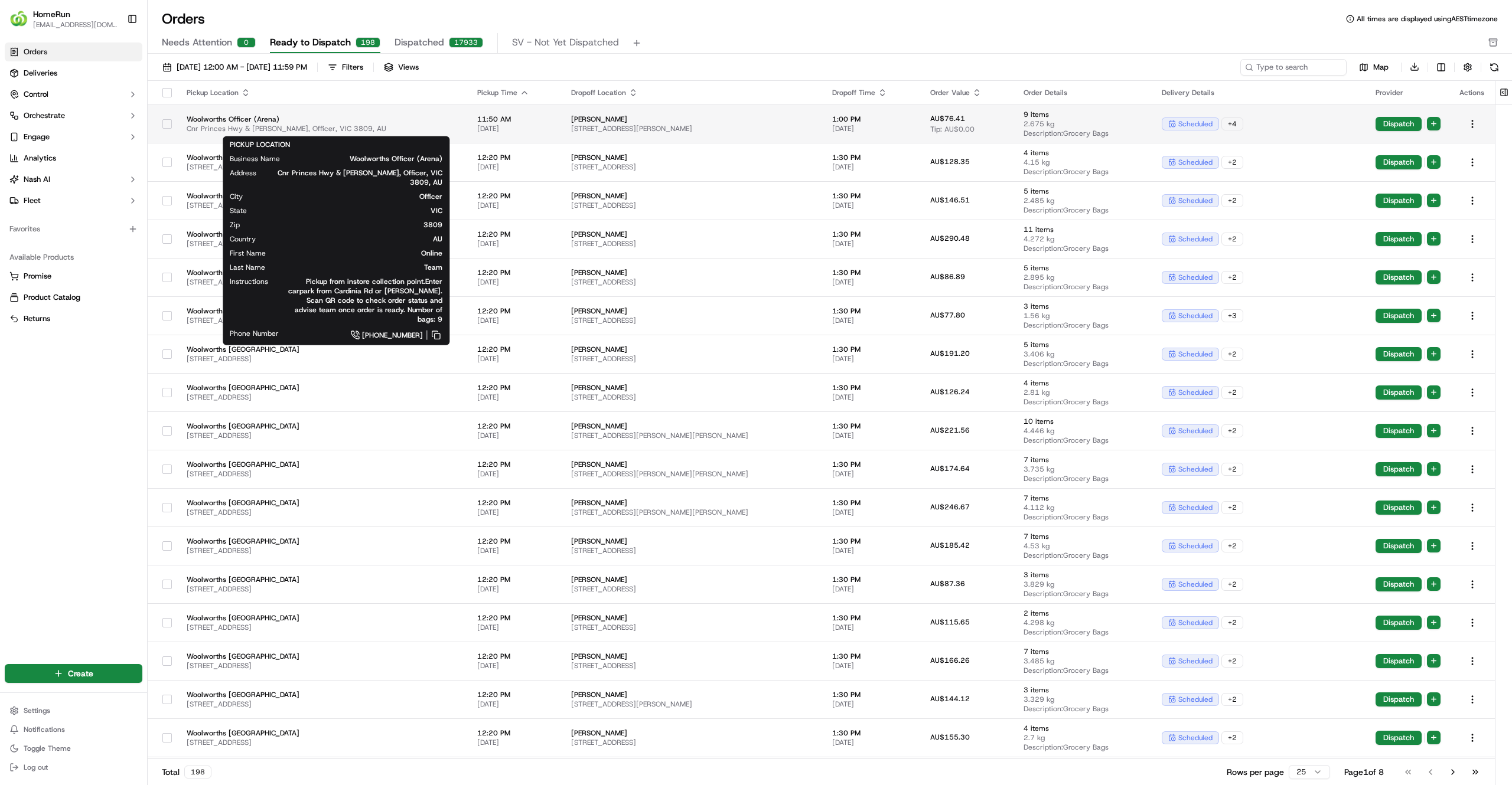
click at [405, 122] on span "Woolworths Officer (Arena)" at bounding box center [322, 119] width 272 height 9
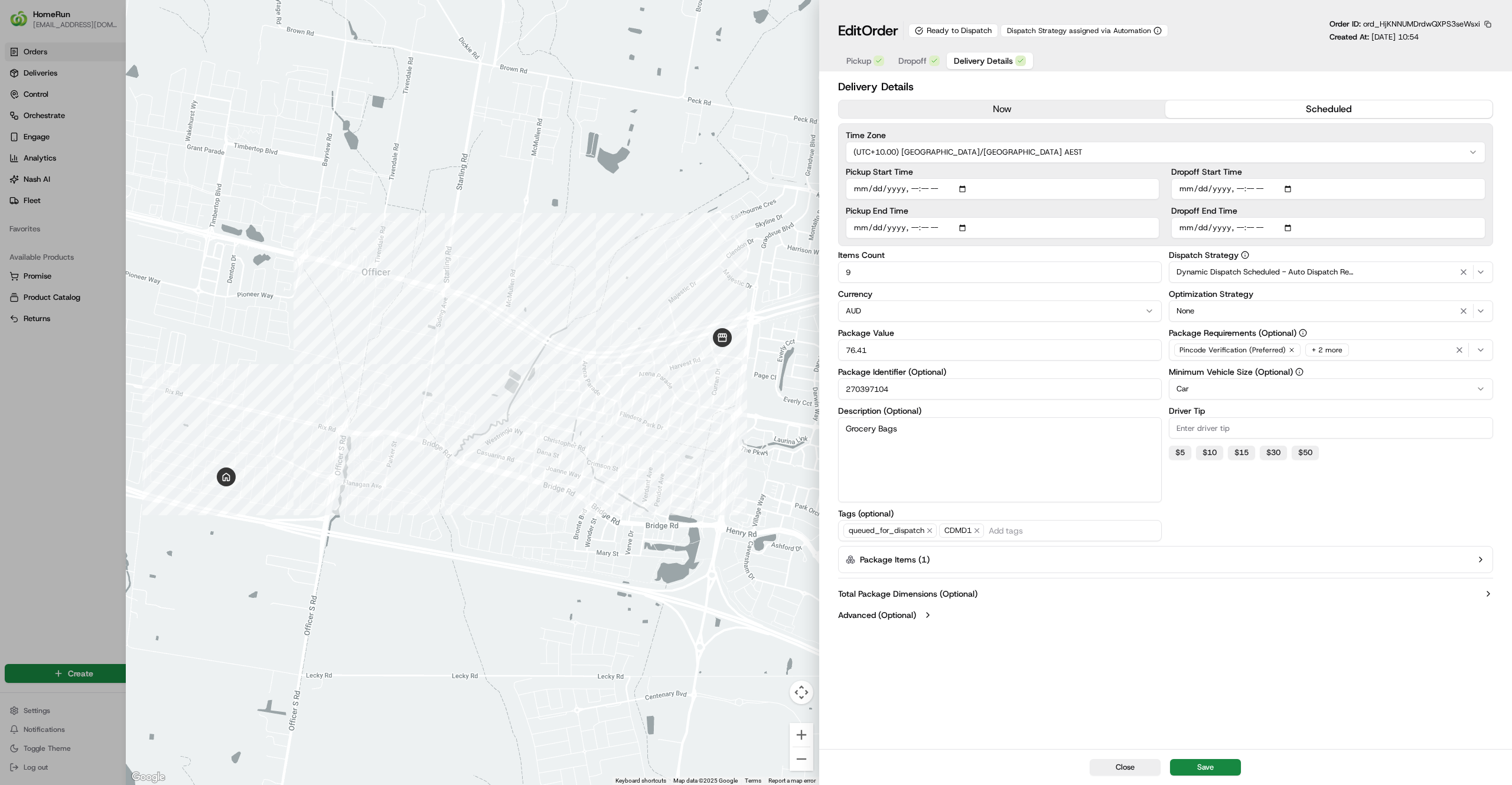
type input "1"
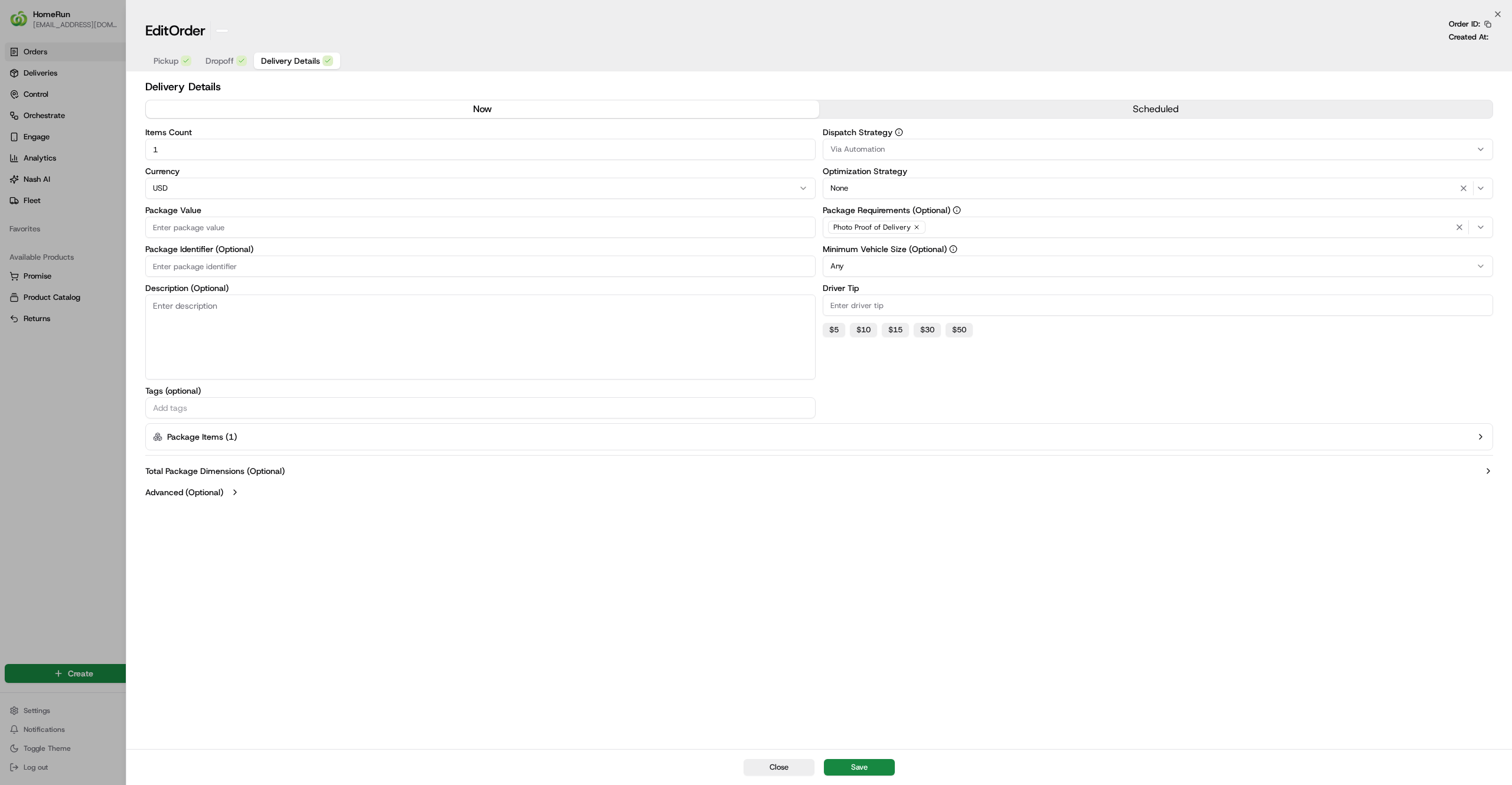
click at [80, 221] on div at bounding box center [756, 392] width 1512 height 785
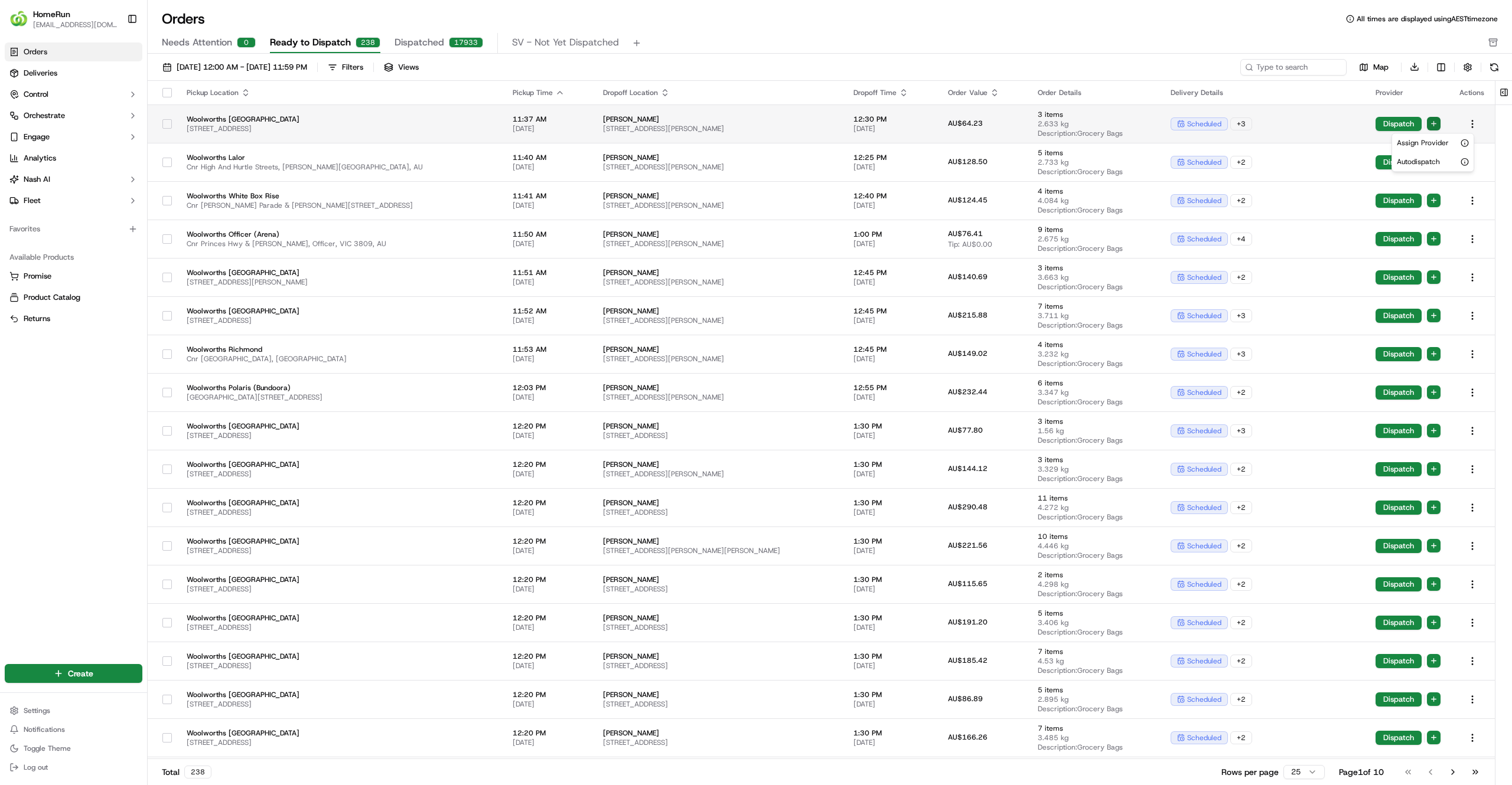
click at [1437, 121] on html "HomeRun jfindlay@woolworths.com.au Toggle Sidebar Orders Deliveries Control Orc…" at bounding box center [756, 392] width 1512 height 785
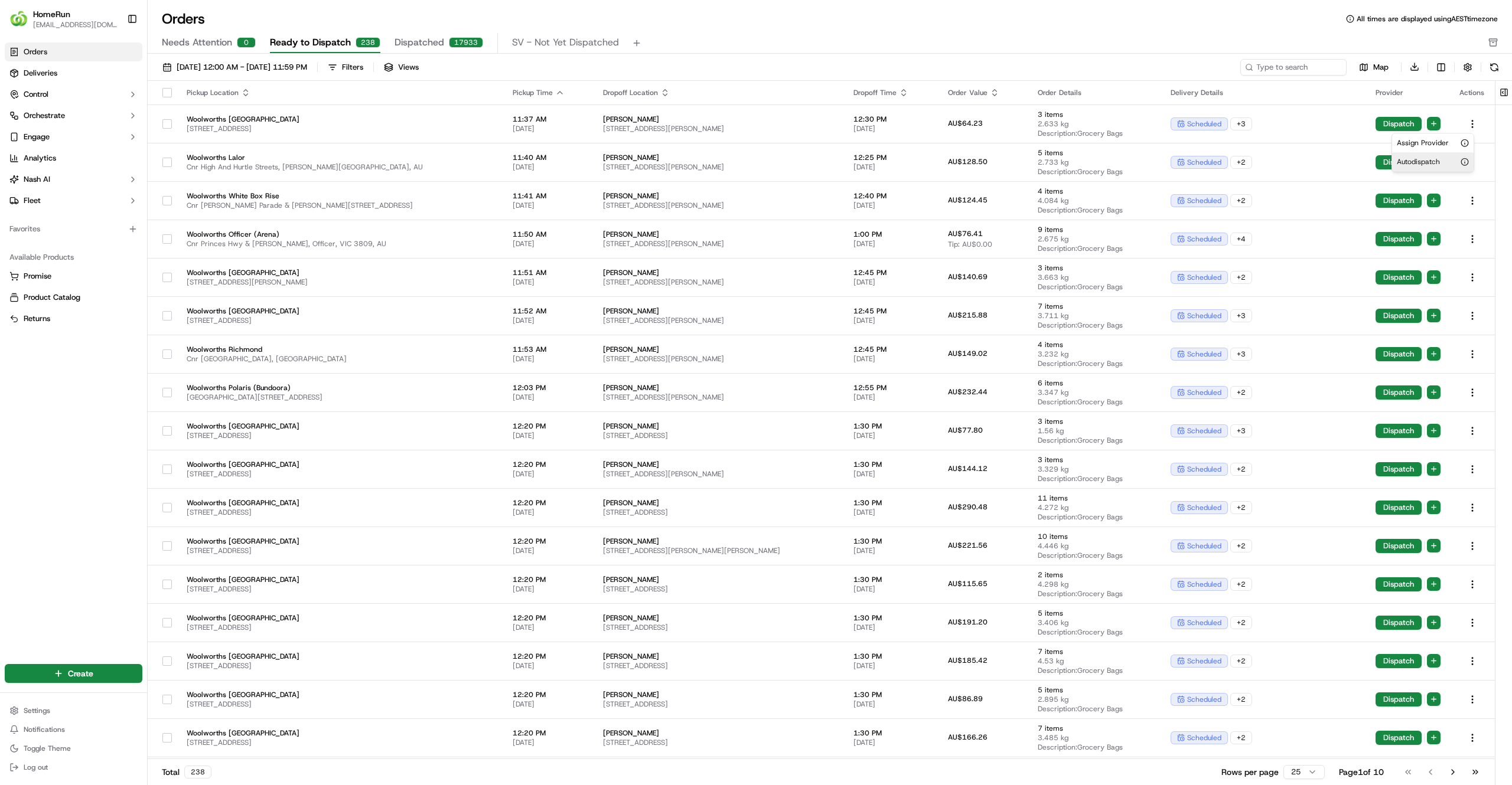
click at [1427, 162] on span "Autodispatch" at bounding box center [1418, 161] width 43 height 9
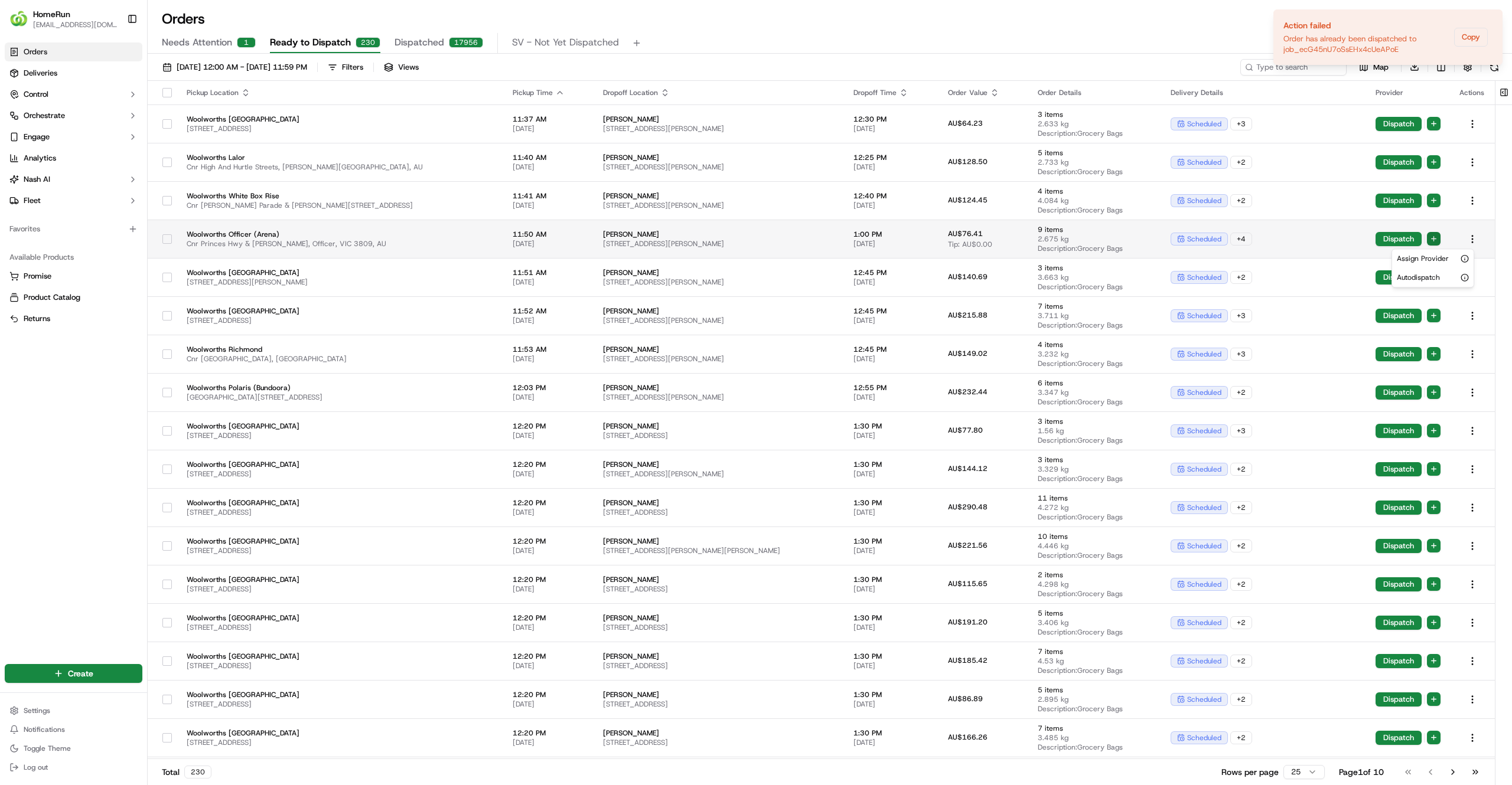
click at [1430, 238] on html "HomeRun jfindlay@woolworths.com.au Toggle Sidebar Orders Deliveries Control Orc…" at bounding box center [756, 392] width 1512 height 785
click at [1418, 280] on span "Autodispatch" at bounding box center [1418, 277] width 43 height 9
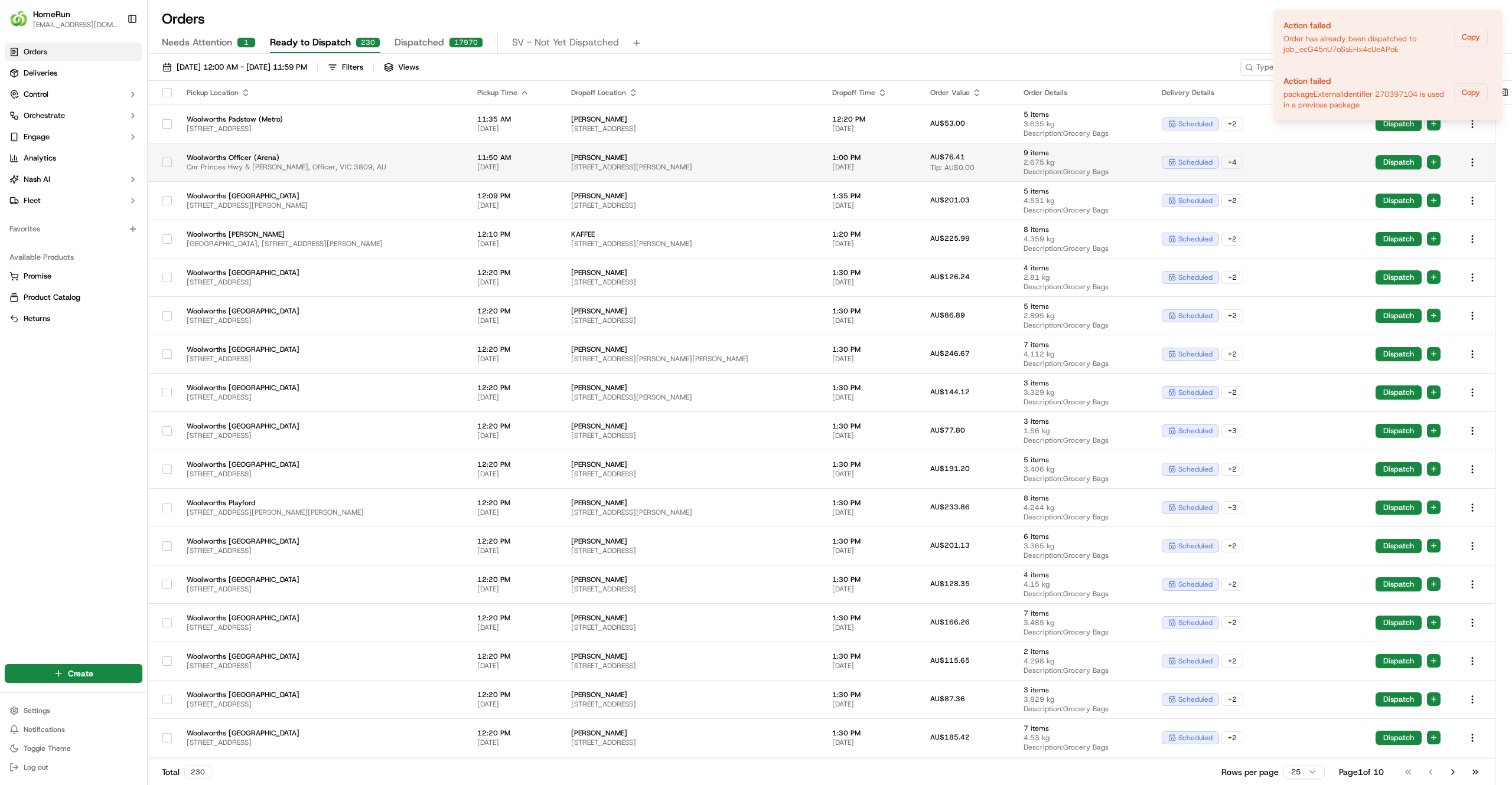
click at [458, 162] on span "Woolworths Officer (Arena)" at bounding box center [322, 157] width 272 height 9
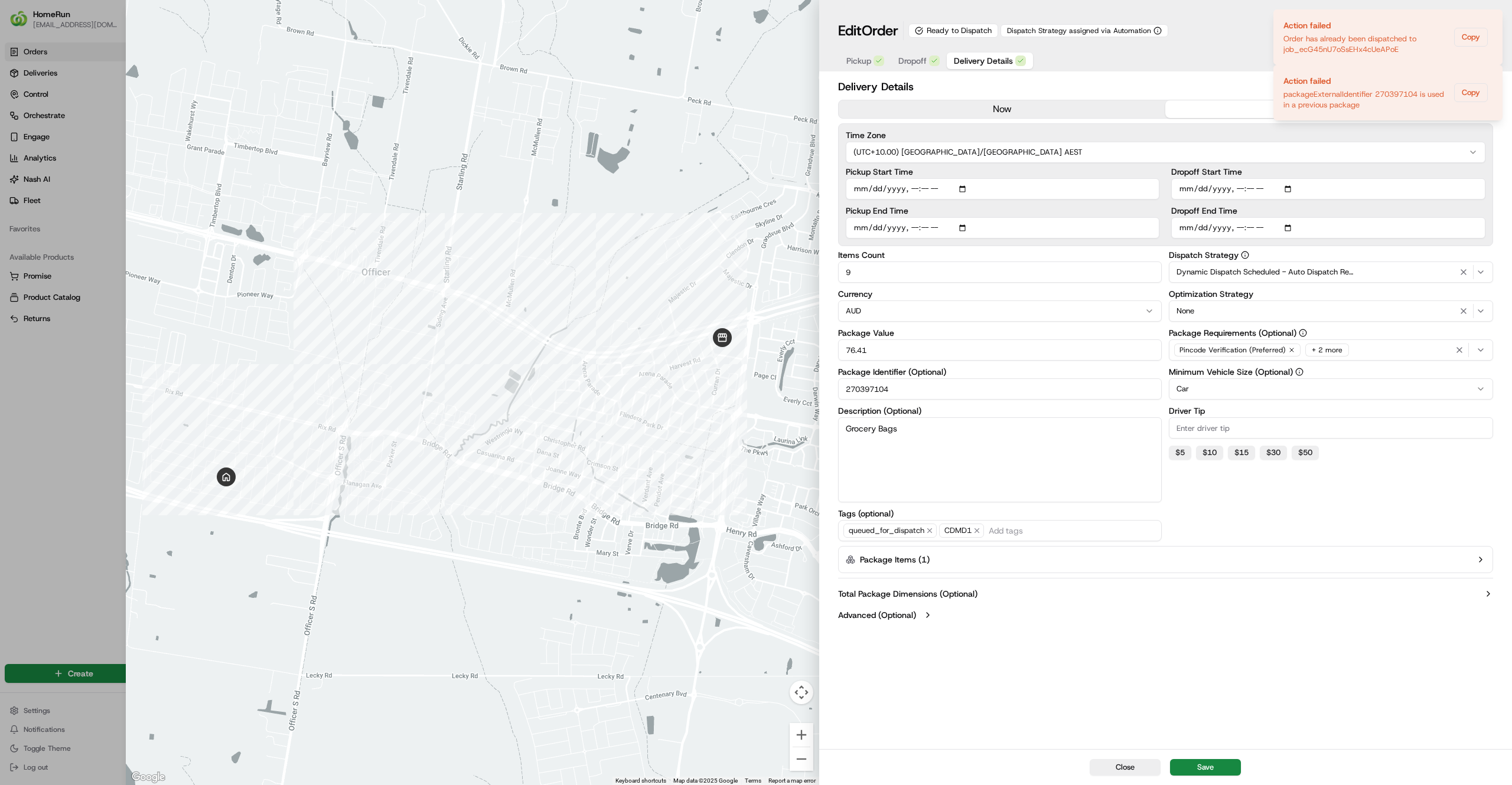
click at [925, 391] on input "270397104" at bounding box center [1000, 389] width 325 height 21
click at [97, 589] on div at bounding box center [756, 392] width 1512 height 785
type input "1"
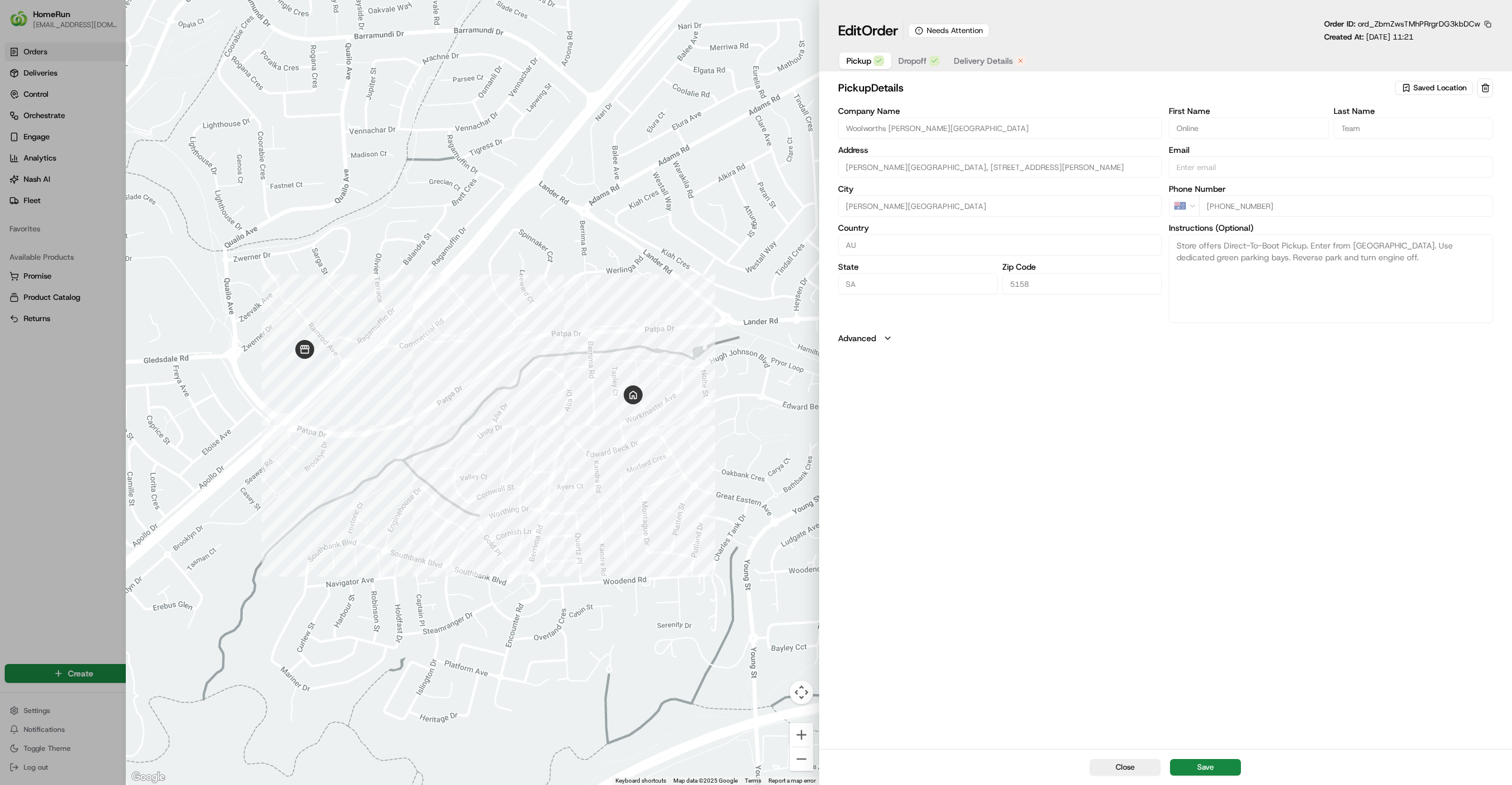
type input "+1"
click at [100, 479] on div at bounding box center [756, 392] width 1512 height 785
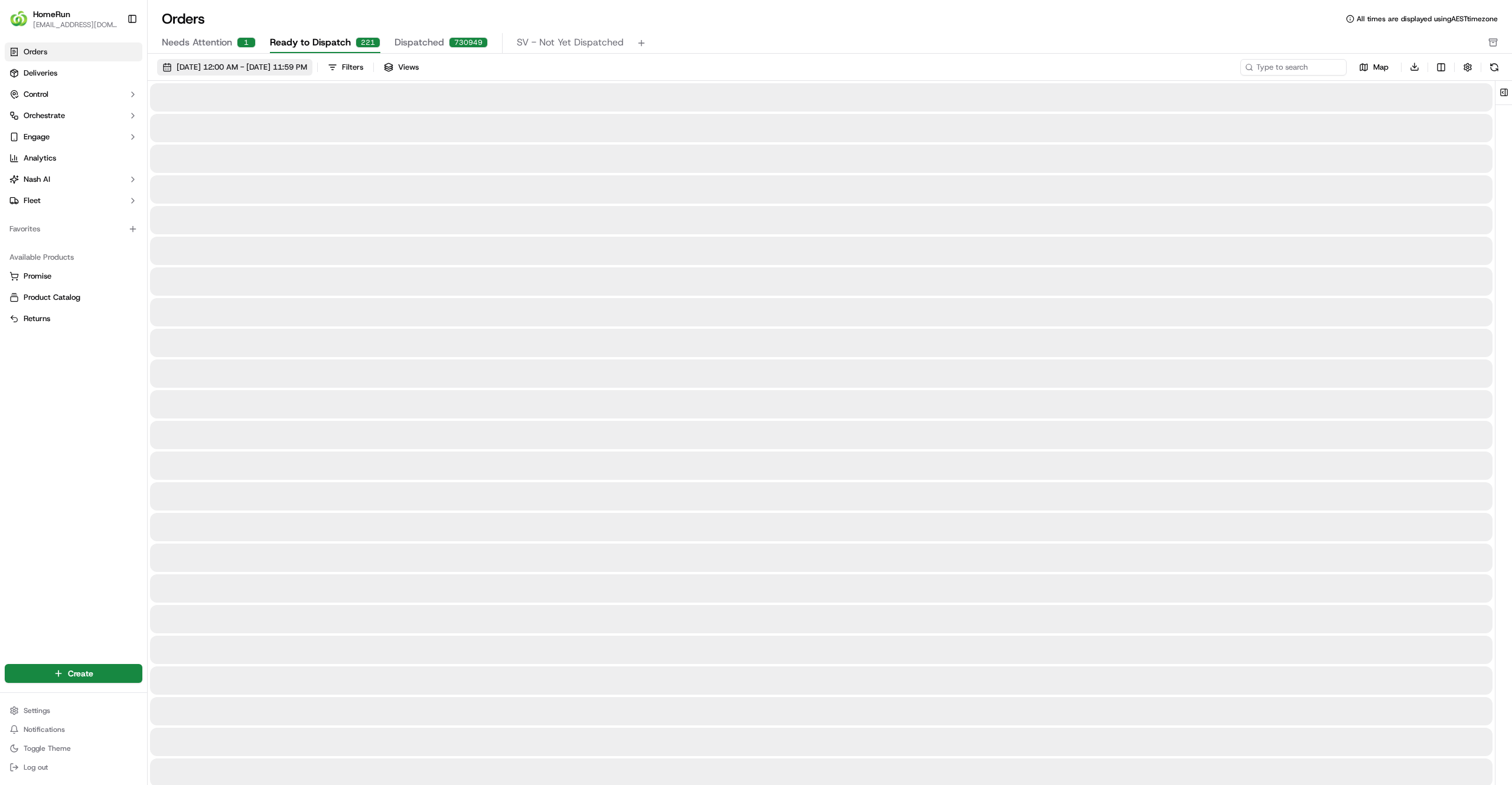
click at [212, 68] on span "01/09/2025 12:00 AM - 30/09/2025 11:59 PM" at bounding box center [242, 67] width 131 height 11
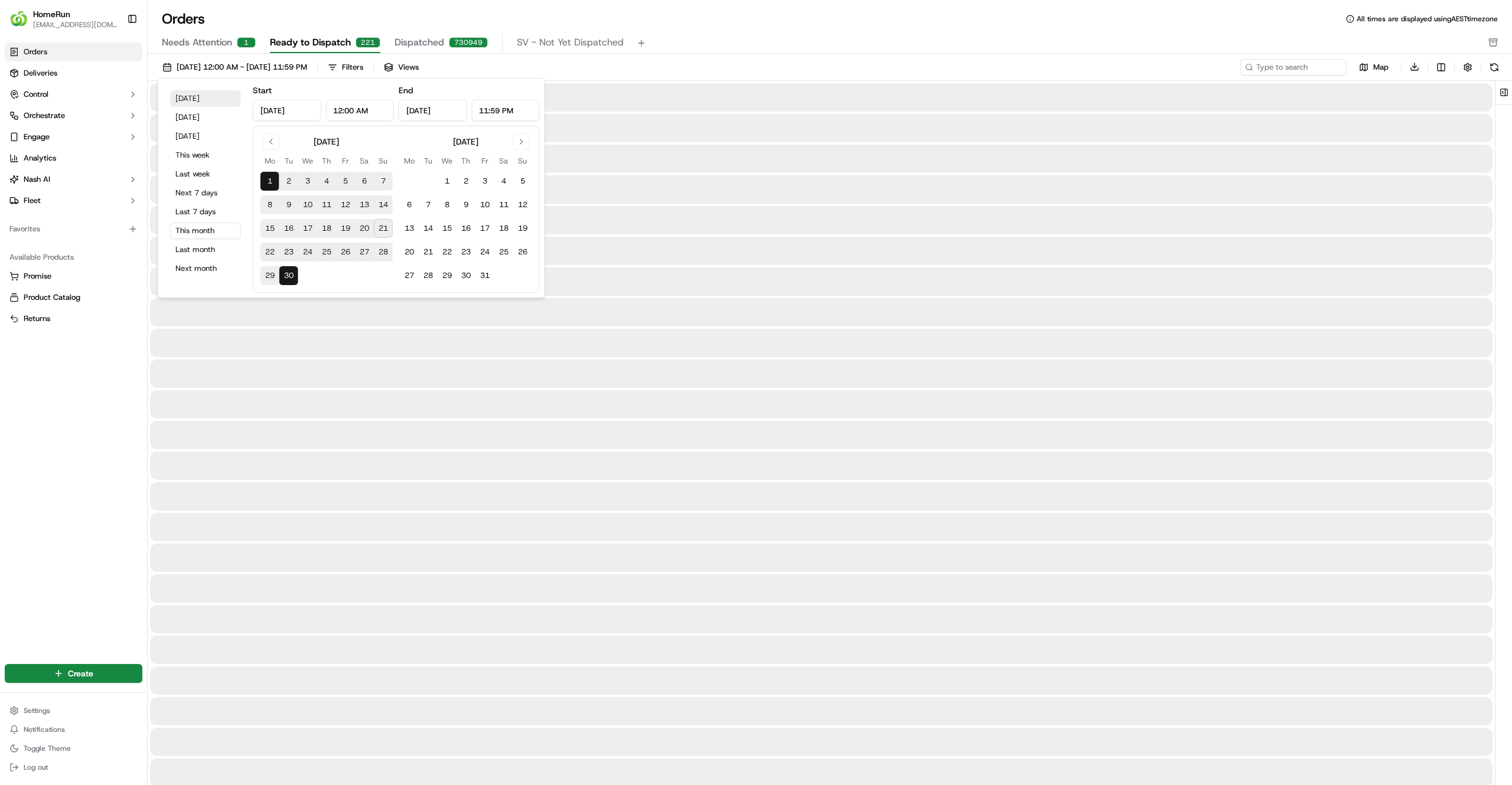
click at [190, 100] on button "Today" at bounding box center [206, 98] width 71 height 16
type input "Sep 21, 2025"
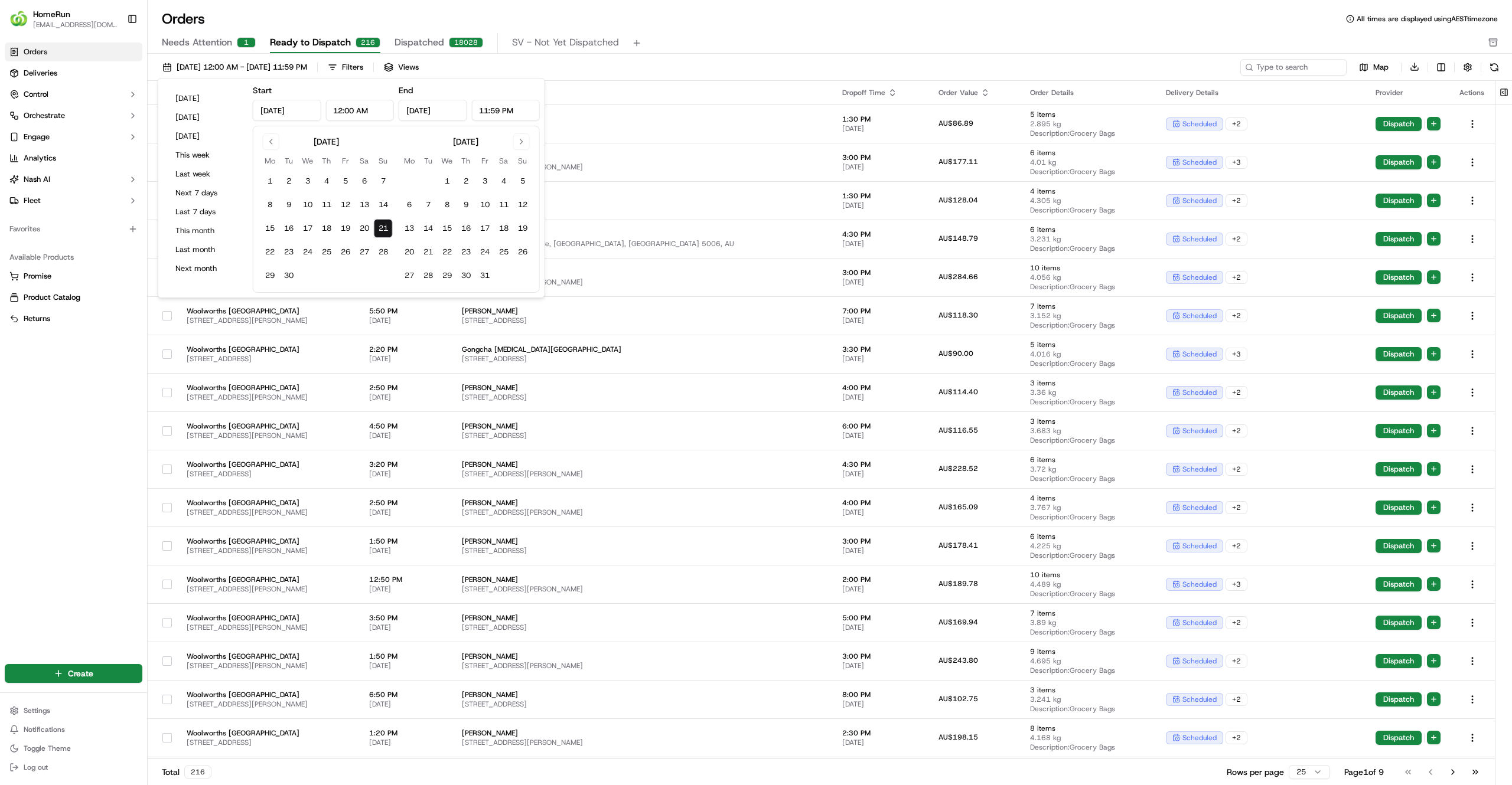
click at [795, 42] on div "Needs Attention 1 Ready to Dispatch 216 Dispatched 18028 SV - Not Yet Dispatched" at bounding box center [822, 43] width 1320 height 20
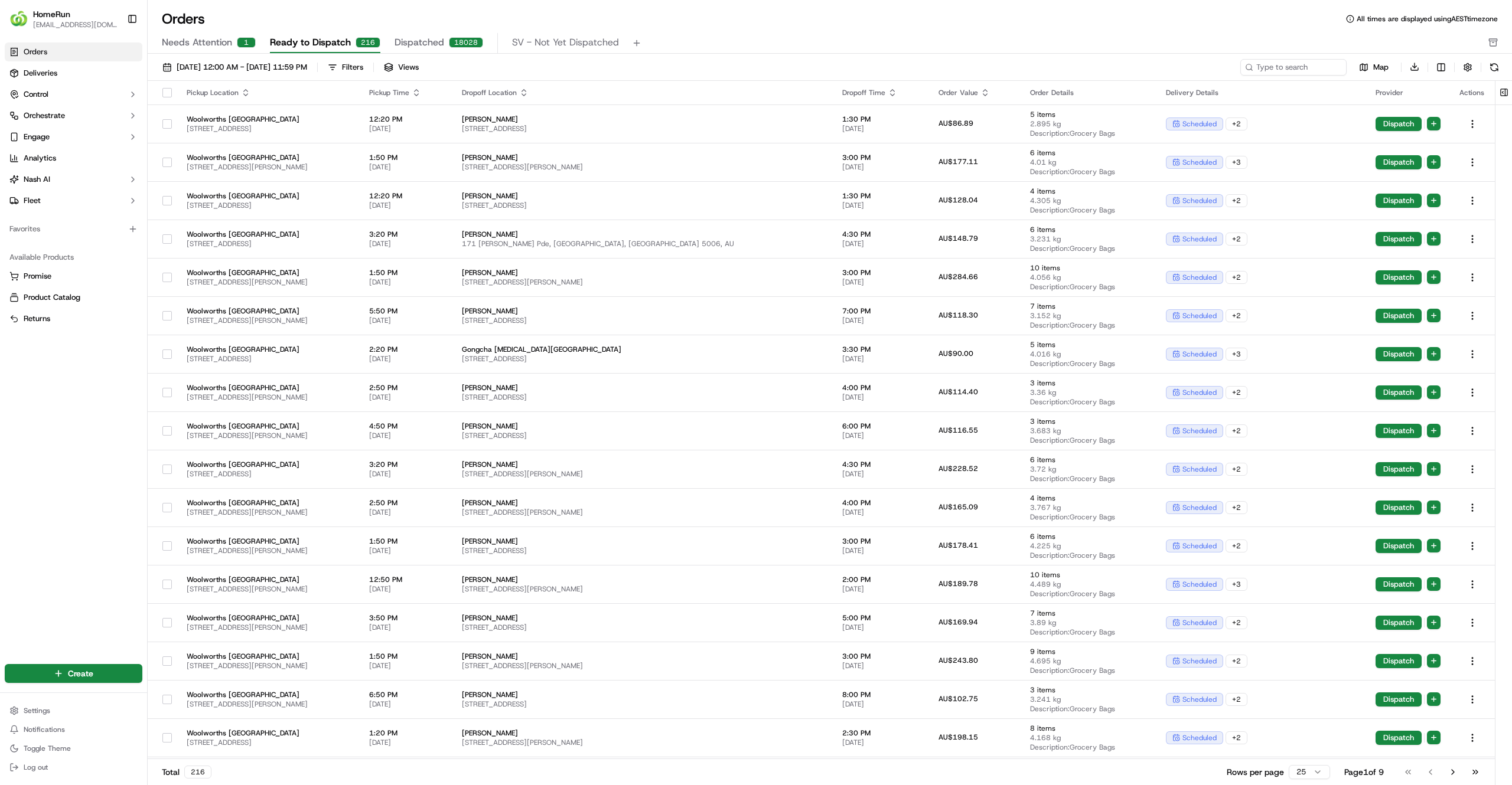
click at [419, 96] on icon "button" at bounding box center [417, 94] width 4 height 1
click at [496, 108] on button "Pickup Start Time (Earliest)" at bounding box center [505, 107] width 108 height 14
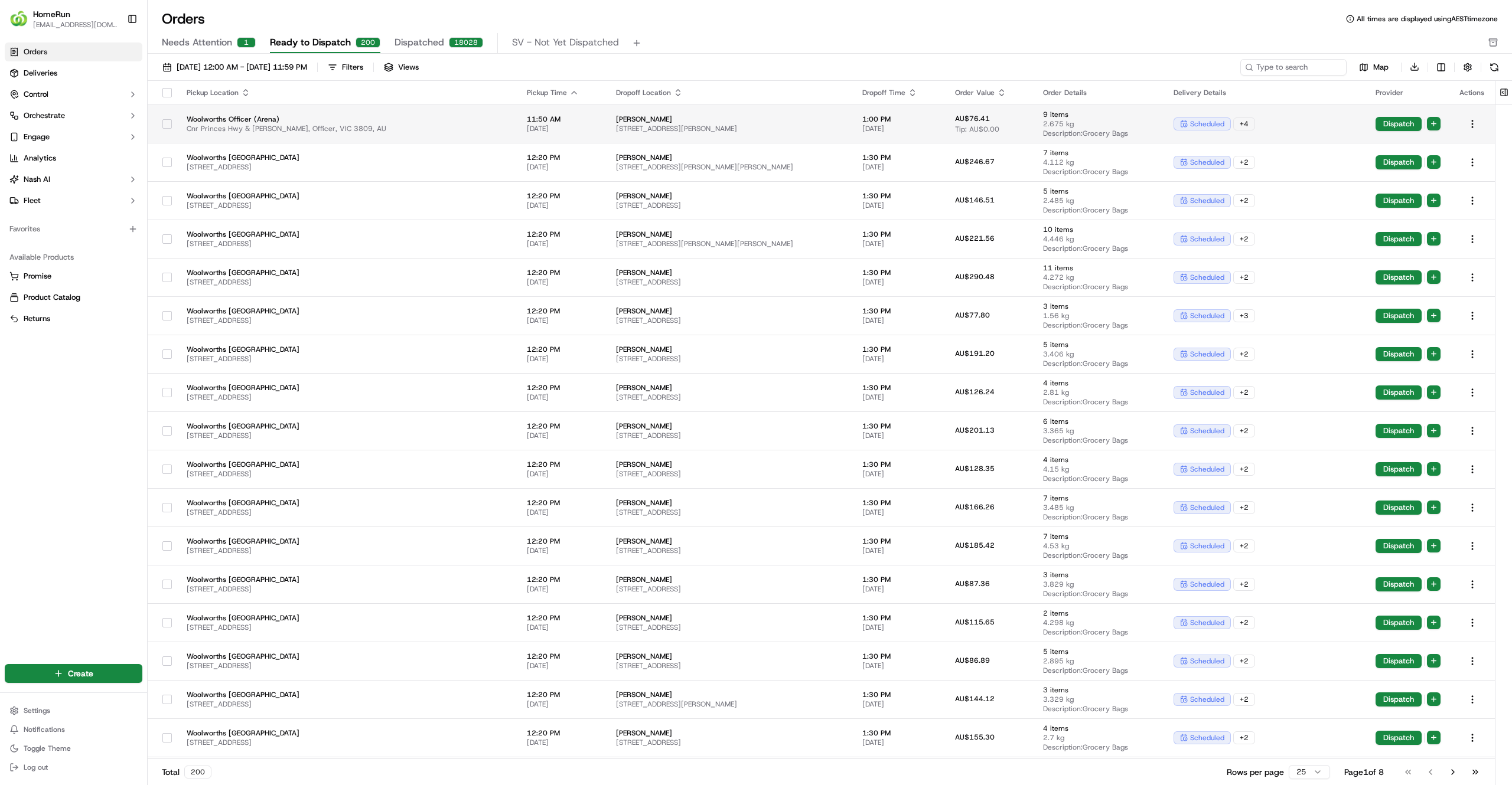
click at [168, 123] on button "button" at bounding box center [167, 123] width 9 height 9
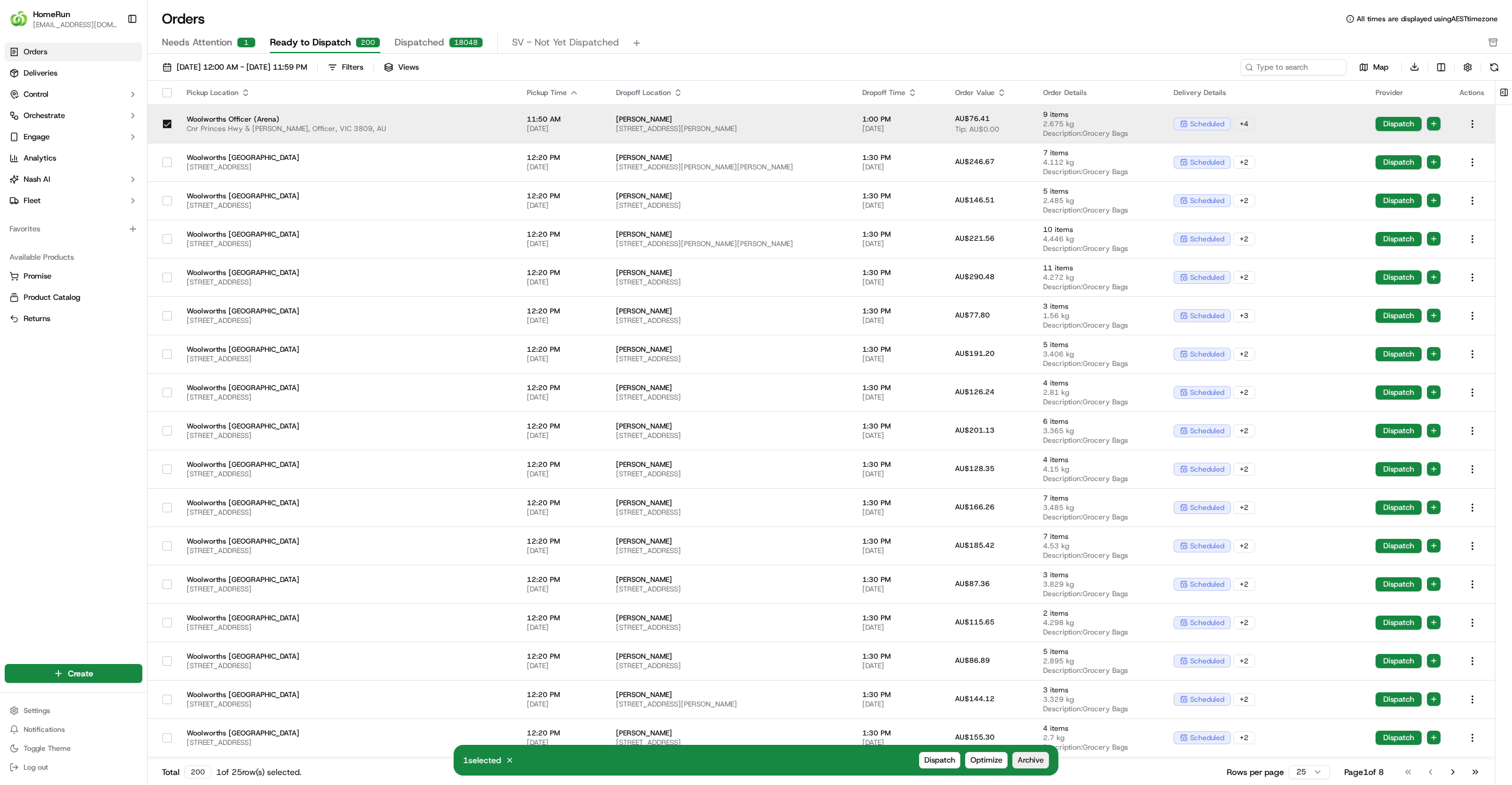
click at [1035, 759] on span "Archive" at bounding box center [1030, 760] width 26 height 11
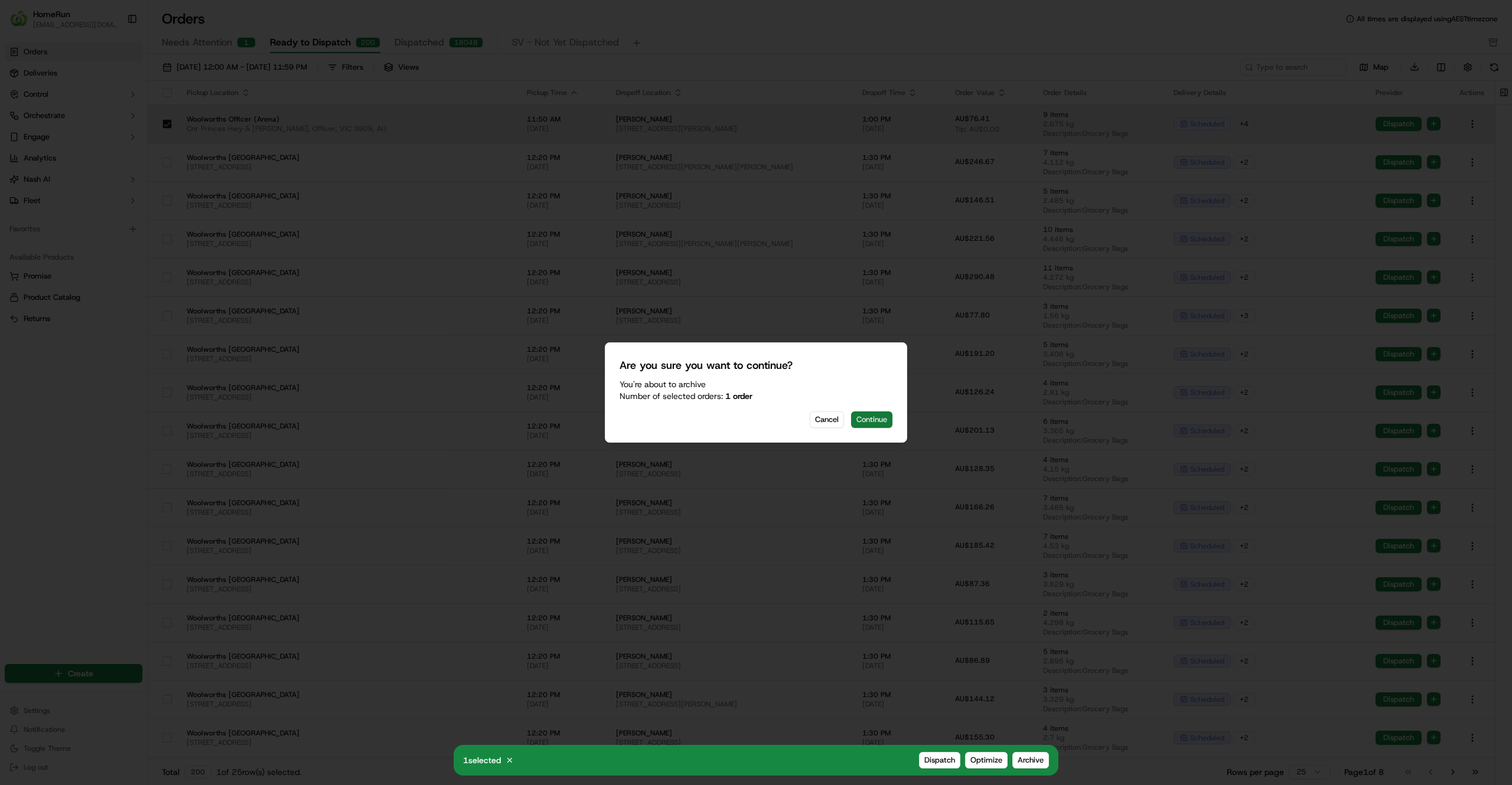
click at [876, 422] on button "Continue" at bounding box center [871, 419] width 41 height 16
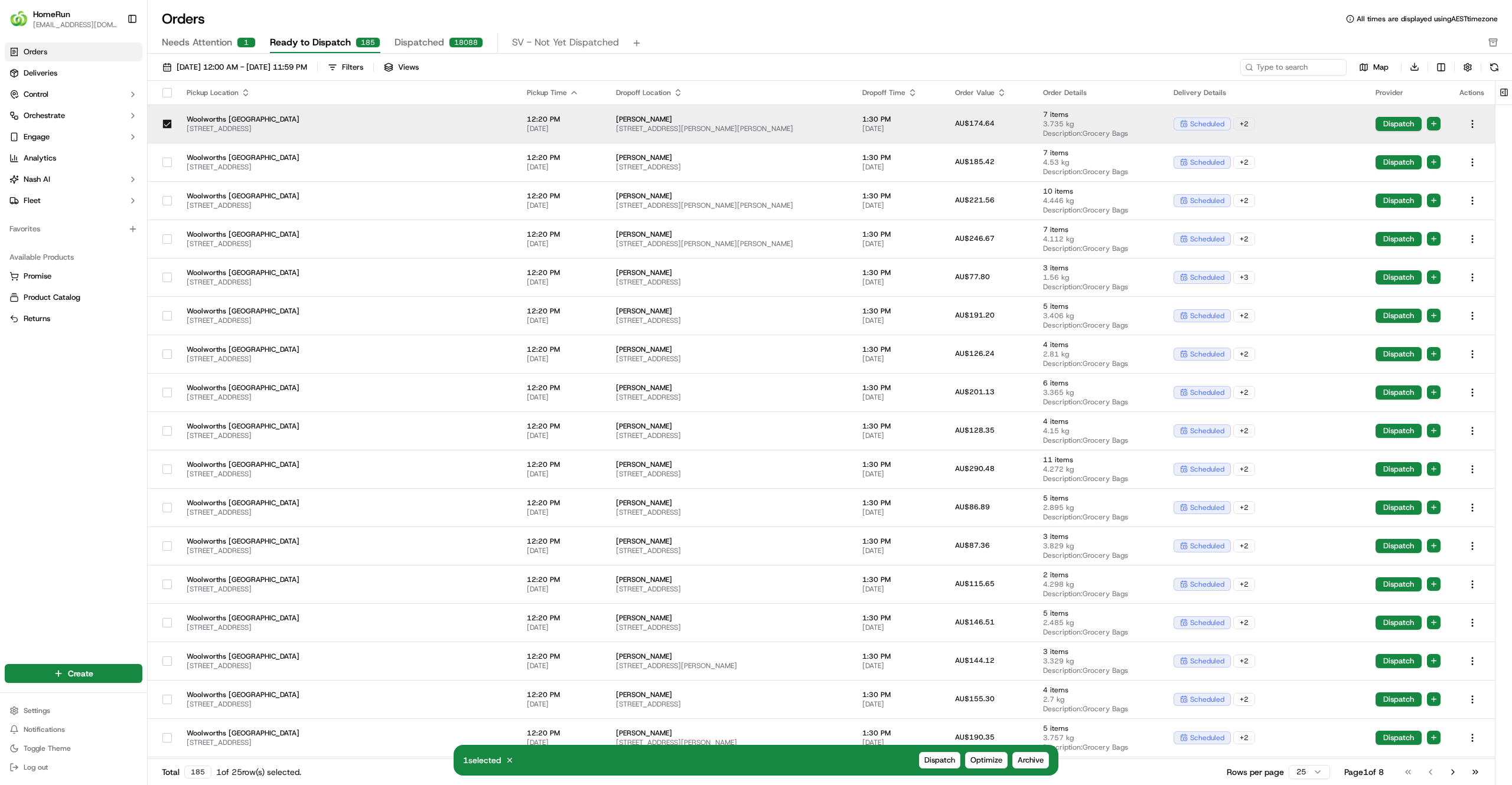
click at [572, 93] on icon "button" at bounding box center [574, 92] width 9 height 9
click at [572, 124] on button "Pickup Start Time (Latest)" at bounding box center [576, 124] width 127 height 14
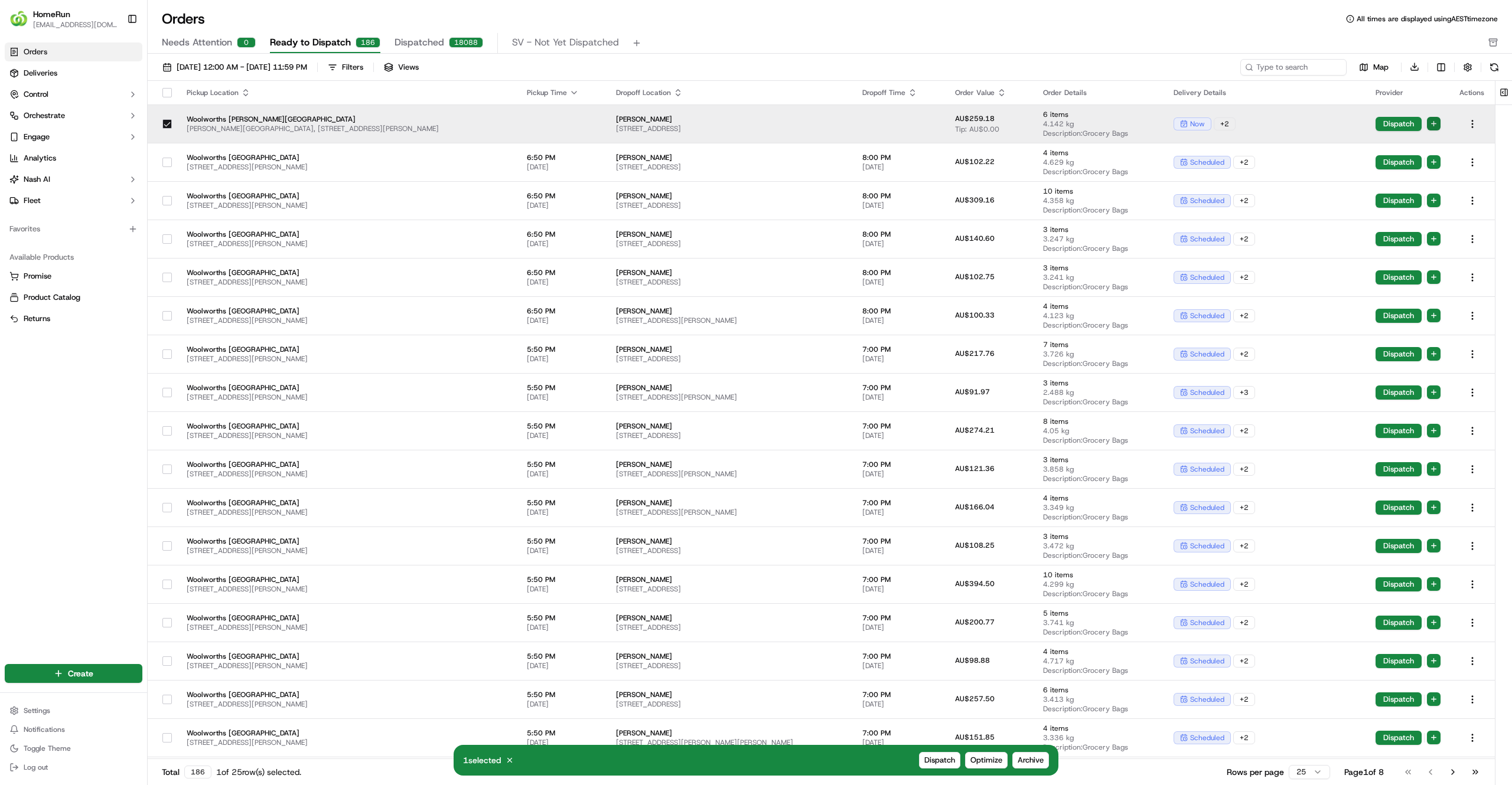
click at [1433, 119] on html "HomeRun jfindlay@woolworths.com.au Toggle Sidebar Orders Deliveries Control Orc…" at bounding box center [756, 392] width 1512 height 785
click at [1423, 162] on span "Autodispatch" at bounding box center [1418, 161] width 43 height 9
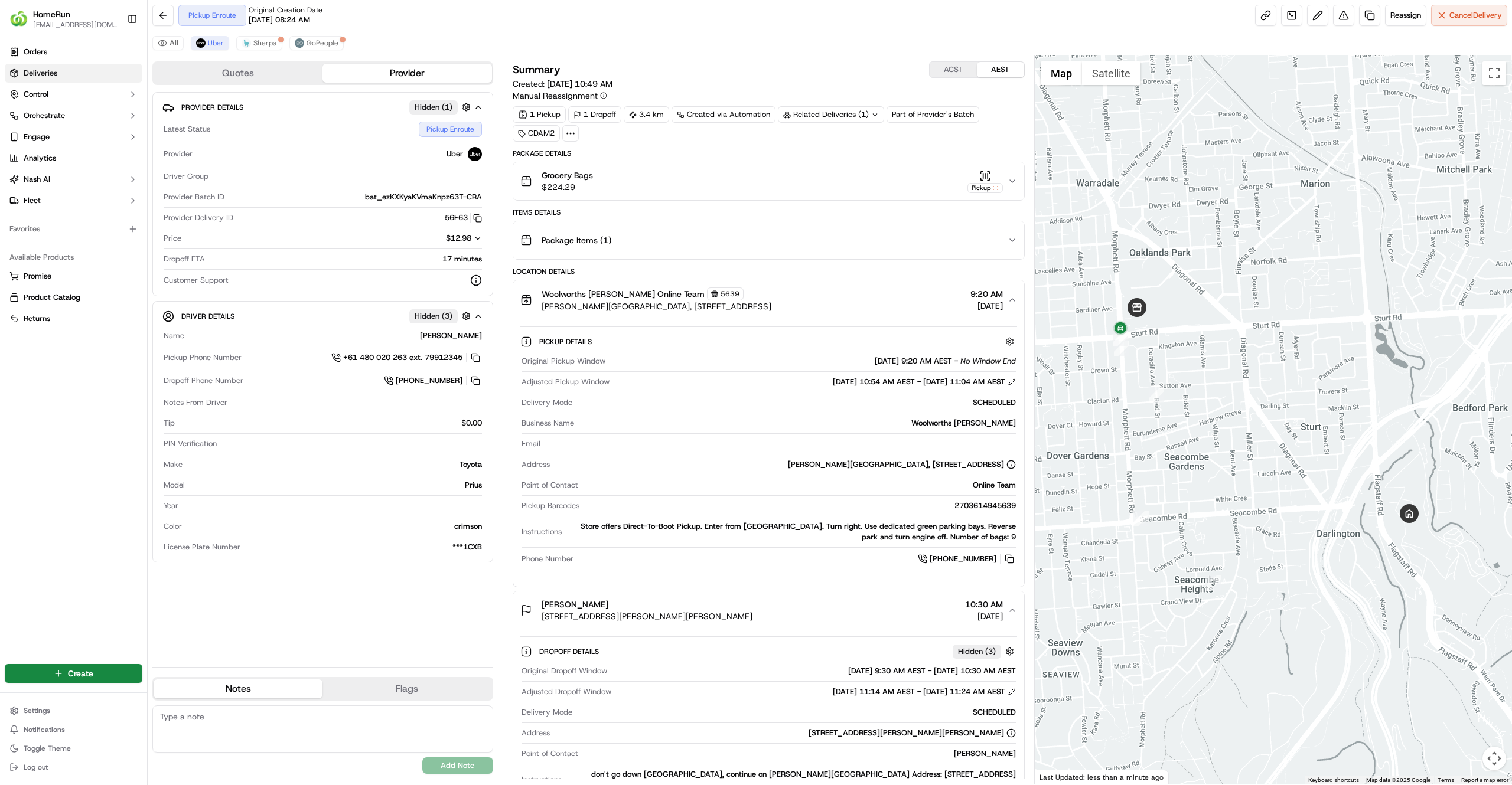
click at [27, 68] on span "Deliveries" at bounding box center [40, 73] width 33 height 11
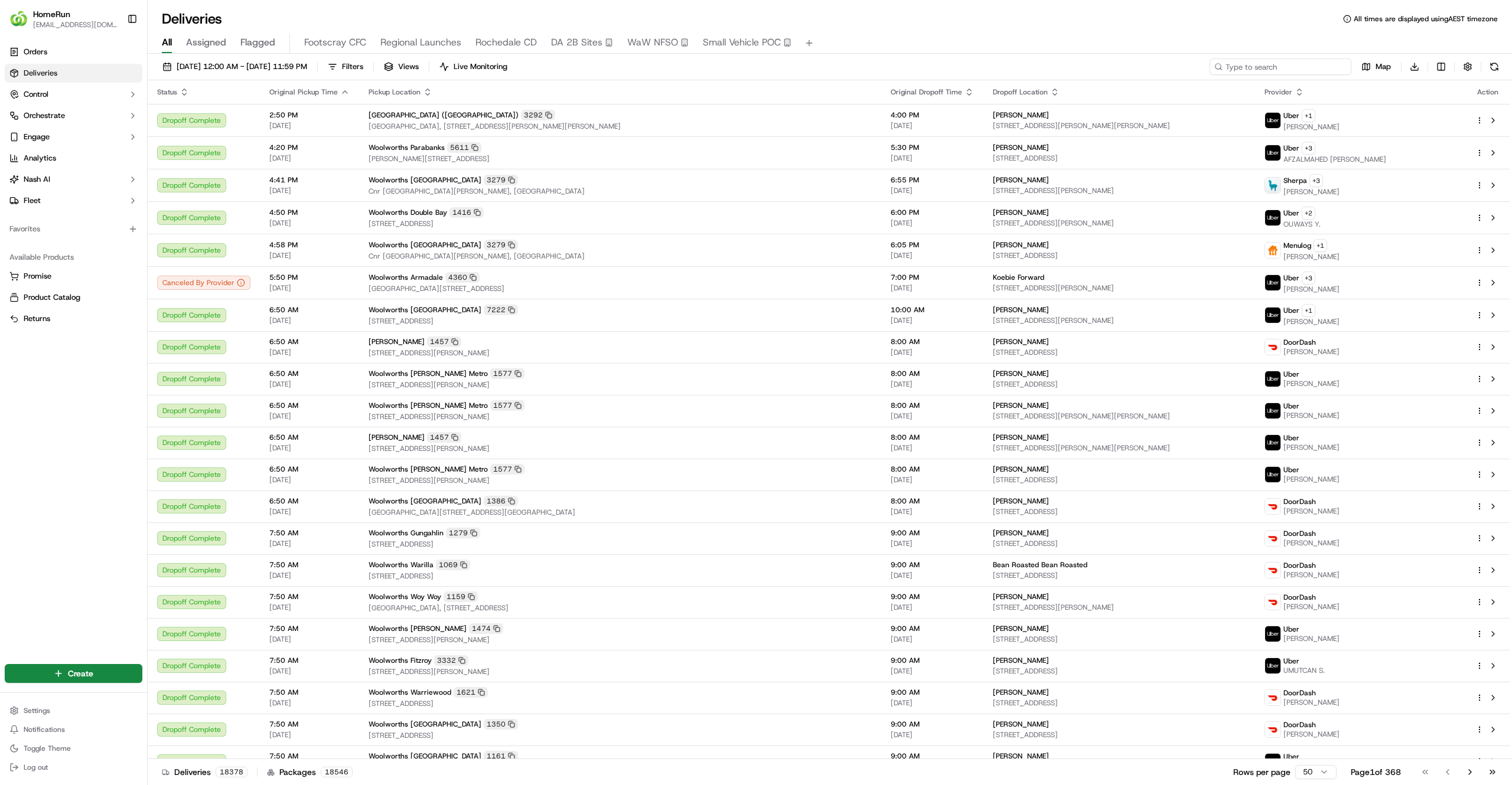
click at [1278, 65] on input at bounding box center [1280, 66] width 142 height 16
paste input "269387885"
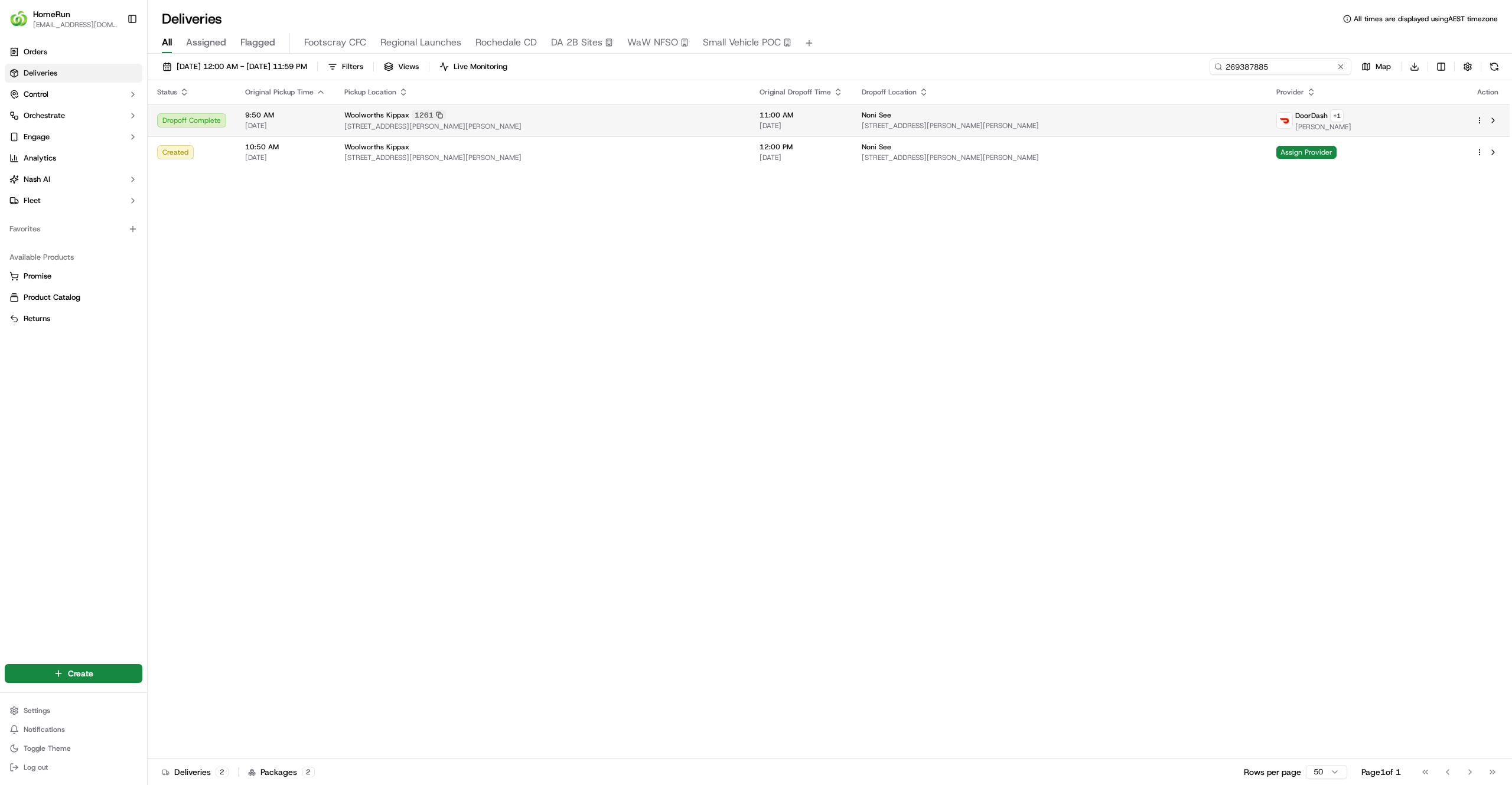
type input "269387885"
click at [726, 119] on div "Woolworths Kippax 1261" at bounding box center [543, 115] width 396 height 11
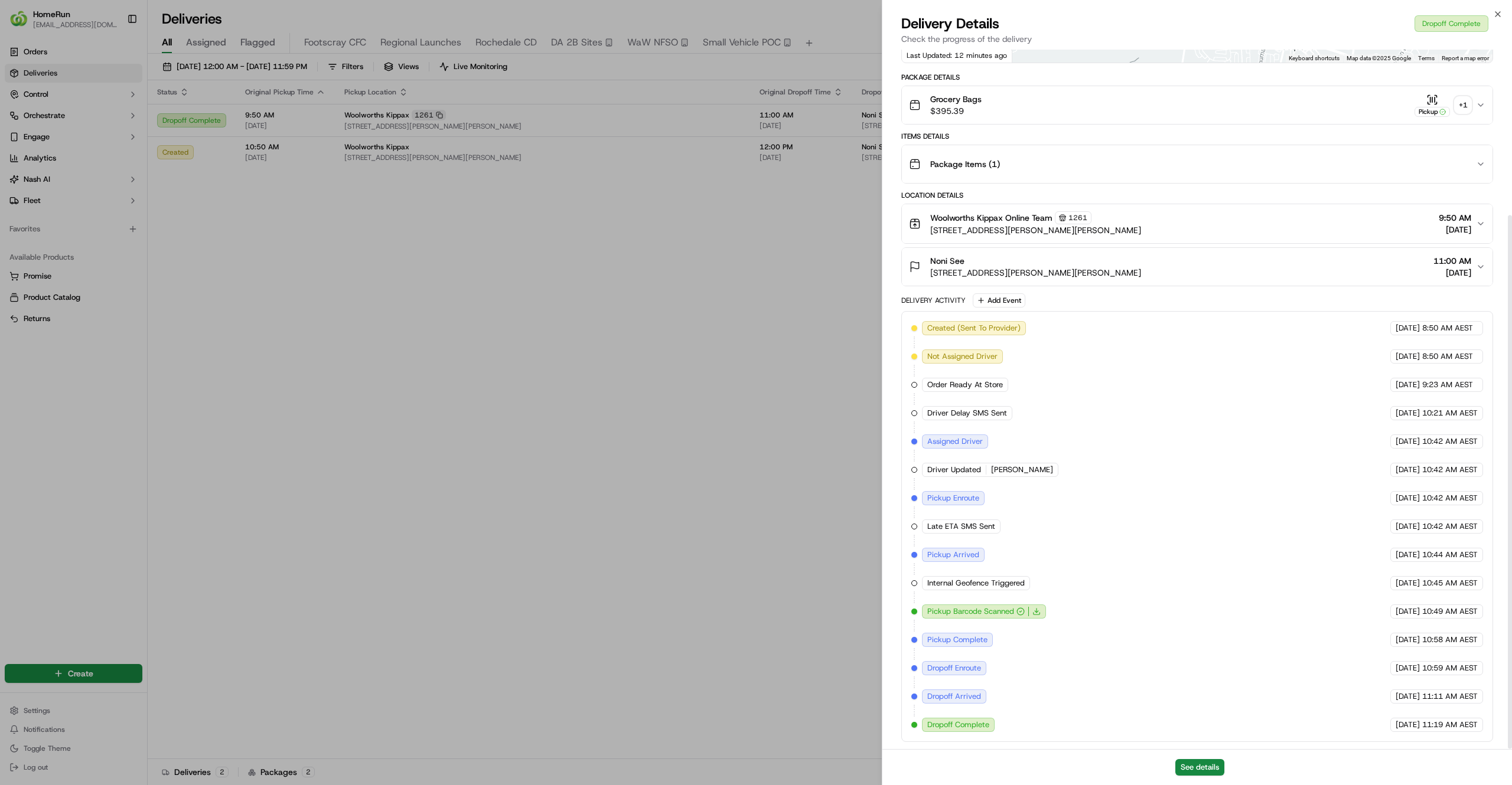
scroll to position [217, 0]
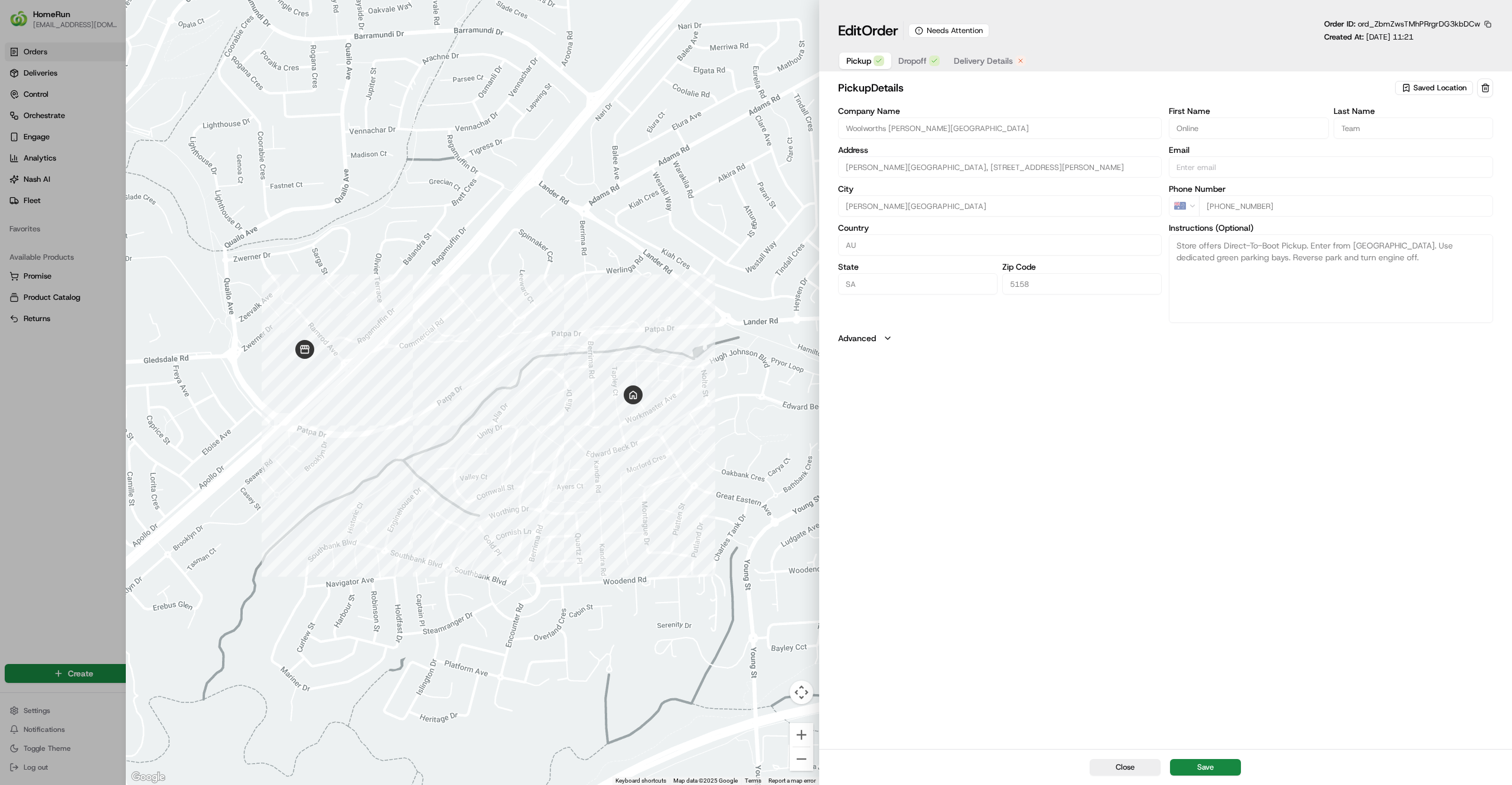
click at [967, 57] on span "Delivery Details" at bounding box center [983, 60] width 59 height 12
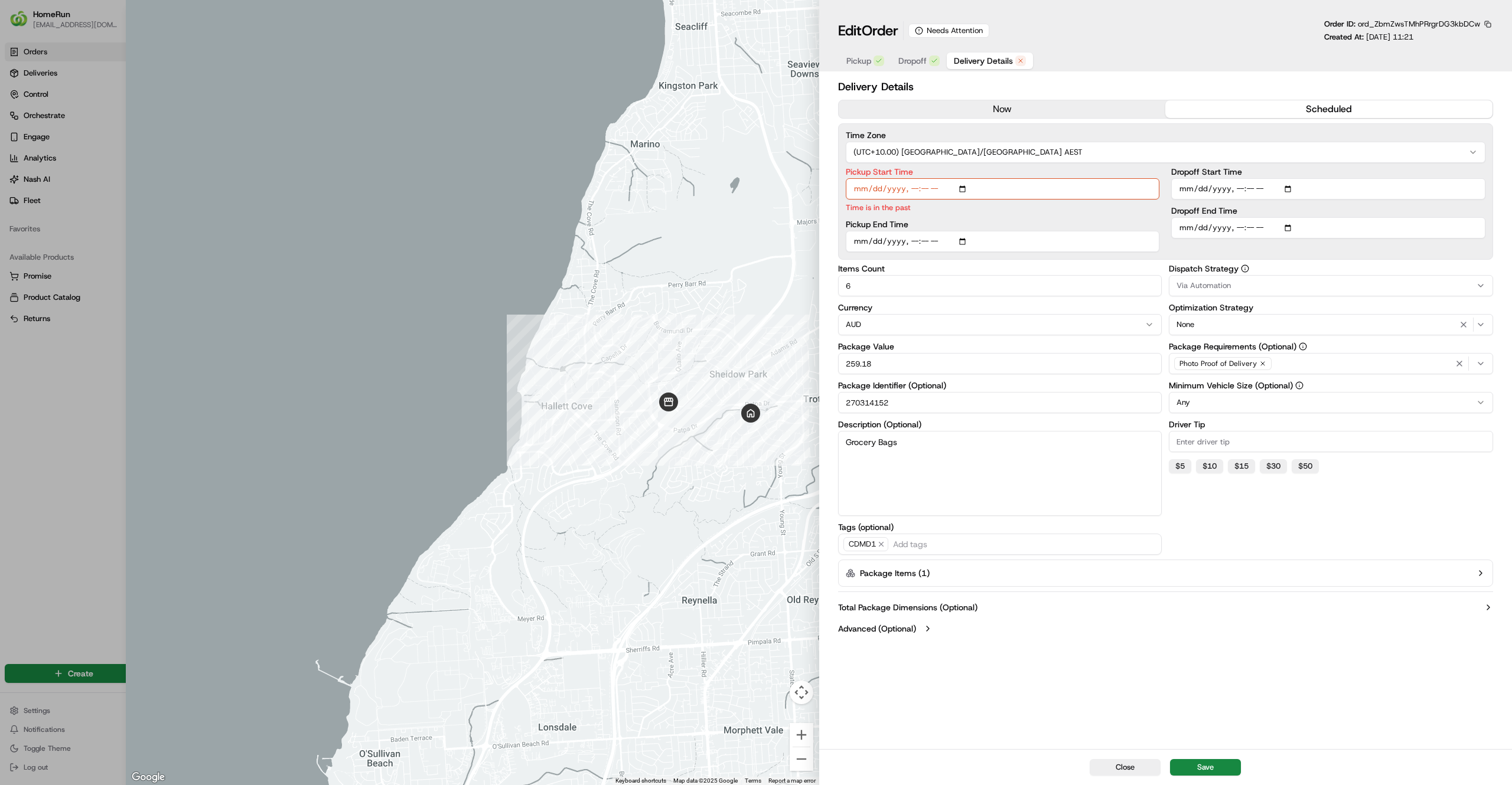
click at [942, 295] on input "6" at bounding box center [1000, 286] width 325 height 21
click at [959, 106] on button "now" at bounding box center [1002, 109] width 327 height 18
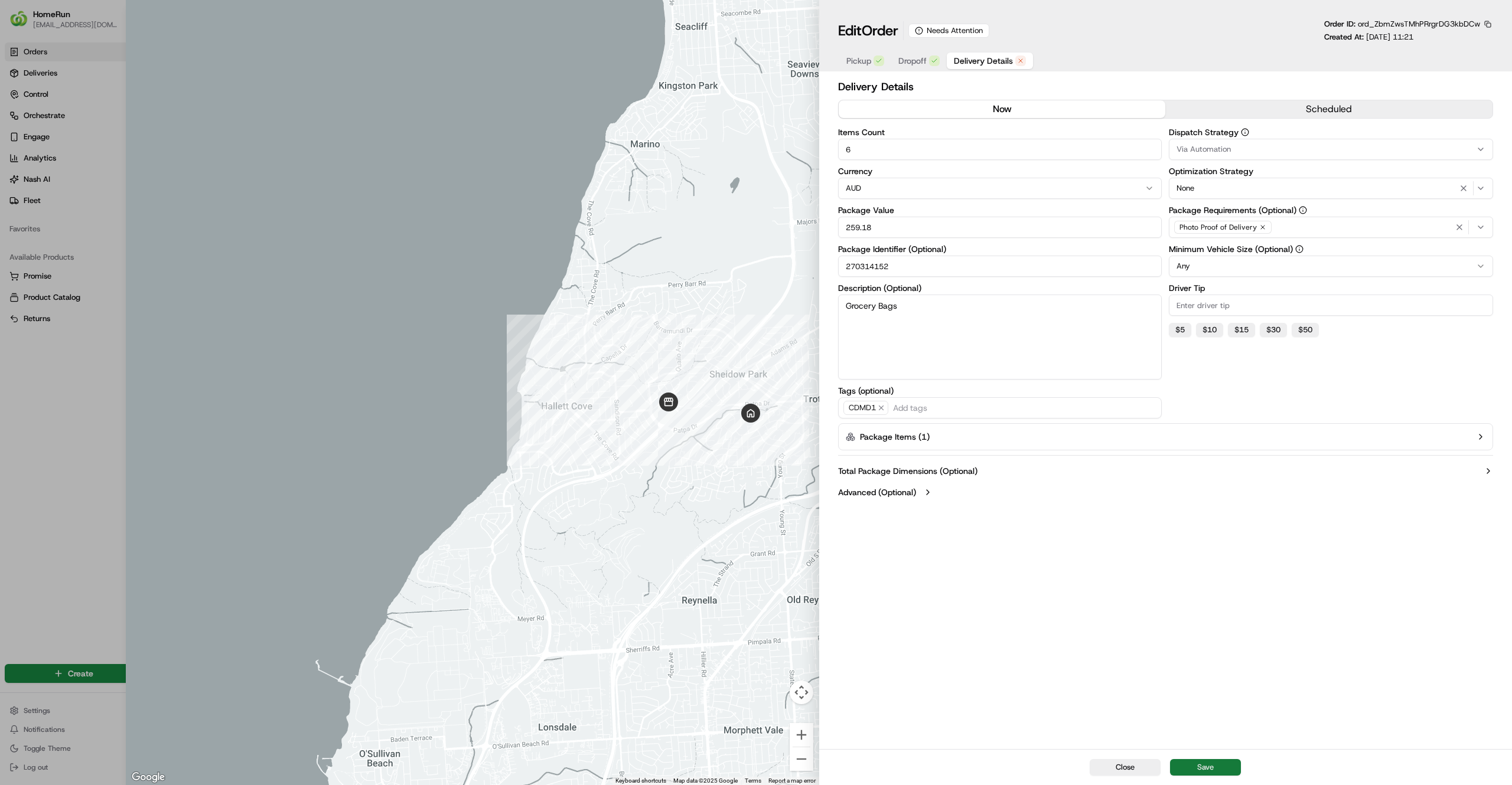
click at [1209, 764] on button "Save" at bounding box center [1206, 767] width 71 height 16
type input "1"
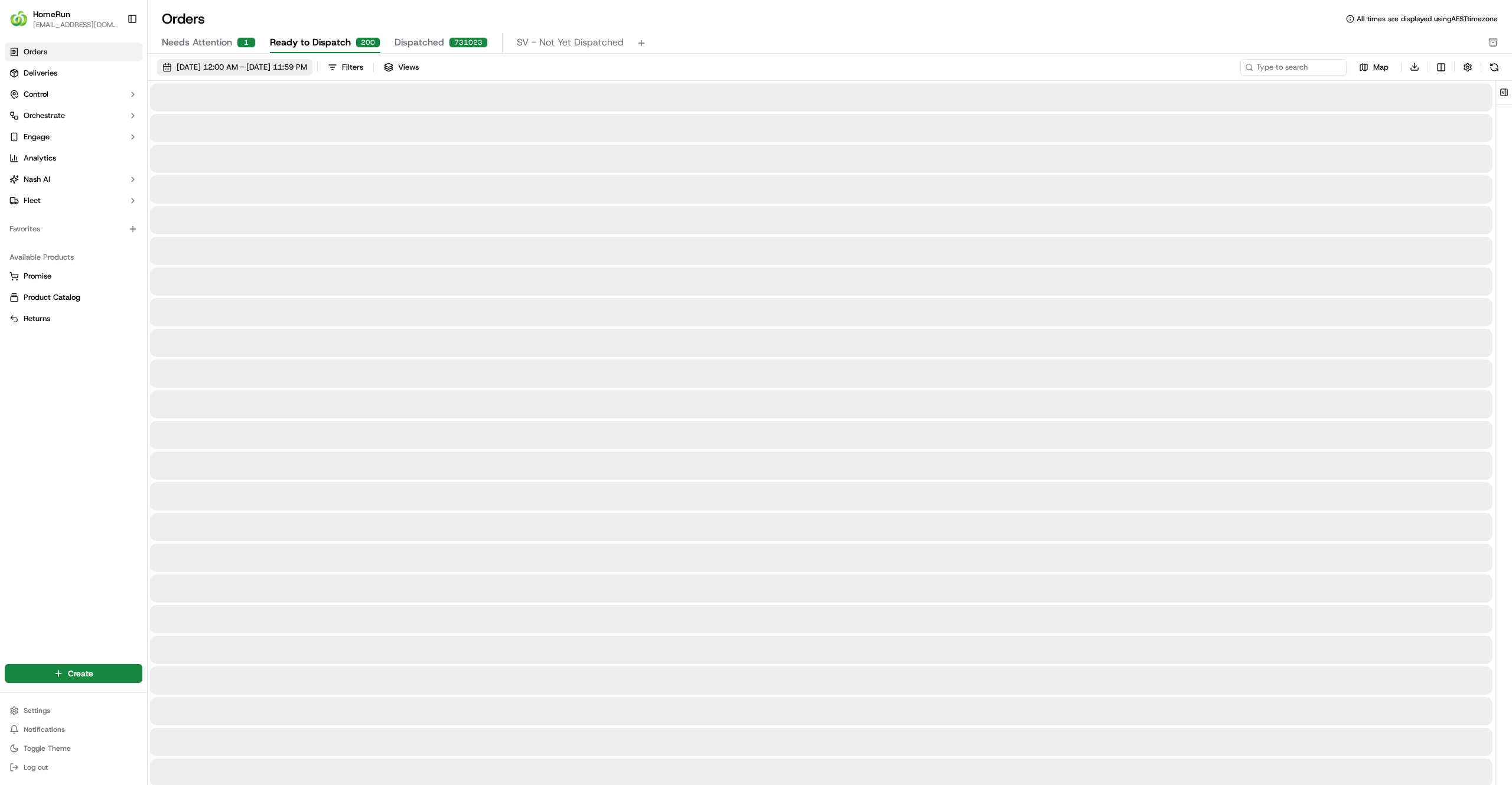
click at [295, 65] on span "01/09/2025 12:00 AM - 30/09/2025 11:59 PM" at bounding box center [242, 67] width 131 height 11
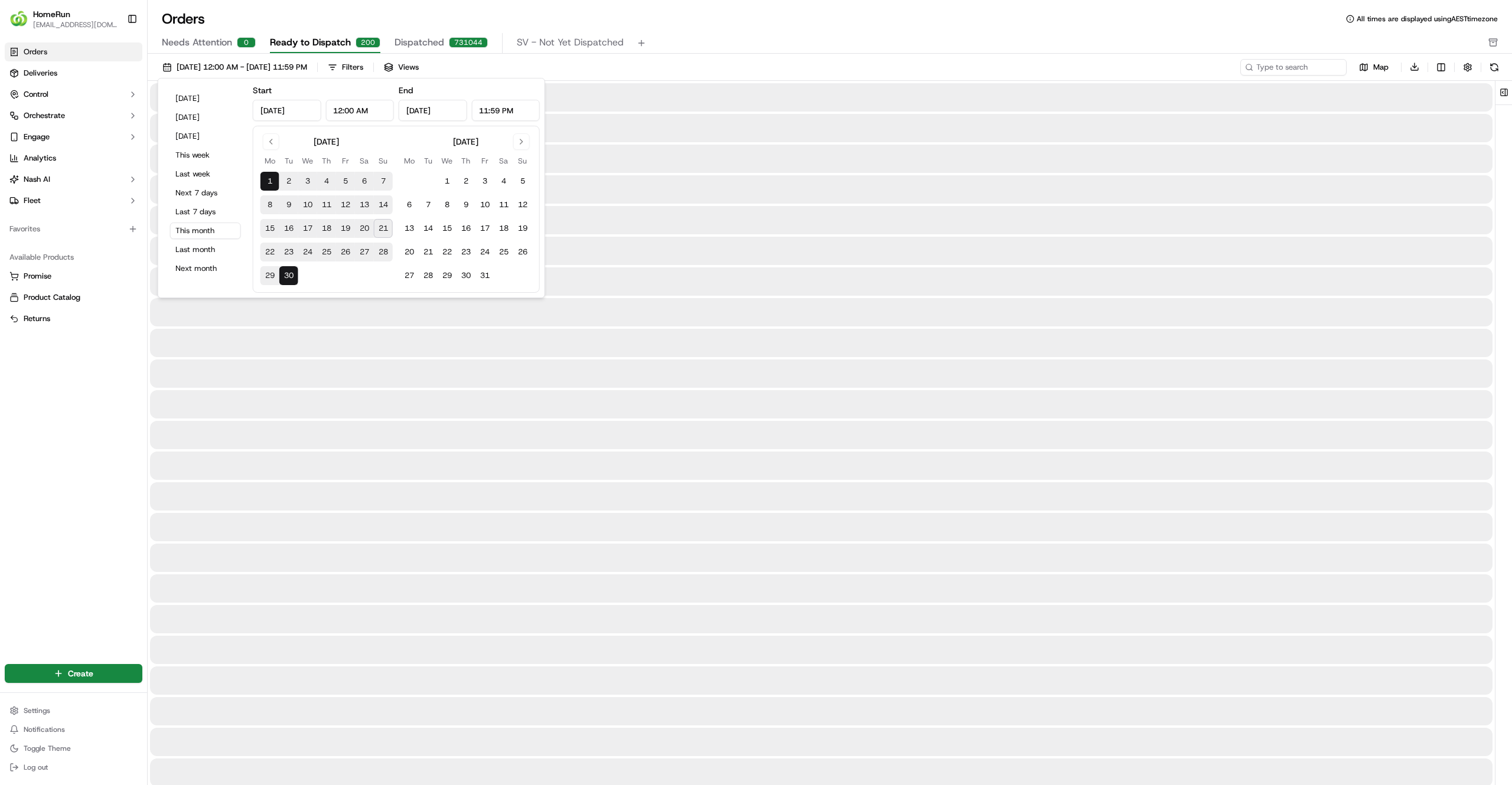
click at [211, 532] on div at bounding box center [821, 527] width 1342 height 28
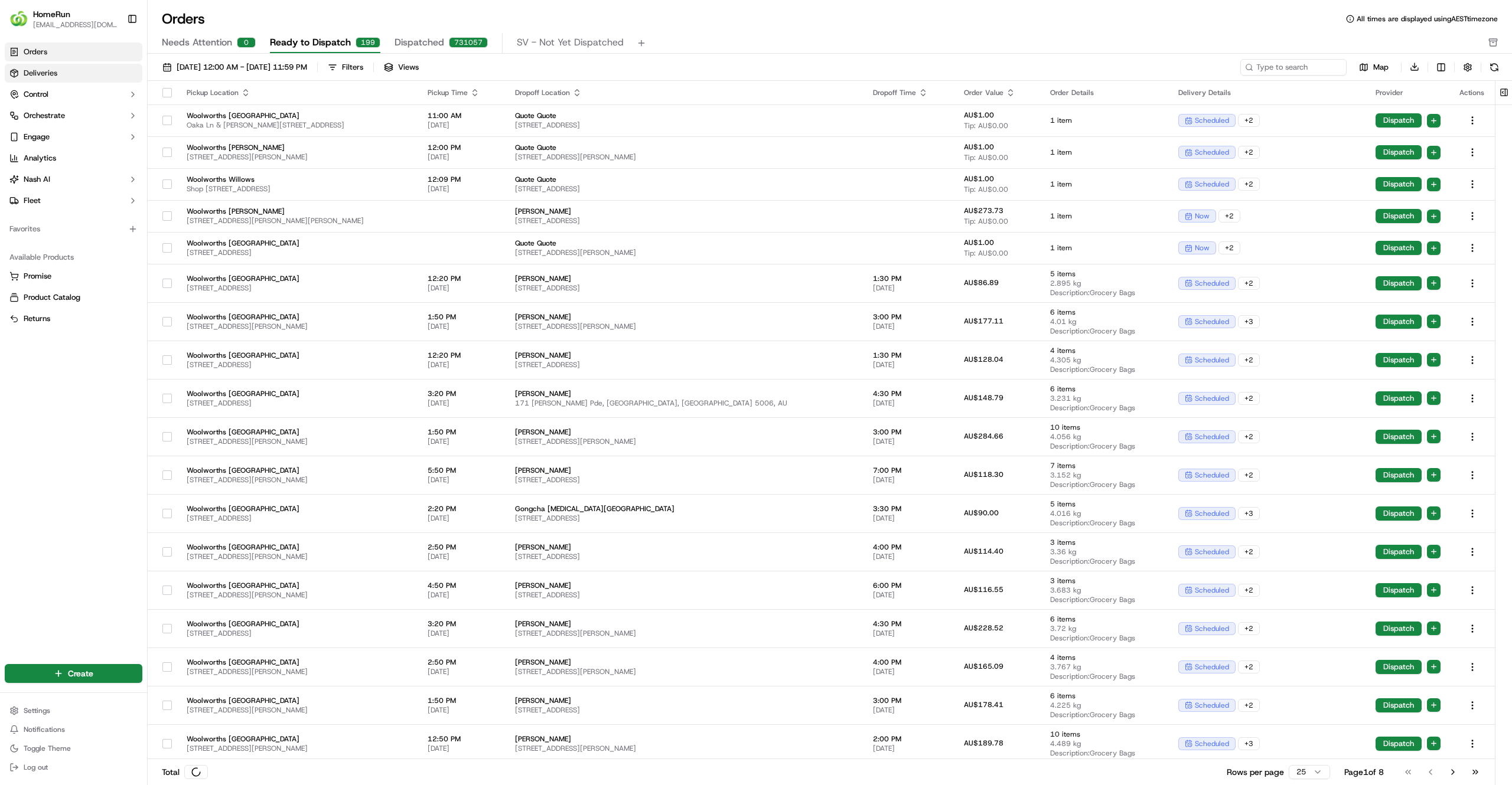
click at [59, 79] on link "Deliveries" at bounding box center [74, 73] width 138 height 19
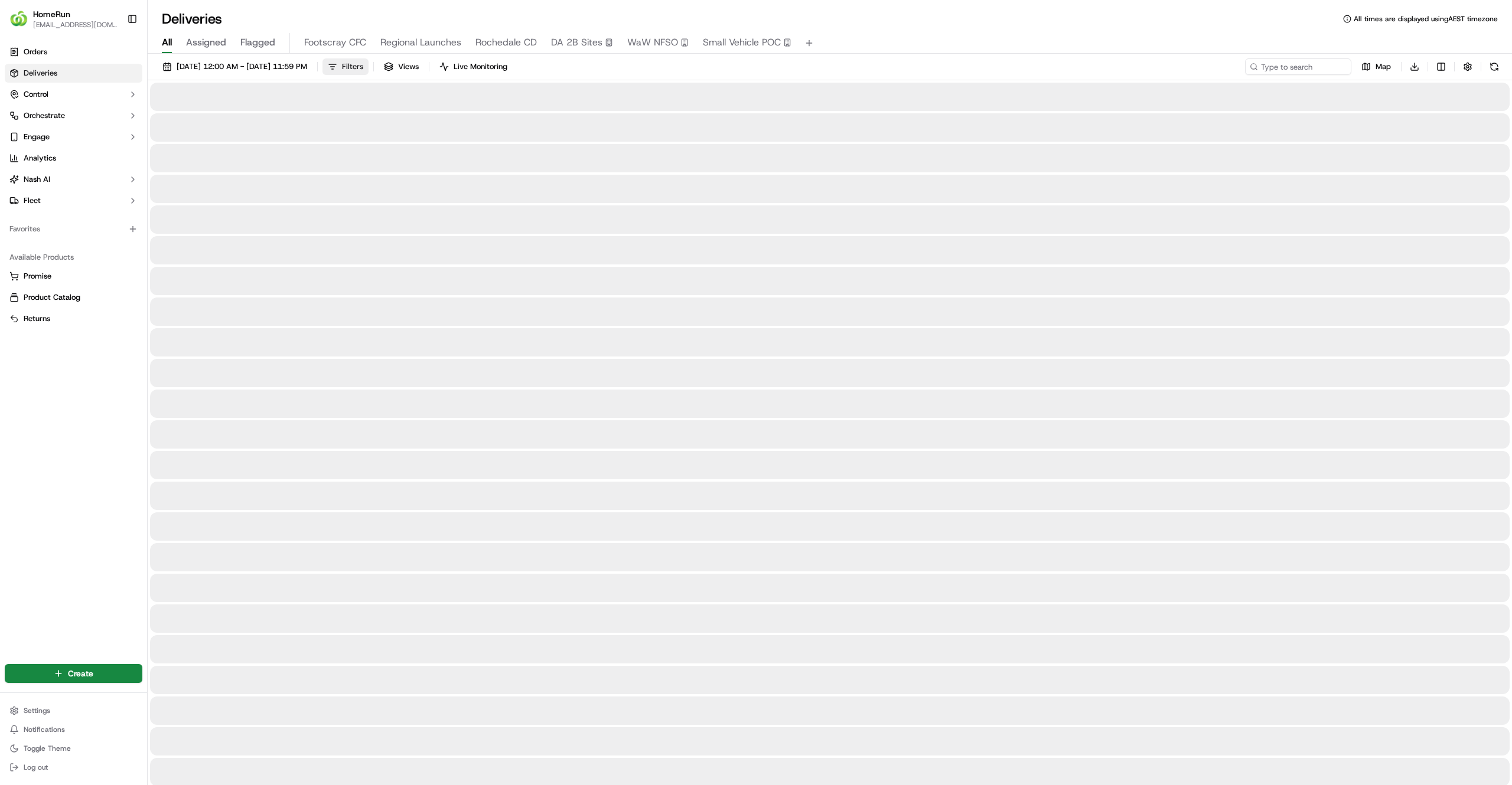
click at [369, 60] on button "Filters" at bounding box center [345, 66] width 46 height 16
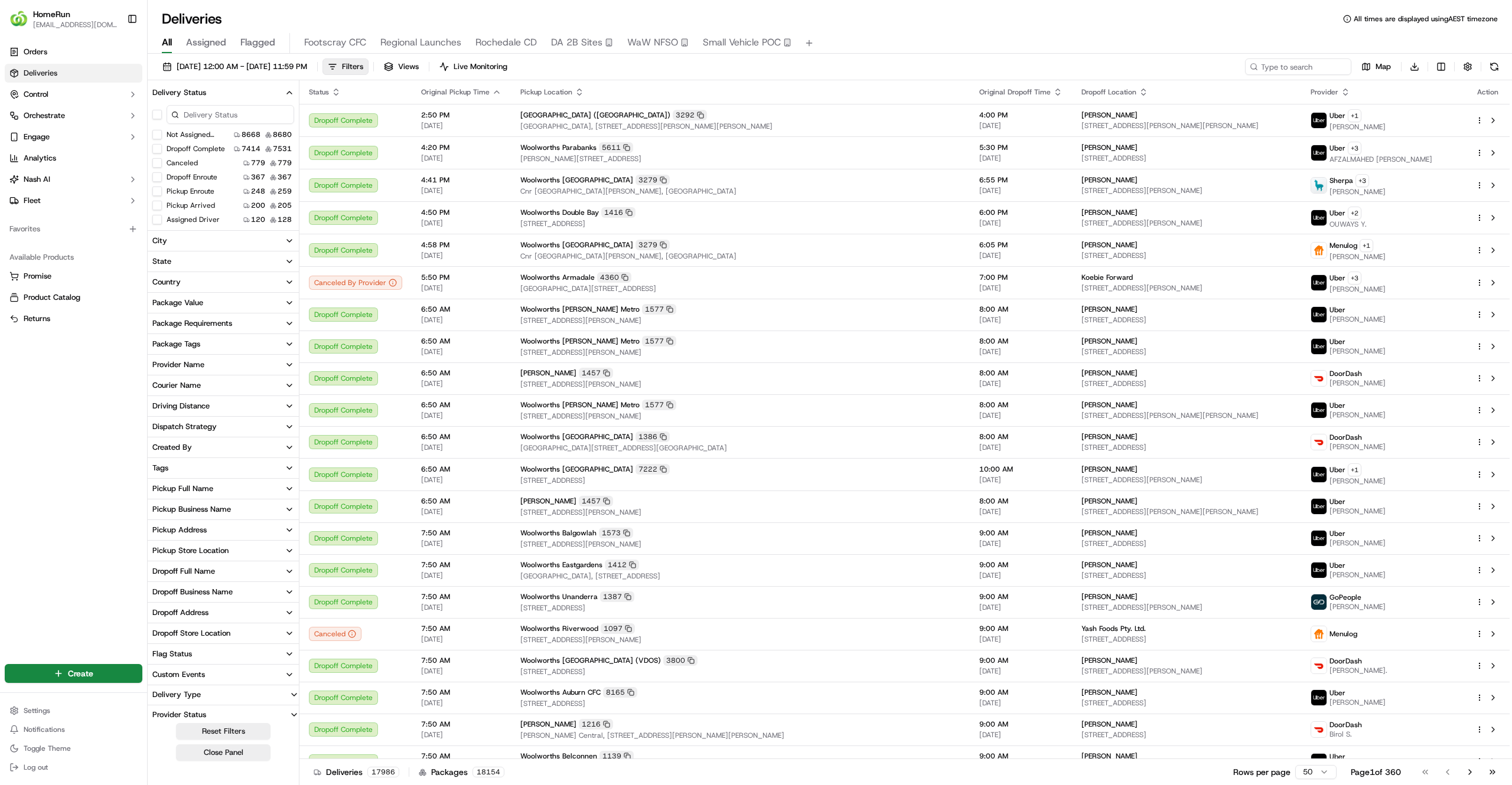
click at [154, 116] on button "button" at bounding box center [157, 114] width 9 height 9
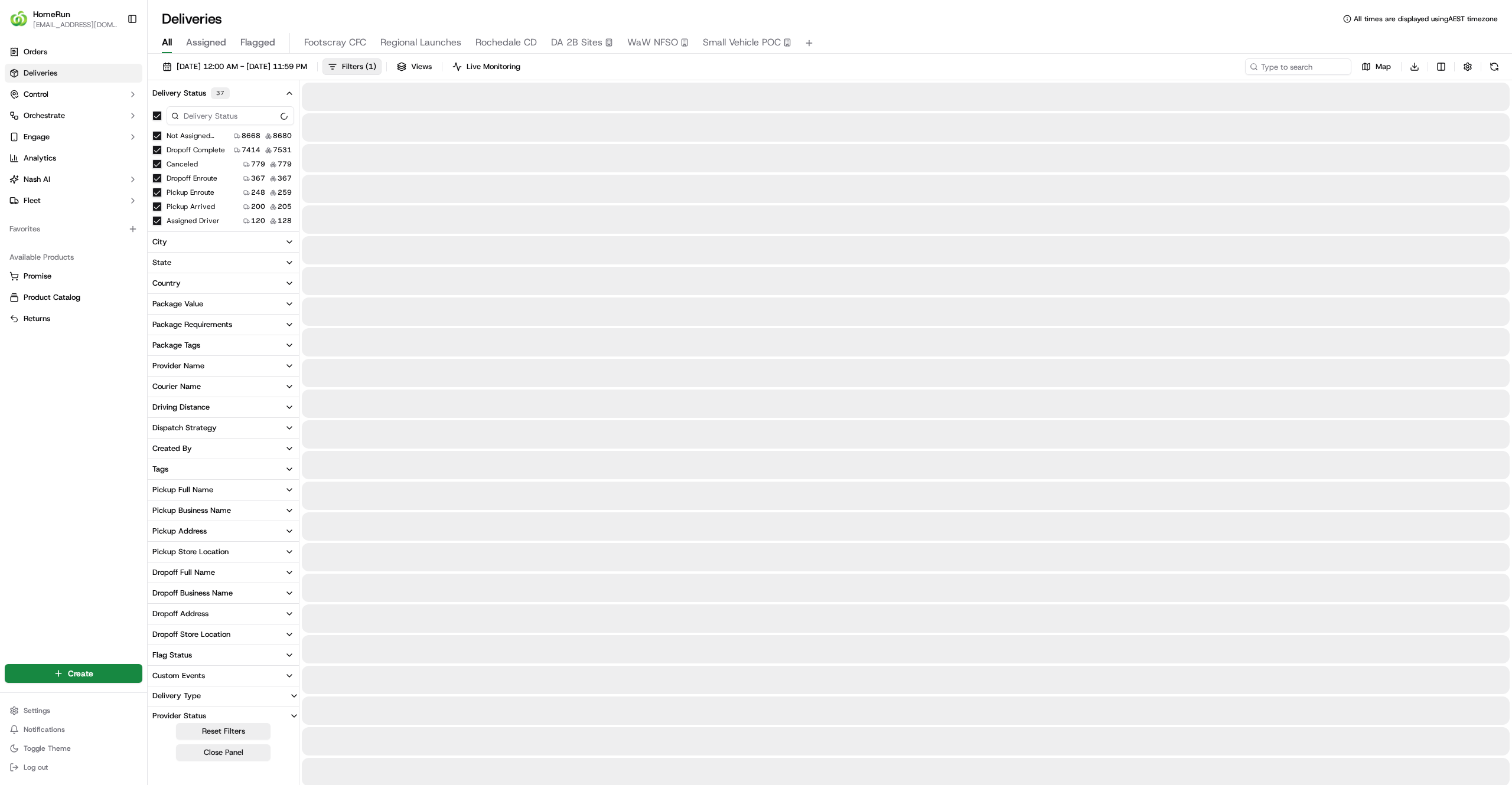
click at [154, 116] on button "button" at bounding box center [157, 115] width 9 height 9
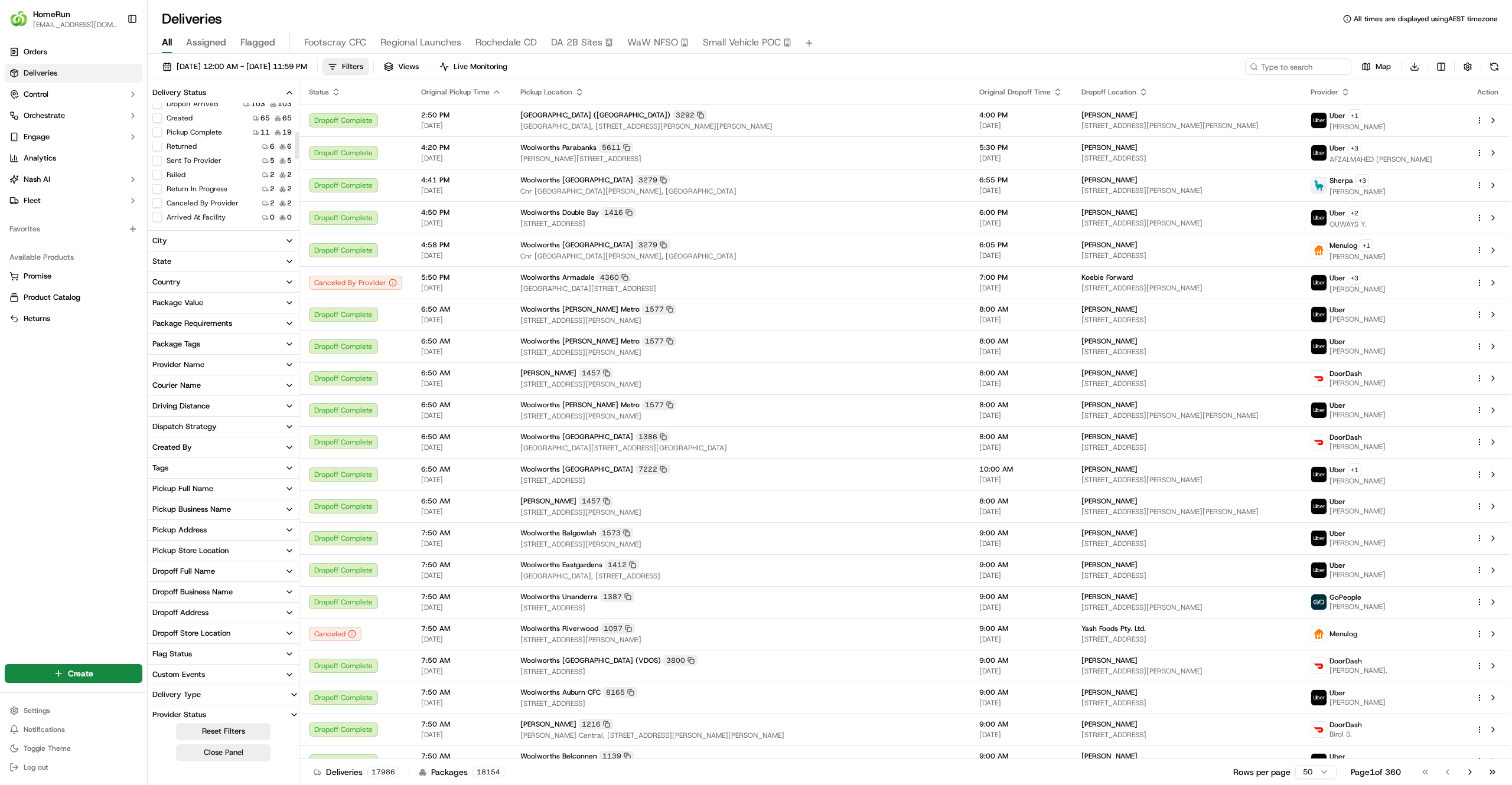
scroll to position [121, 0]
click at [156, 124] on button "Created" at bounding box center [157, 126] width 9 height 9
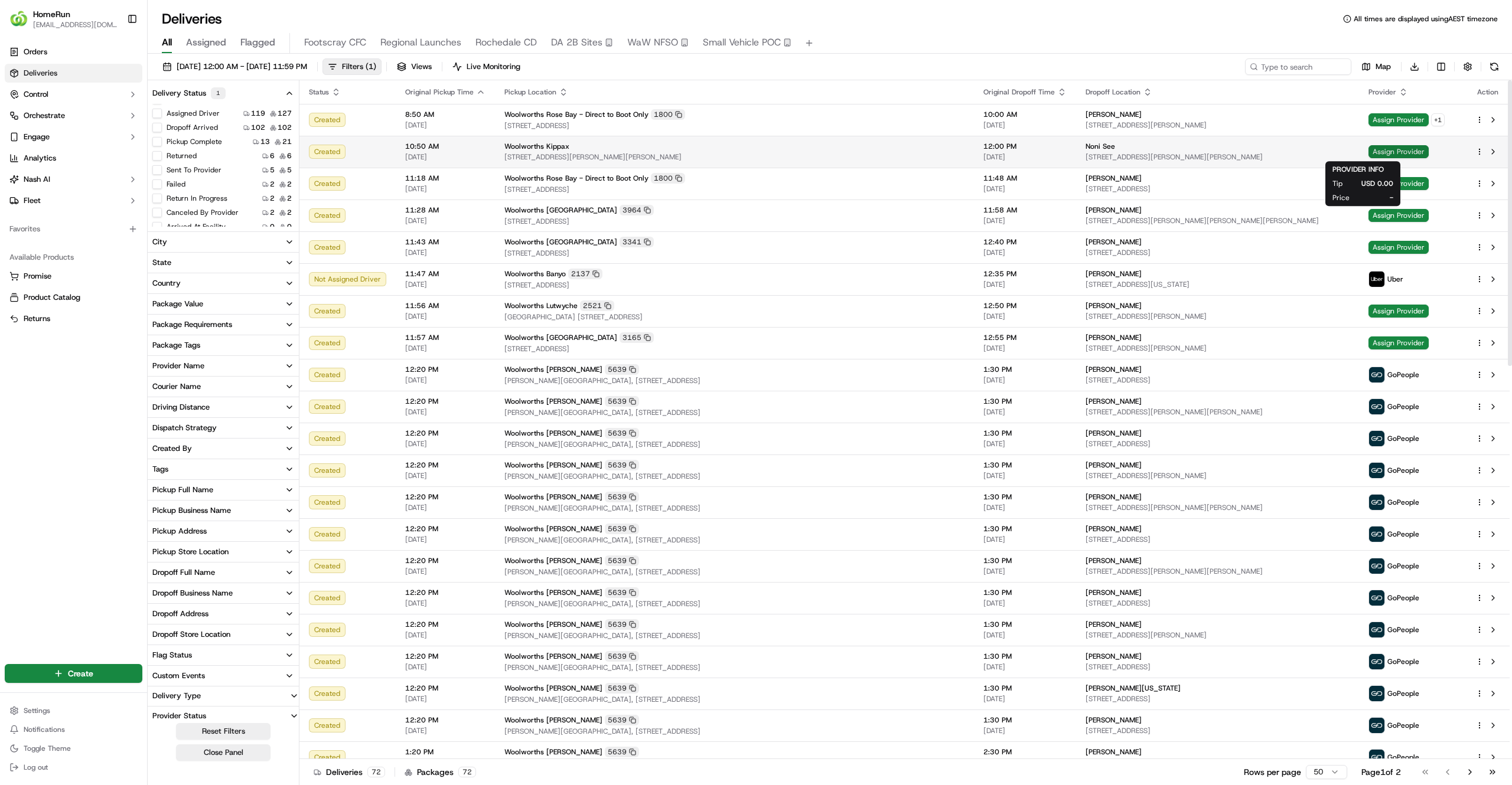
click at [1369, 153] on span "Assign Provider" at bounding box center [1398, 152] width 60 height 13
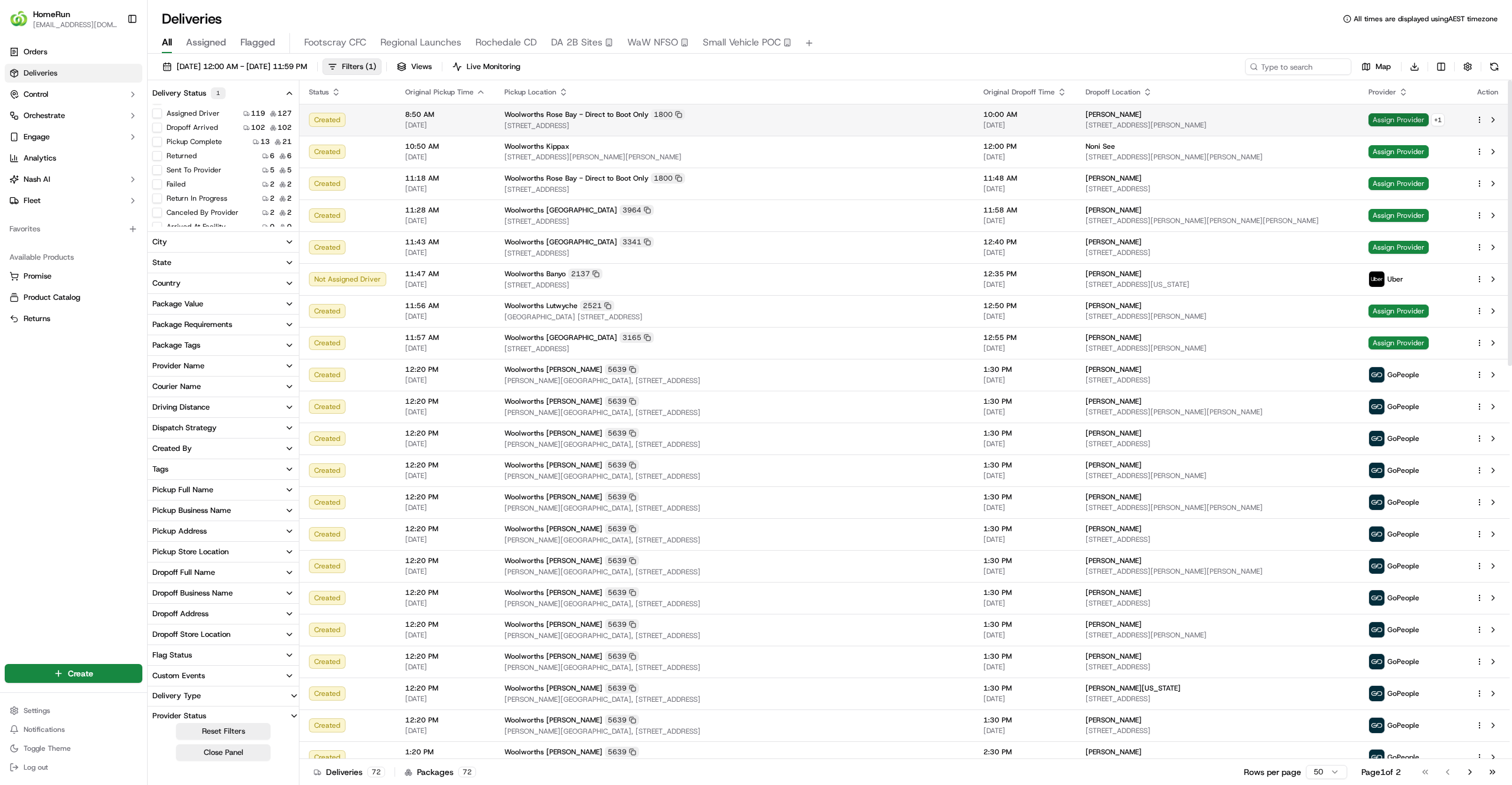
click at [1369, 121] on span "Assign Provider" at bounding box center [1398, 120] width 60 height 13
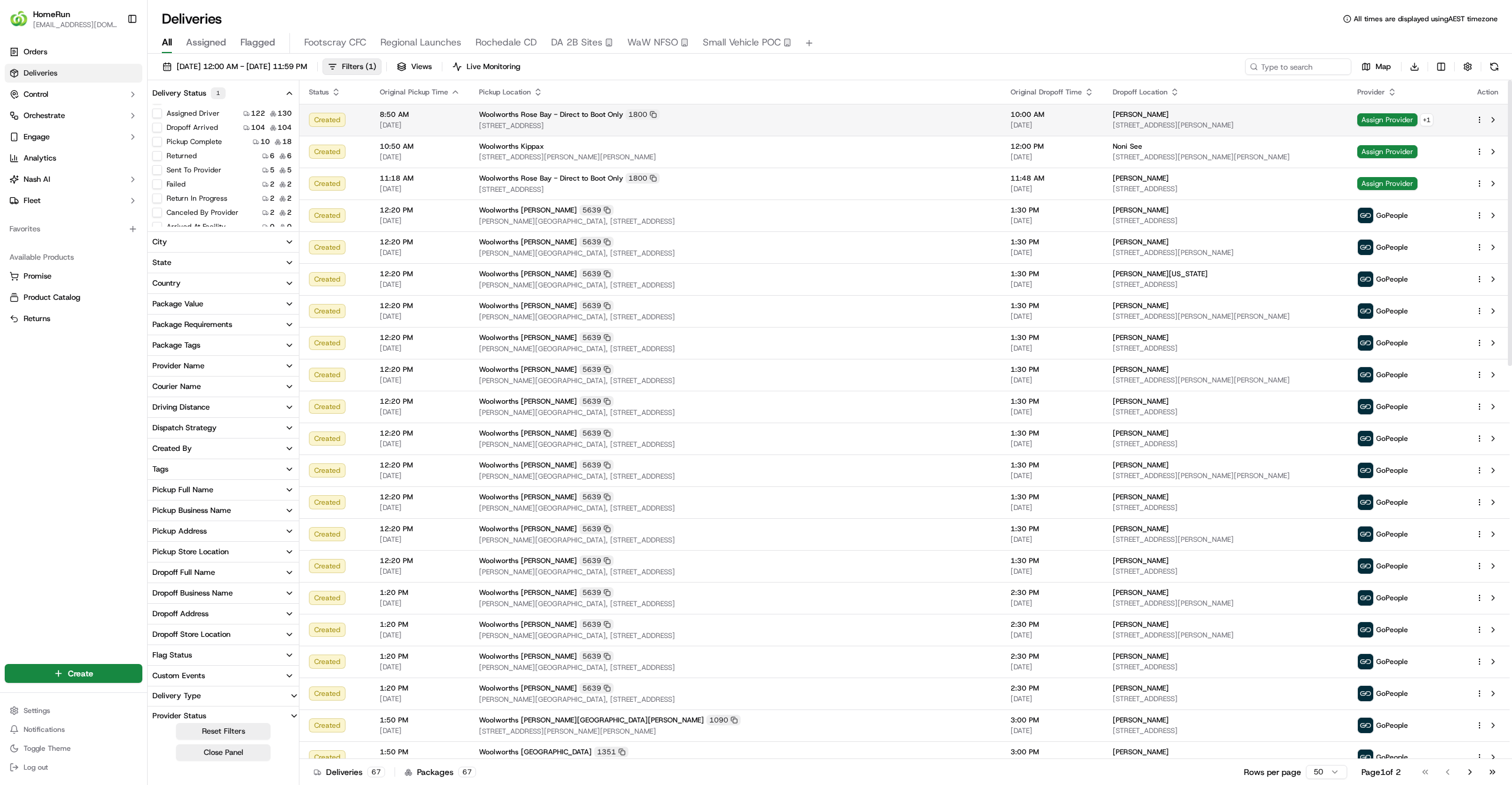
click at [1291, 121] on span "10 Jaques Ave, U 203, Bondi Beach, NSW 2026, AU" at bounding box center [1225, 125] width 225 height 9
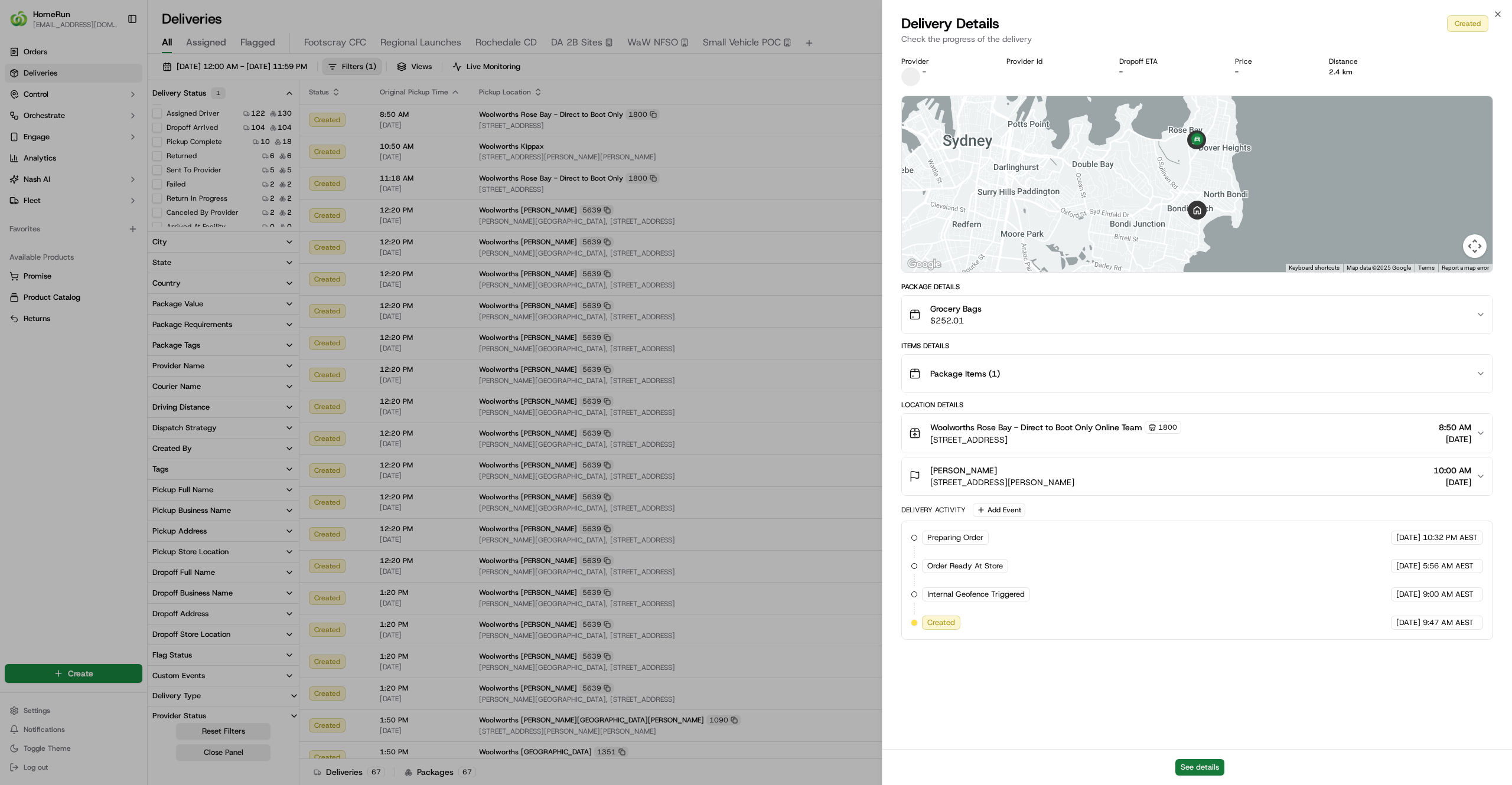
click at [1212, 771] on button "See details" at bounding box center [1200, 767] width 49 height 16
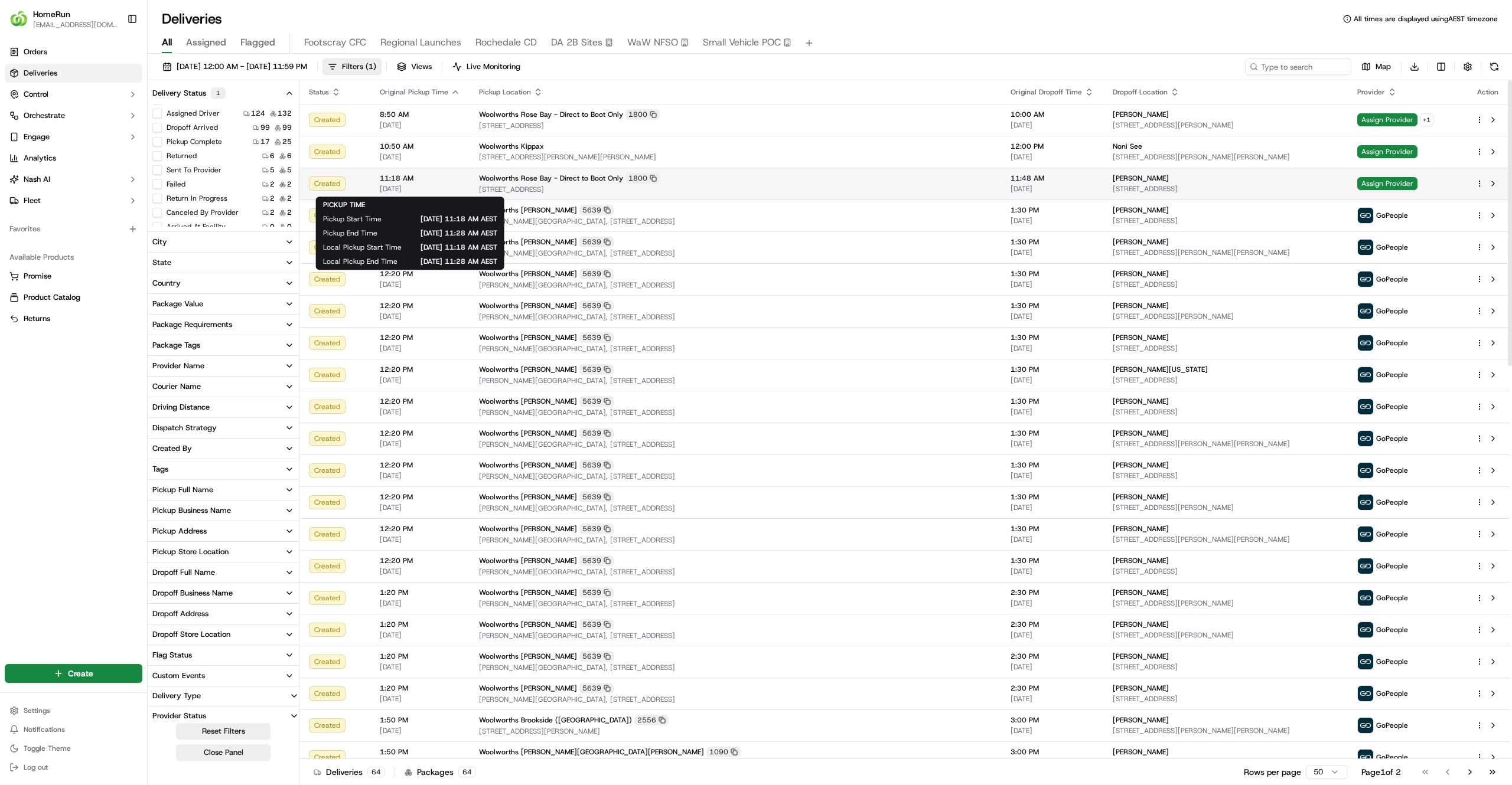
click at [435, 175] on span "11:18 AM" at bounding box center [420, 178] width 80 height 9
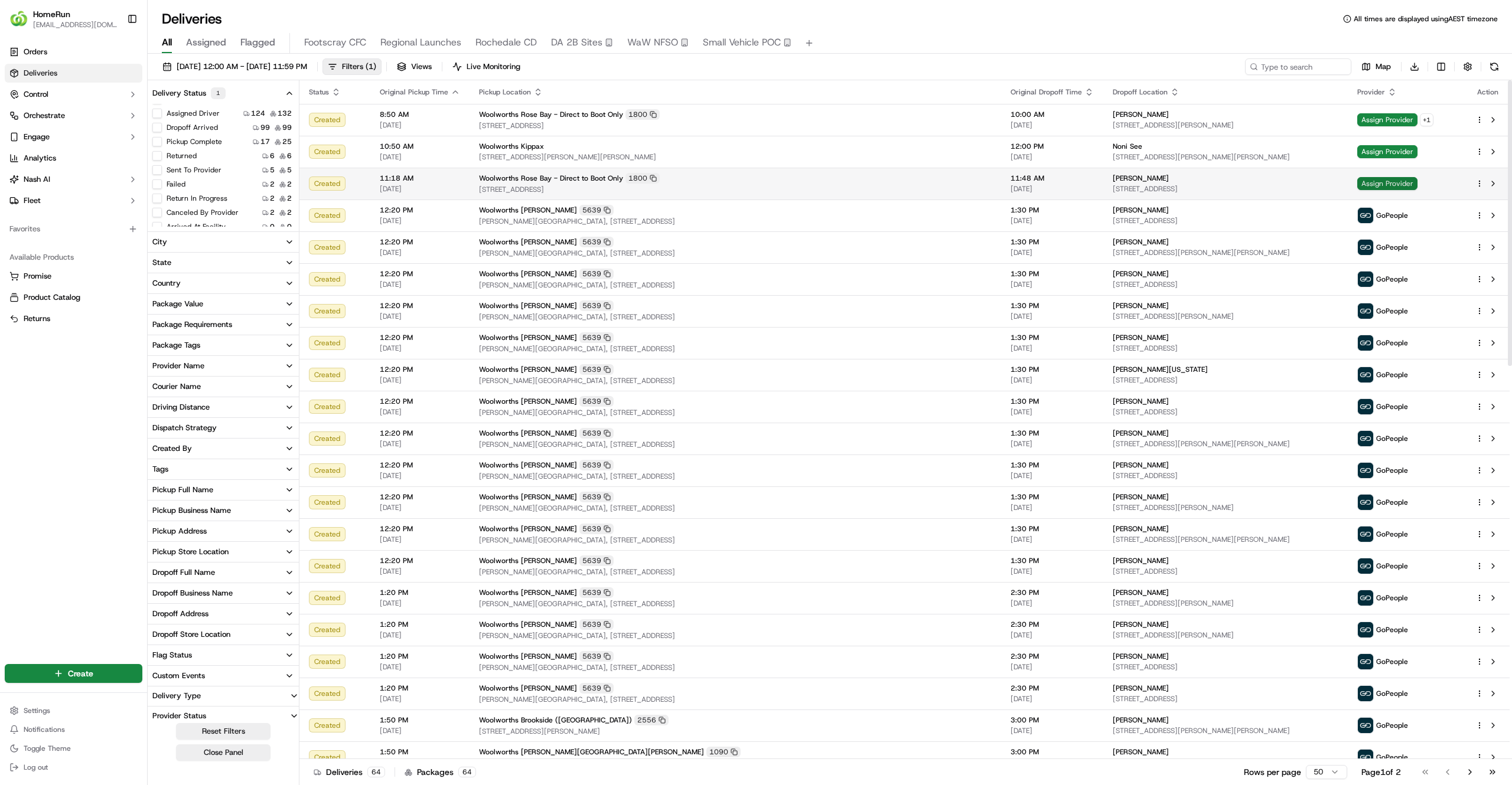
click at [1357, 184] on span "Assign Provider" at bounding box center [1387, 184] width 60 height 13
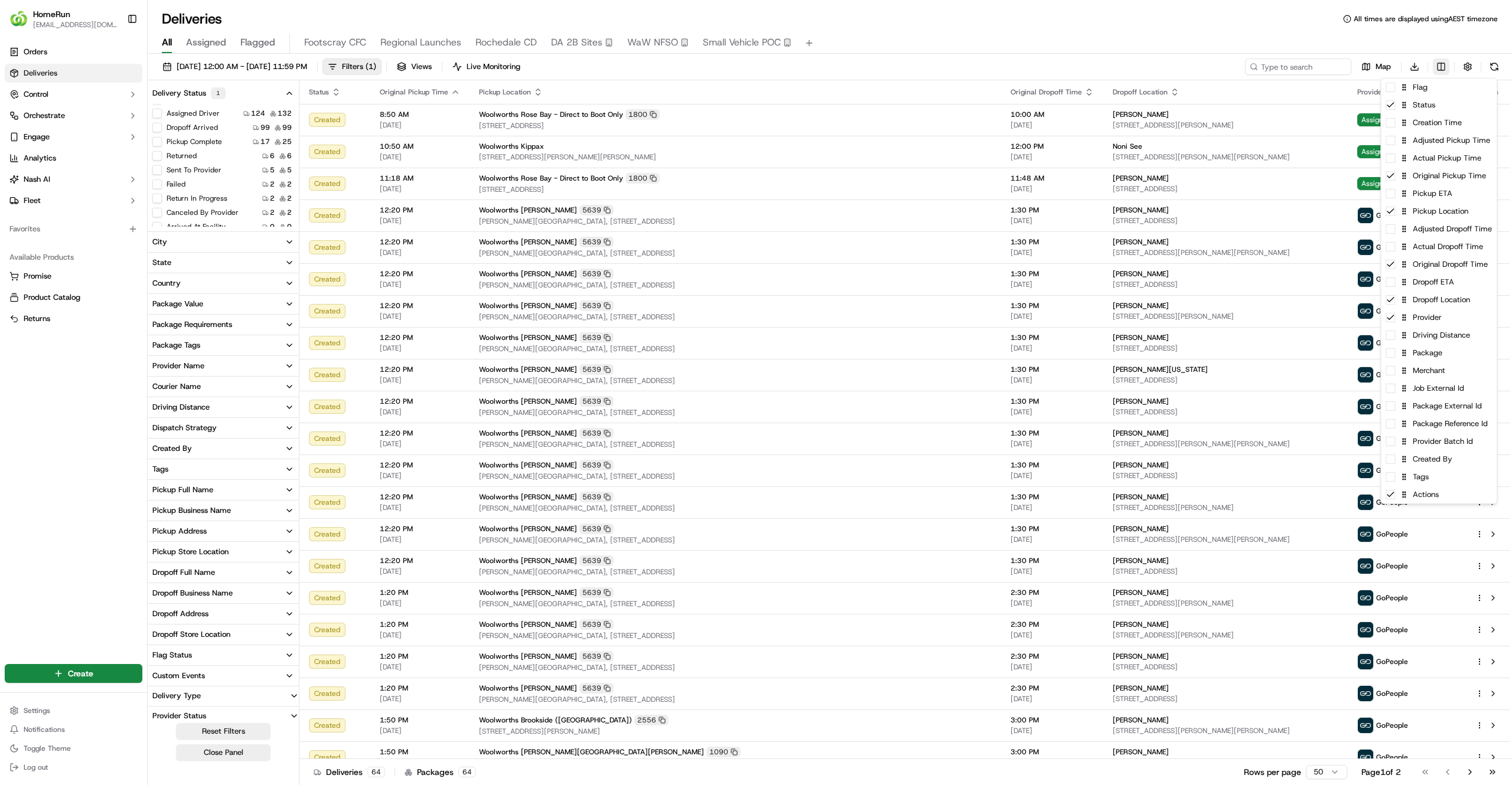
click at [1437, 61] on html "HomeRun jfindlay@woolworths.com.au Toggle Sidebar Orders Deliveries Control Orc…" at bounding box center [756, 392] width 1512 height 785
click at [1395, 405] on span at bounding box center [1390, 406] width 9 height 9
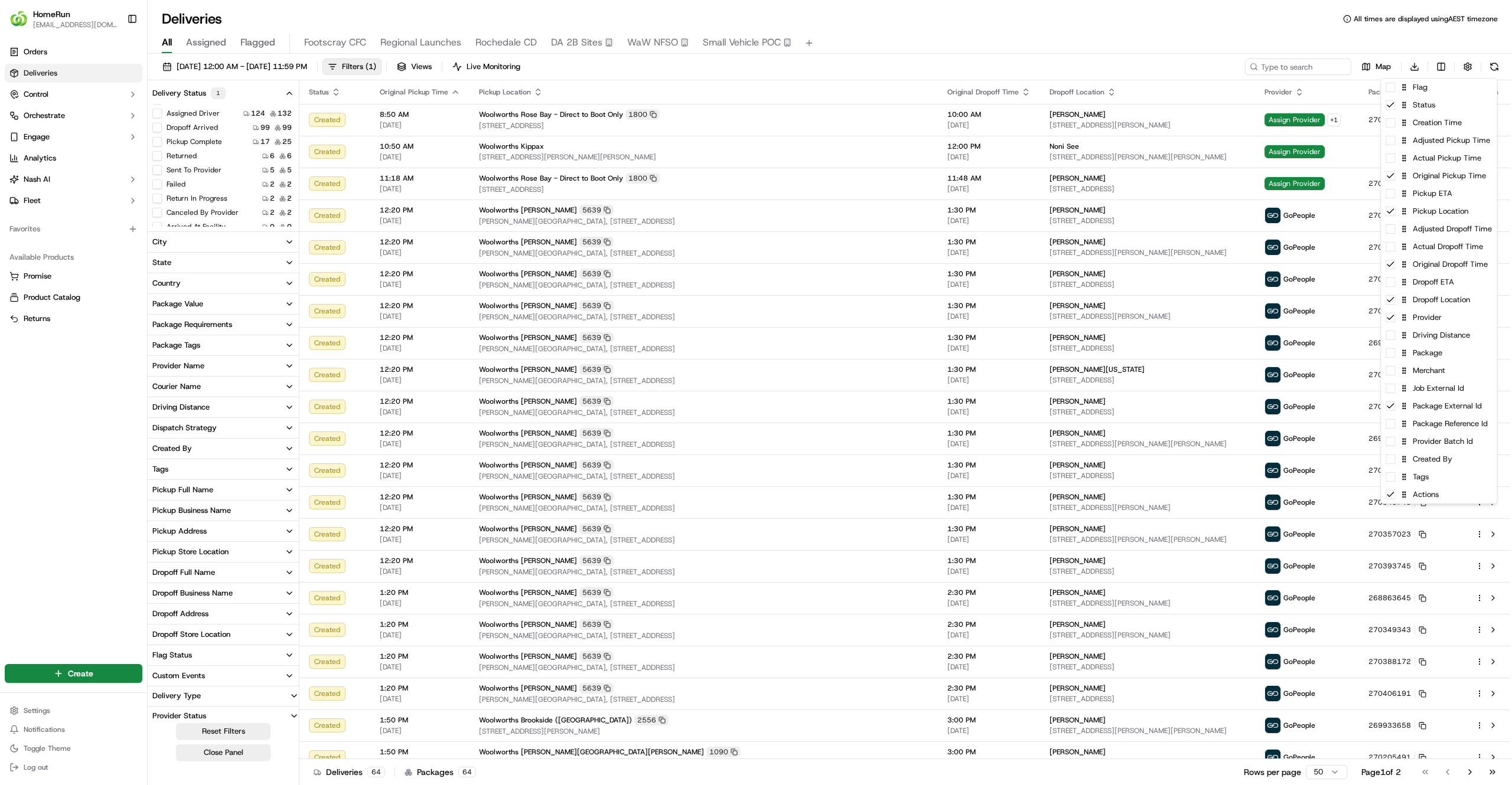
click at [1173, 23] on html "HomeRun jfindlay@woolworths.com.au Toggle Sidebar Orders Deliveries Control Orc…" at bounding box center [756, 392] width 1512 height 785
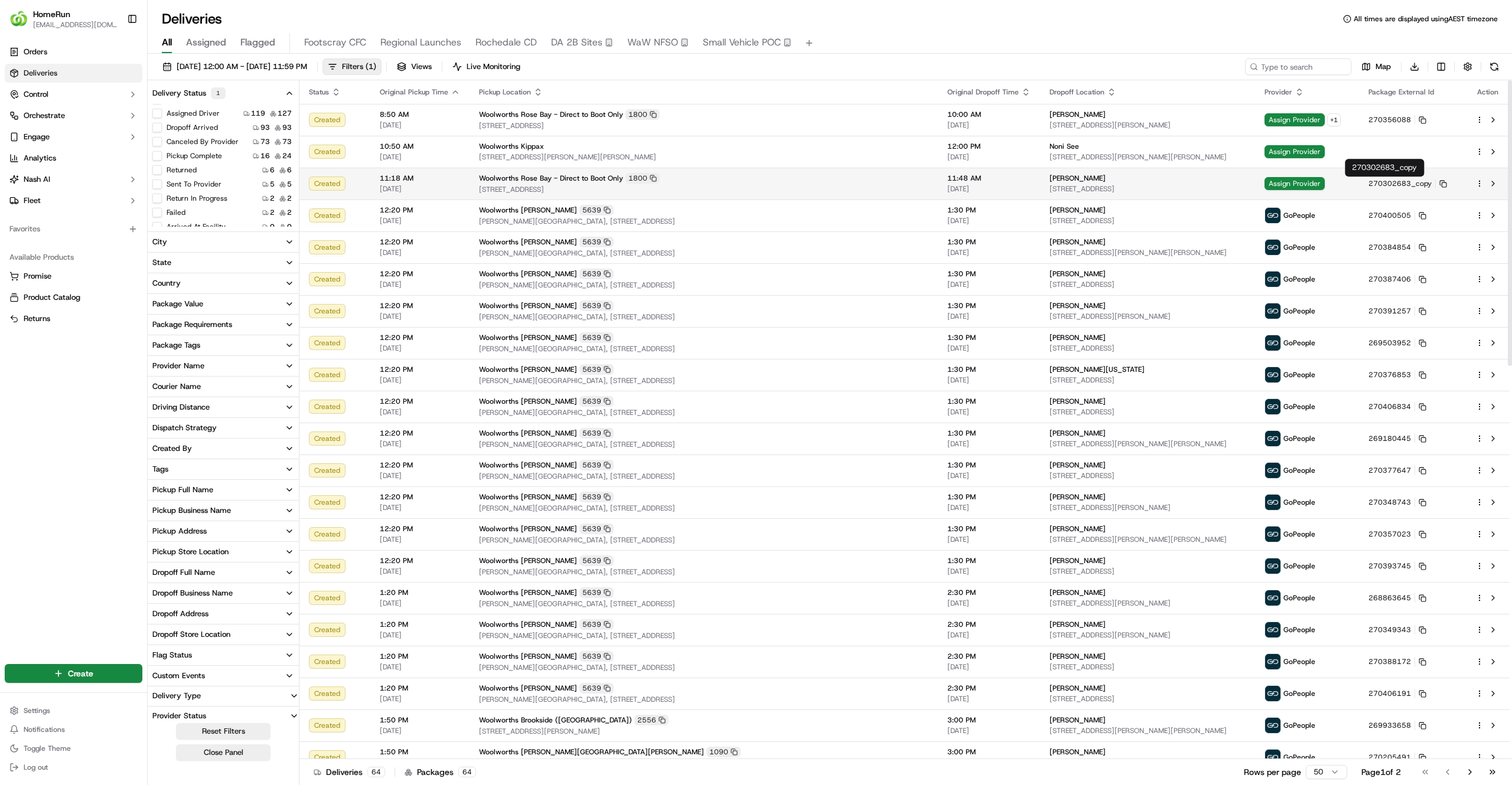
click at [1418, 177] on td "270302683_copy" at bounding box center [1413, 183] width 107 height 32
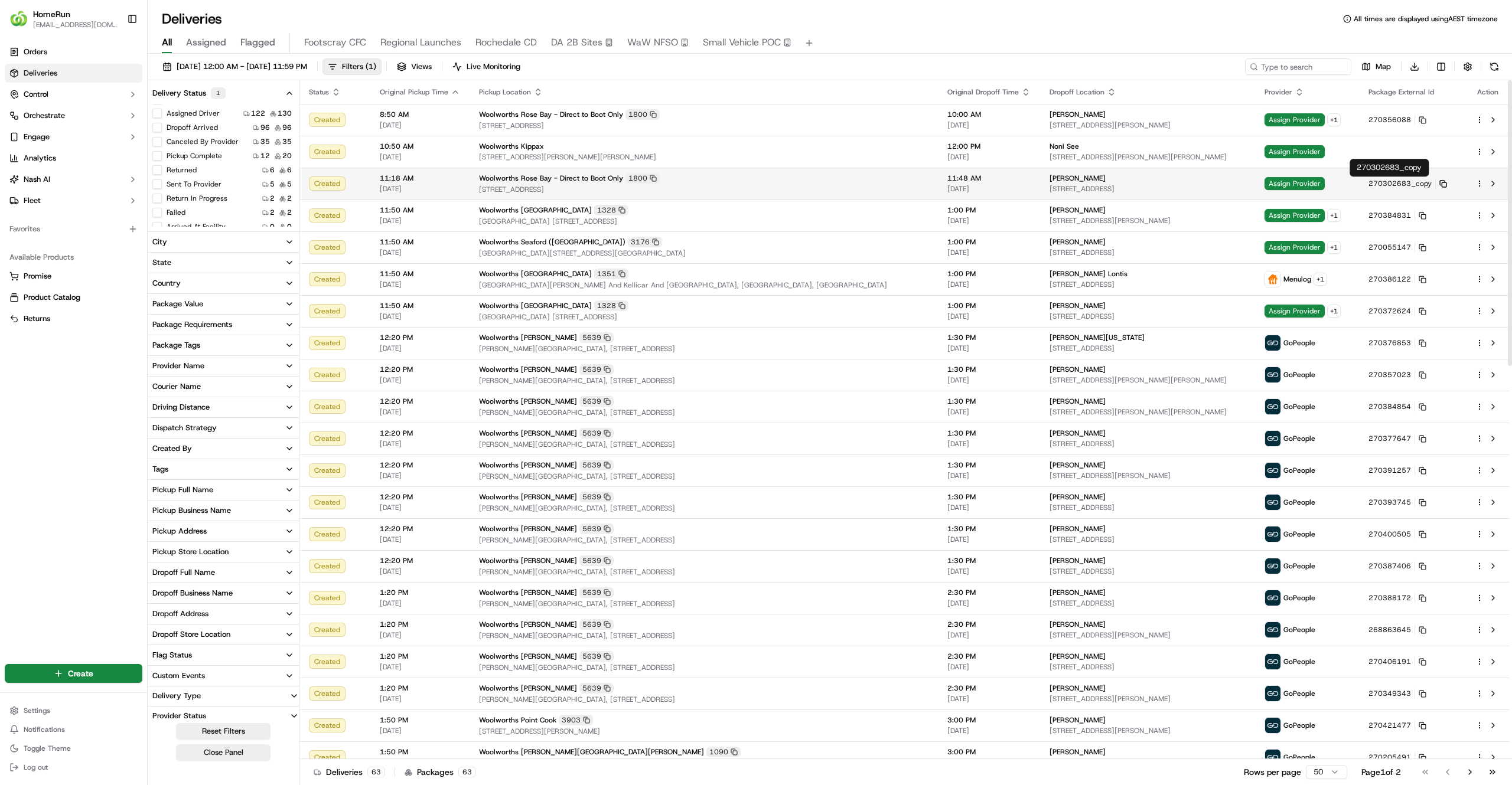
click at [1442, 187] on rect at bounding box center [1444, 185] width 5 height 5
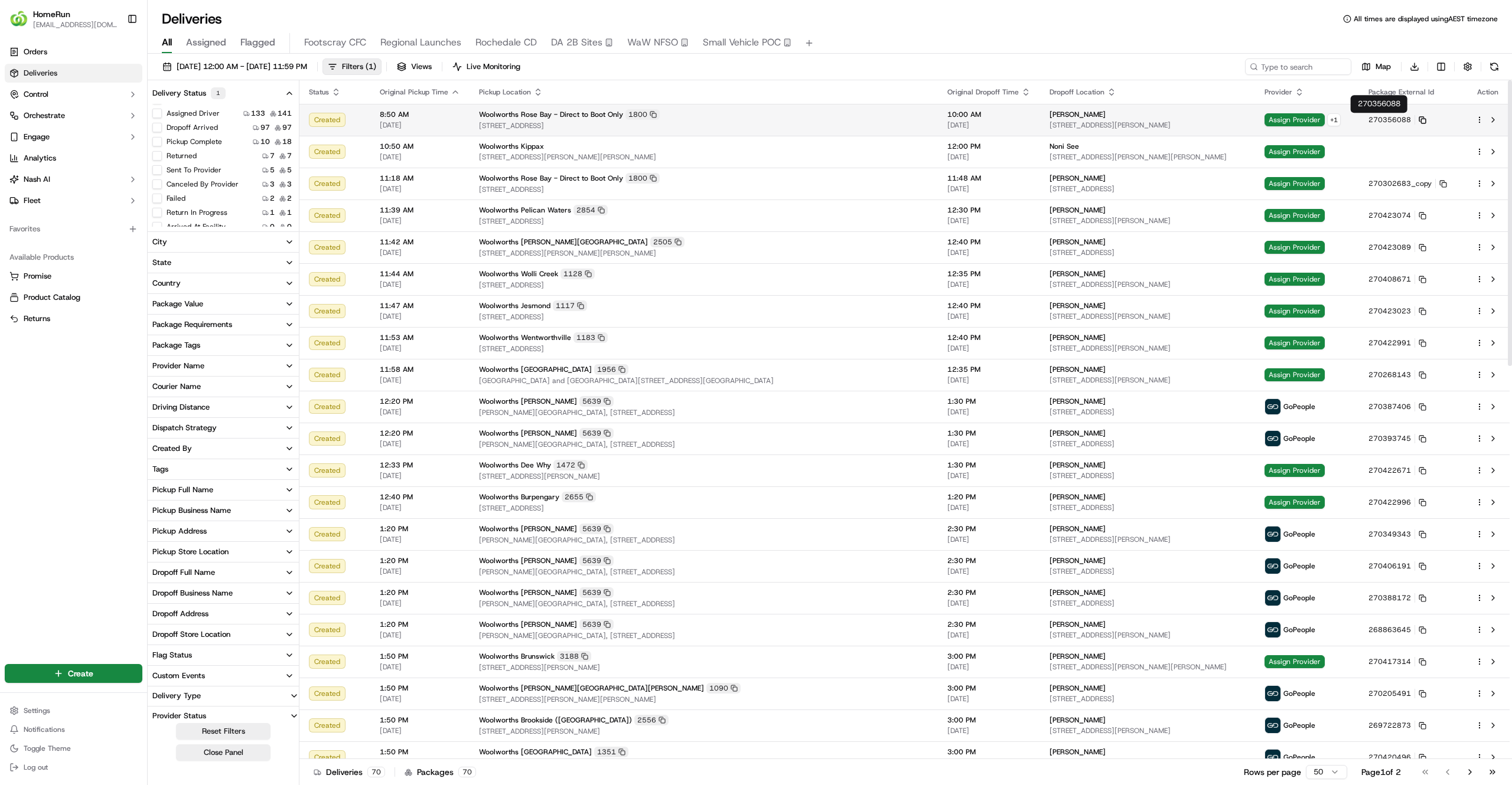
click at [1419, 118] on icon at bounding box center [1423, 120] width 8 height 8
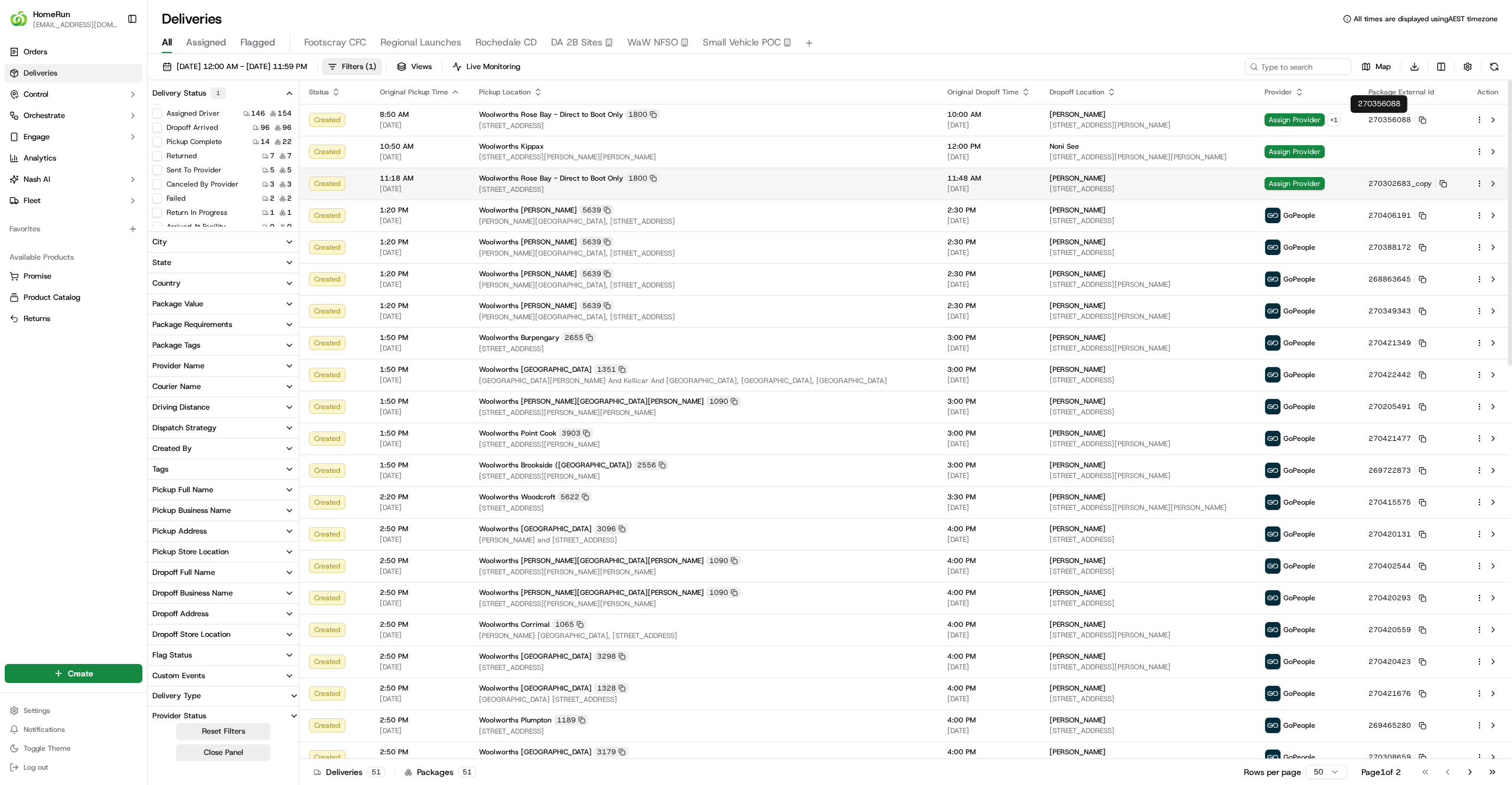
click at [938, 171] on td "11:48 AM 21/09/2025" at bounding box center [989, 183] width 102 height 32
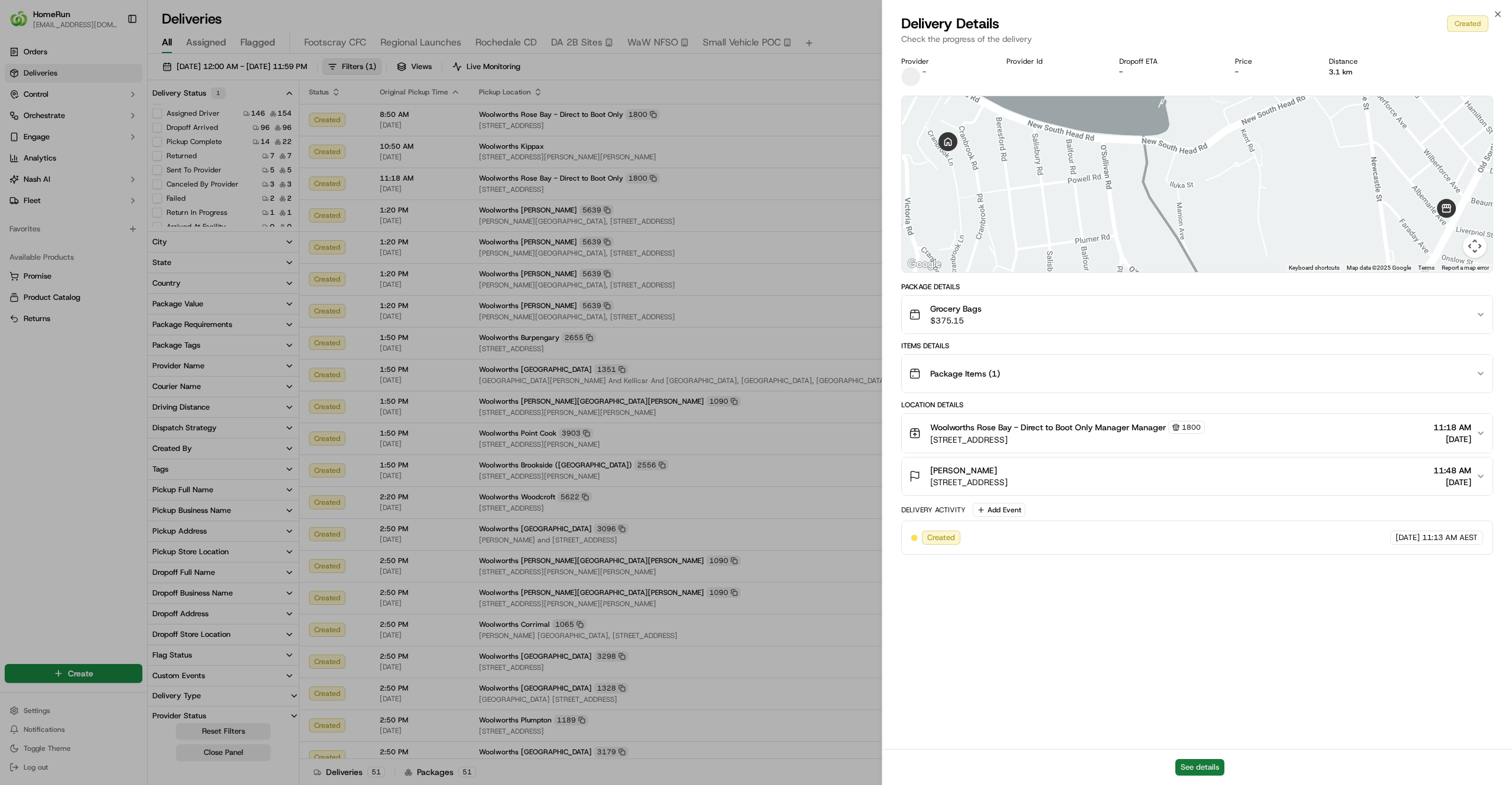
click at [1185, 769] on button "See details" at bounding box center [1200, 767] width 49 height 16
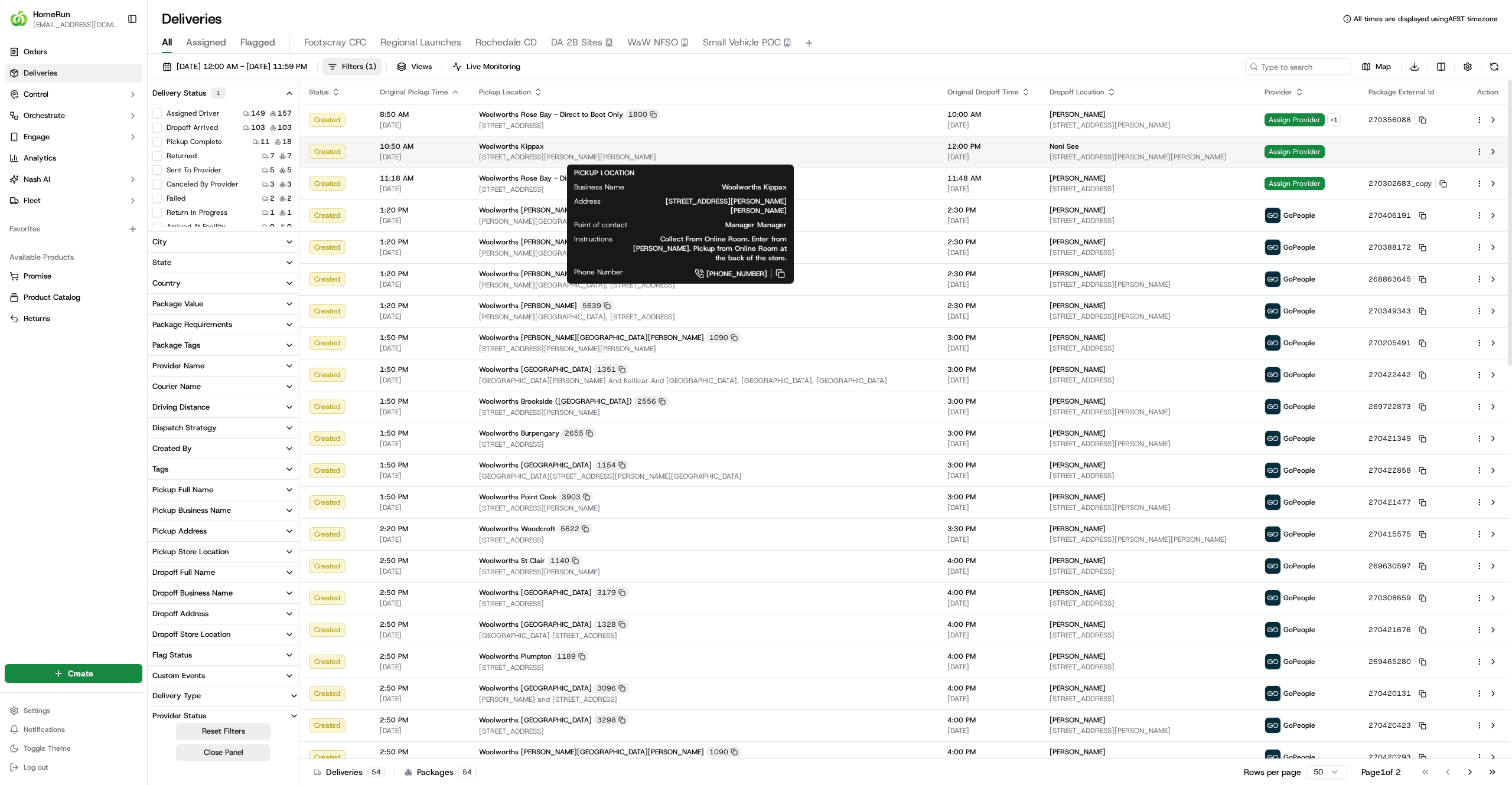
click at [792, 158] on span "24 Hardwick Cres, Holt ACT 2615, Australia" at bounding box center [704, 157] width 450 height 9
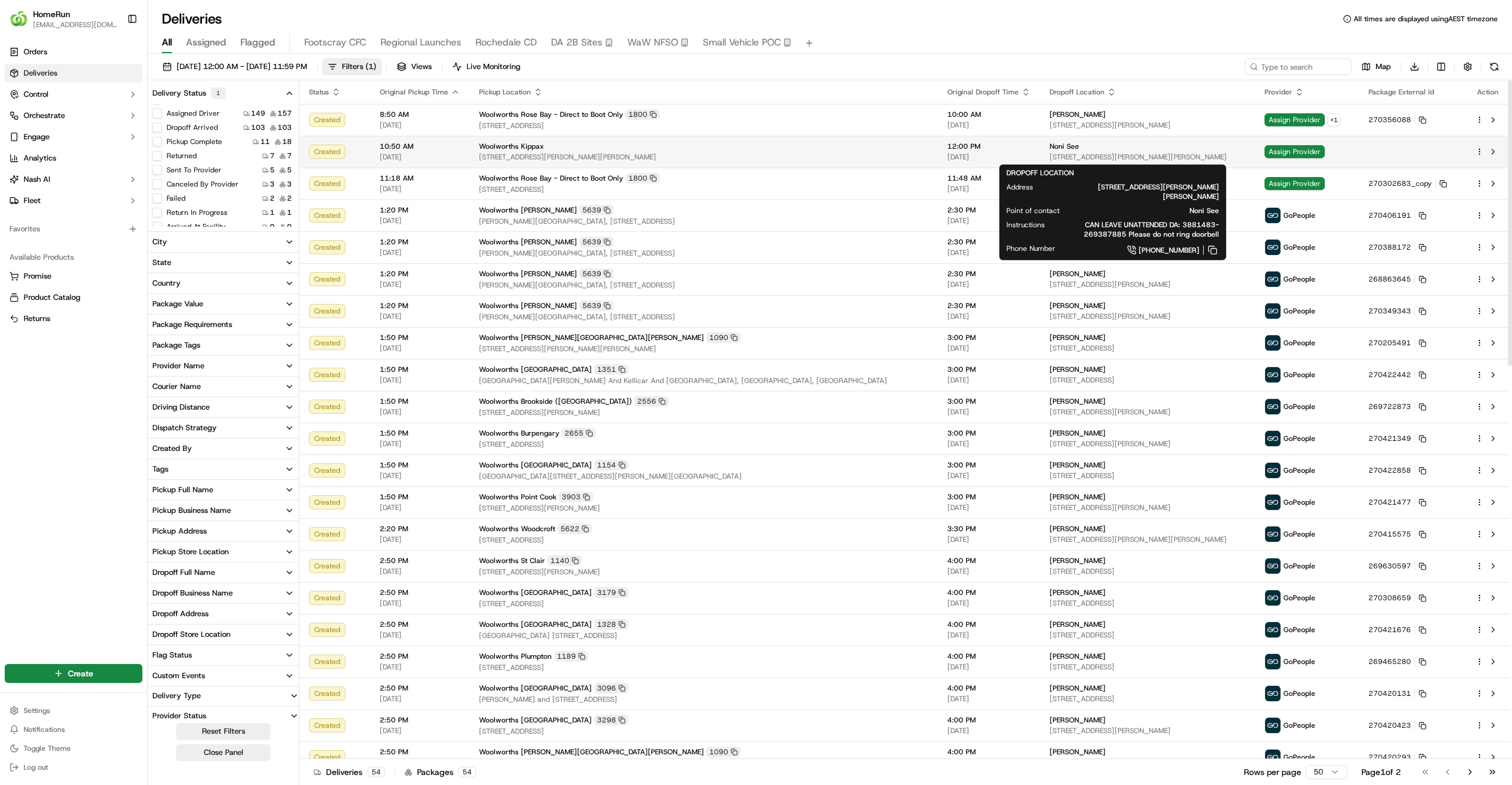
click at [1126, 160] on span "16 Scullin Pl, Scullin ACT 2614, Australia" at bounding box center [1148, 157] width 196 height 9
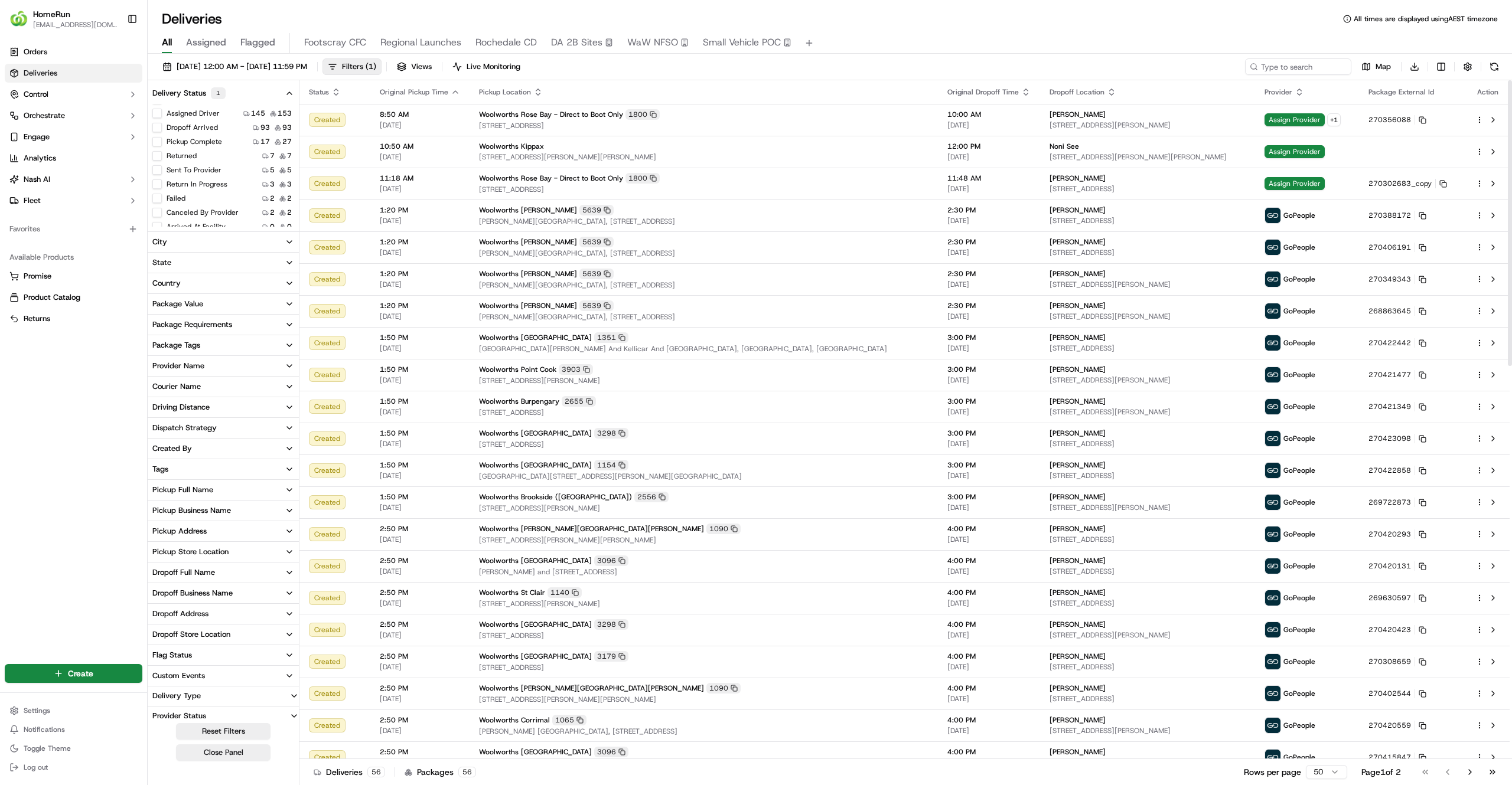
click at [847, 84] on th "Pickup Location" at bounding box center [704, 92] width 469 height 23
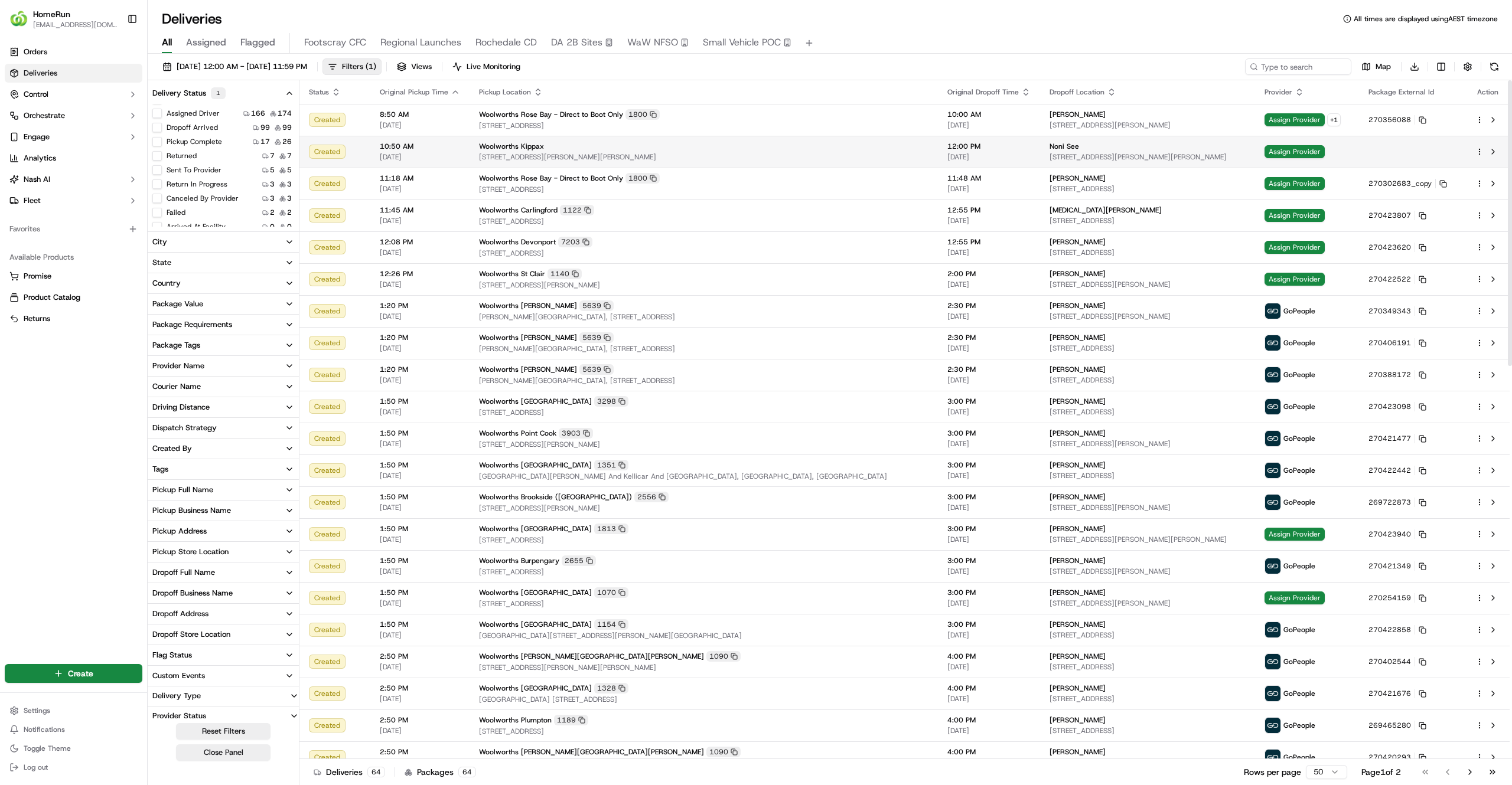
click at [1040, 156] on td "Noni See 16 Scullin Pl, Scullin ACT 2614, Australia" at bounding box center [1148, 151] width 215 height 32
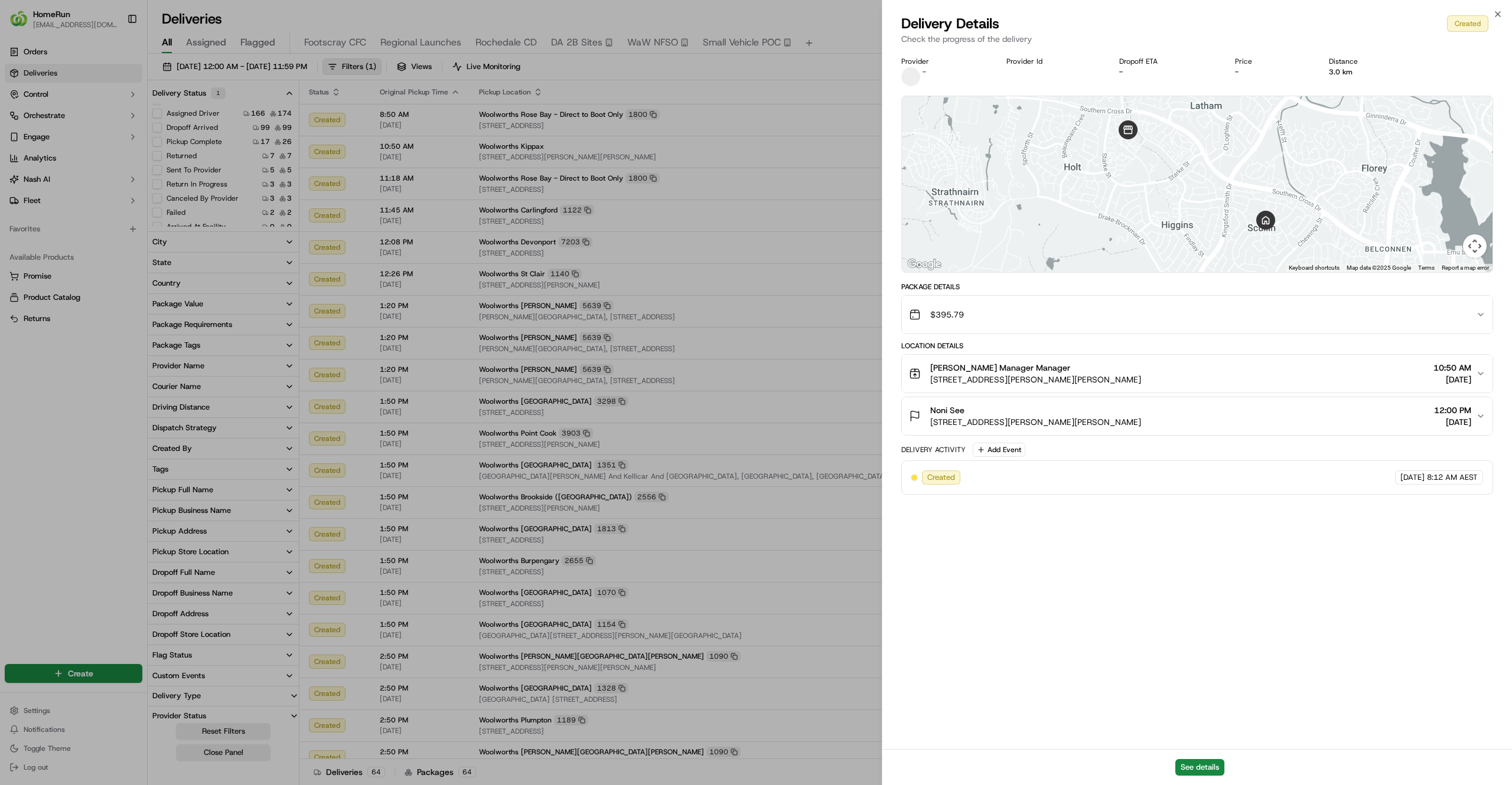
click at [1180, 330] on button "$395.79" at bounding box center [1197, 314] width 591 height 38
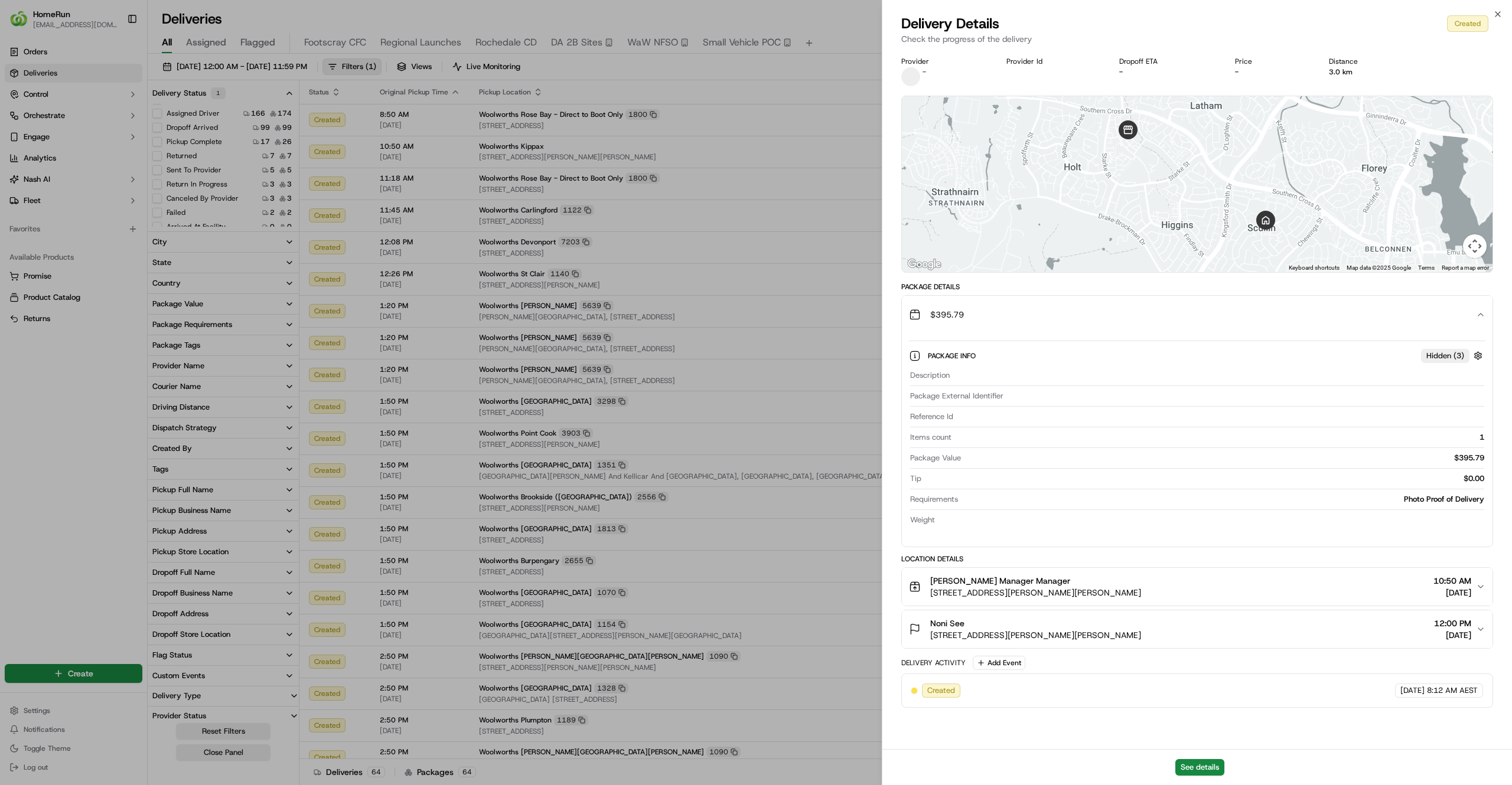
click at [1185, 626] on div "Noni See 16 Scullin Pl, Scullin ACT 2614, Australia 12:00 PM 21/09/2025" at bounding box center [1192, 629] width 567 height 23
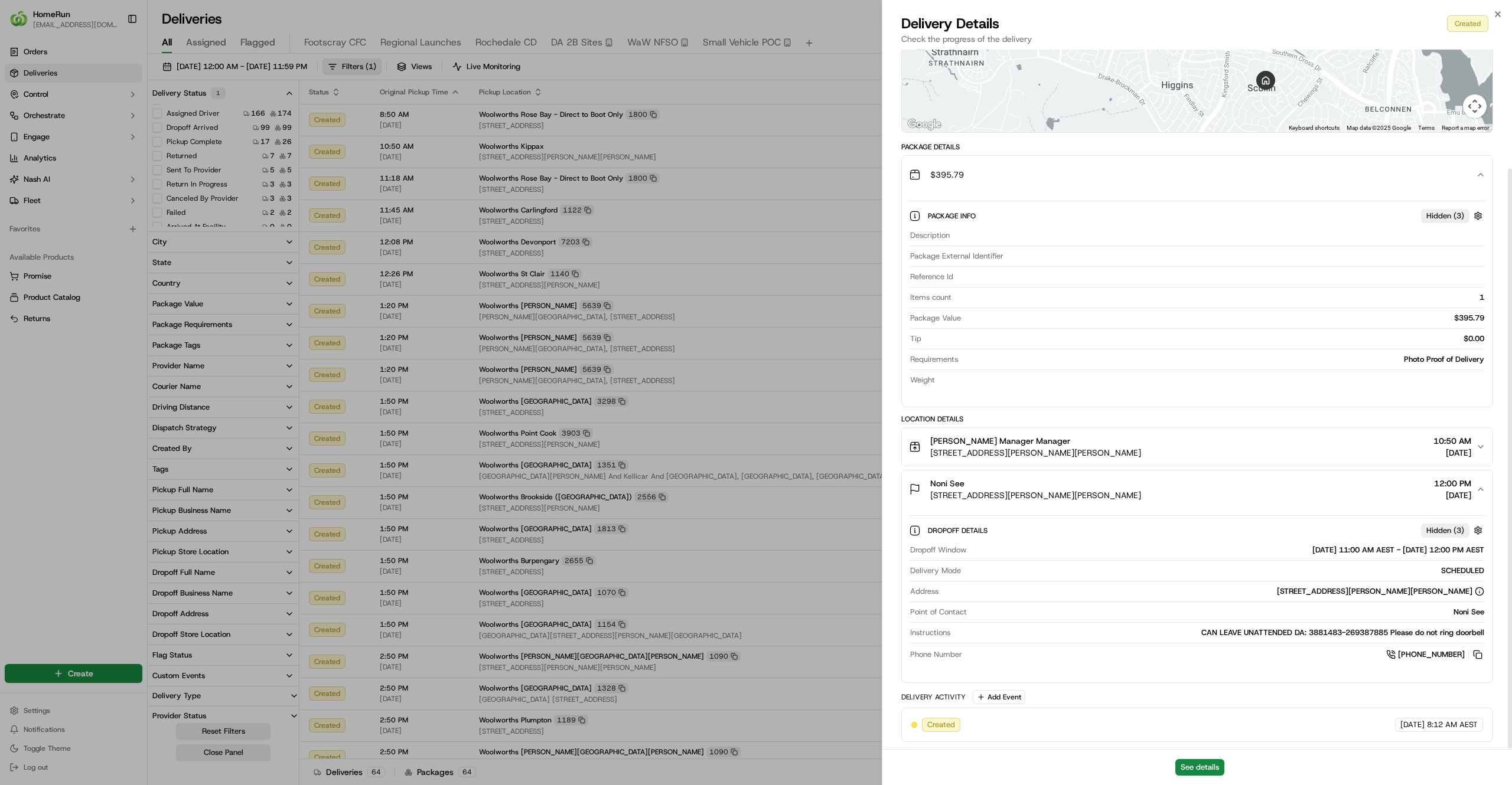
scroll to position [142, 0]
drag, startPoint x: 1342, startPoint y: 632, endPoint x: 1386, endPoint y: 632, distance: 44.0
click at [1386, 632] on div "CAN LEAVE UNATTENDED DA: 3881483-269387885 Please do not ring doorbell" at bounding box center [1219, 632] width 529 height 11
copy div "269387885"
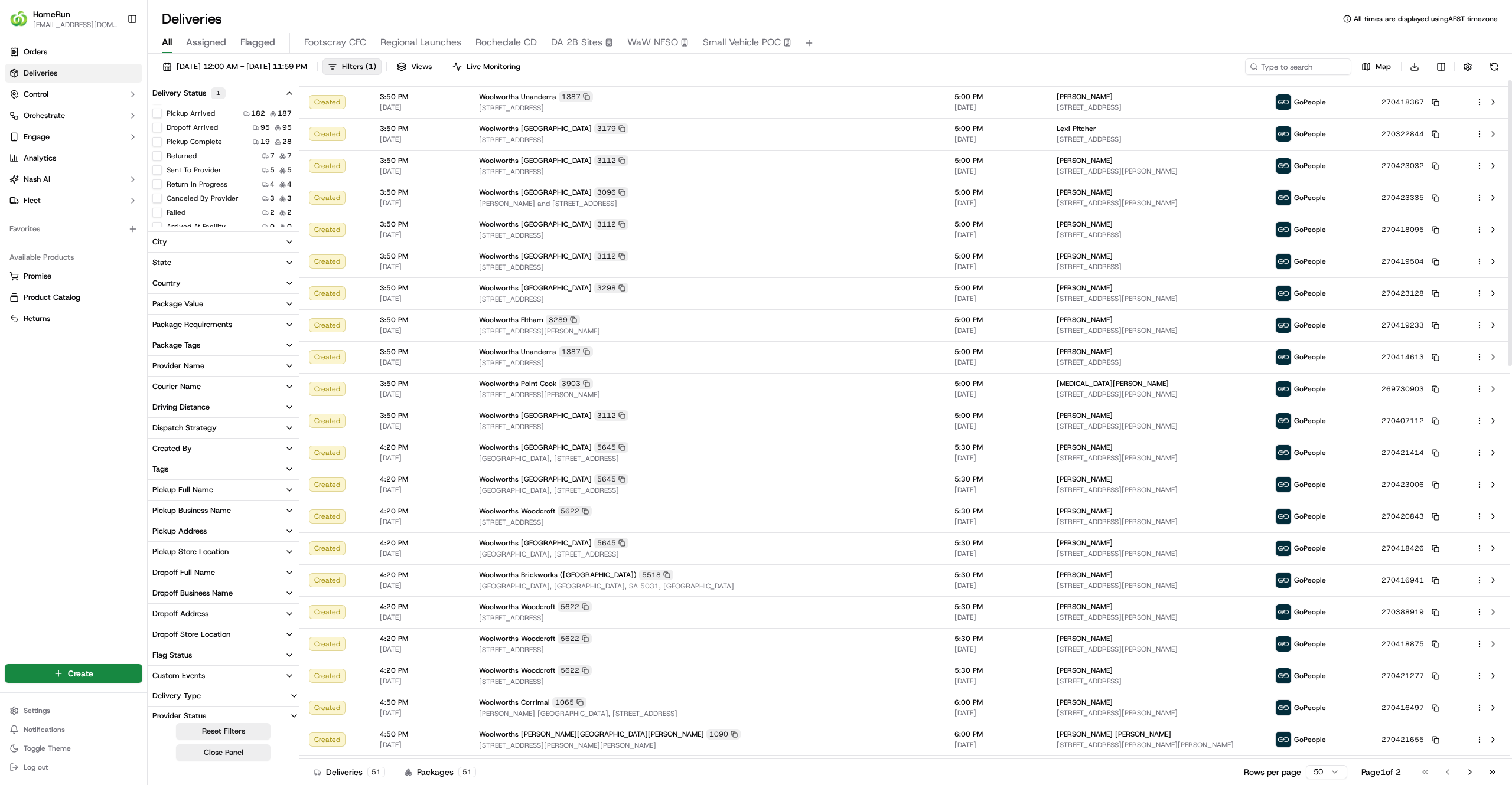
scroll to position [0, 0]
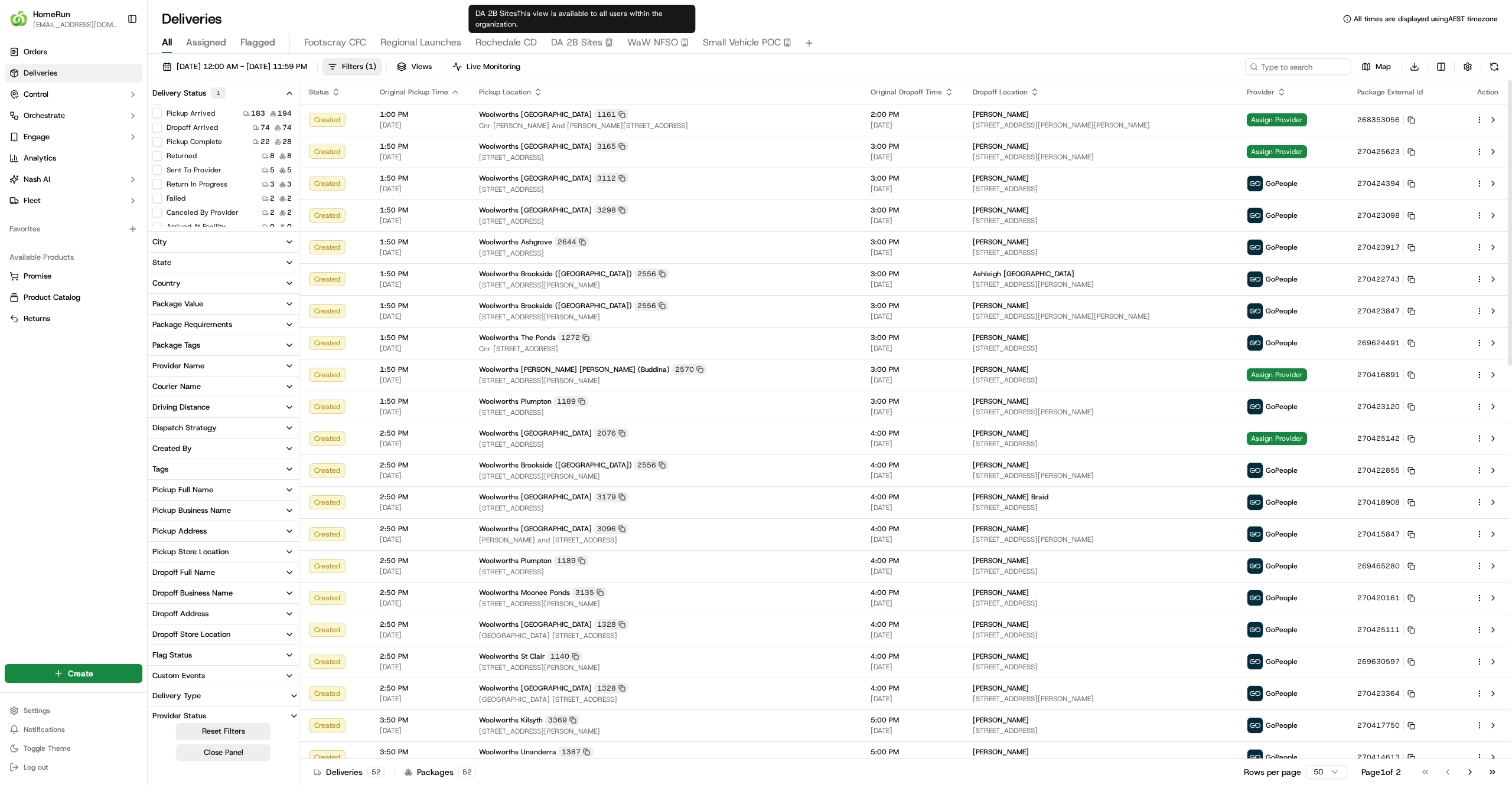
click at [589, 46] on span "DA 2B Sites" at bounding box center [577, 43] width 51 height 14
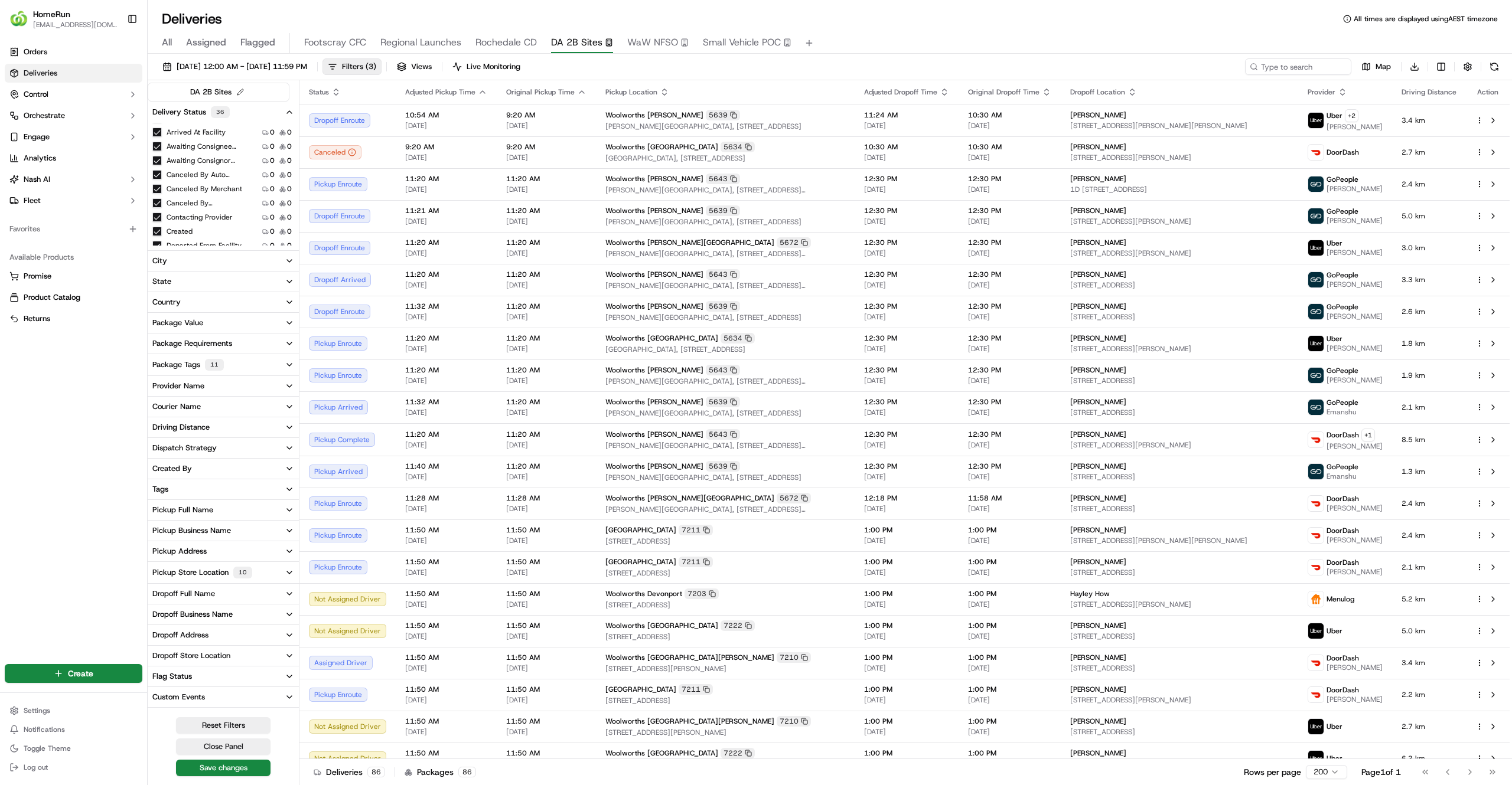
click at [15, 478] on div "Orders Deliveries Control Orchestrate Engage Analytics Nash AI Fleet Favorites …" at bounding box center [73, 345] width 147 height 615
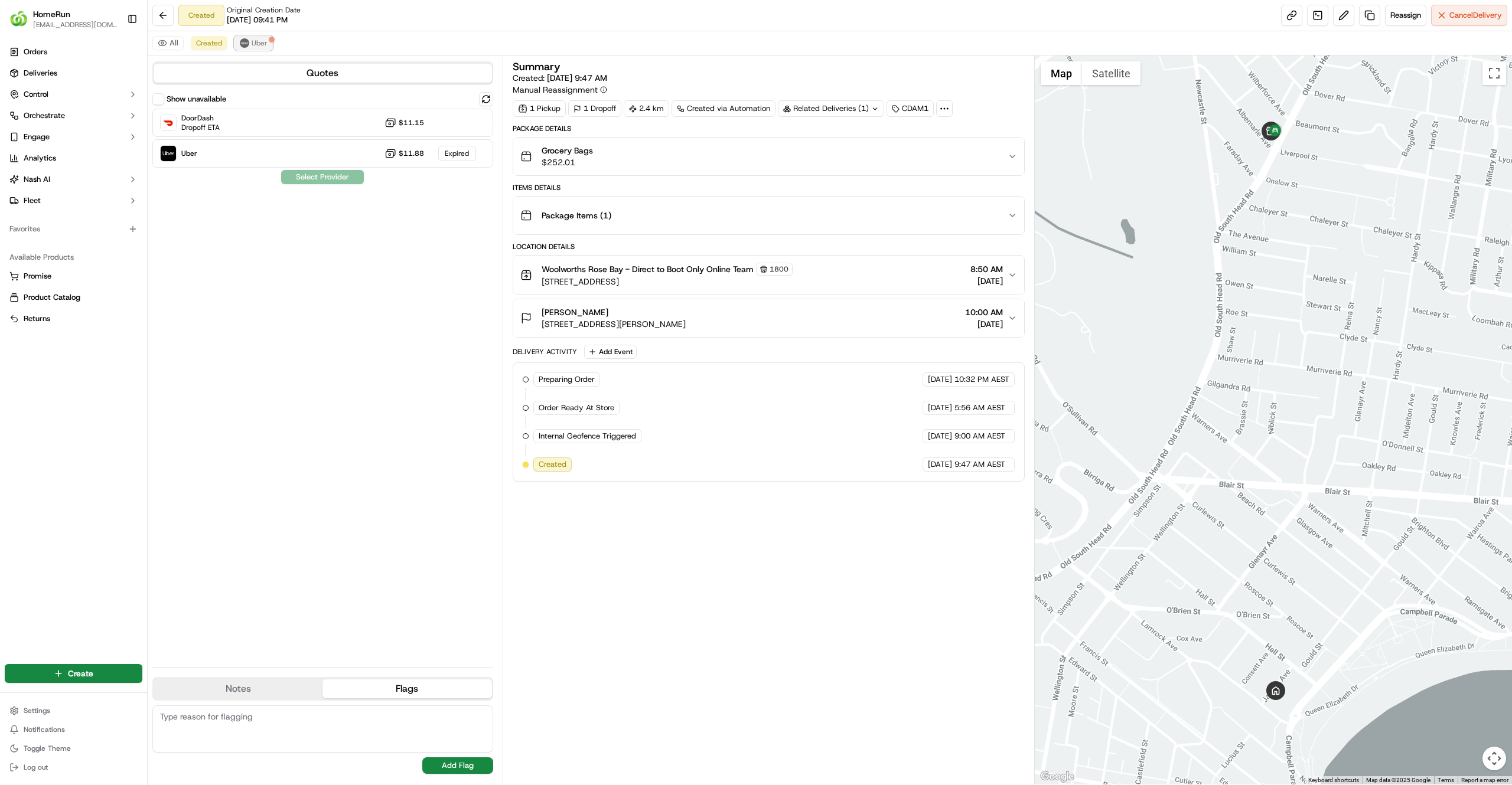
click at [244, 40] on img at bounding box center [244, 43] width 9 height 9
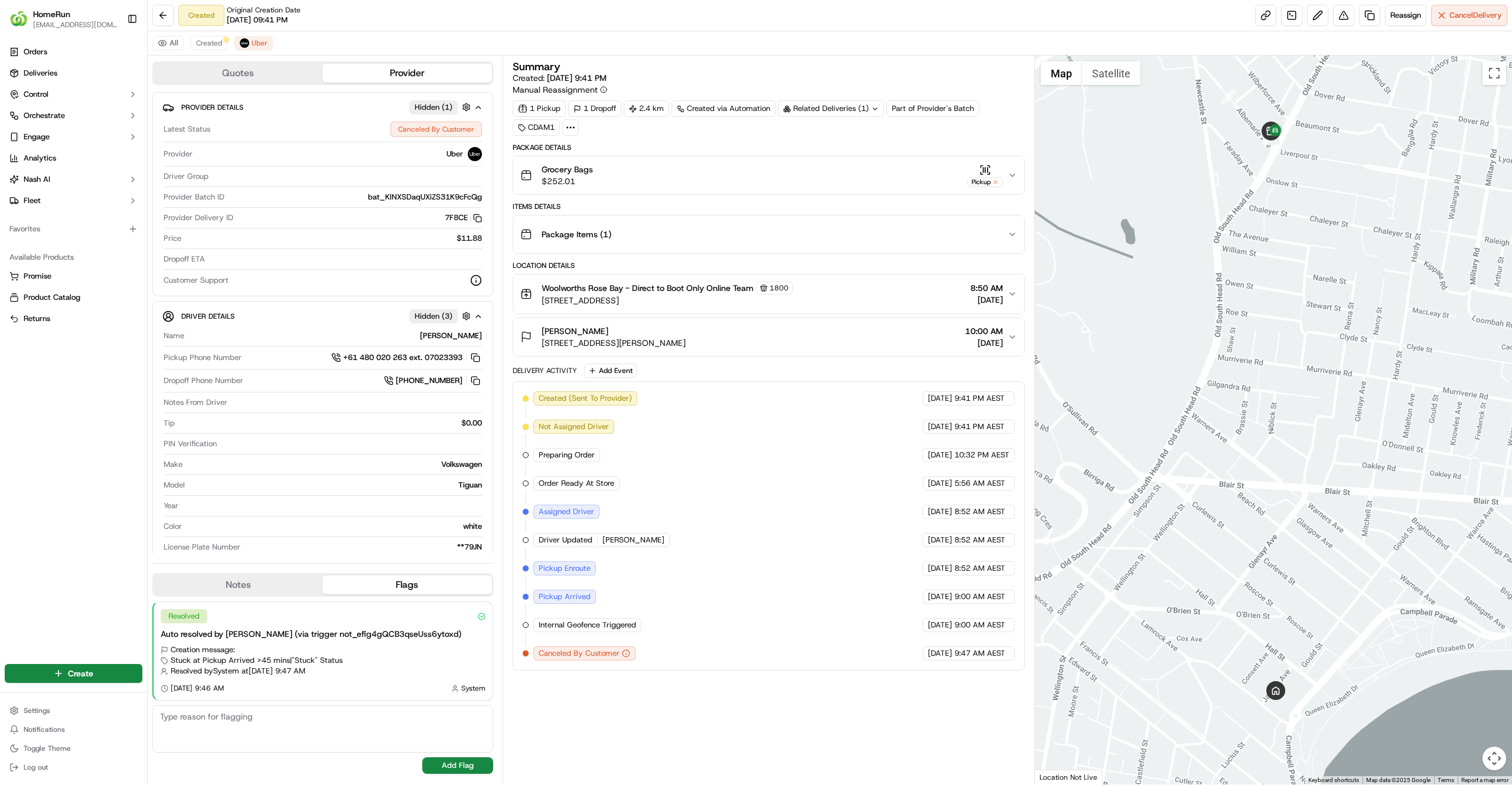
click at [811, 180] on div "Grocery Bags $252.01 Pickup" at bounding box center [764, 175] width 487 height 23
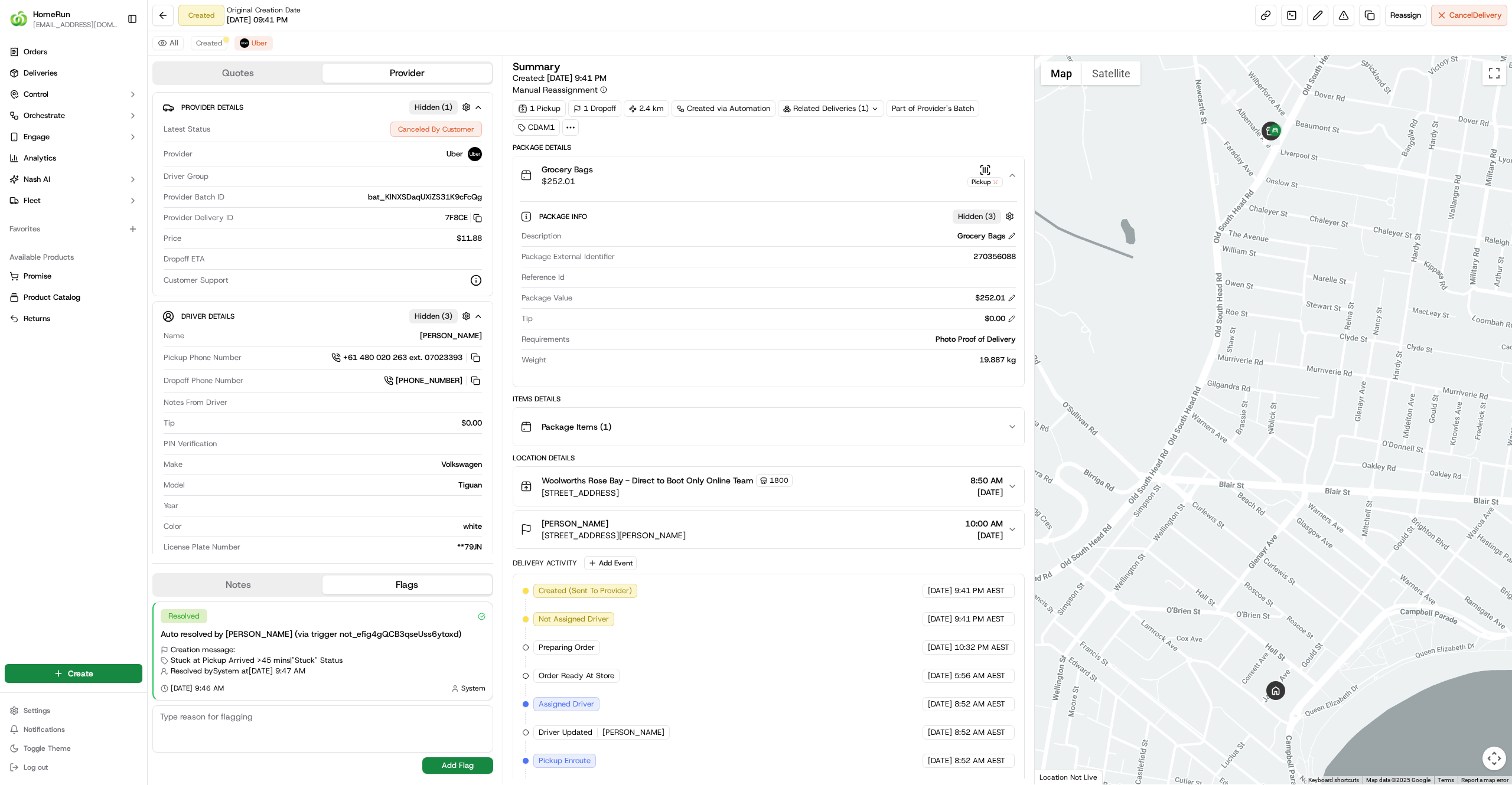
click at [974, 261] on div "270356088" at bounding box center [817, 256] width 396 height 11
copy div "270356088"
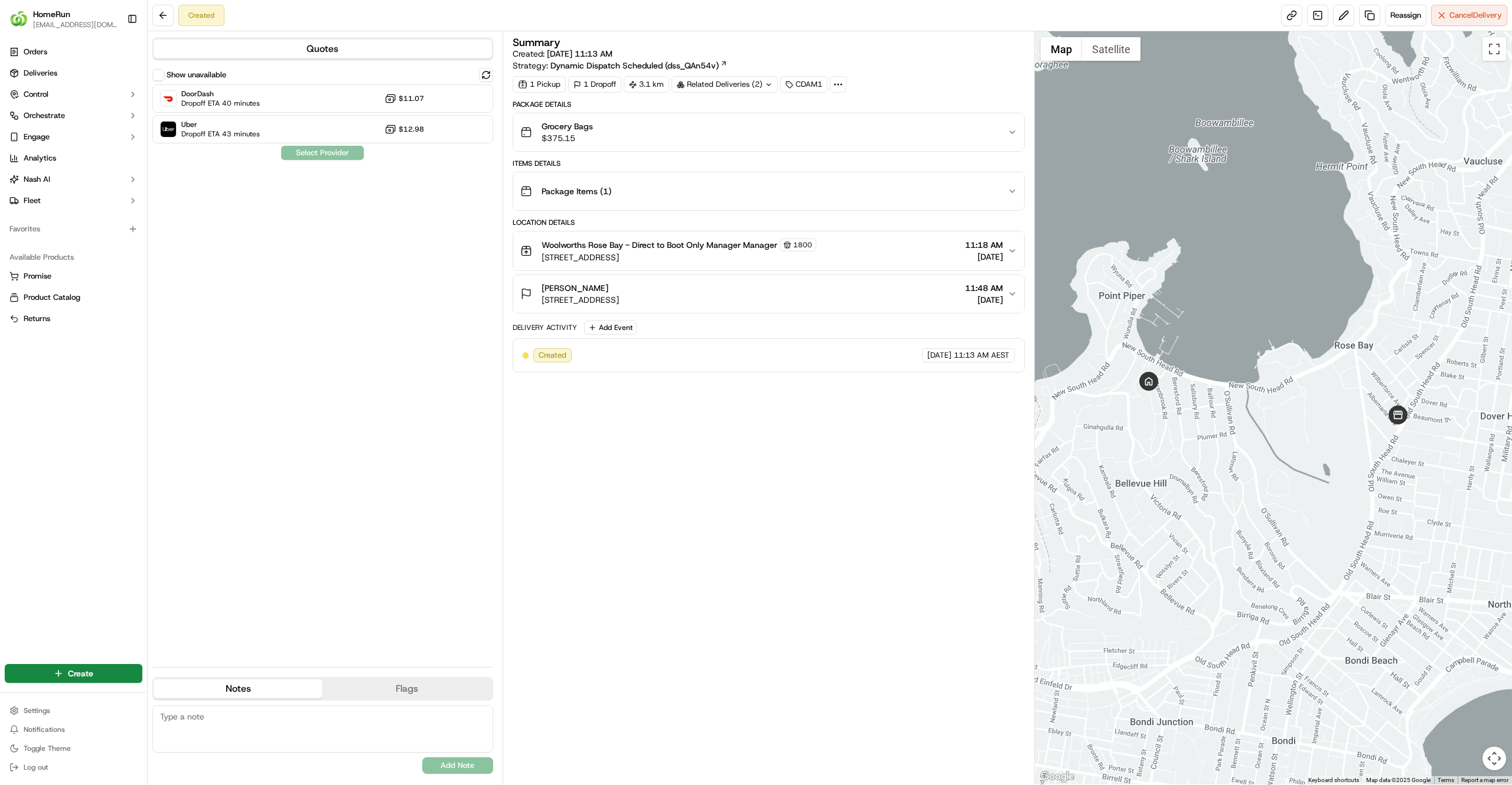
click at [725, 84] on div "Related Deliveries (2)" at bounding box center [725, 84] width 107 height 16
click at [712, 131] on span "job_2JmzCvQXHp67aPKx38uzhK" at bounding box center [756, 133] width 117 height 11
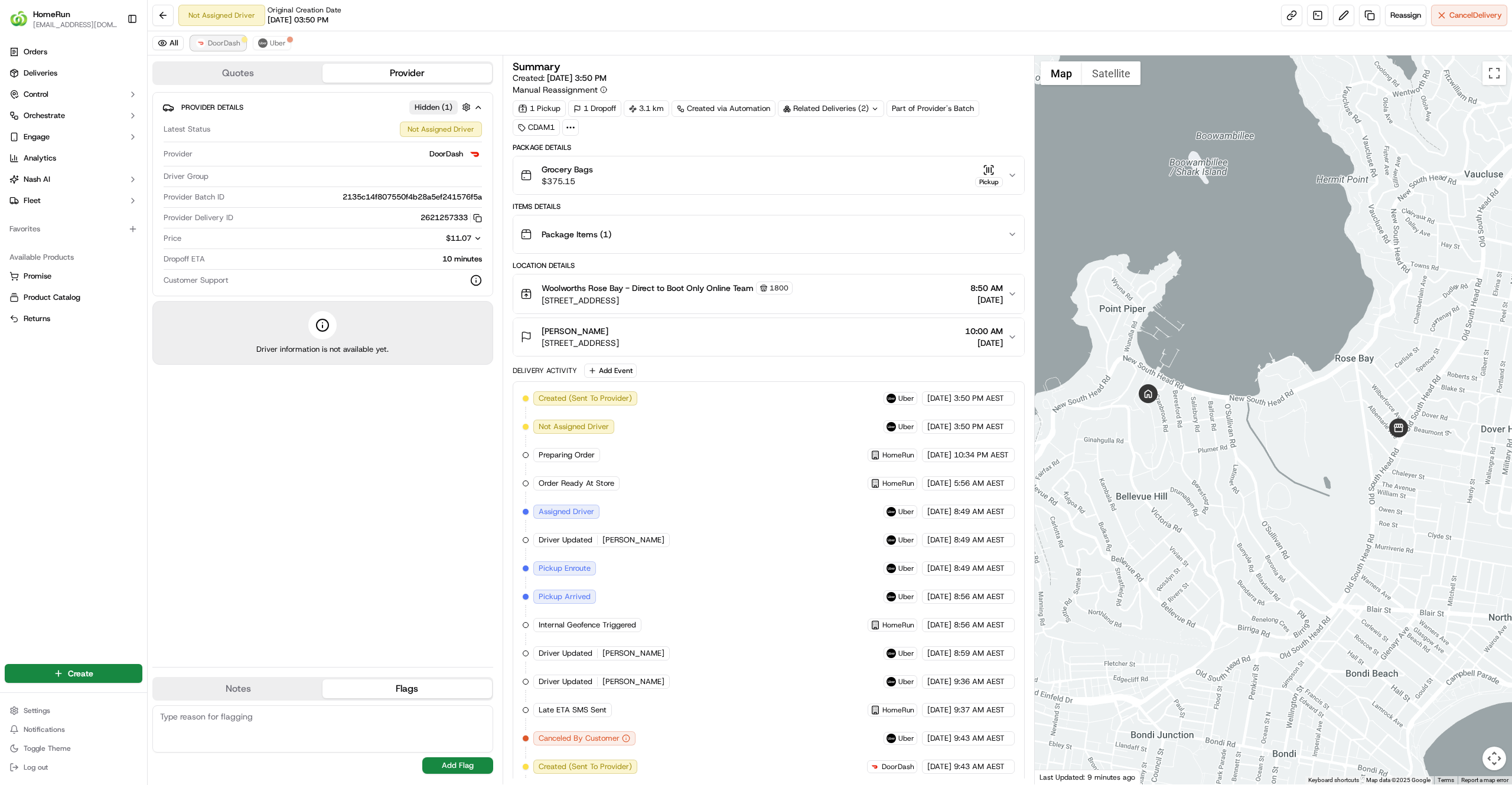
click at [225, 47] on span "DoorDash" at bounding box center [224, 43] width 33 height 9
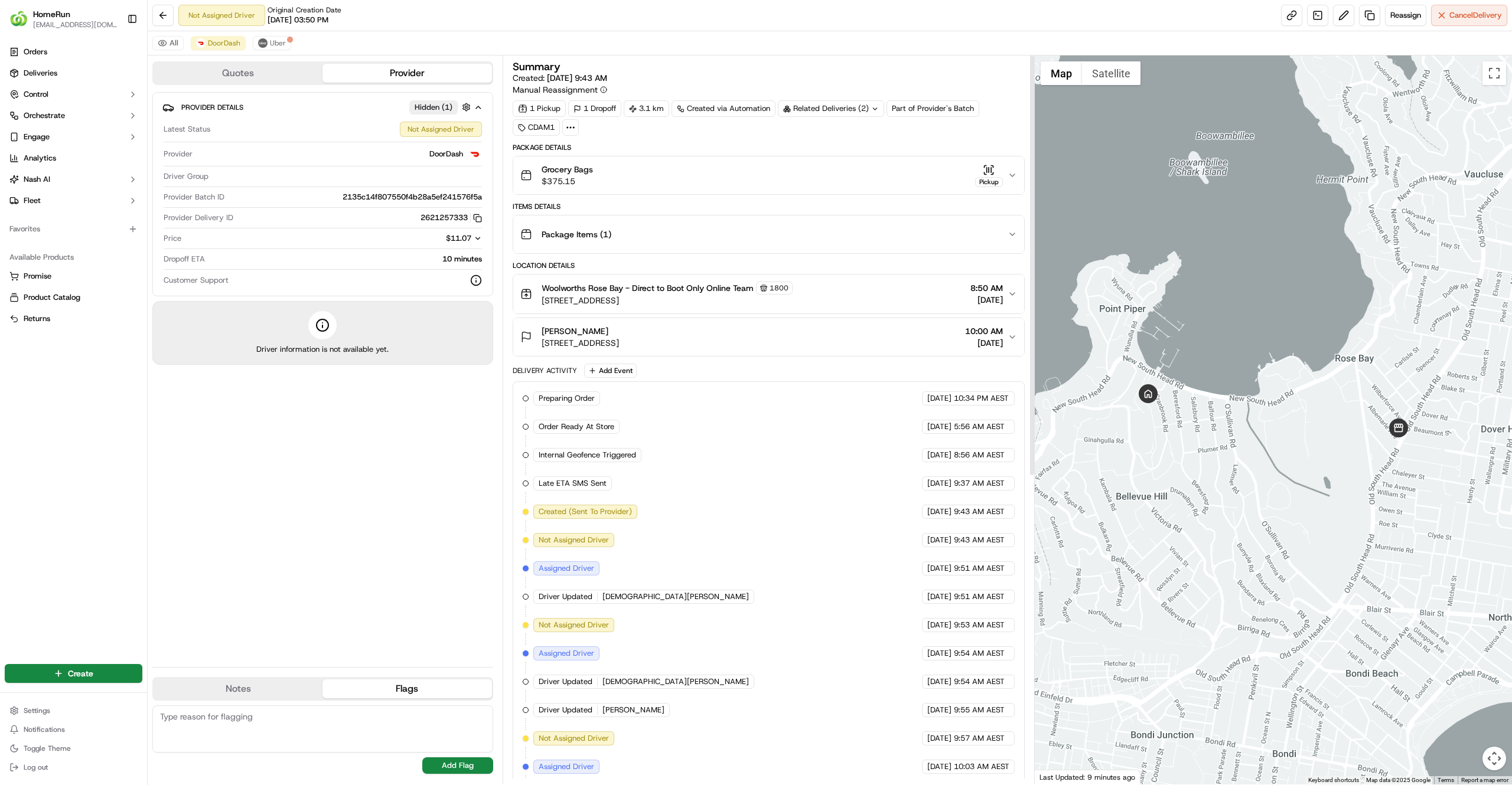
click at [276, 31] on div "Not Assigned Driver Original Creation Date [DATE] 03:50 PM Reassign Cancel Deli…" at bounding box center [830, 16] width 1364 height 31
click at [277, 38] on button "Uber" at bounding box center [272, 43] width 38 height 14
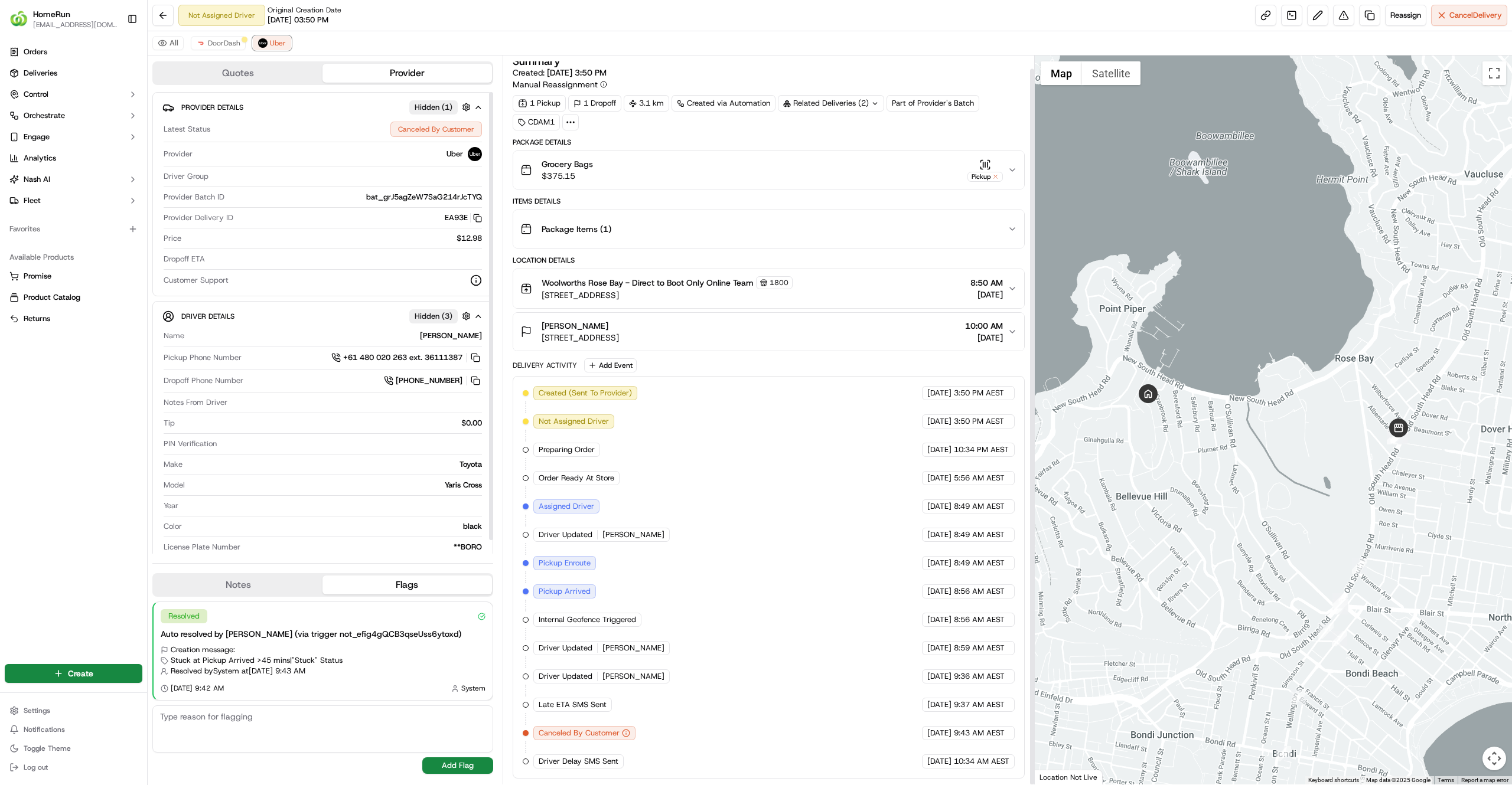
scroll to position [12, 0]
